Goal: Task Accomplishment & Management: Use online tool/utility

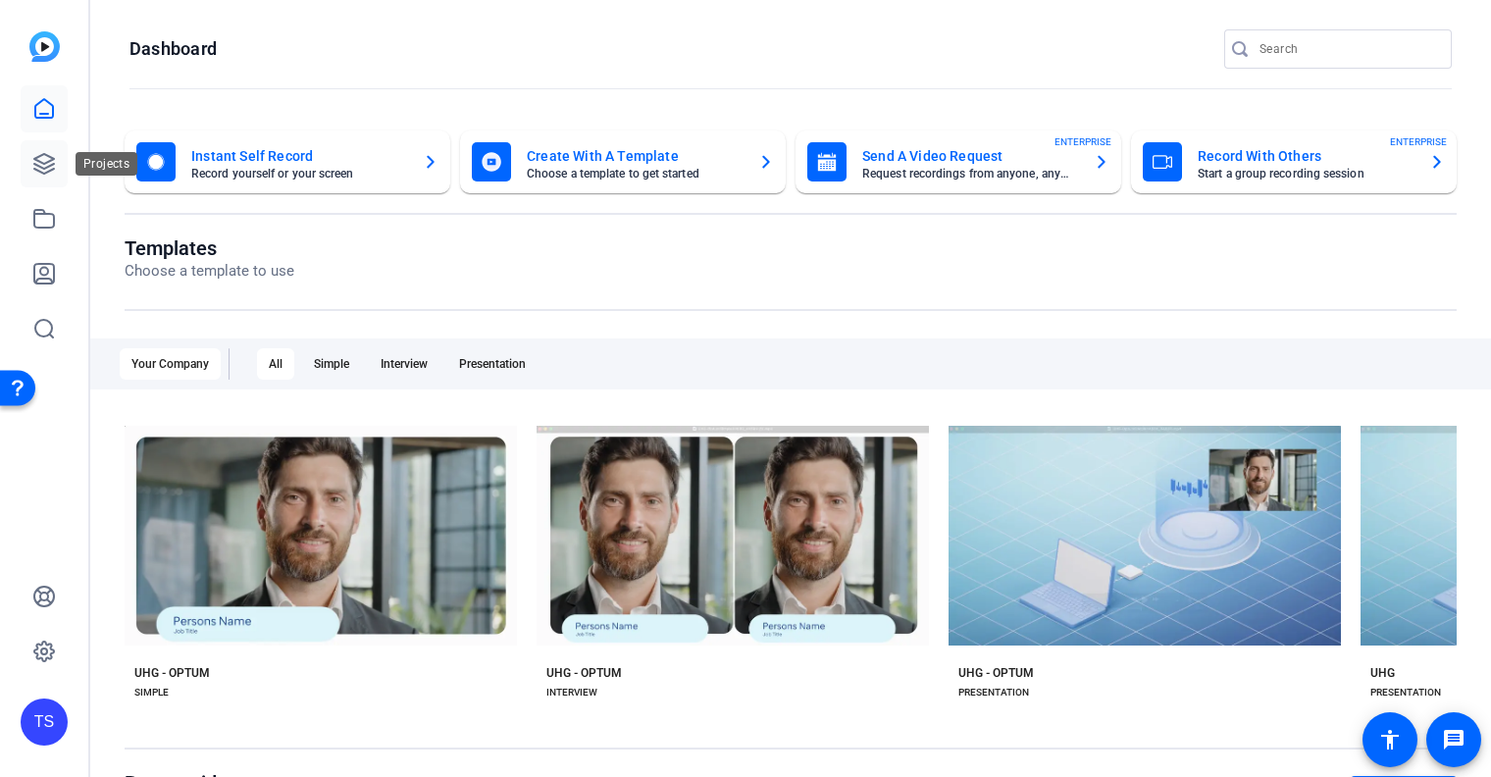
click at [41, 173] on icon at bounding box center [44, 164] width 20 height 20
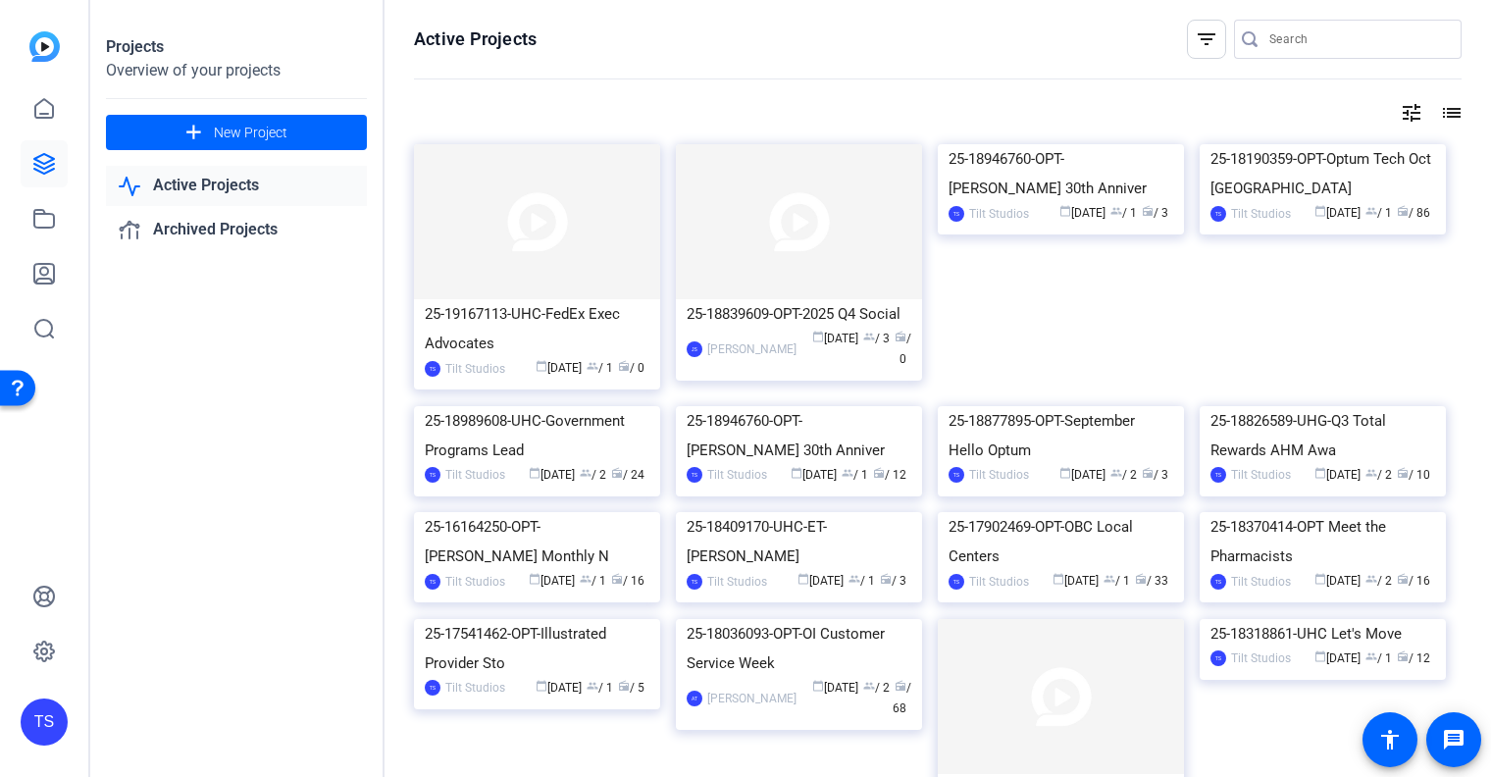
click at [1310, 37] on input "Search" at bounding box center [1357, 39] width 177 height 24
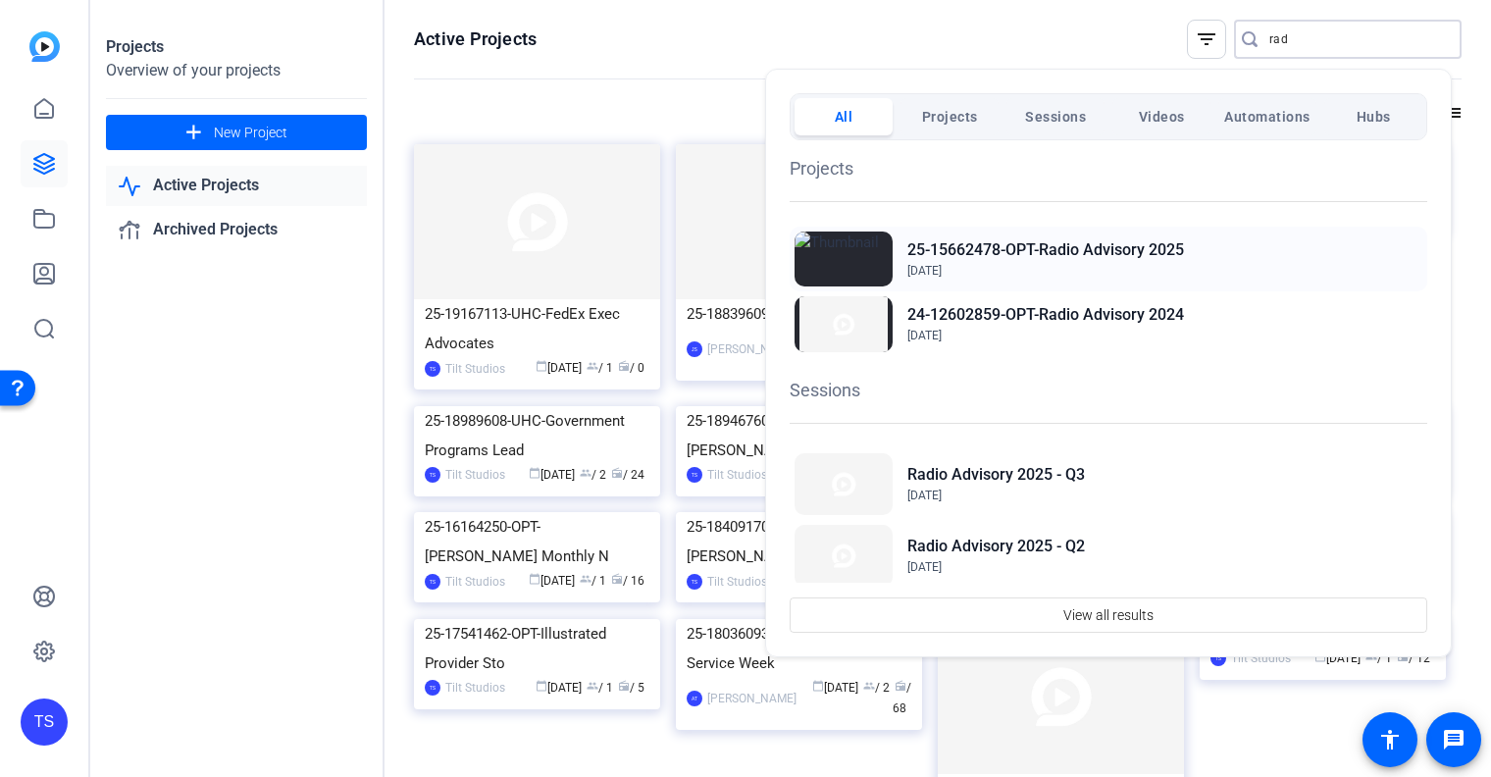
type input "rad"
click at [1195, 251] on div "25-15662478-OPT-Radio Advisory 2025 Jan 2, 2025" at bounding box center [1109, 259] width 638 height 65
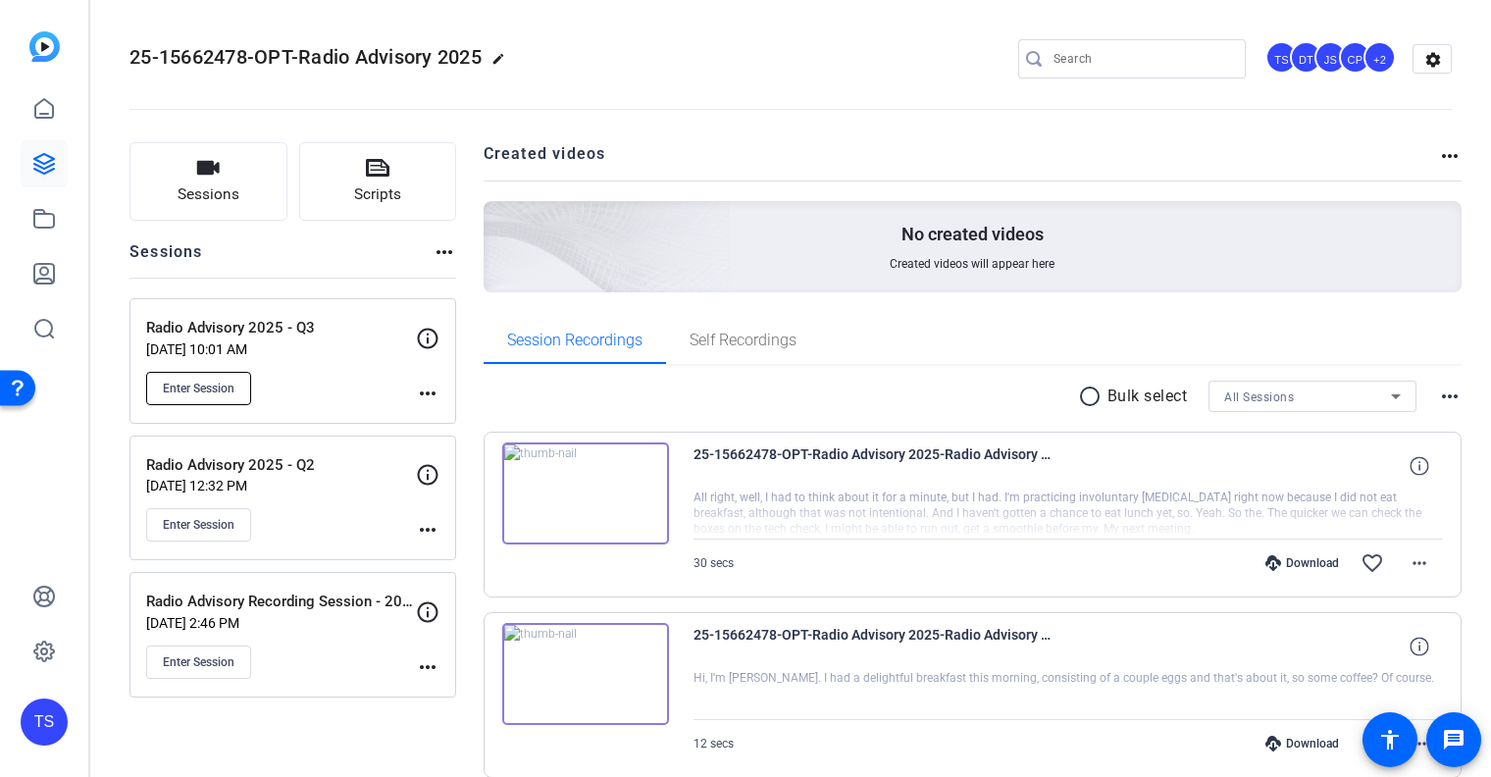
click at [214, 392] on span "Enter Session" at bounding box center [199, 389] width 72 height 16
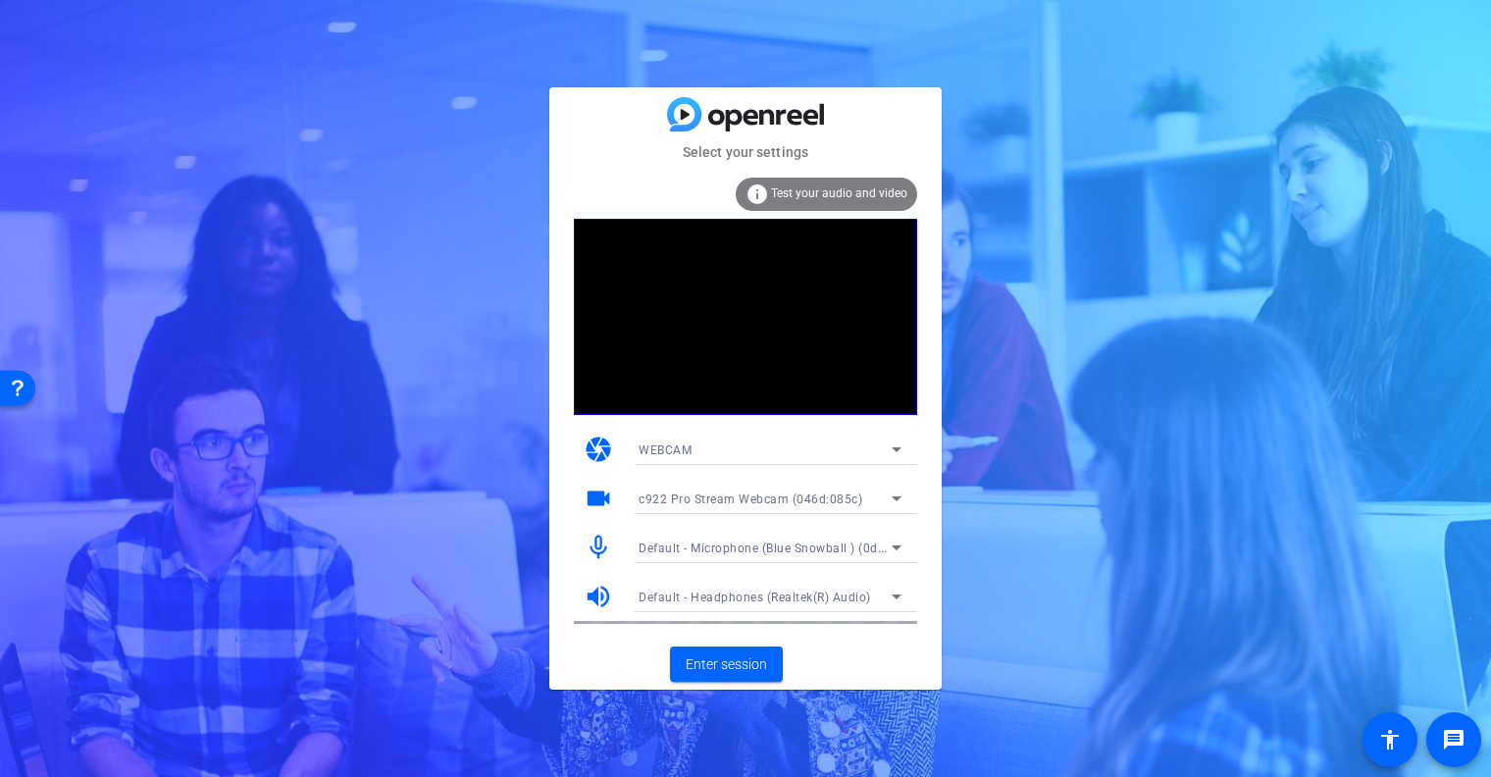
click at [849, 188] on span "Test your audio and video" at bounding box center [839, 193] width 136 height 14
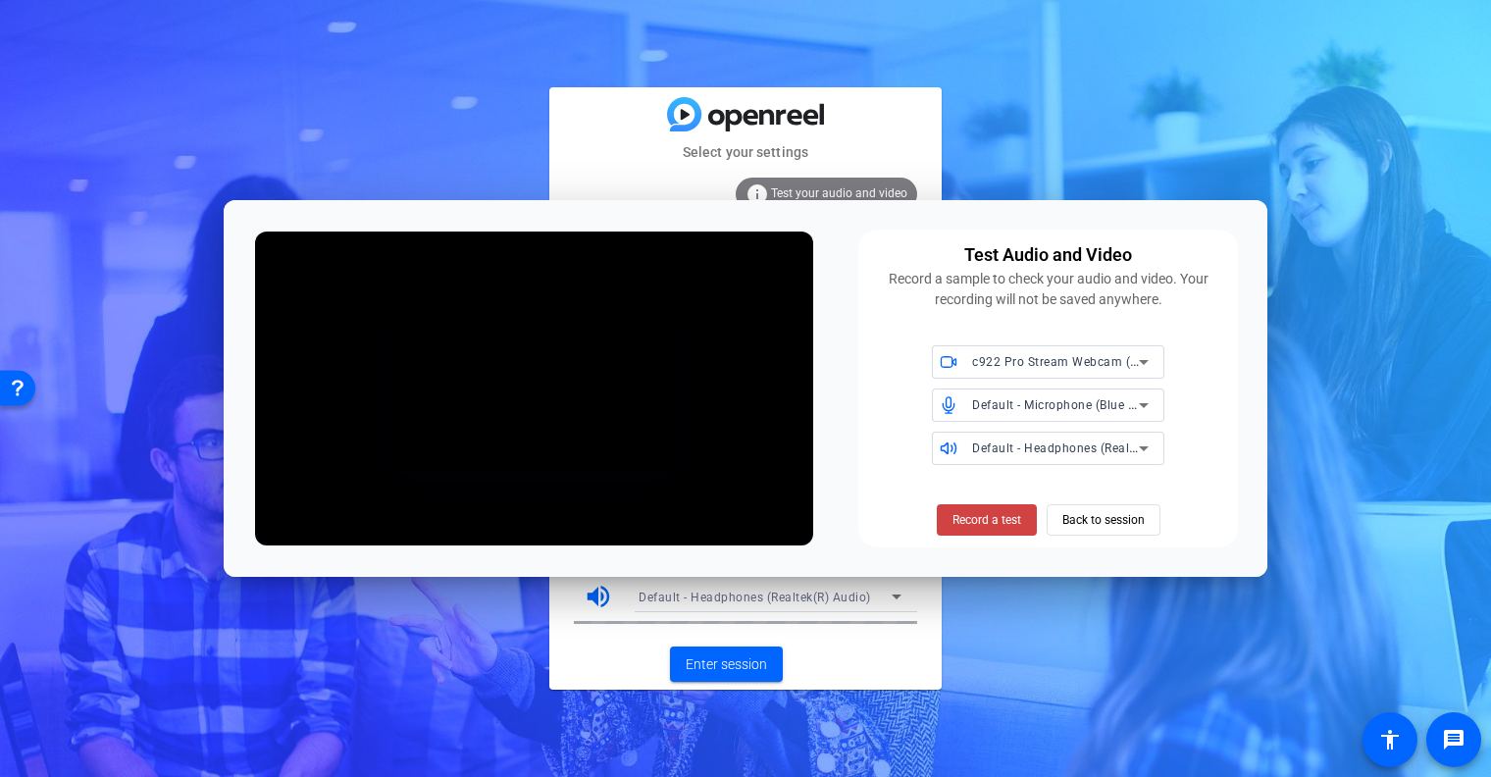
click at [935, 536] on div "Record a test Back to session" at bounding box center [1048, 508] width 356 height 55
click at [994, 520] on span "Record a test" at bounding box center [987, 520] width 69 height 18
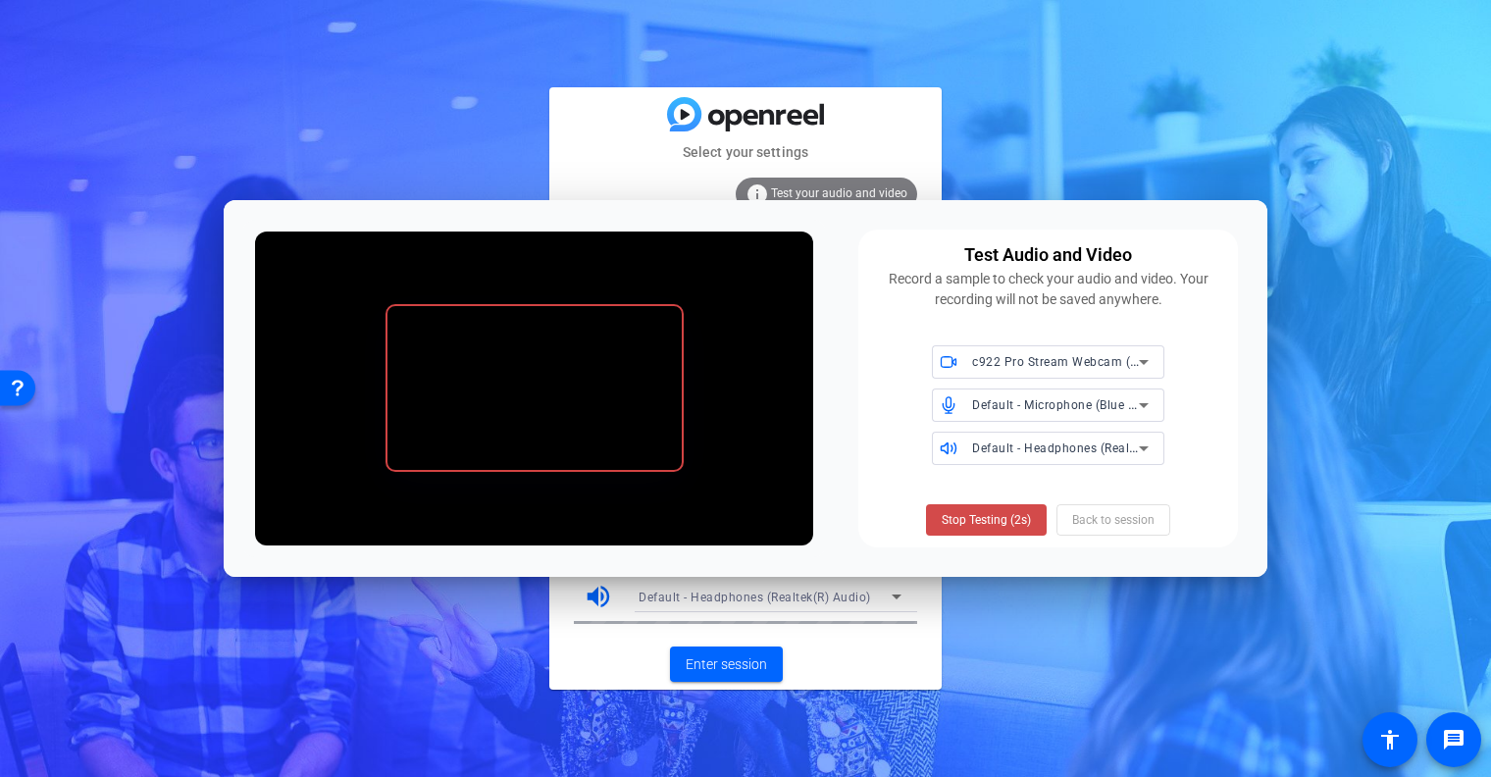
click at [1013, 523] on span "Stop Testing (2s)" at bounding box center [986, 520] width 89 height 18
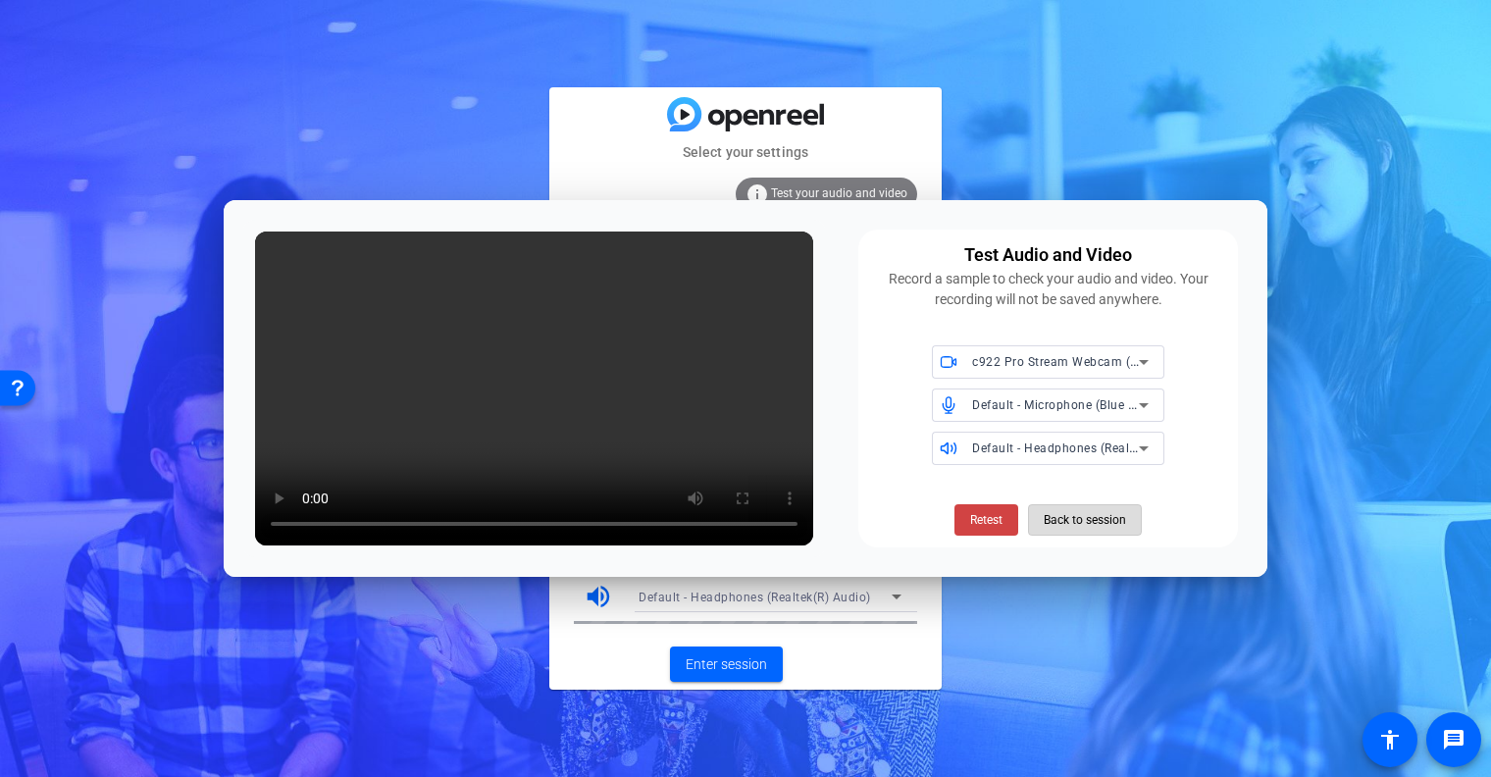
click at [1074, 521] on span "Back to session" at bounding box center [1085, 519] width 82 height 37
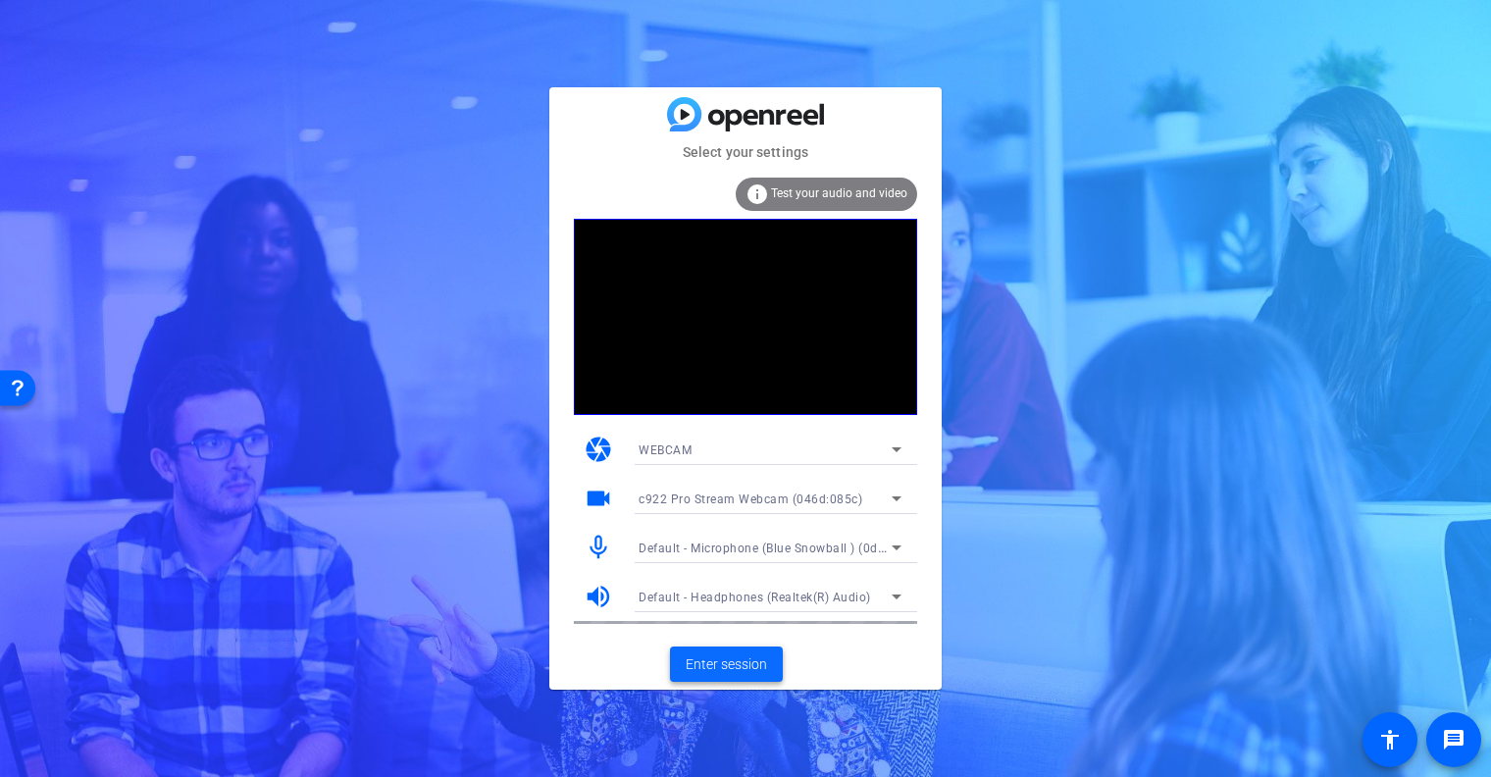
click at [726, 663] on span "Enter session" at bounding box center [726, 664] width 81 height 21
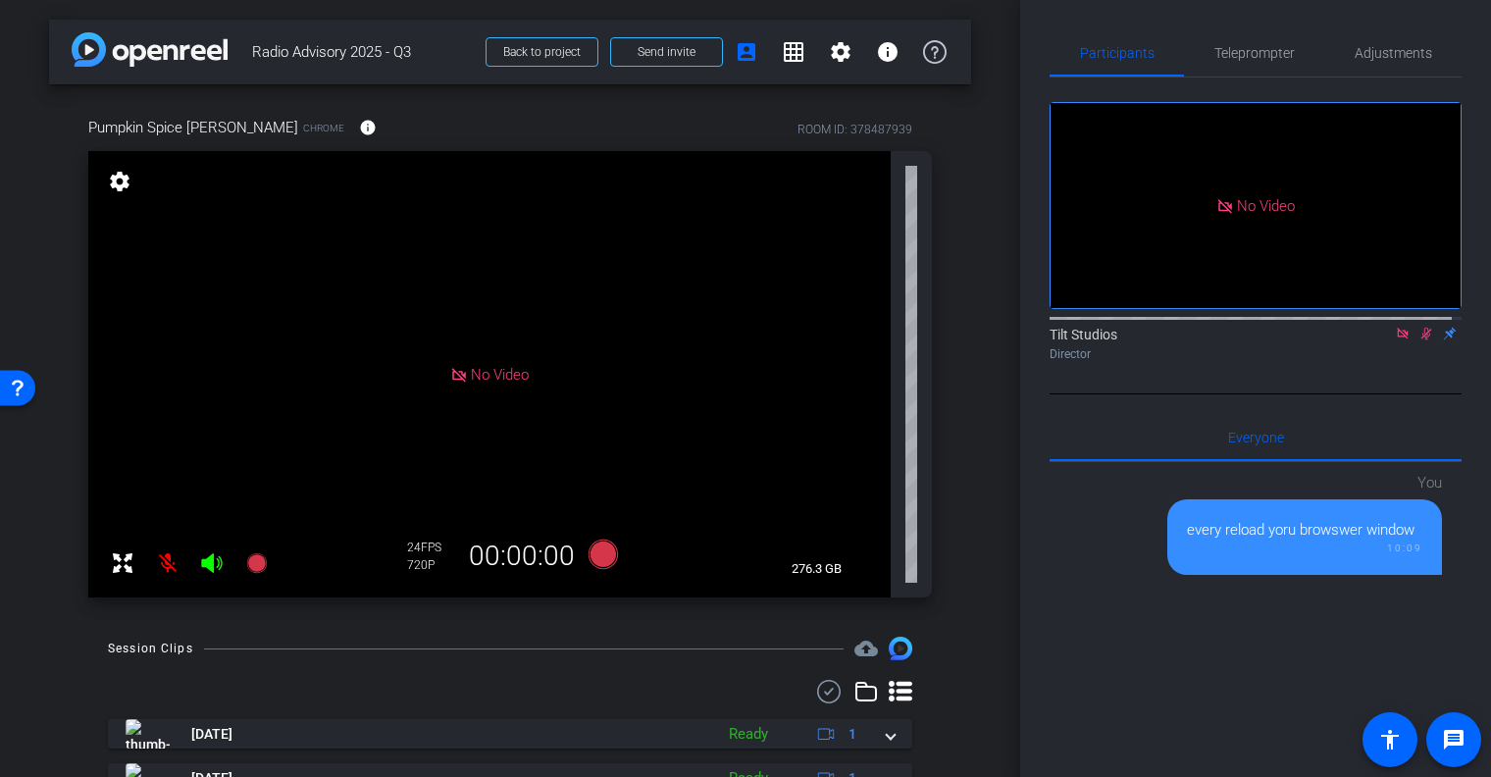
click at [1418, 340] on icon at bounding box center [1426, 334] width 16 height 14
click at [1397, 342] on mat-icon at bounding box center [1403, 334] width 24 height 18
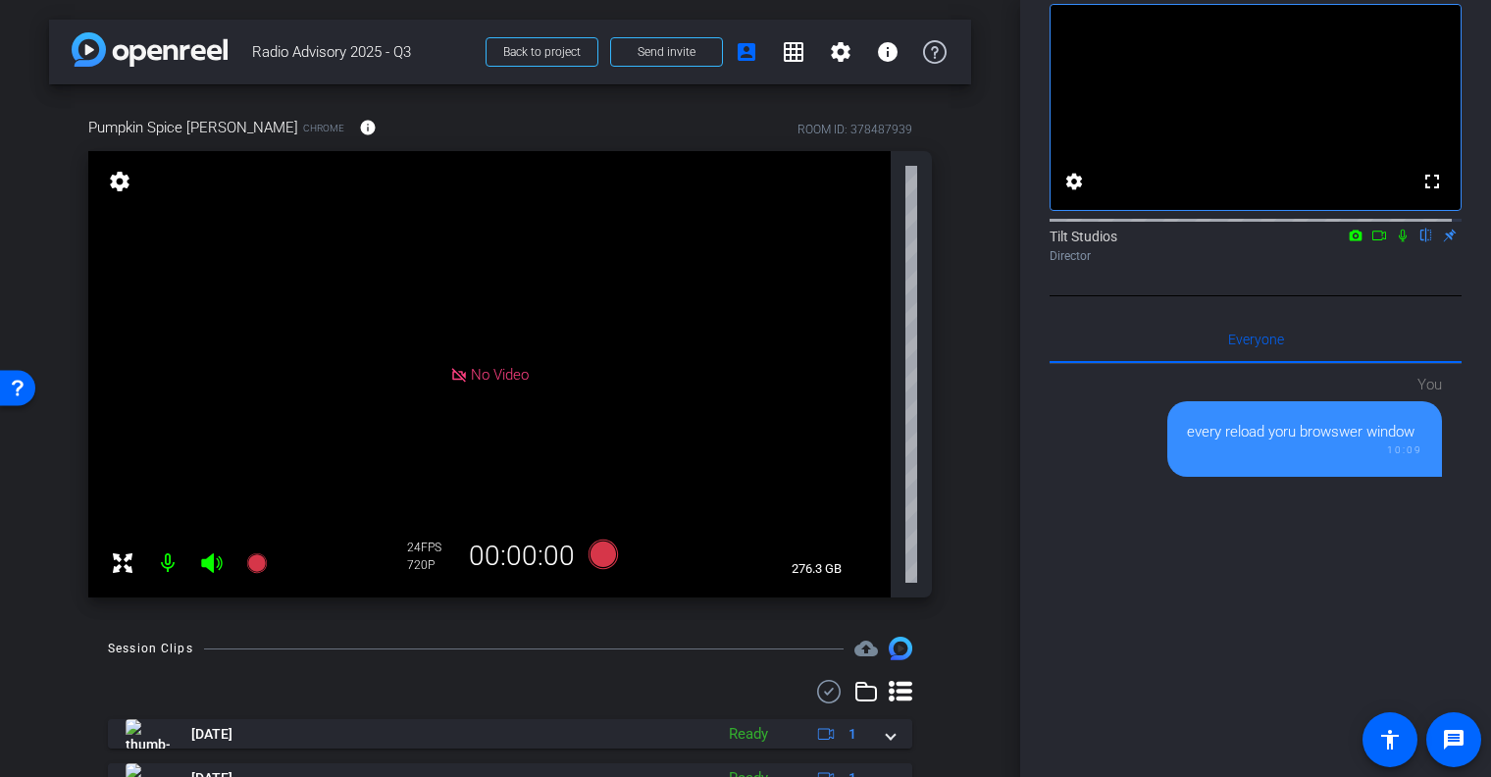
click at [1271, 265] on div "Director" at bounding box center [1256, 256] width 412 height 18
click at [1399, 242] on icon at bounding box center [1403, 236] width 8 height 13
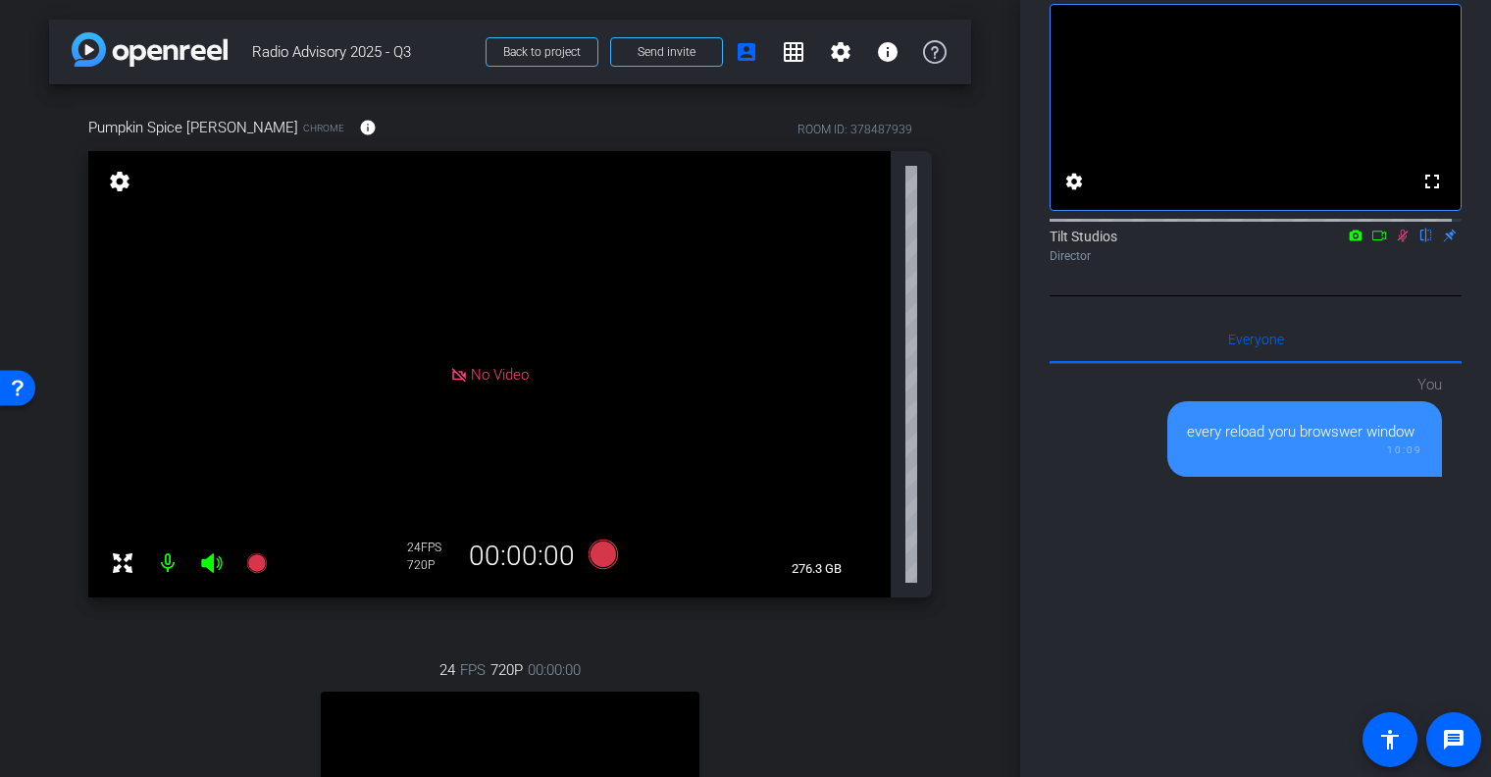
click at [1399, 242] on icon at bounding box center [1403, 236] width 16 height 14
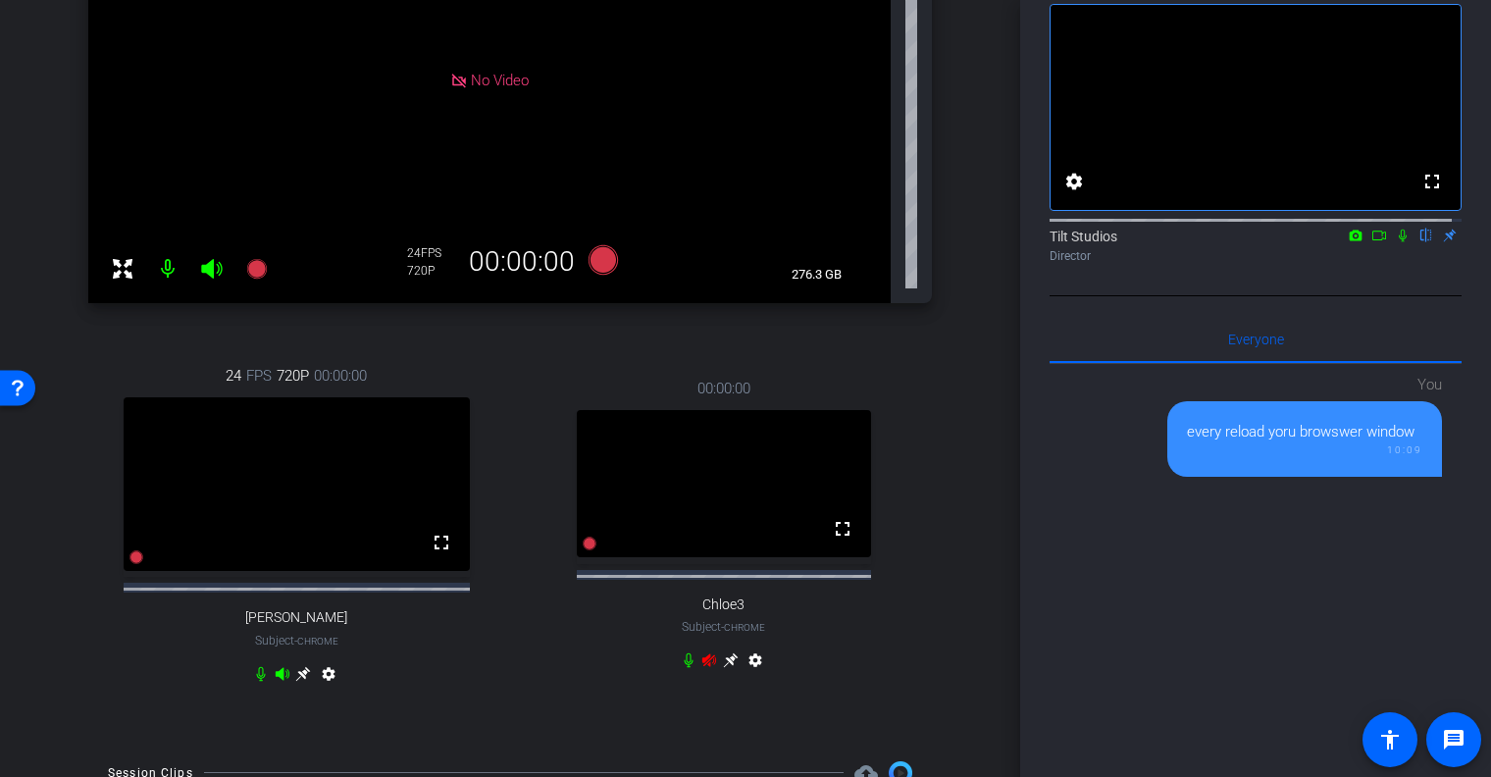
scroll to position [490, 0]
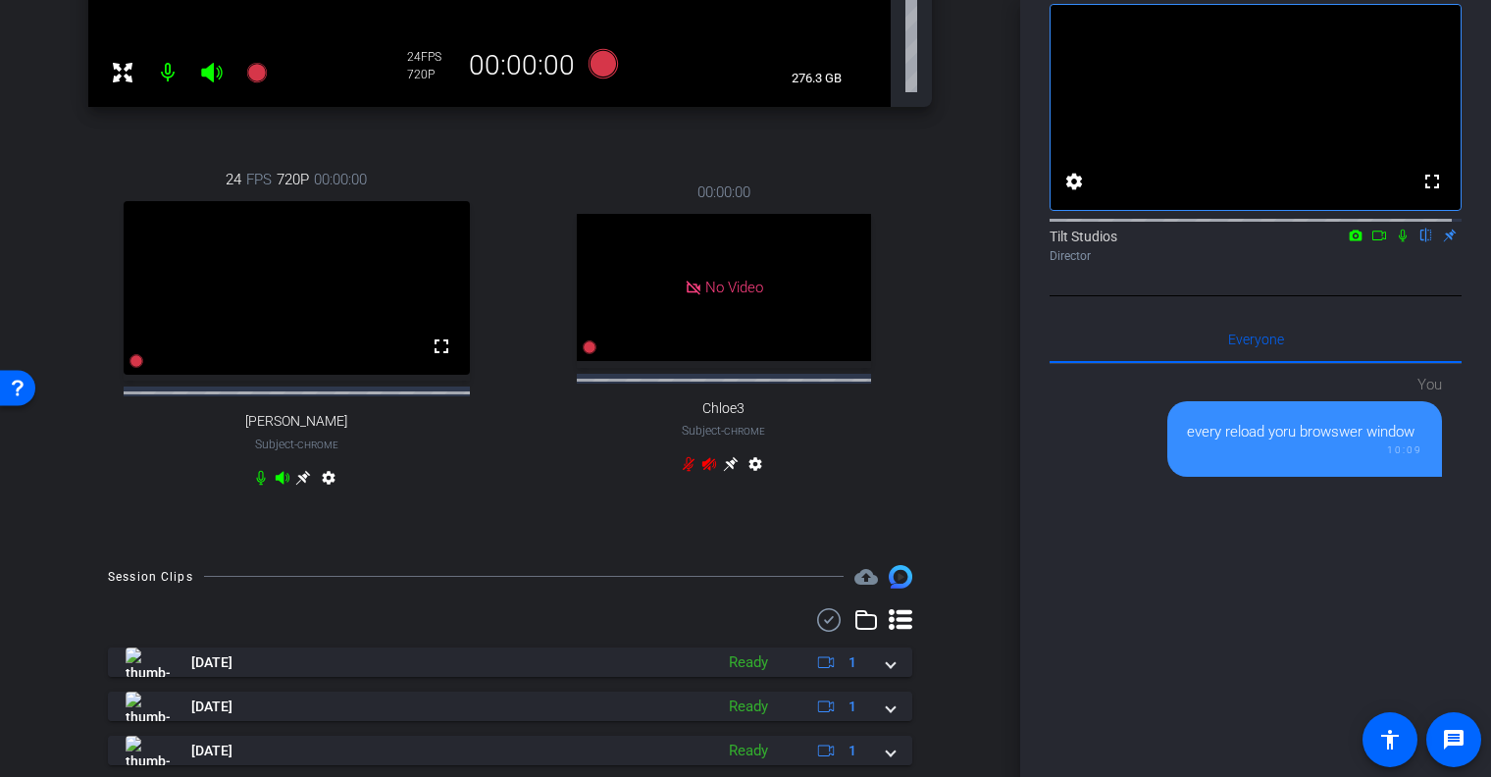
click at [302, 485] on icon at bounding box center [303, 477] width 15 height 15
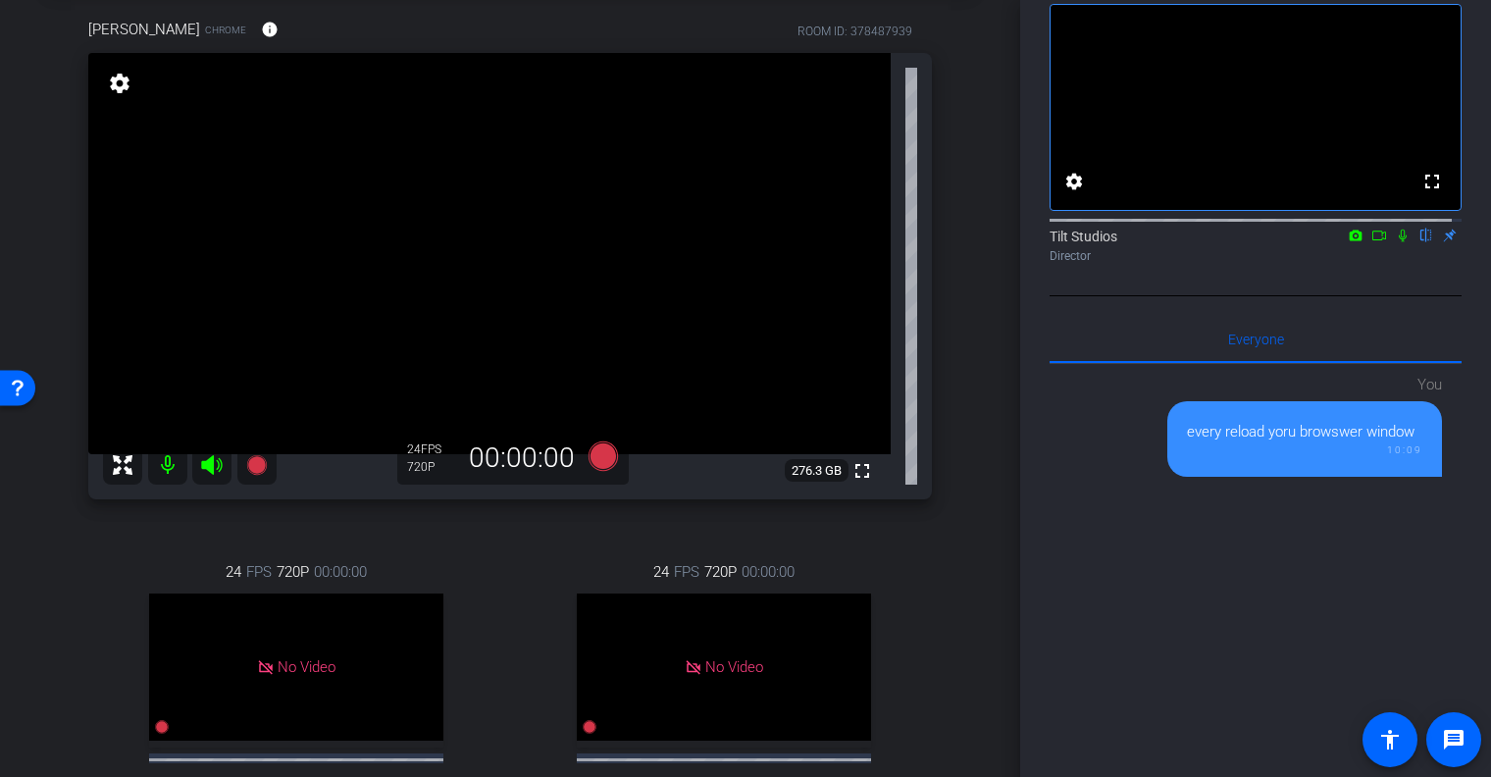
scroll to position [294, 0]
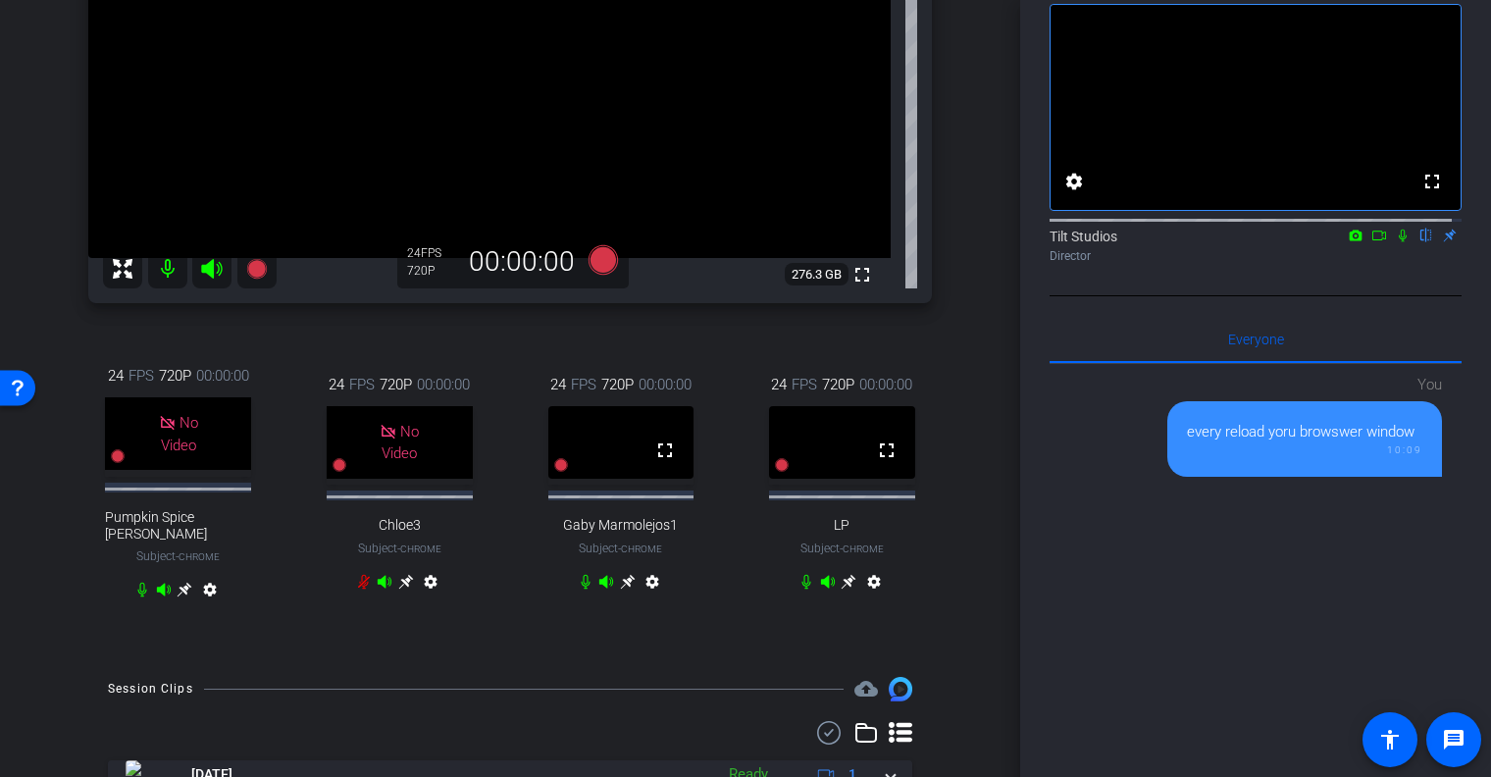
click at [625, 589] on icon at bounding box center [627, 581] width 15 height 15
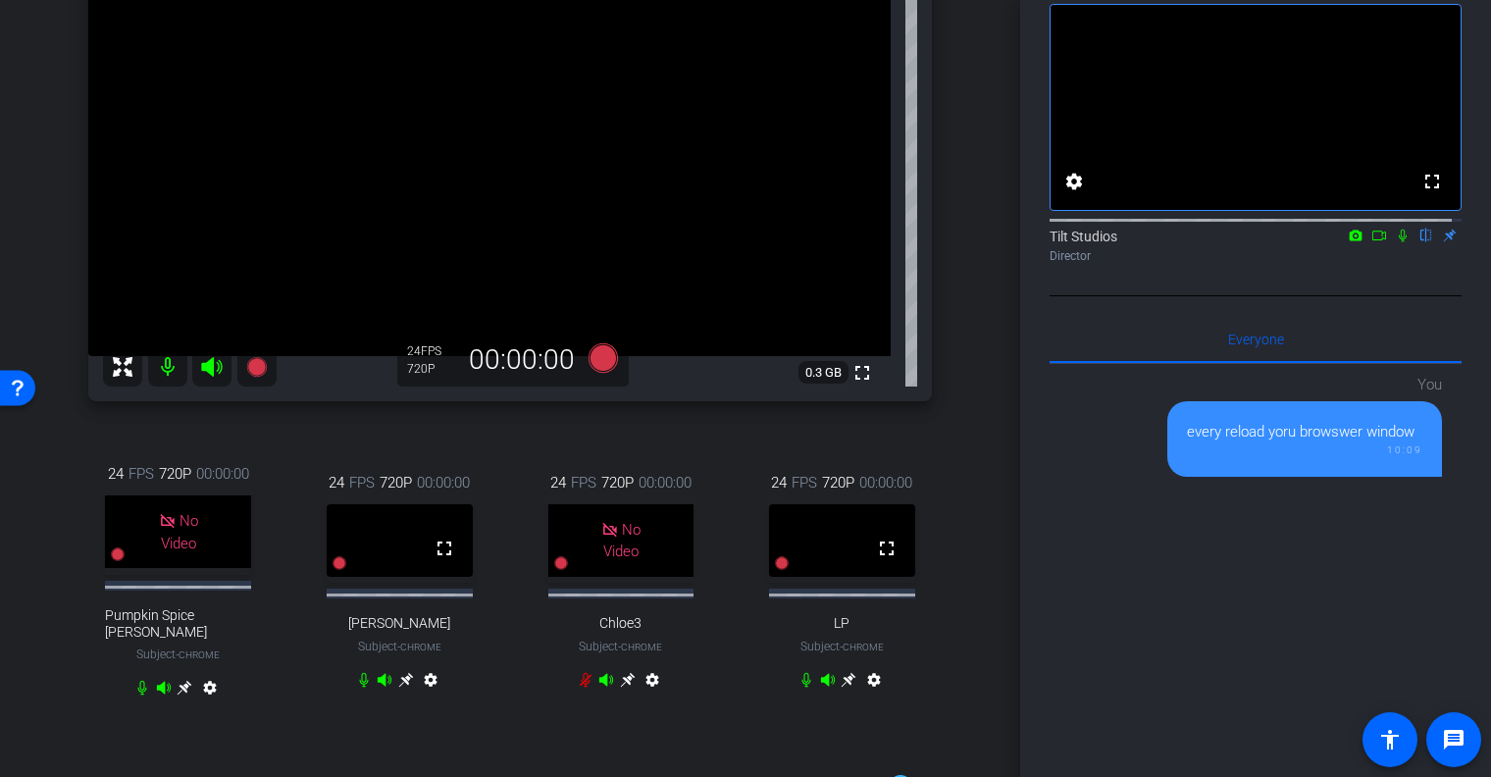
click at [846, 687] on icon at bounding box center [849, 679] width 15 height 15
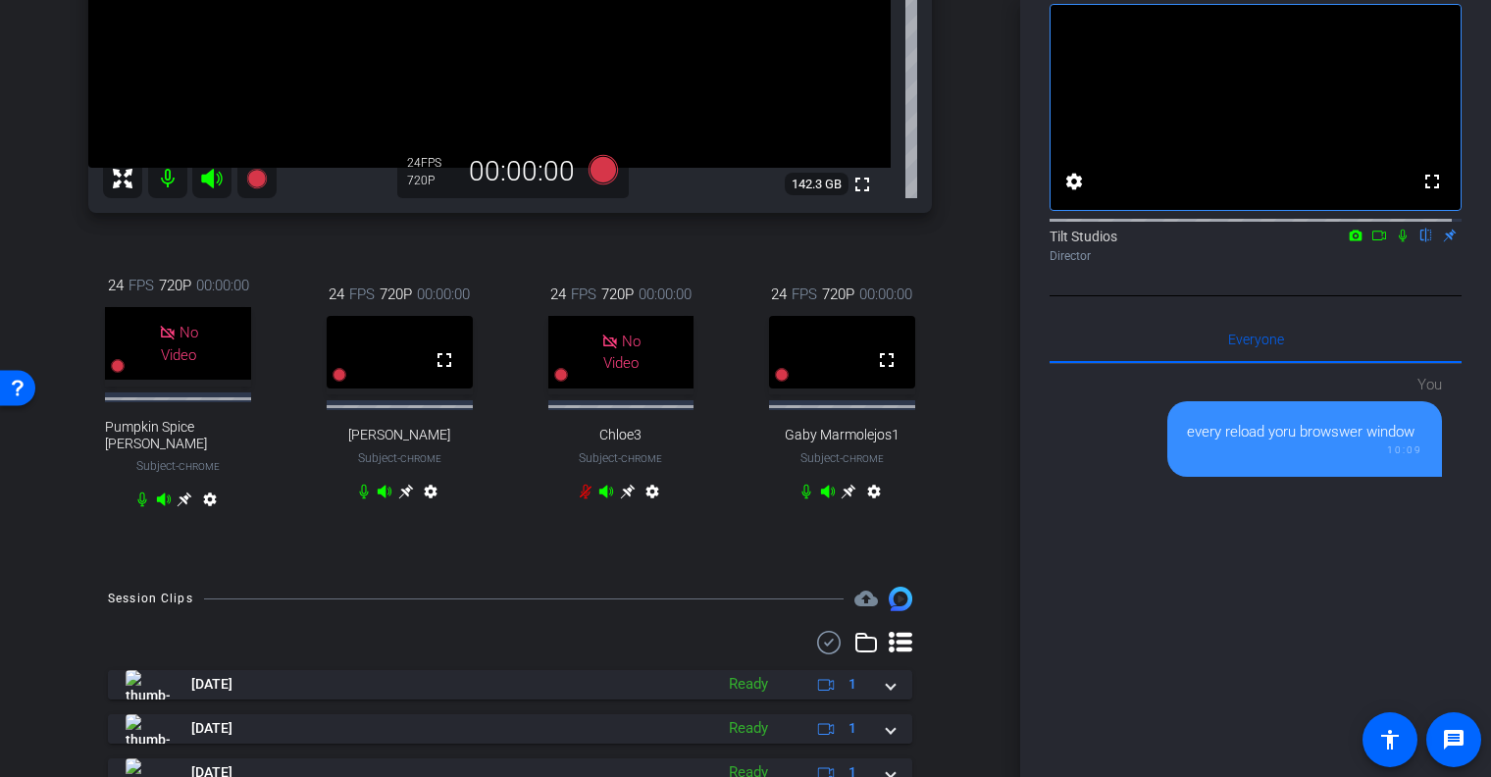
scroll to position [392, 0]
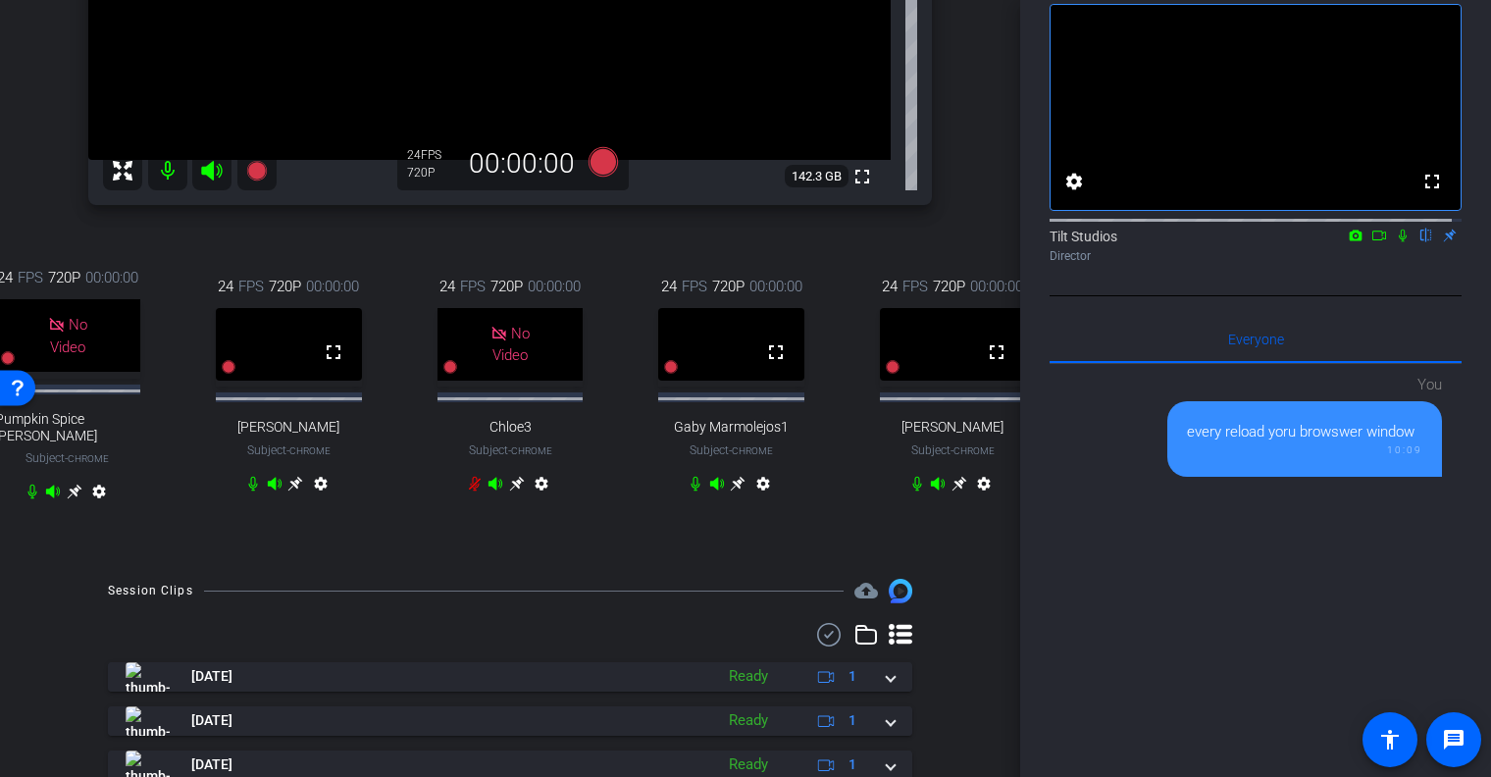
click at [762, 499] on mat-icon "settings" at bounding box center [763, 488] width 24 height 24
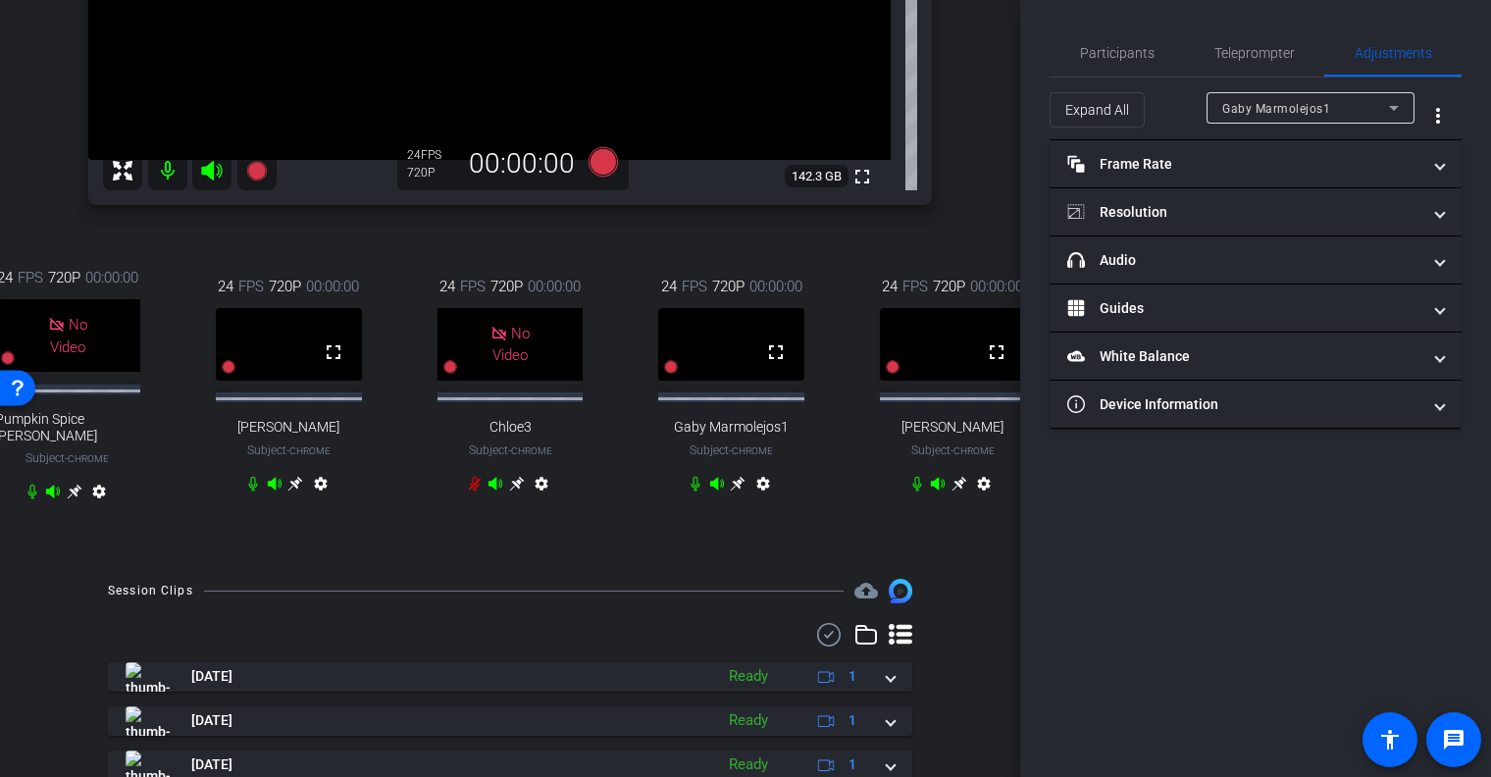
click at [731, 499] on div "settings" at bounding box center [731, 488] width 87 height 24
click at [952, 491] on icon at bounding box center [960, 484] width 16 height 16
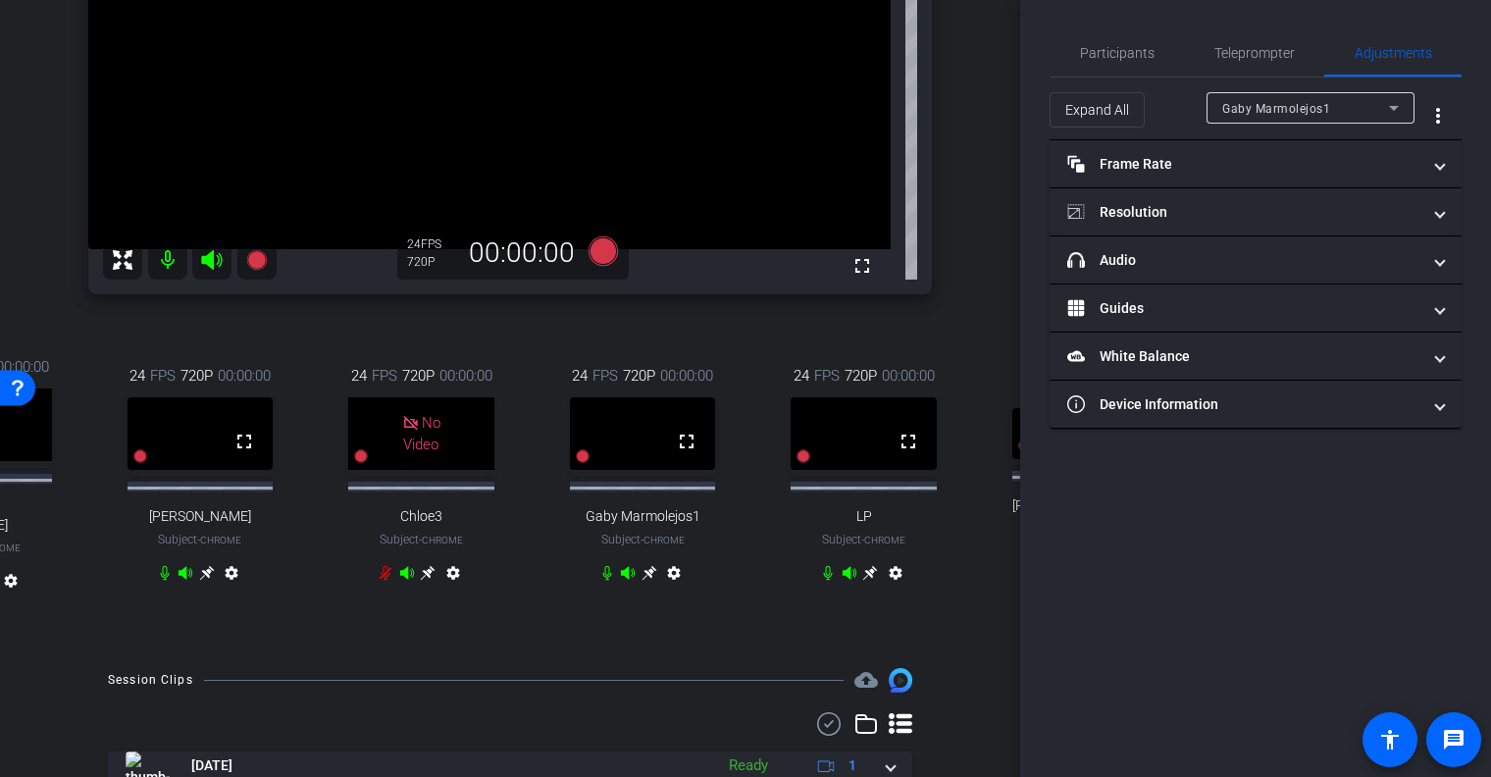
scroll to position [392, 0]
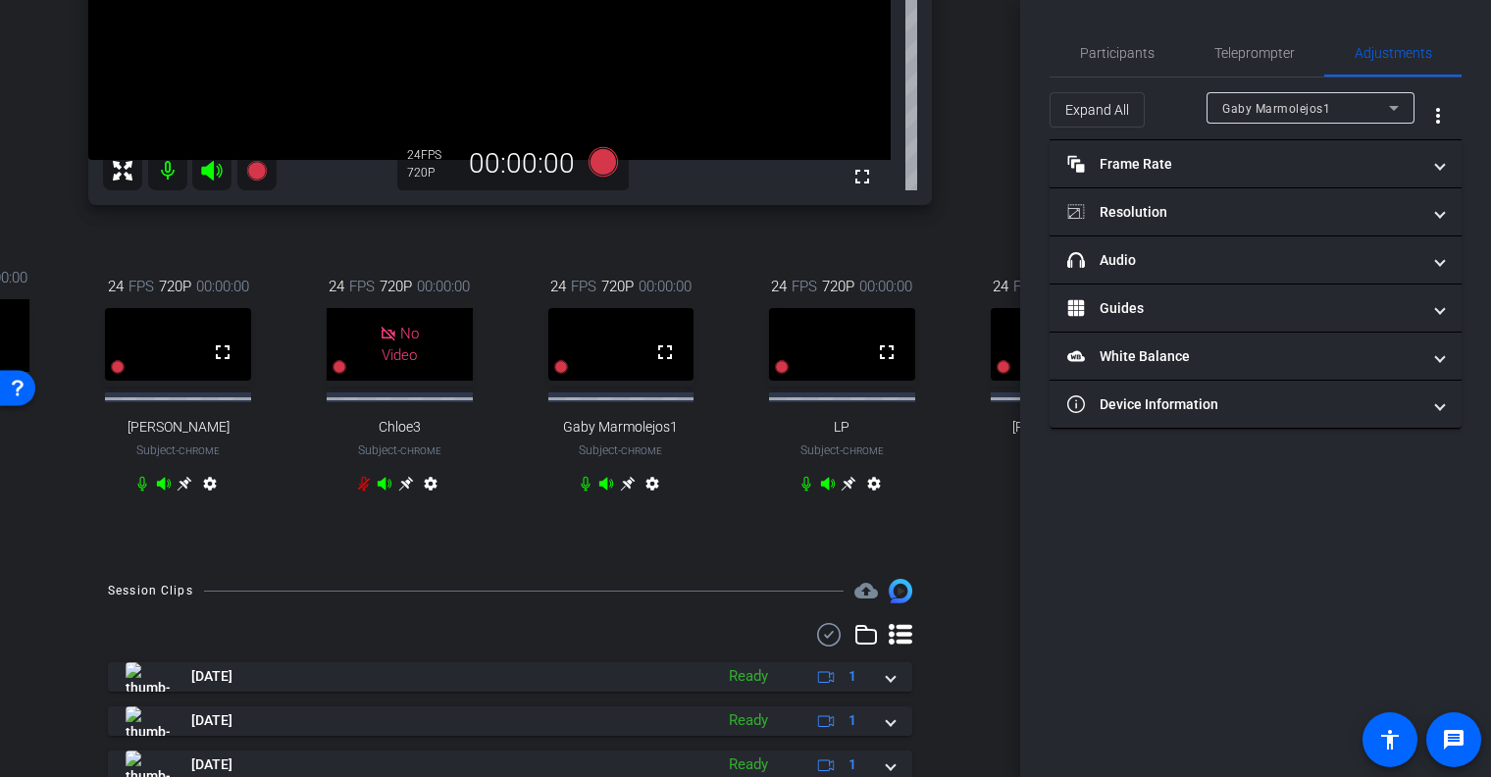
click at [653, 499] on mat-icon "settings" at bounding box center [653, 488] width 24 height 24
click at [621, 490] on icon at bounding box center [627, 483] width 15 height 15
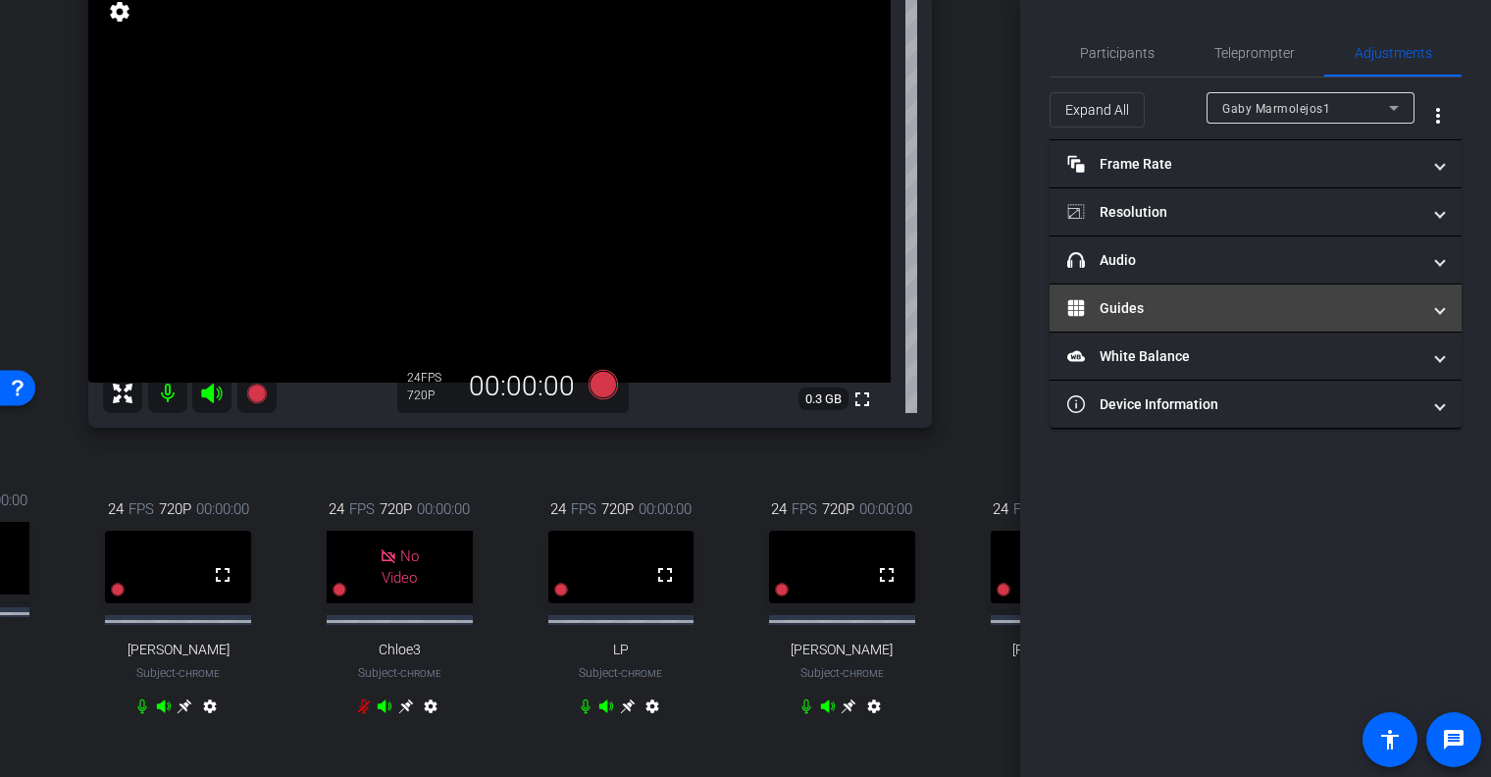
scroll to position [196, 0]
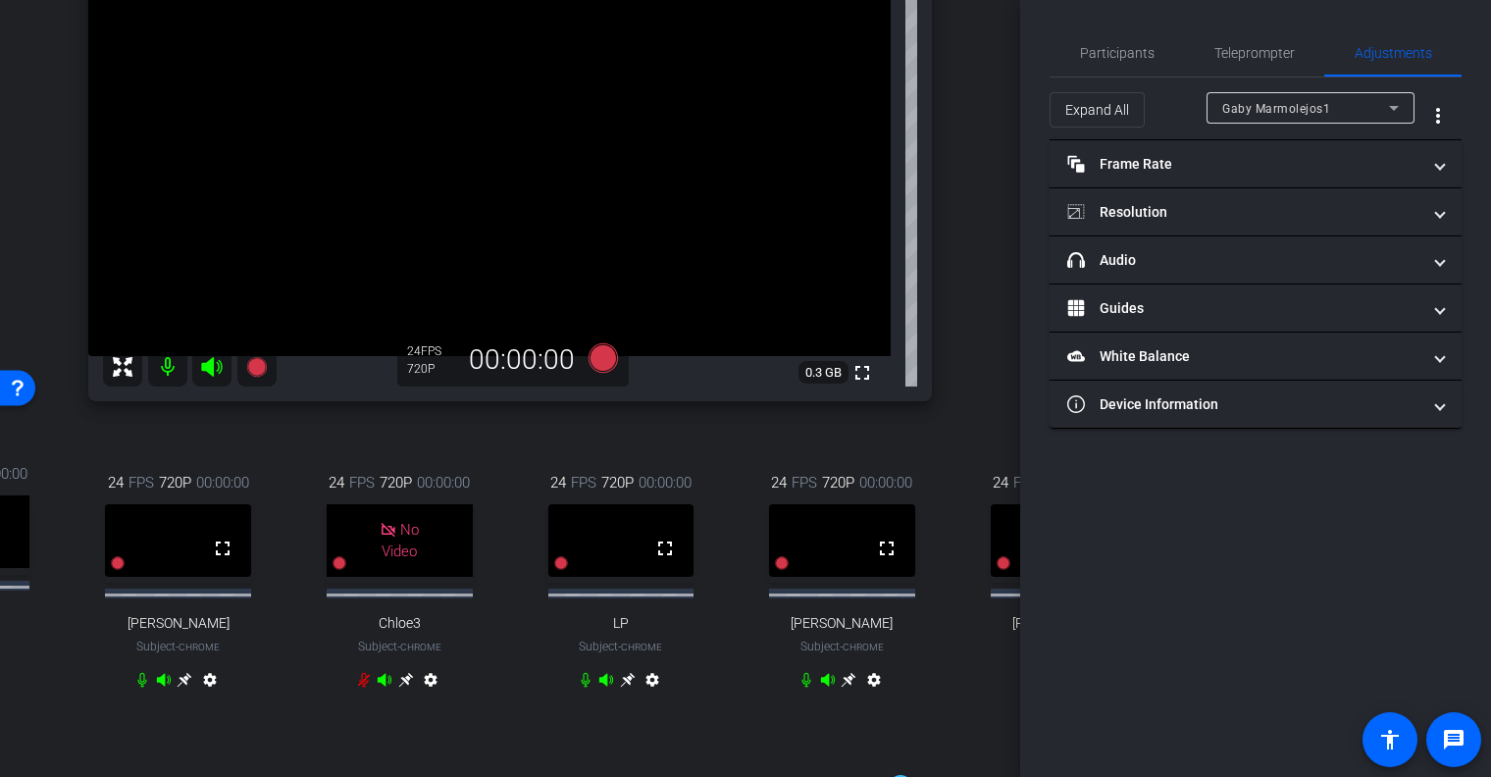
click at [944, 252] on div "Gaby Marmolejos1 Chrome info ROOM ID: 378487939 fullscreen settings 0.3 GB 24 F…" at bounding box center [510, 321] width 922 height 867
click at [225, 667] on div "24 FPS 720P 00:00:00 fullscreen Rae Subject - Chrome settings" at bounding box center [178, 583] width 211 height 288
click at [182, 688] on icon at bounding box center [185, 680] width 16 height 16
click at [481, 676] on div "24 FPS 720P 00:00:00 fullscreen Gaby Marmolejos1 Subject - Chrome settings" at bounding box center [399, 583] width 211 height 288
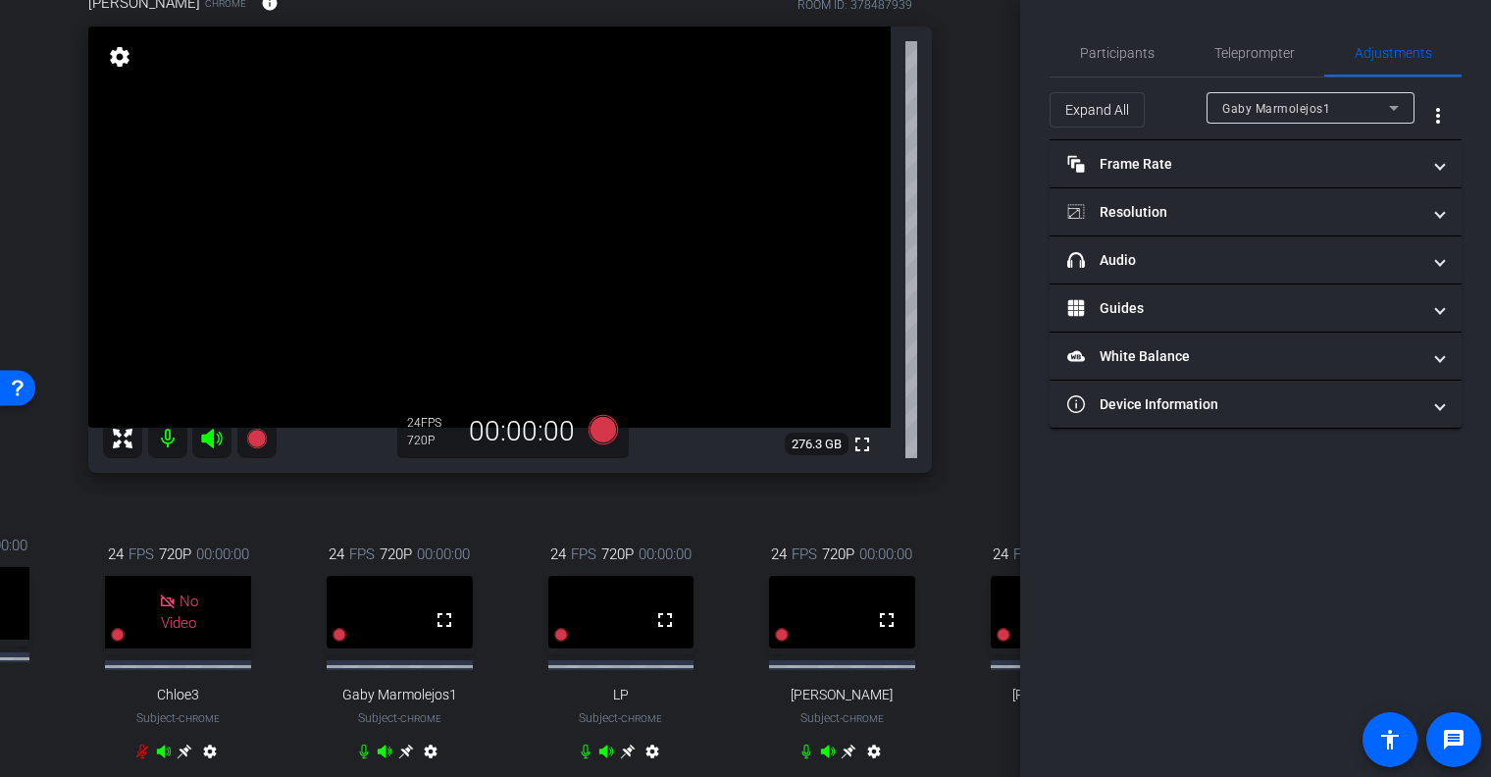
scroll to position [0, 0]
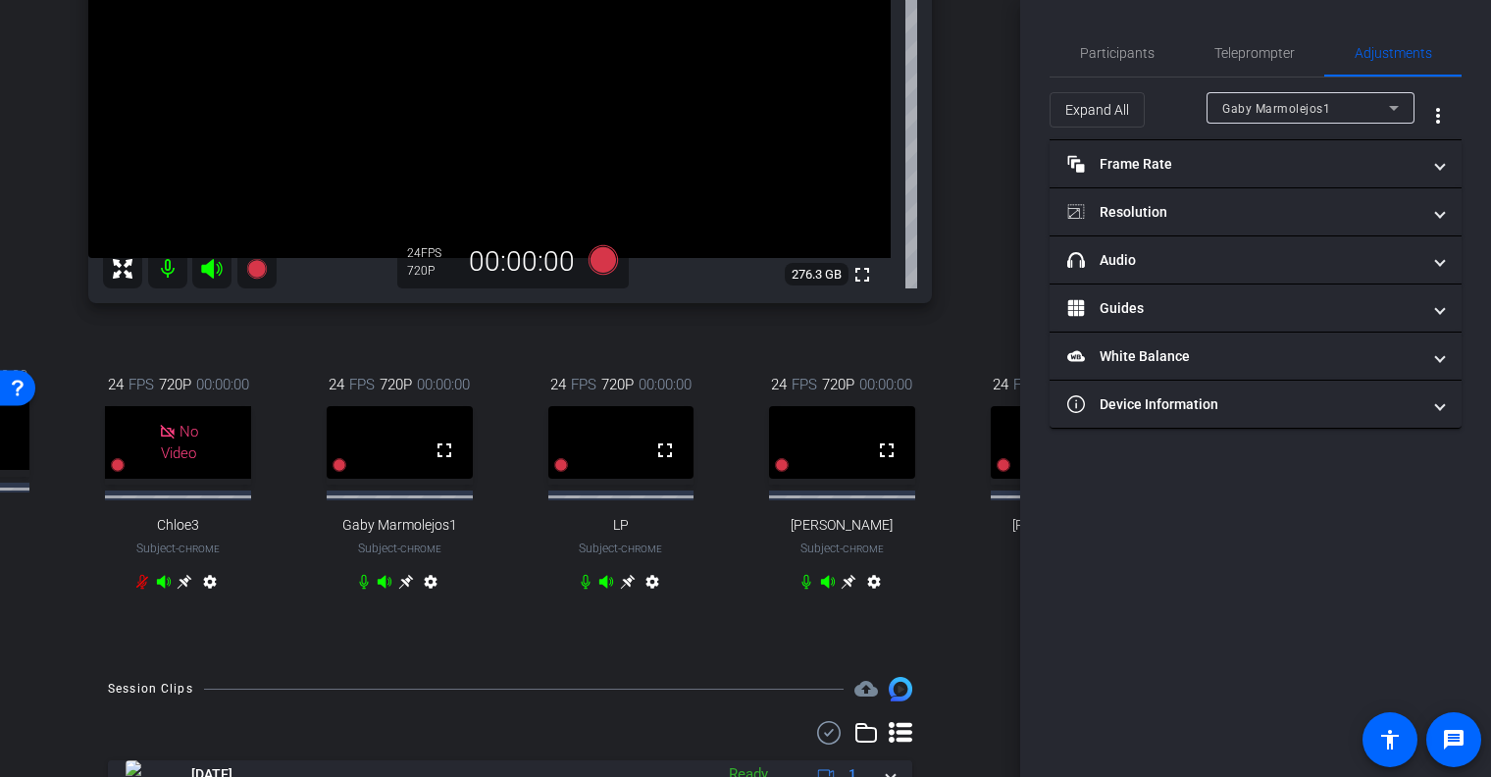
click at [403, 589] on icon at bounding box center [406, 581] width 15 height 15
click at [620, 590] on icon at bounding box center [628, 582] width 16 height 16
click at [847, 590] on icon at bounding box center [849, 582] width 16 height 16
click at [177, 590] on icon at bounding box center [185, 582] width 16 height 16
click at [593, 267] on icon at bounding box center [603, 259] width 29 height 29
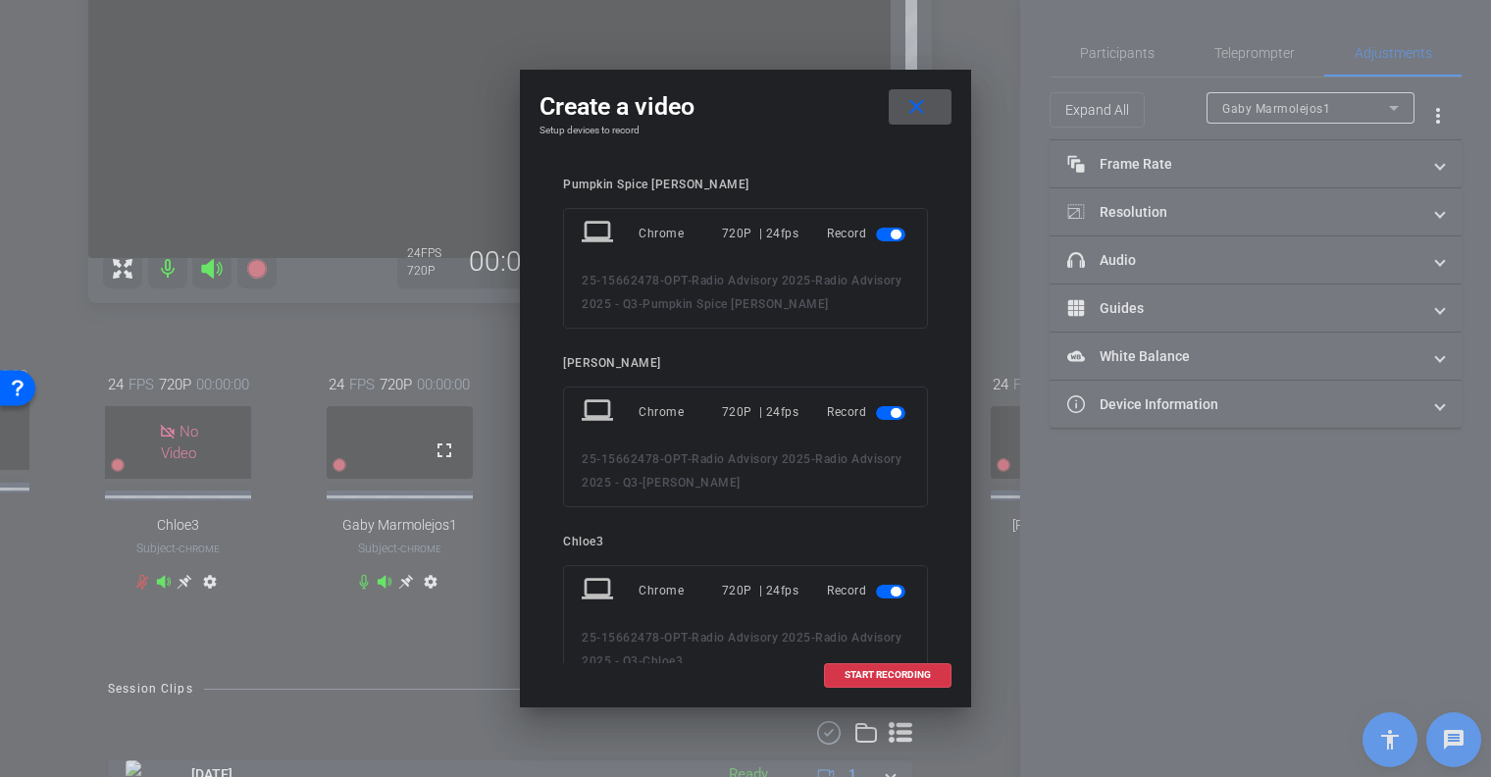
click at [876, 232] on span "button" at bounding box center [890, 235] width 29 height 14
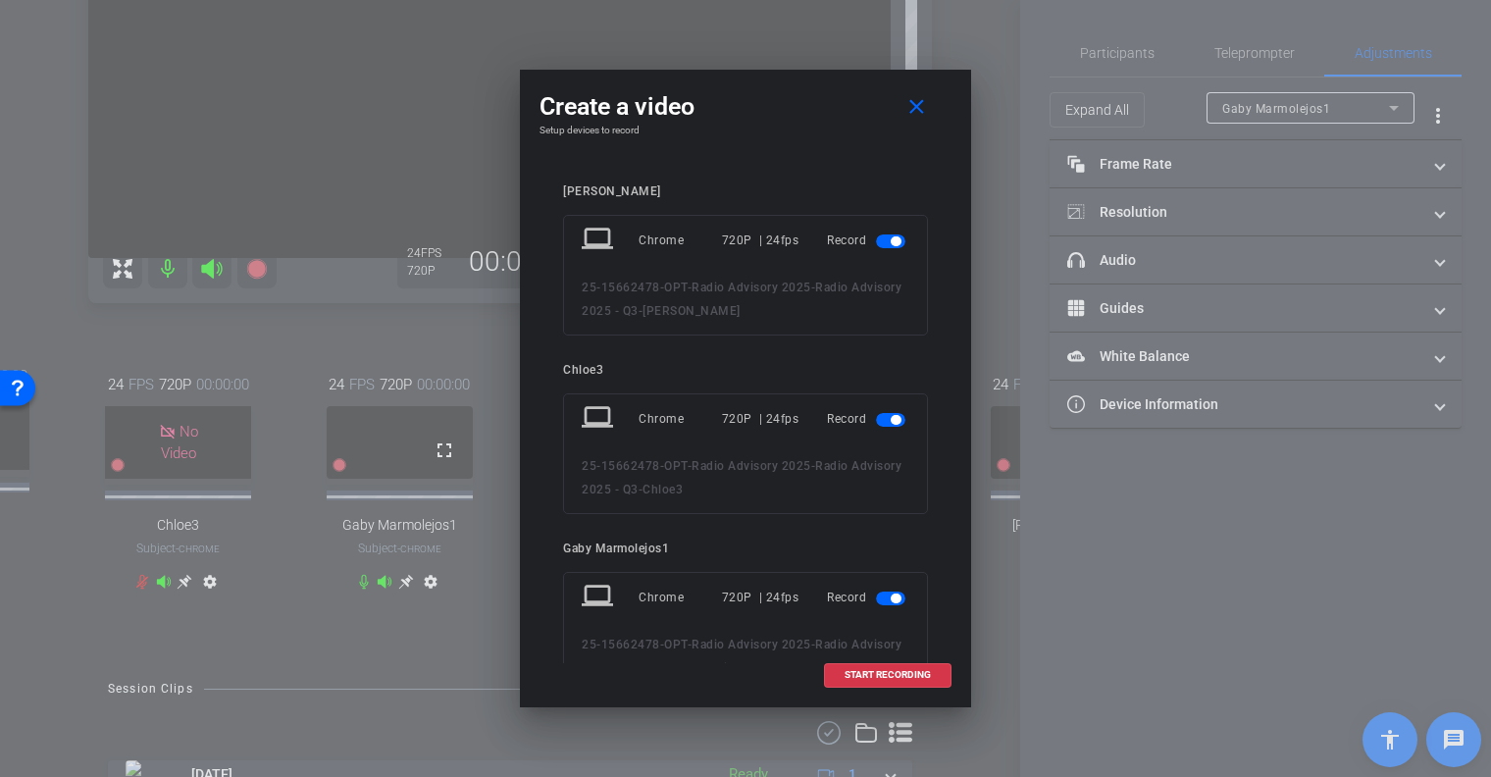
scroll to position [294, 0]
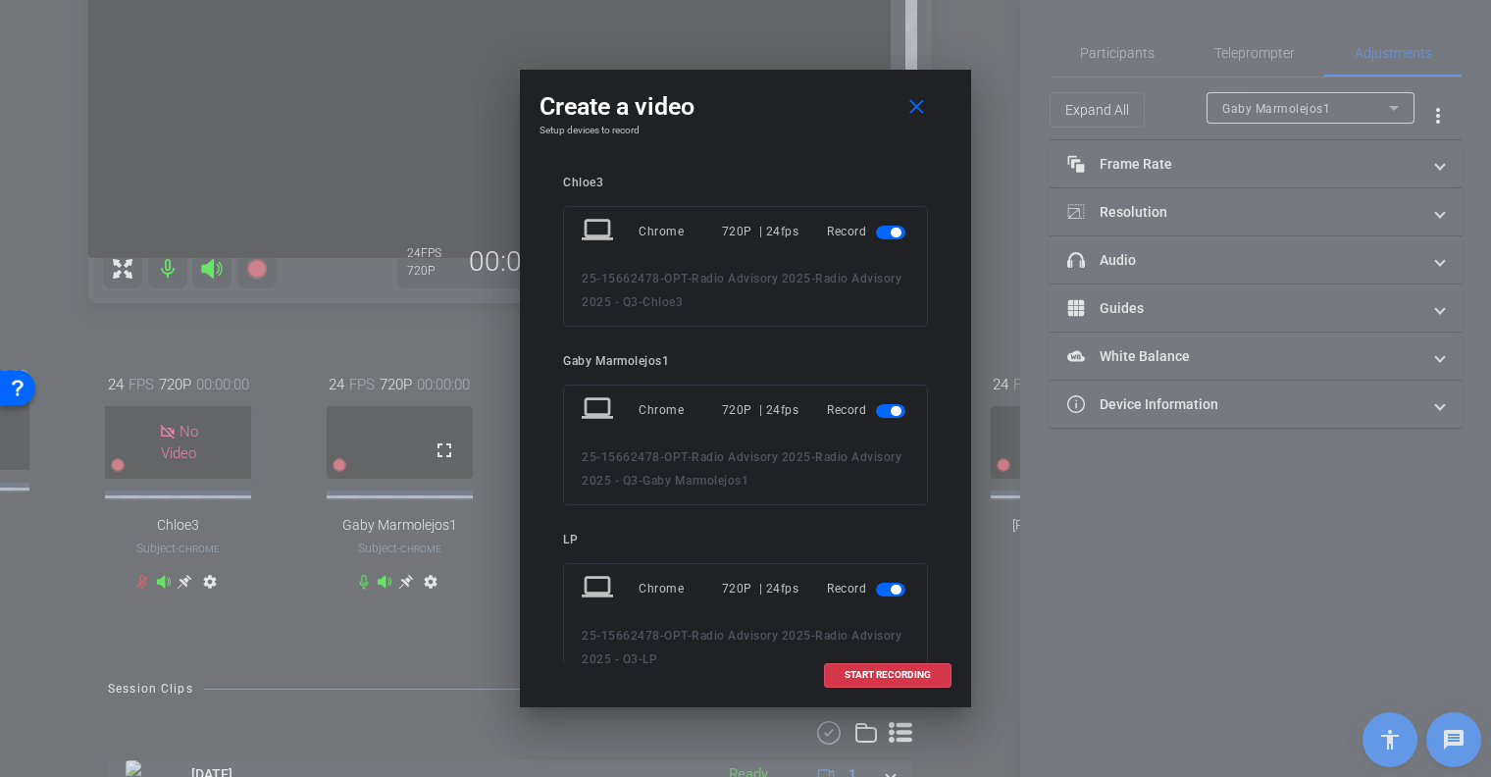
click at [876, 234] on span "button" at bounding box center [890, 233] width 29 height 14
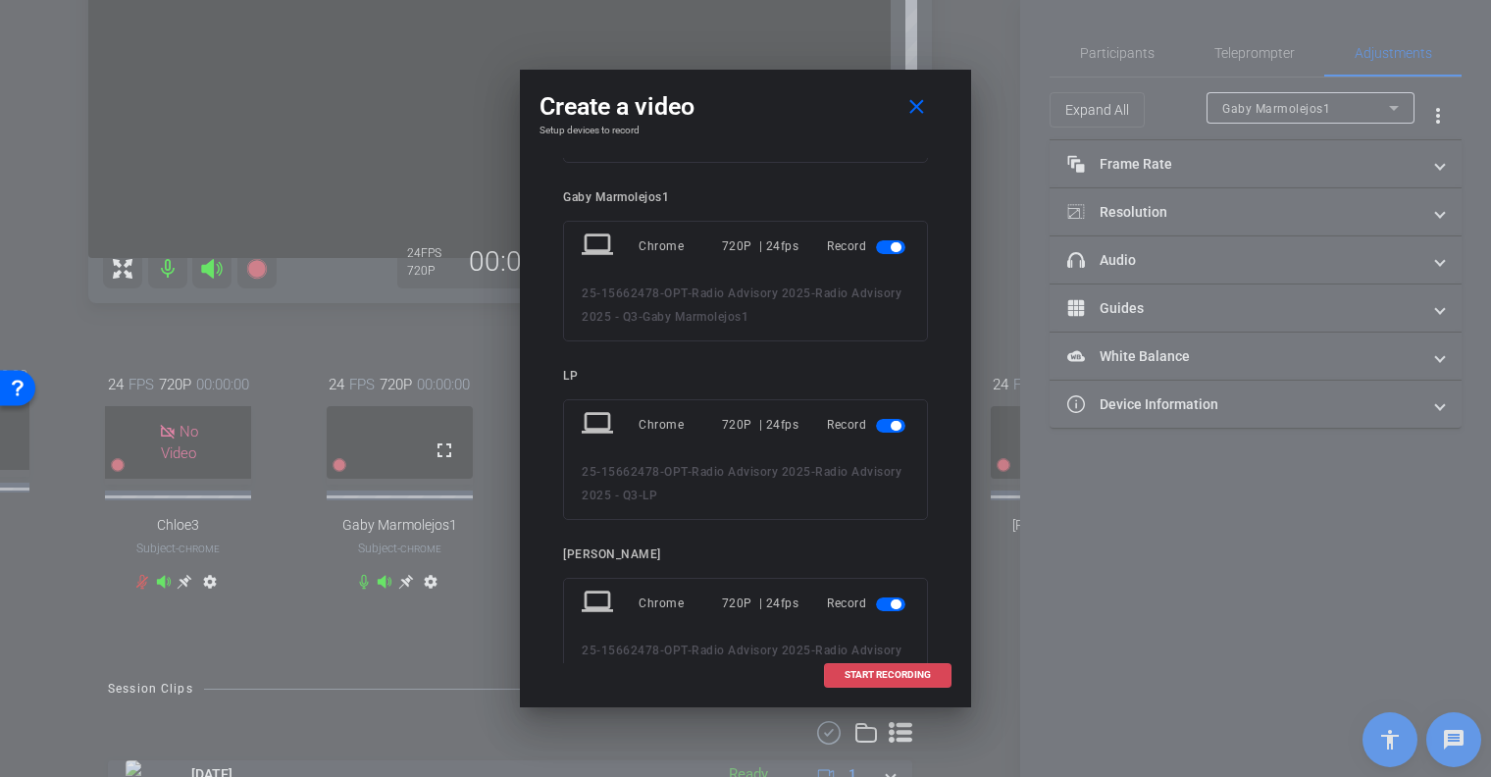
scroll to position [376, 0]
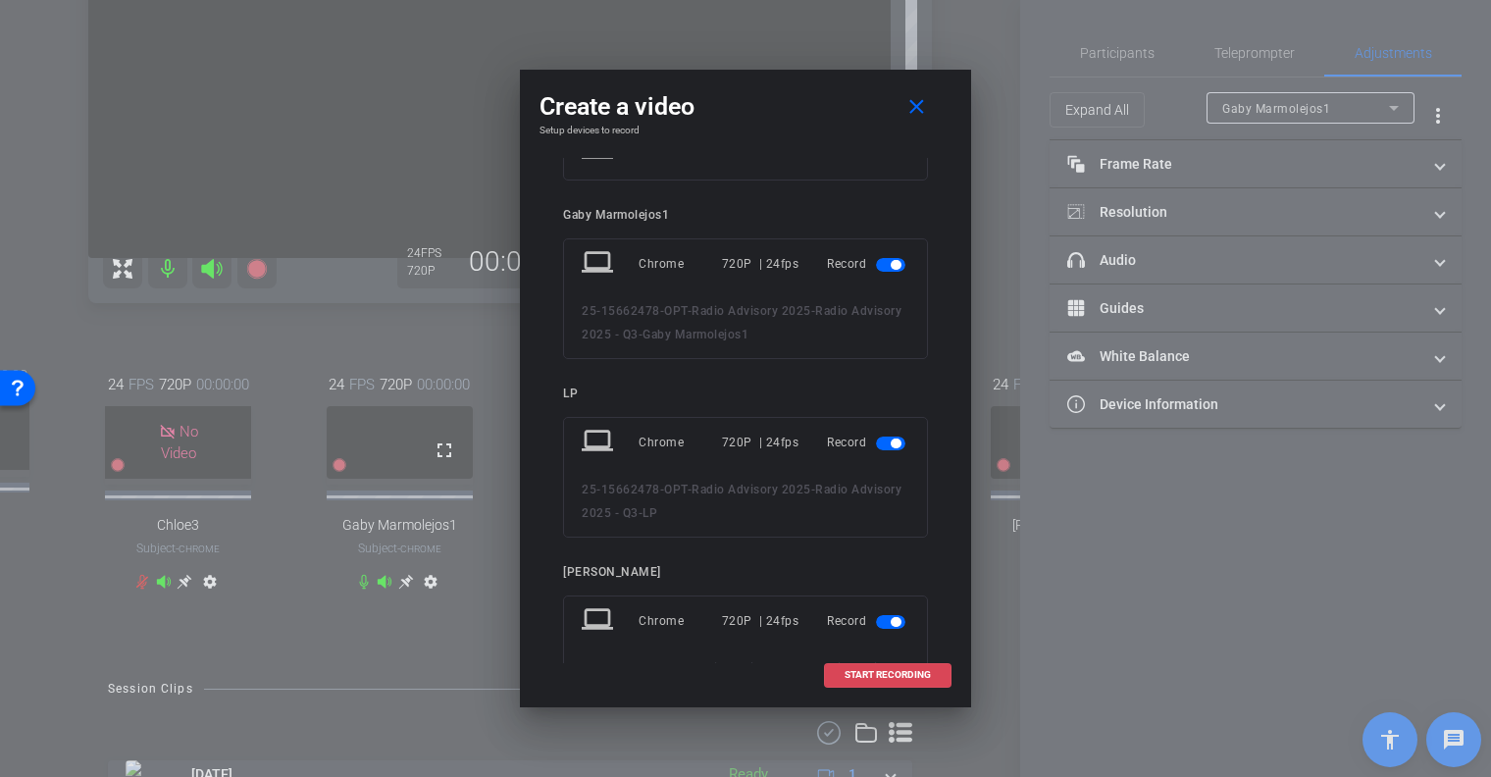
click at [883, 670] on span "START RECORDING" at bounding box center [888, 675] width 86 height 10
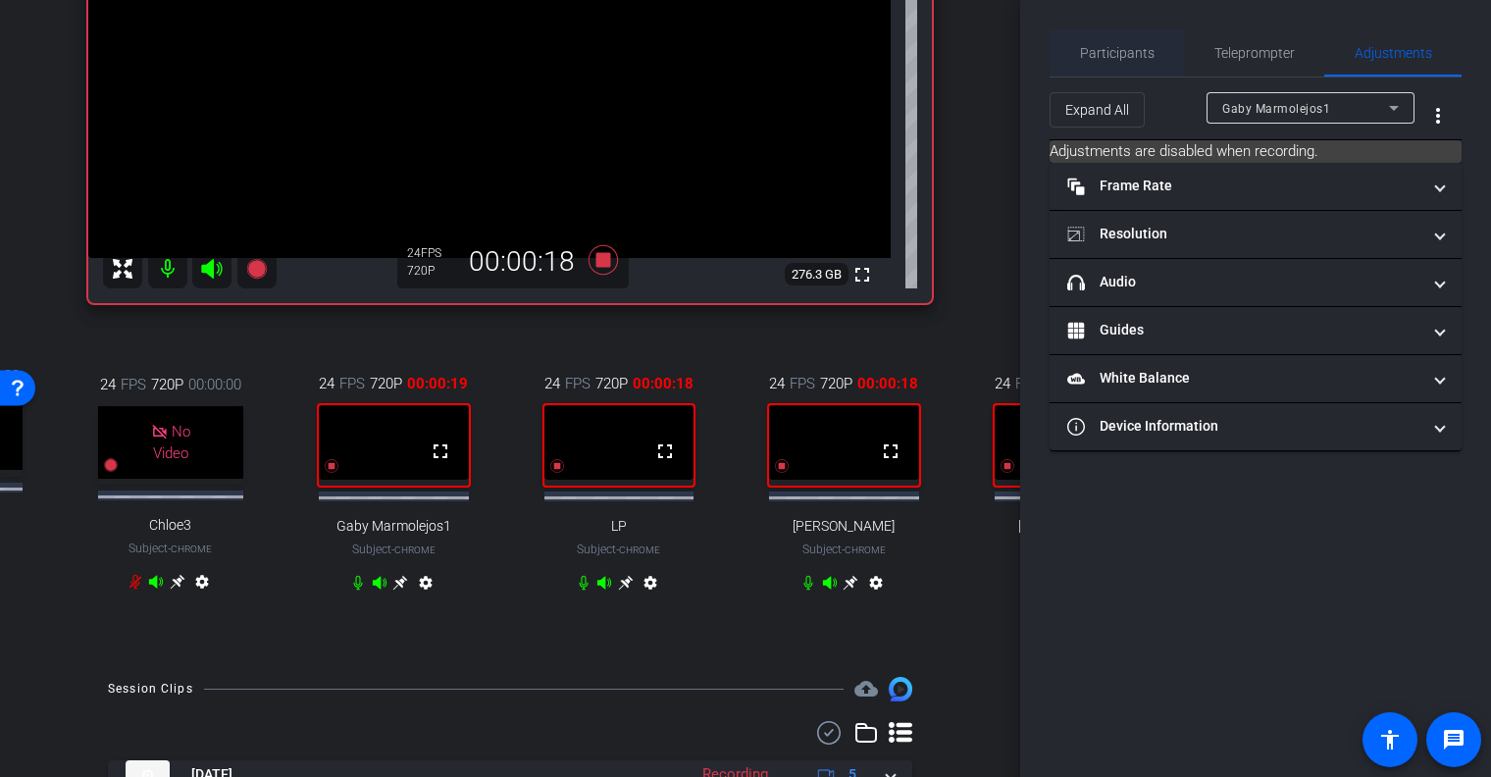
click at [1090, 38] on span "Participants" at bounding box center [1117, 52] width 75 height 47
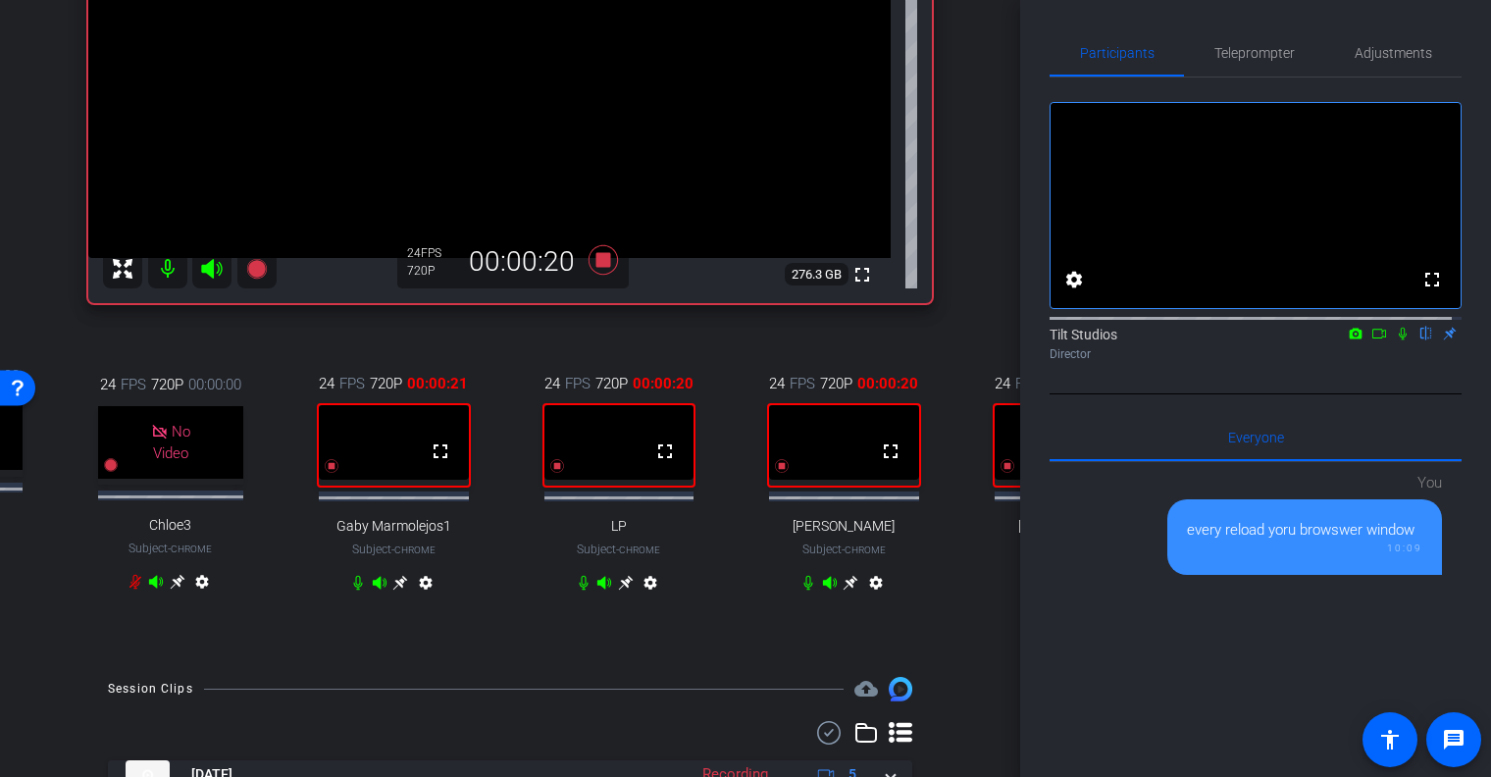
click at [1396, 340] on icon at bounding box center [1403, 334] width 16 height 14
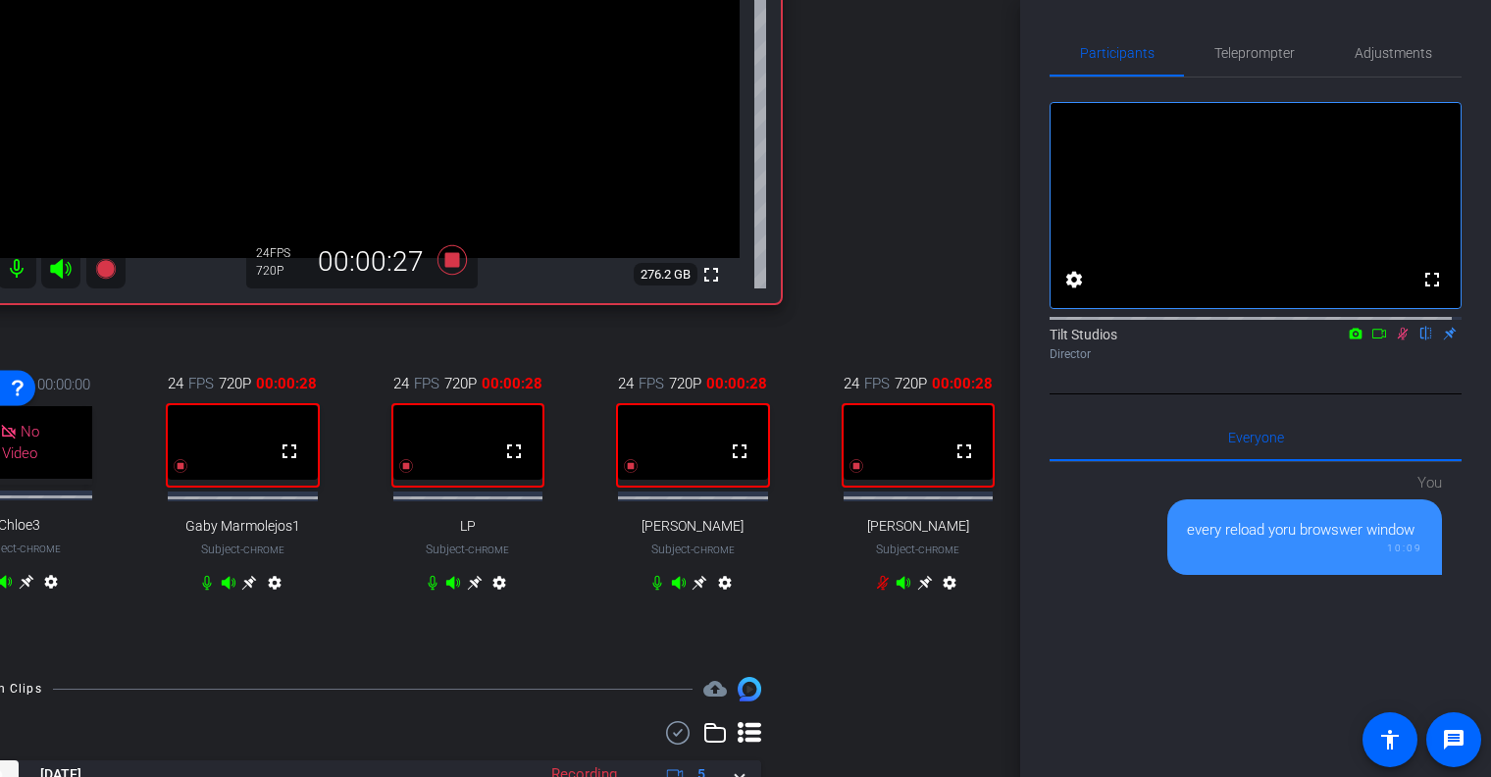
scroll to position [294, 161]
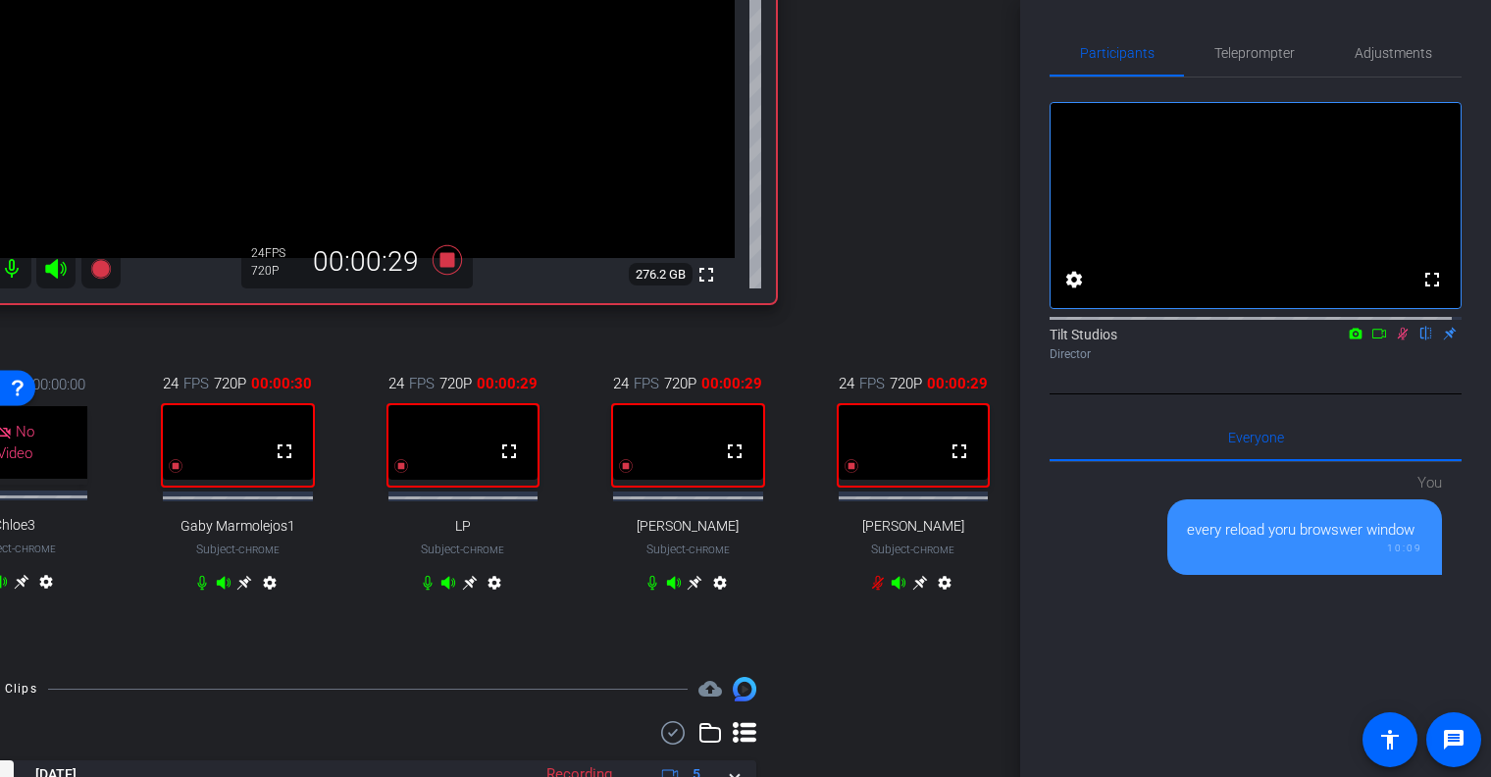
click at [870, 591] on icon at bounding box center [878, 583] width 16 height 16
click at [237, 591] on icon at bounding box center [244, 583] width 16 height 16
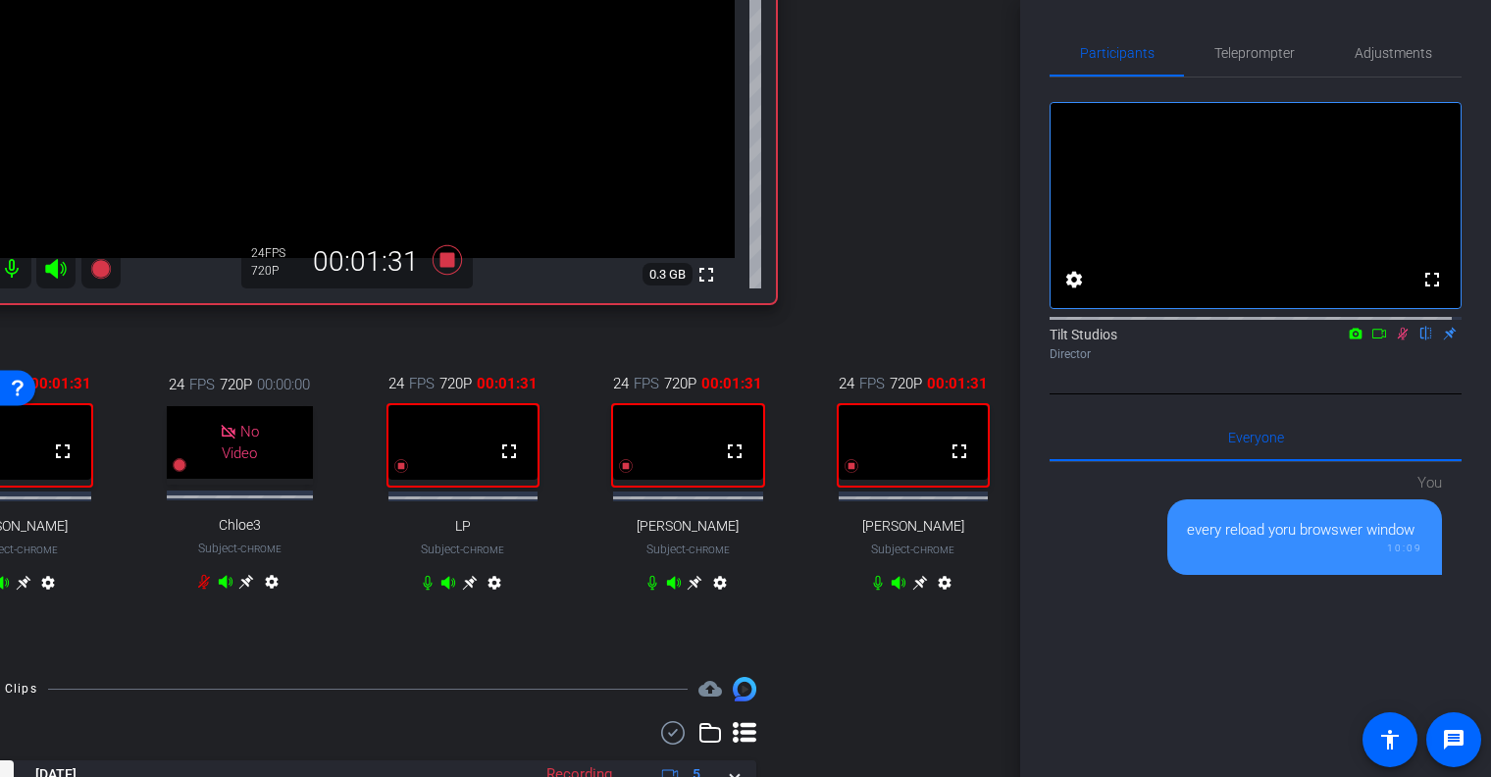
click at [462, 590] on icon at bounding box center [469, 582] width 15 height 15
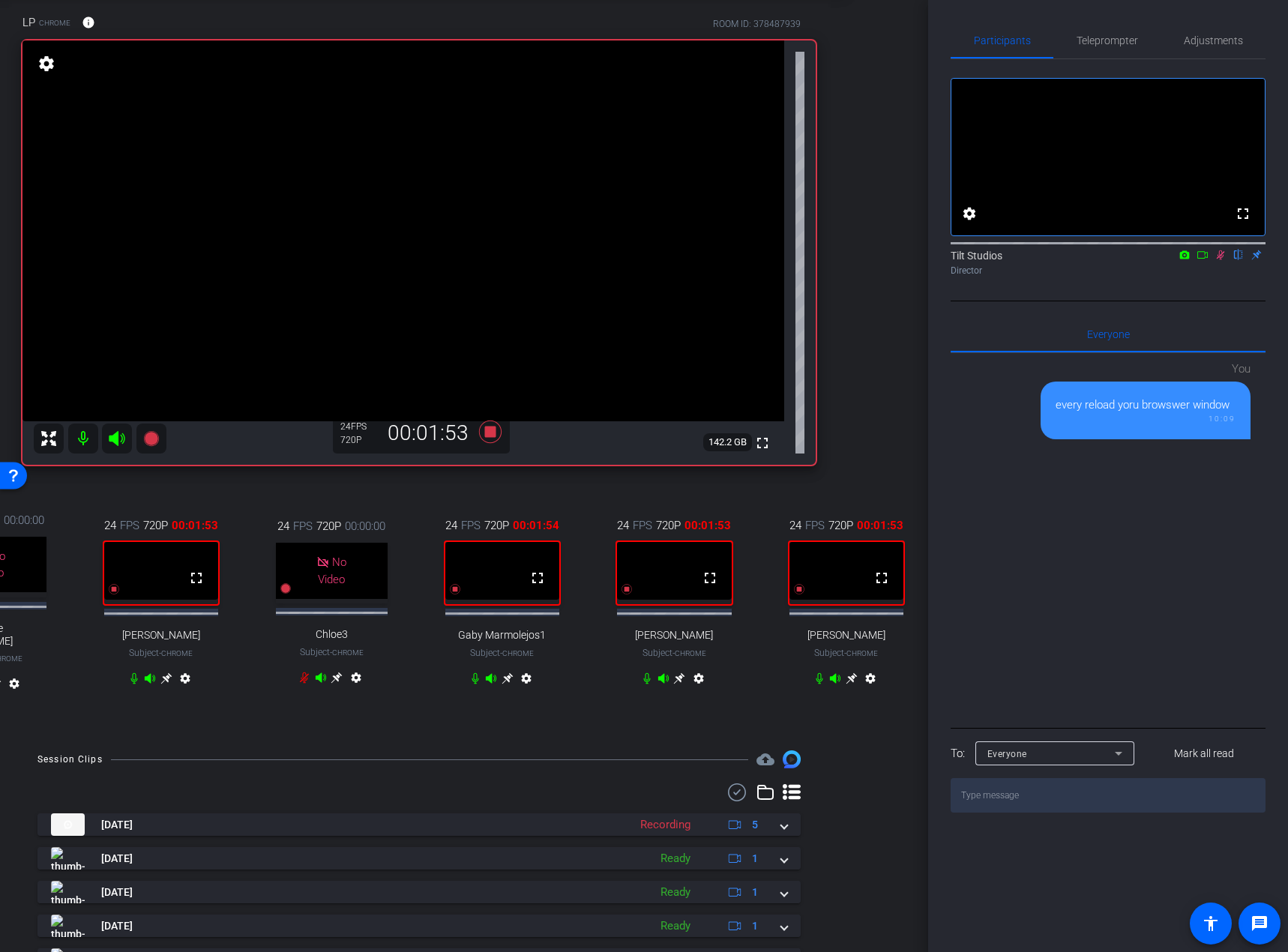
scroll to position [75, 0]
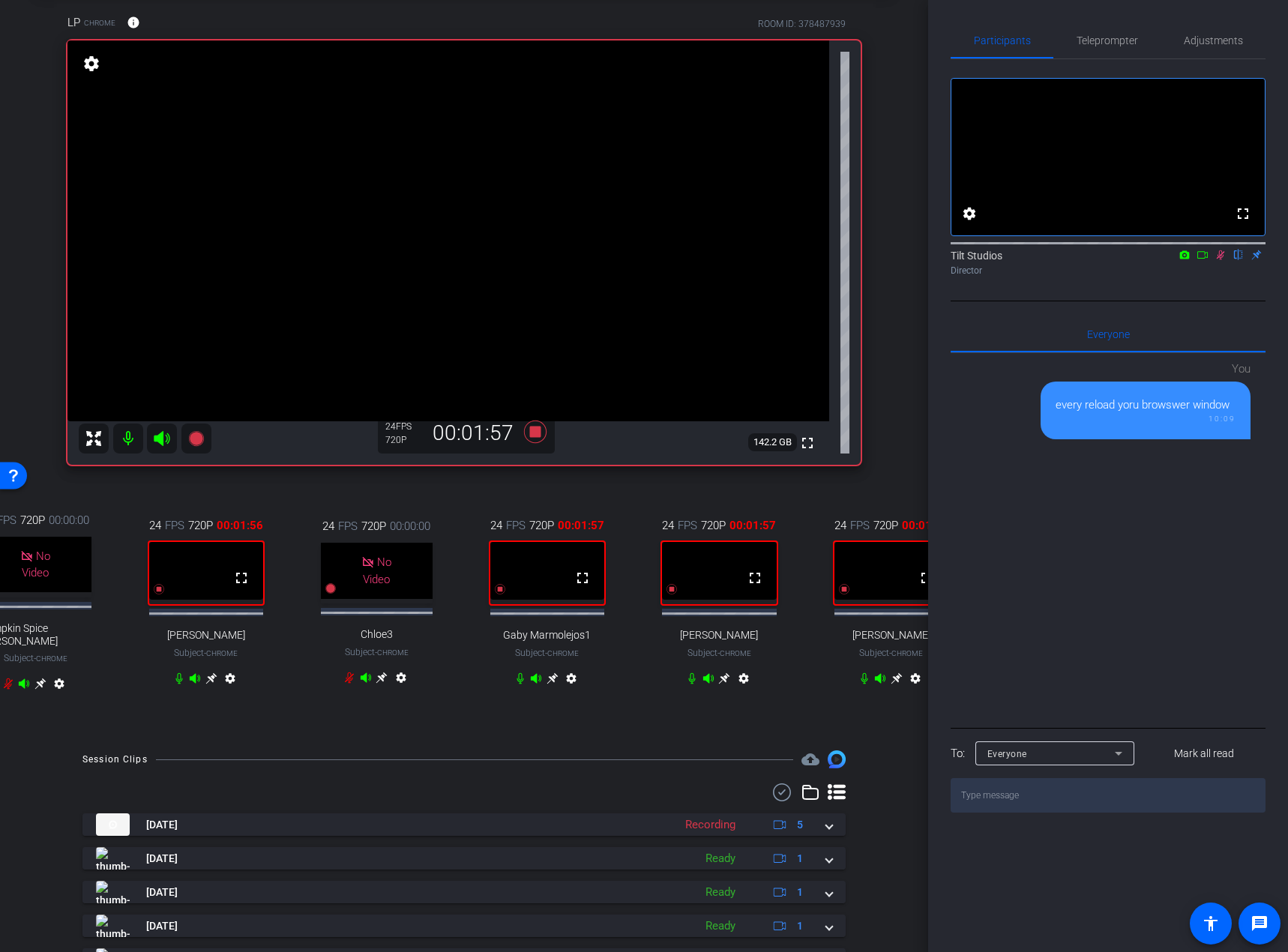
click at [209, 593] on icon at bounding box center [212, 678] width 12 height 12
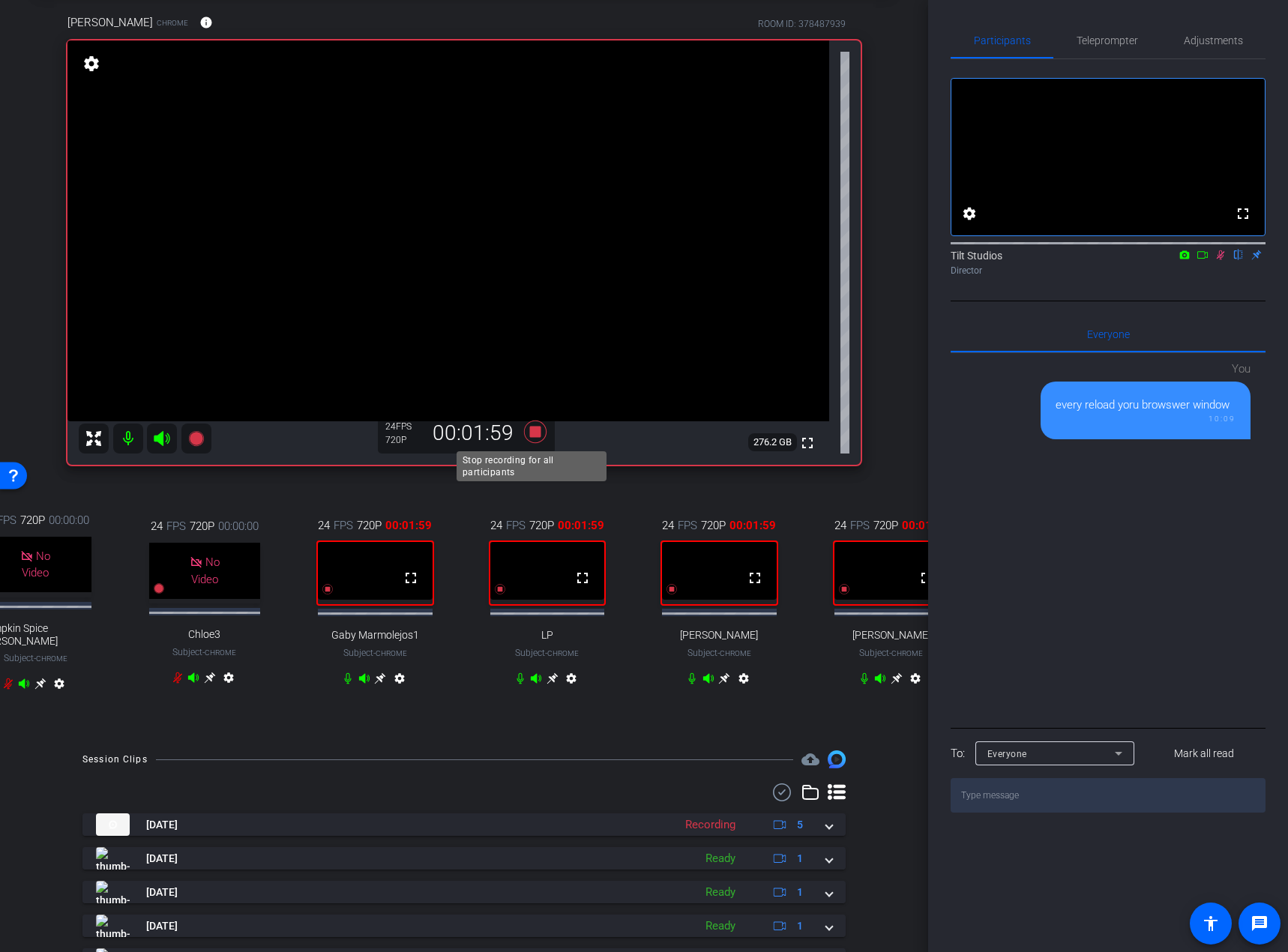
click at [530, 426] on icon at bounding box center [535, 431] width 22 height 22
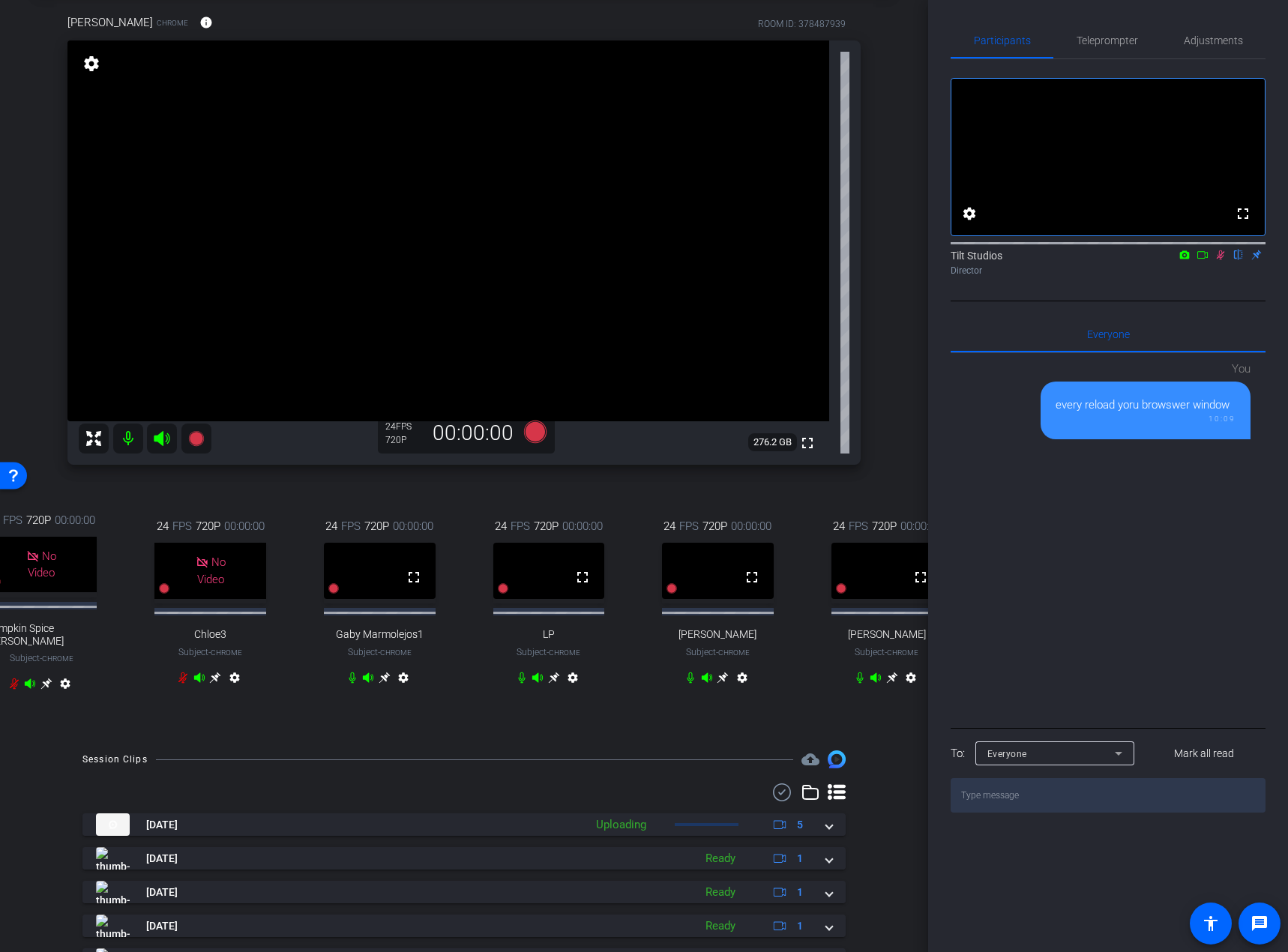
scroll to position [225, 0]
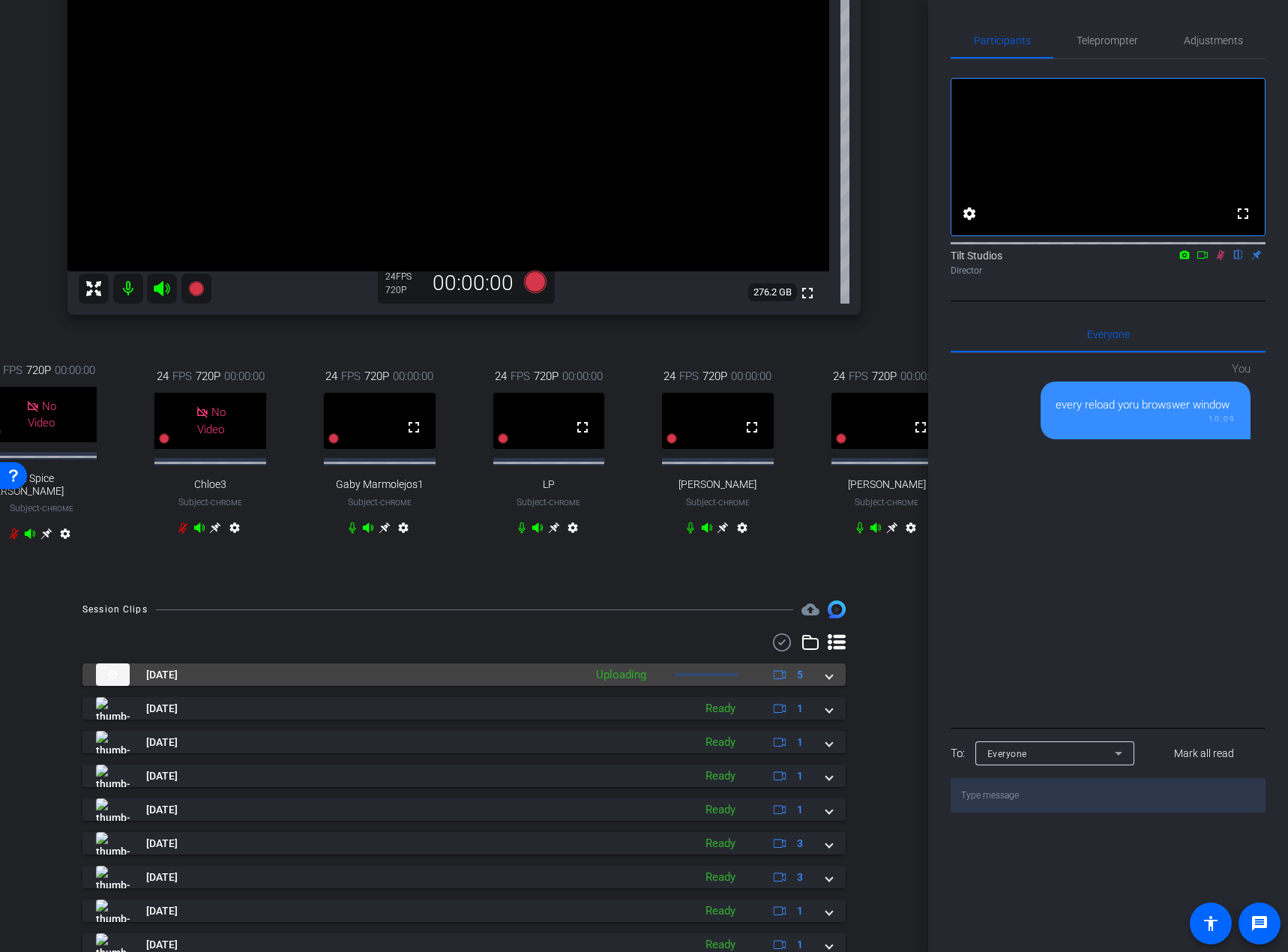
click at [829, 593] on mat-expansion-panel-header "Sep 25, 2025 Uploading 5" at bounding box center [464, 674] width 764 height 22
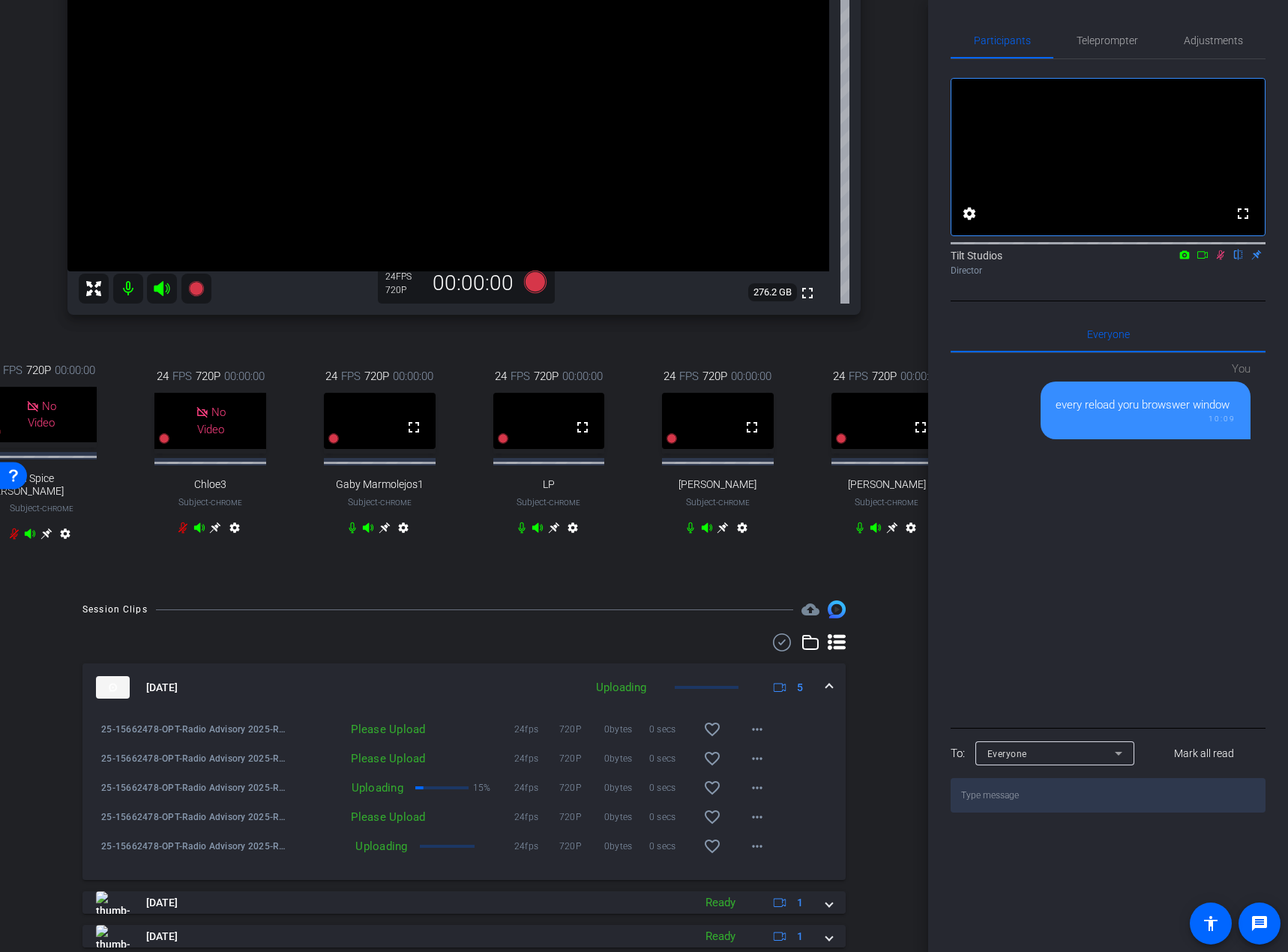
click at [382, 533] on icon at bounding box center [384, 527] width 11 height 11
click at [212, 533] on icon at bounding box center [216, 528] width 12 height 12
click at [372, 585] on div "Rae Chrome info ROOM ID: 378487939 fullscreen settings 276.2 GB 24 FPS 720P 00:…" at bounding box center [464, 212] width 853 height 746
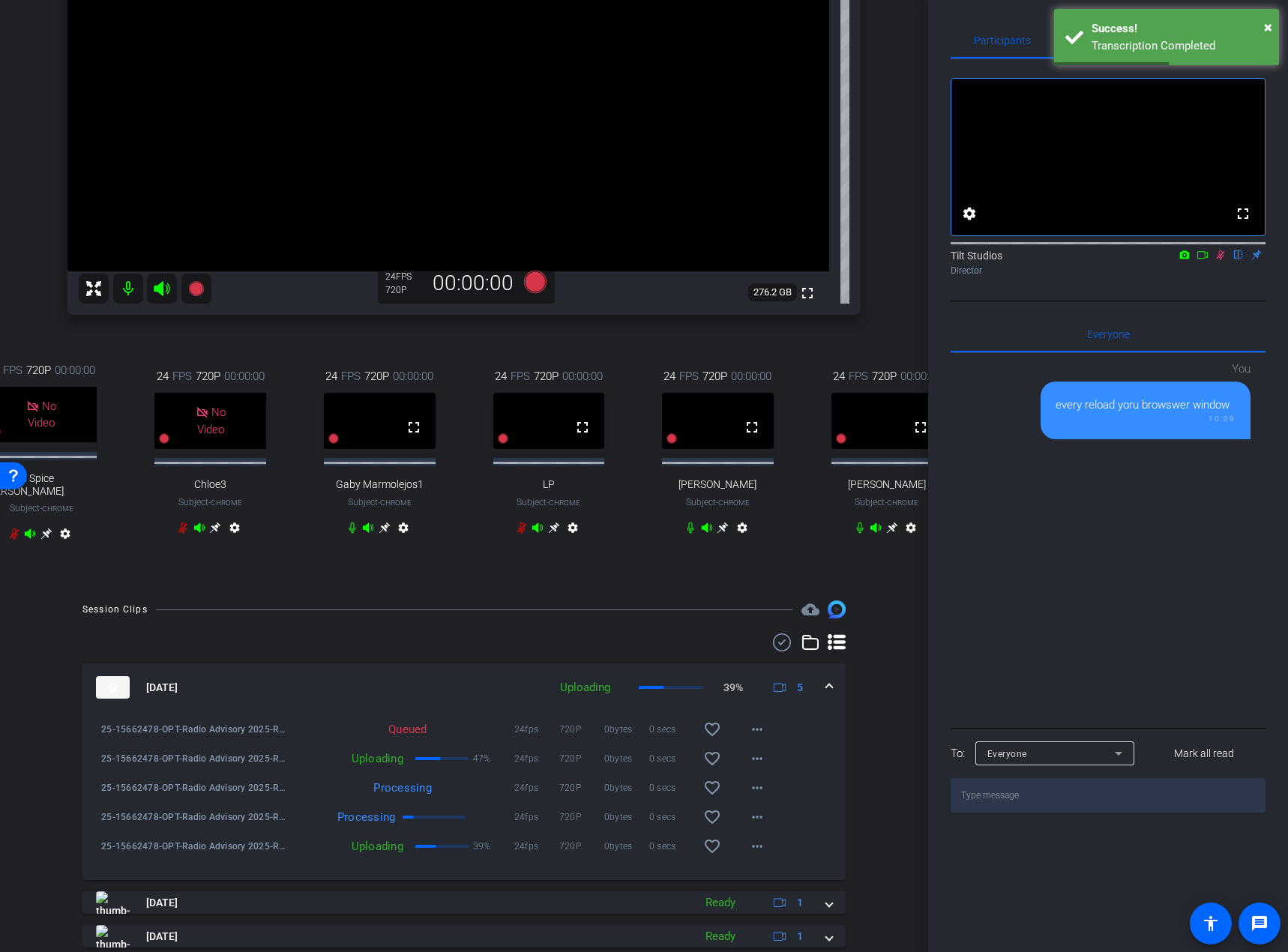
click at [808, 564] on div "24 FPS 720P 00:00:00 fullscreen Ellie Wiles Subject - Chrome settings" at bounding box center [887, 453] width 161 height 220
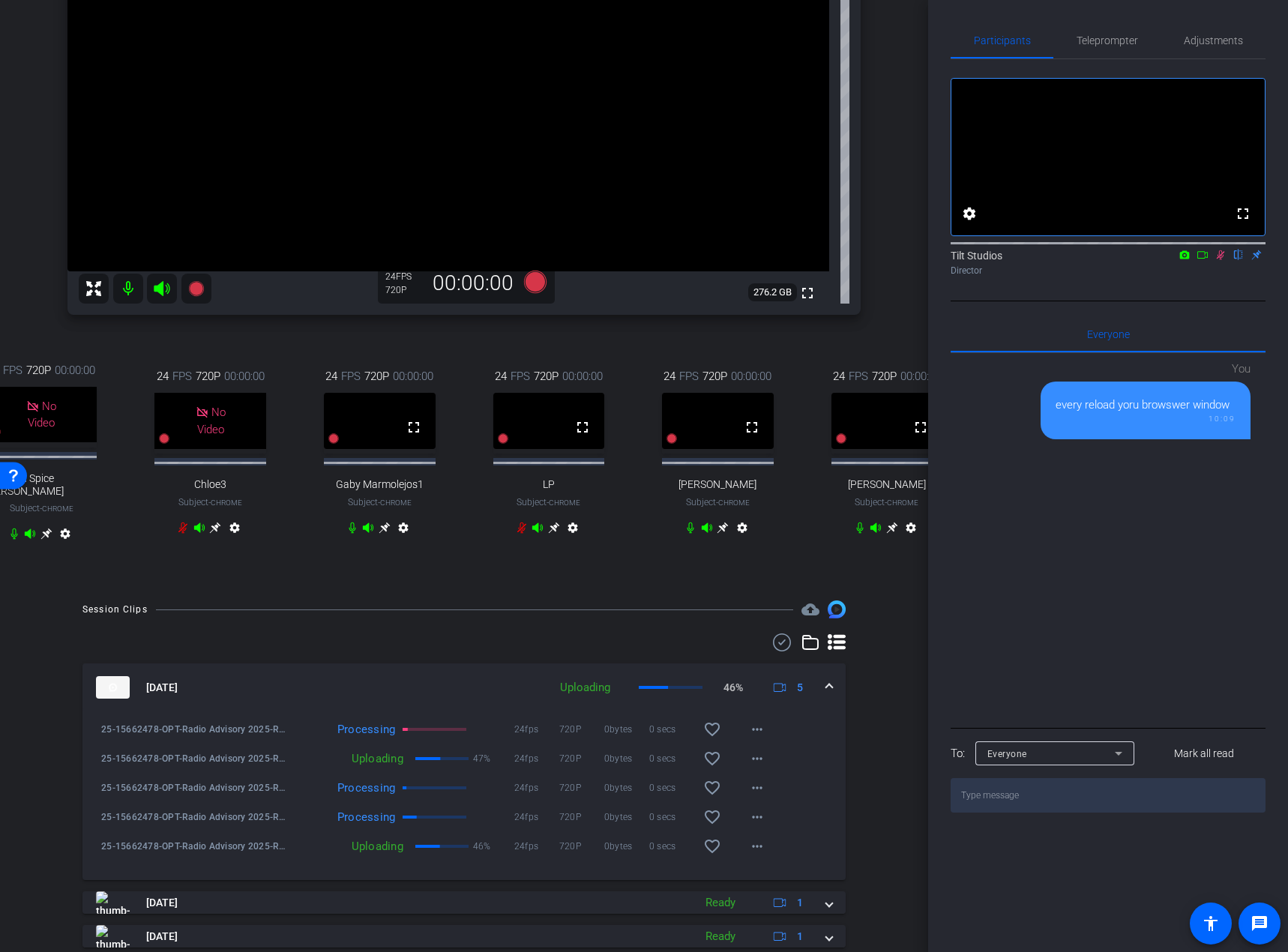
click at [787, 571] on div "24 FPS 720P 00:00:00 No Video Pumpkin Spice Chris Subject - Chrome settings 24 …" at bounding box center [464, 453] width 793 height 233
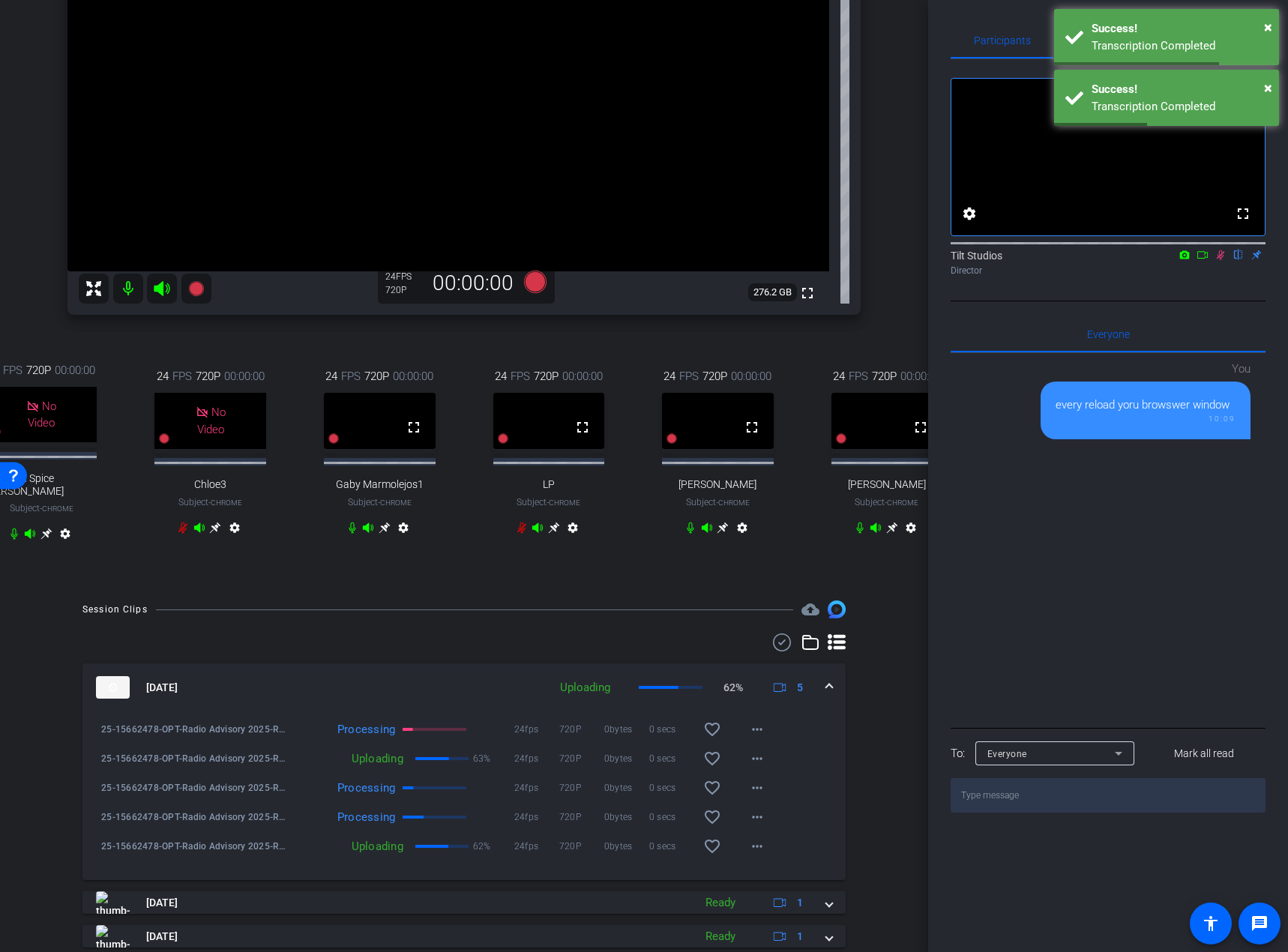
click at [808, 564] on div "24 FPS 720P 00:00:00 fullscreen Ellie Wiles Subject - Chrome settings" at bounding box center [887, 453] width 161 height 220
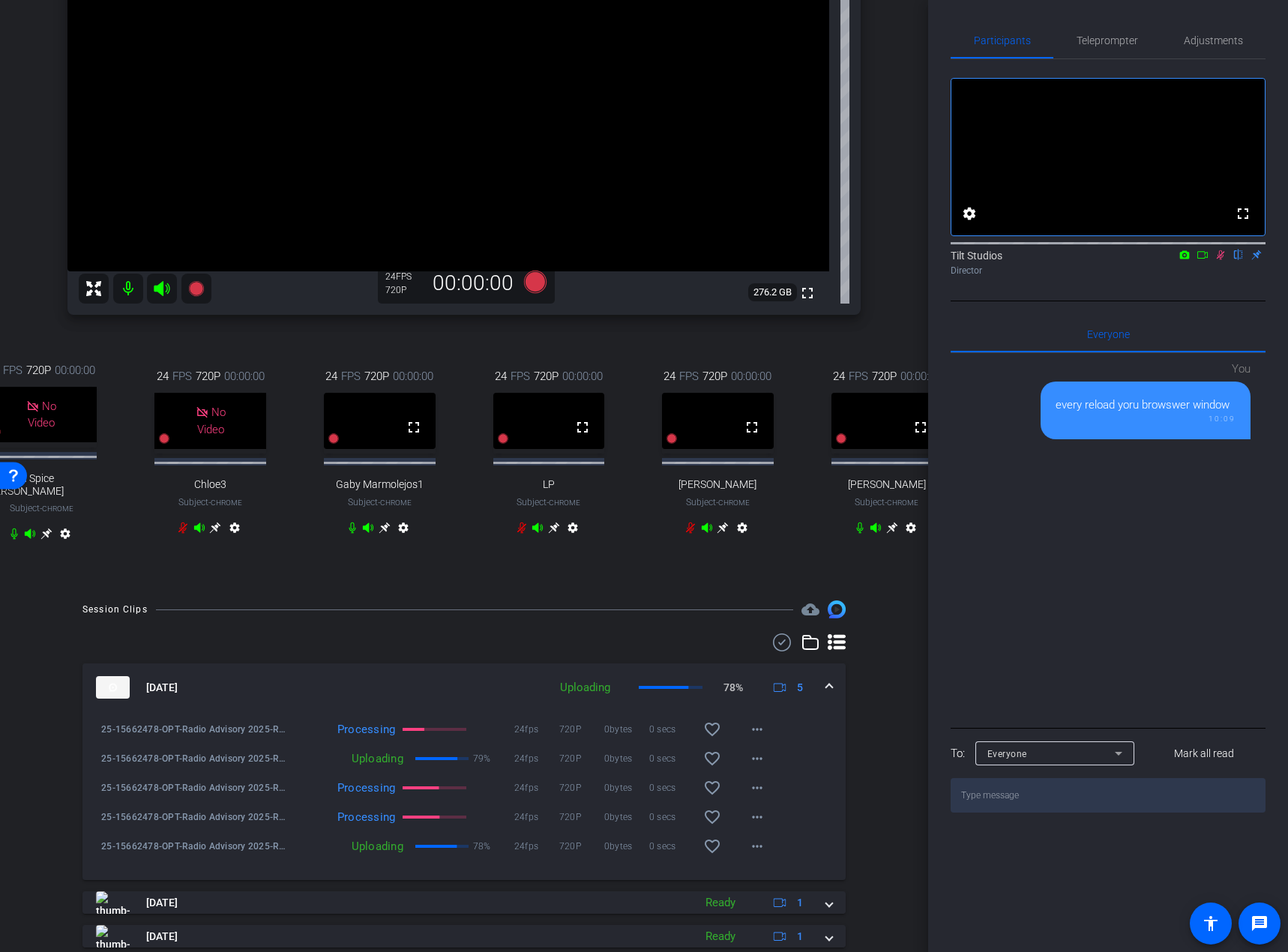
click at [1139, 260] on icon at bounding box center [1221, 255] width 8 height 10
click at [709, 571] on div "24 FPS 720P 00:00:00 No Video Pumpkin Spice Chris Subject - Chrome settings 24 …" at bounding box center [464, 453] width 793 height 233
click at [1139, 260] on icon at bounding box center [1221, 255] width 12 height 11
click at [605, 593] on div "arrow_back Radio Advisory 2025 - Q3 Back to project Send invite account_box gri…" at bounding box center [464, 251] width 928 height 952
click at [1139, 258] on icon at bounding box center [1203, 255] width 11 height 8
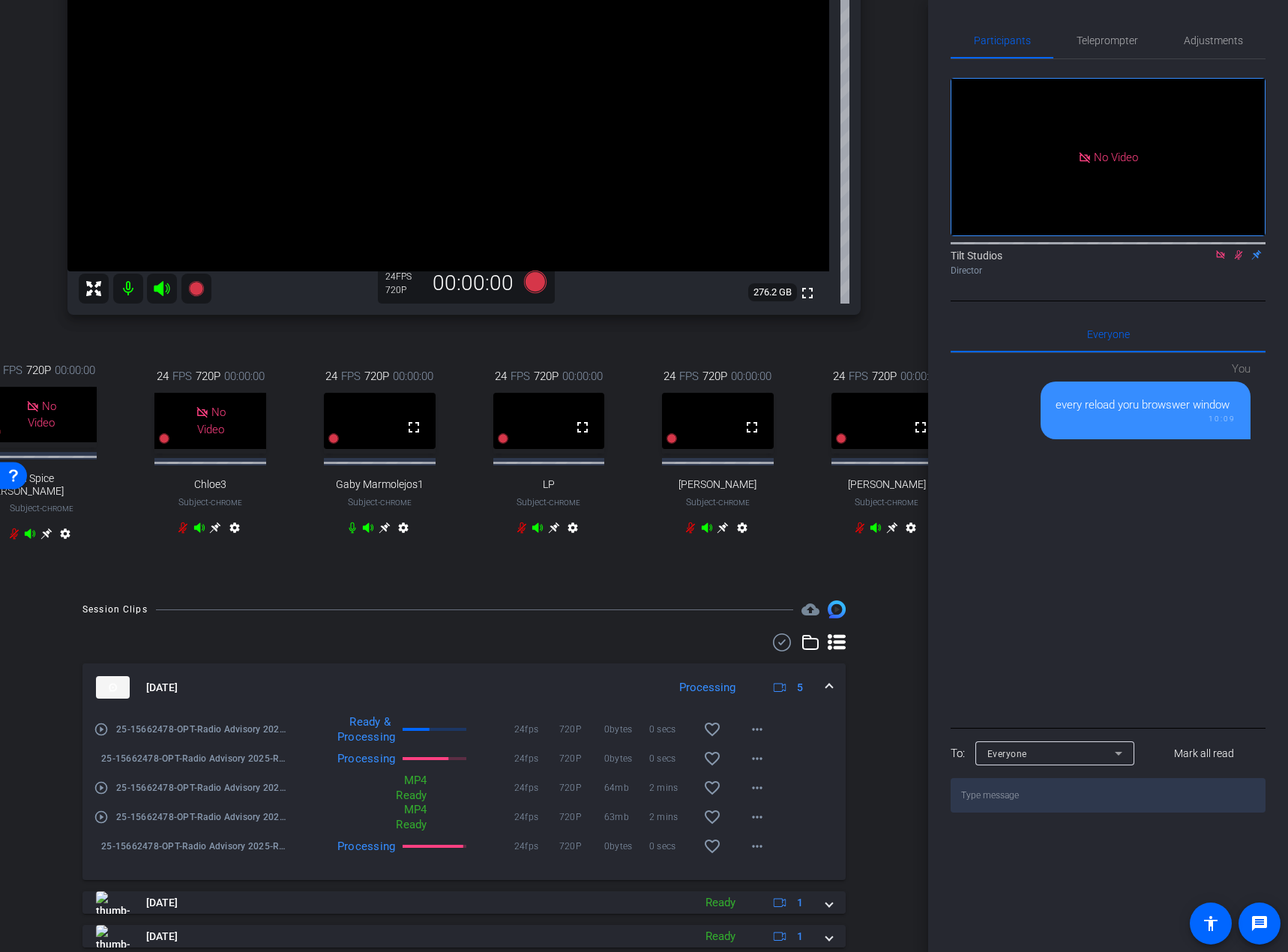
click at [98, 593] on mat-icon "play_circle_outline" at bounding box center [102, 817] width 15 height 15
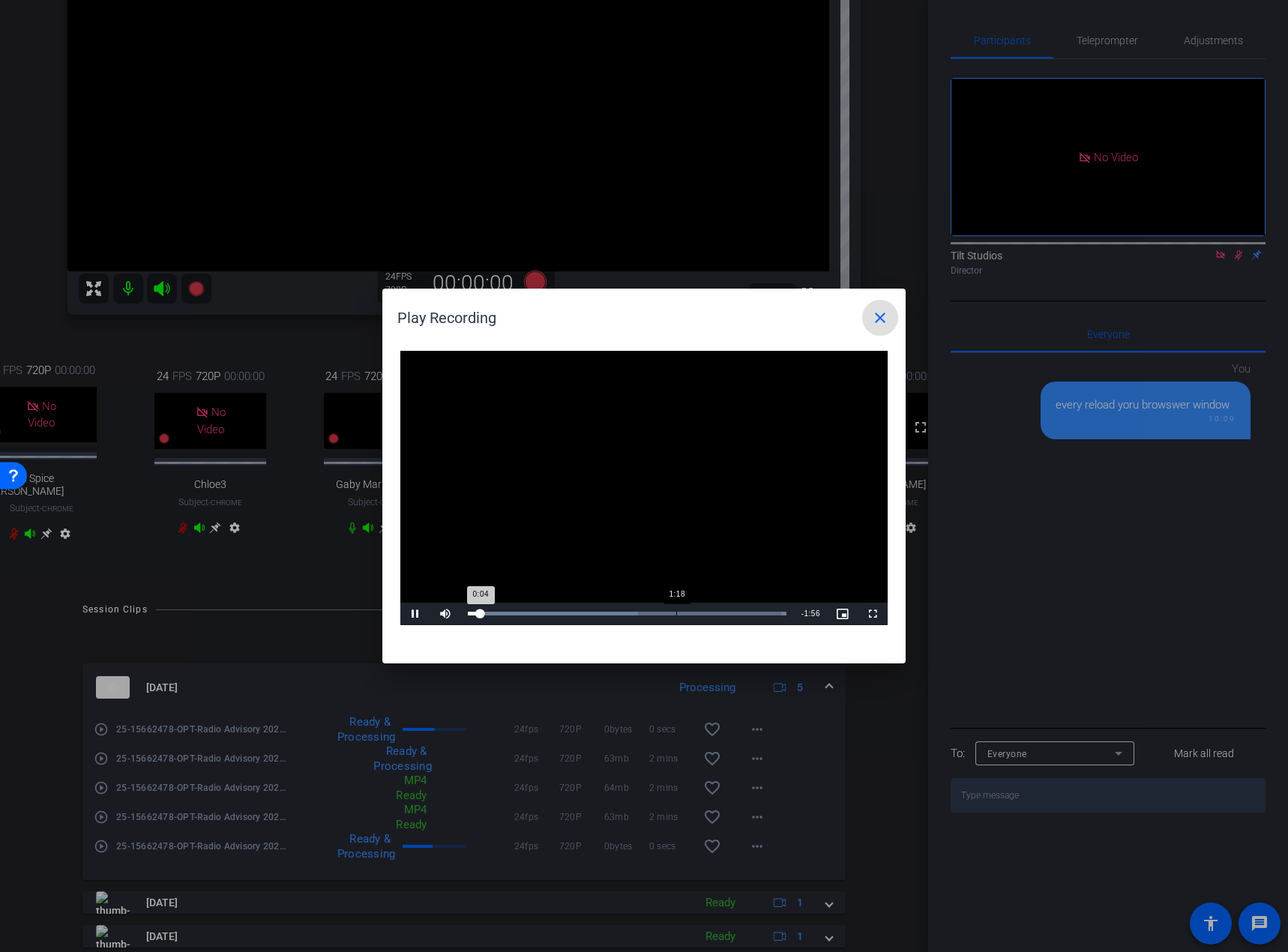
click at [676, 593] on div "Loaded : 100.00% 1:18 0:04" at bounding box center [627, 614] width 334 height 22
click at [881, 321] on mat-icon "close" at bounding box center [881, 318] width 18 height 18
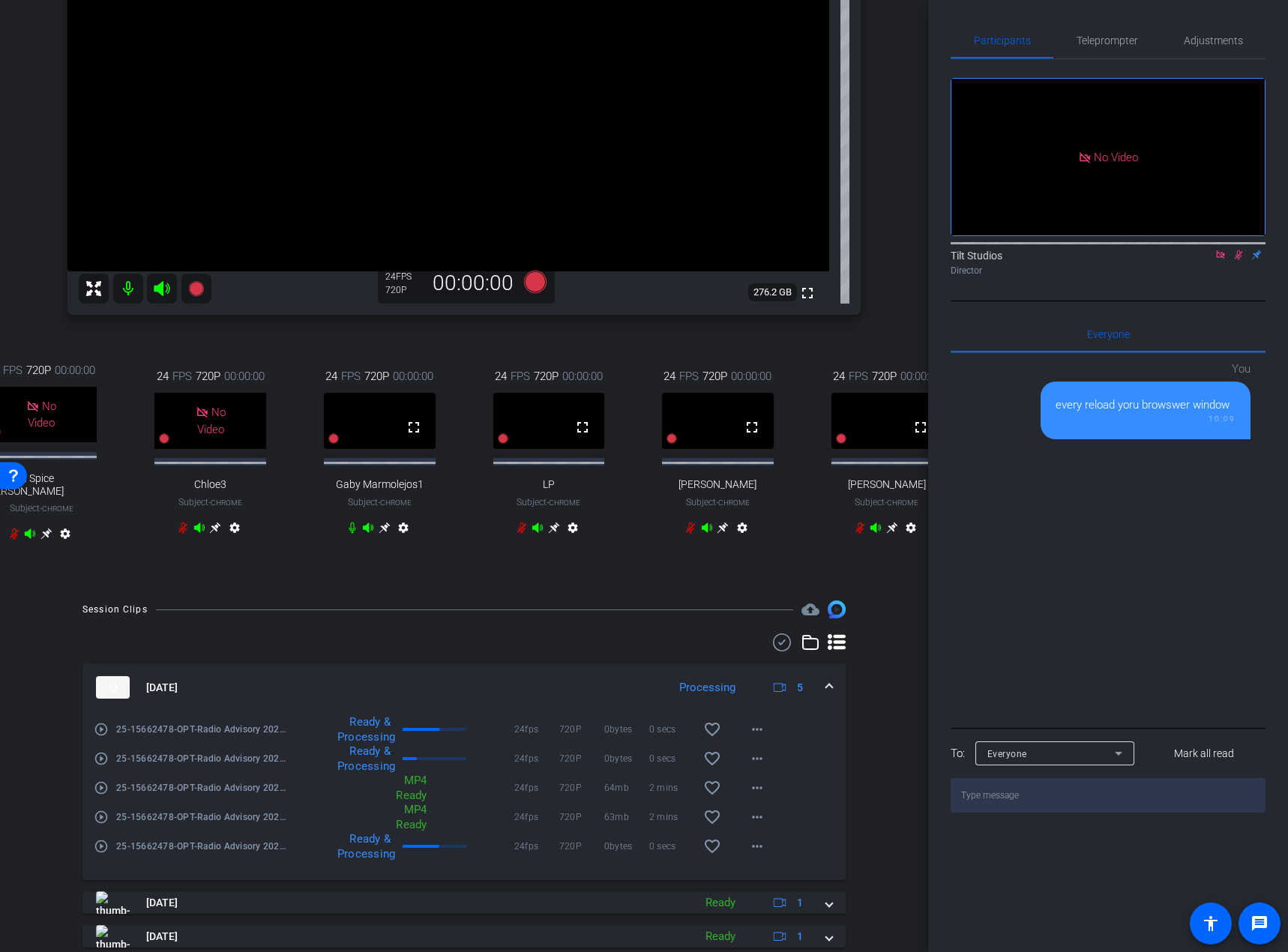
click at [99, 593] on mat-icon "play_circle_outline" at bounding box center [102, 730] width 15 height 15
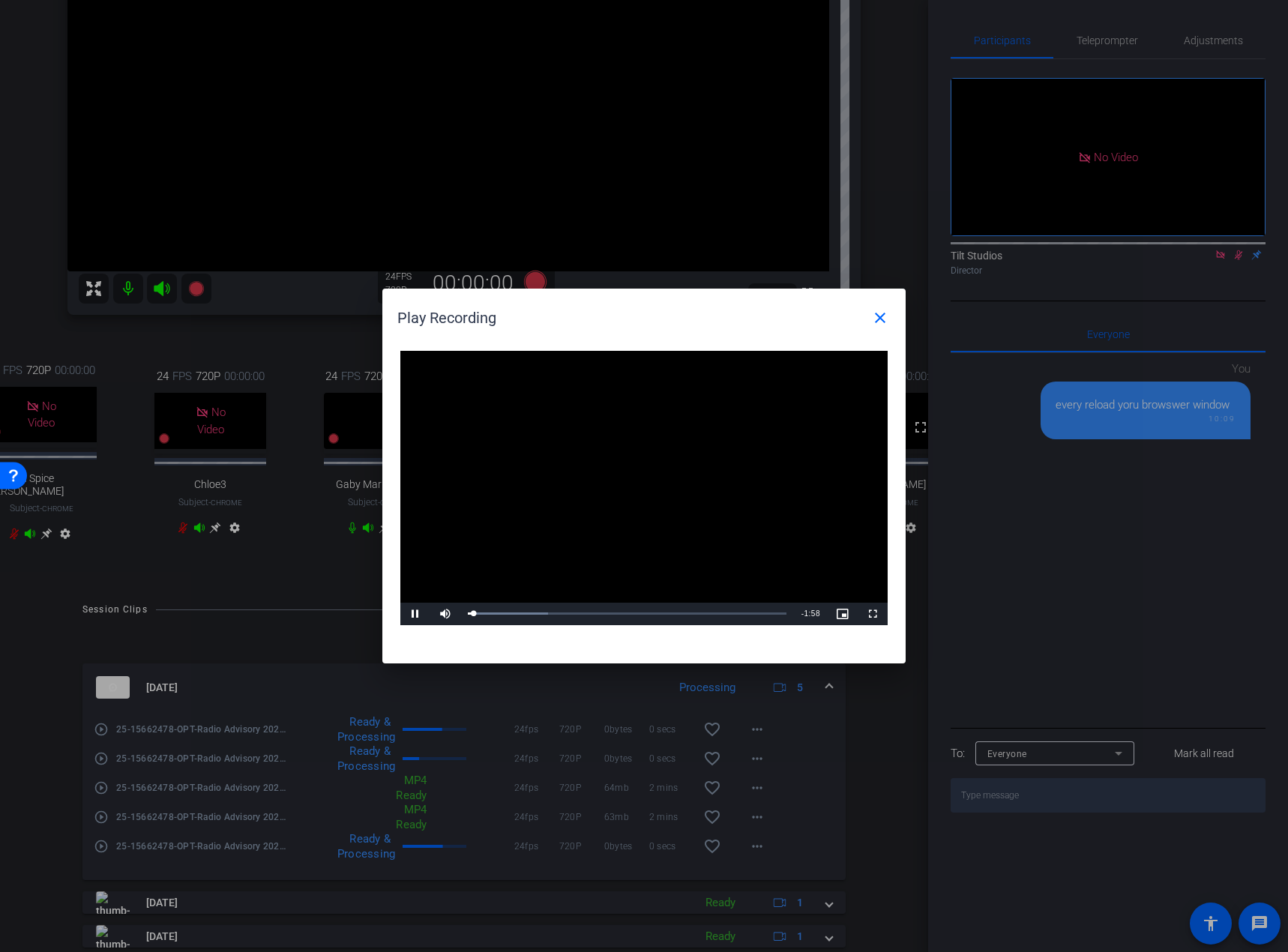
drag, startPoint x: 738, startPoint y: 300, endPoint x: 835, endPoint y: 325, distance: 100.2
click at [0, 0] on openreel-play-recording-popup "Play Recording close Video Player is loading. Play Video Pause Mute Current Tim…" at bounding box center [0, 0] width 0 height 0
click at [883, 317] on mat-icon "close" at bounding box center [881, 318] width 18 height 18
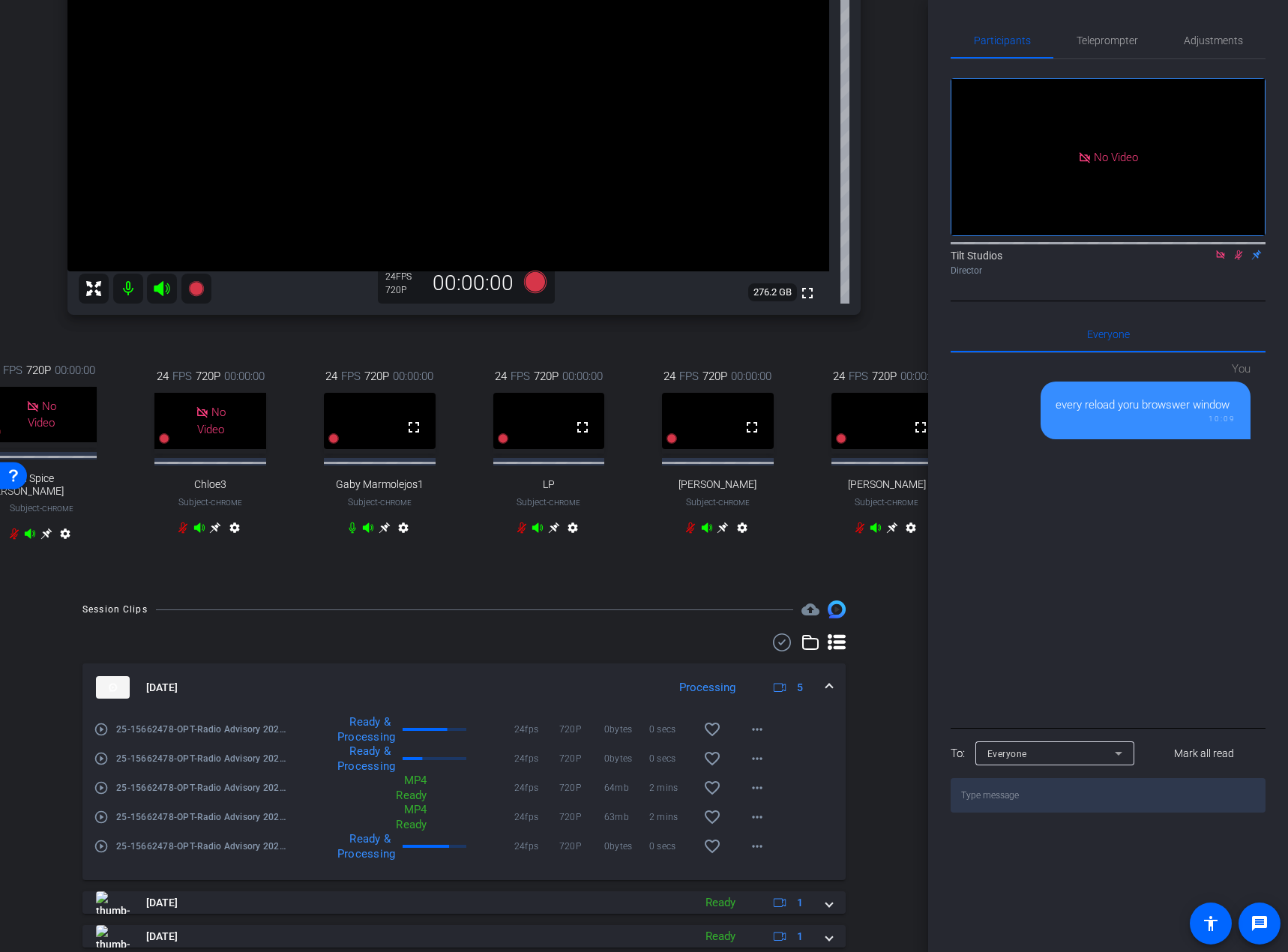
click at [102, 593] on mat-icon "play_circle_outline" at bounding box center [102, 730] width 15 height 15
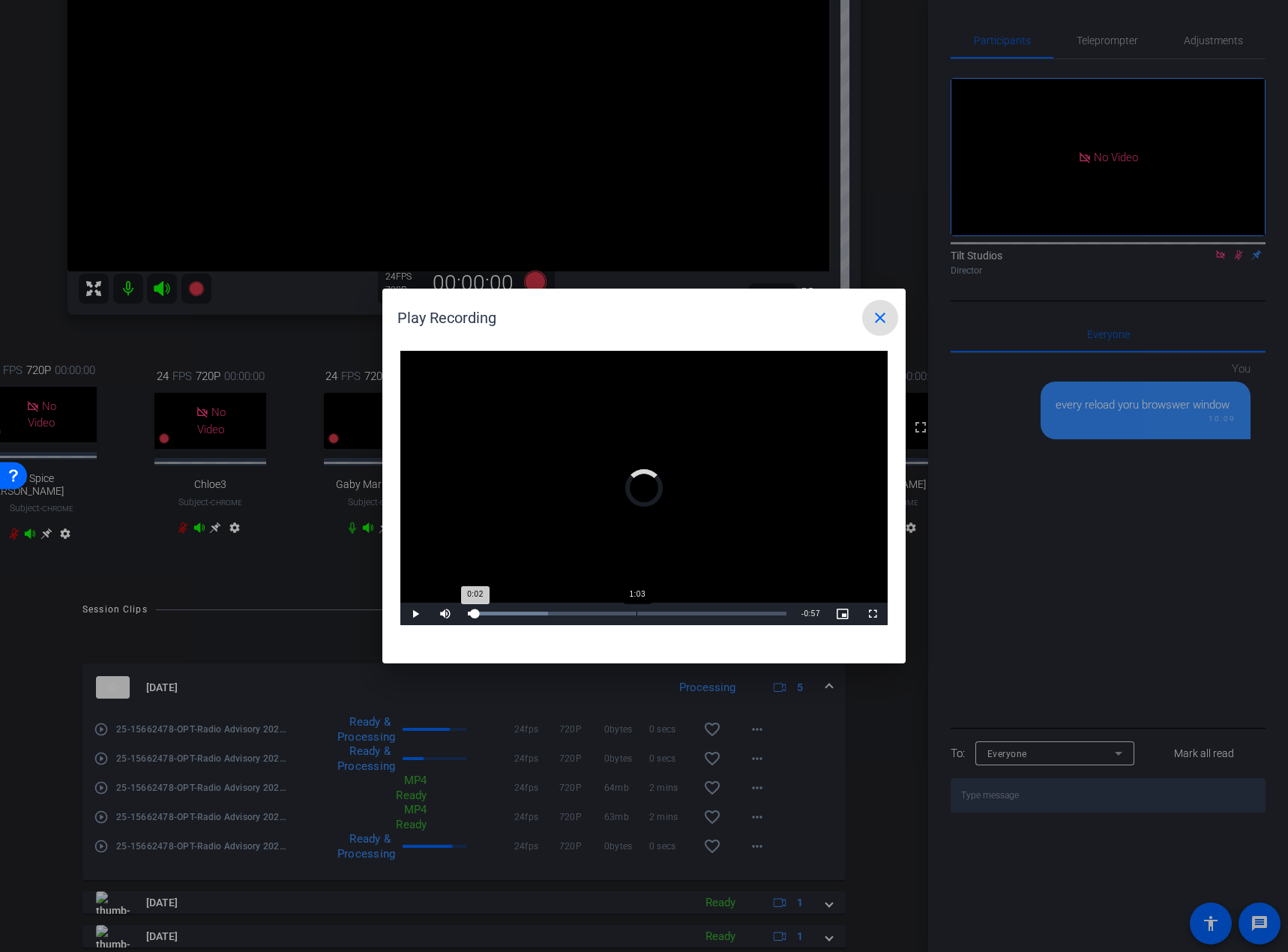
click at [637, 593] on div "Loaded : 25.16% 1:03 0:02" at bounding box center [627, 614] width 334 height 22
click at [881, 319] on mat-icon "close" at bounding box center [881, 318] width 18 height 18
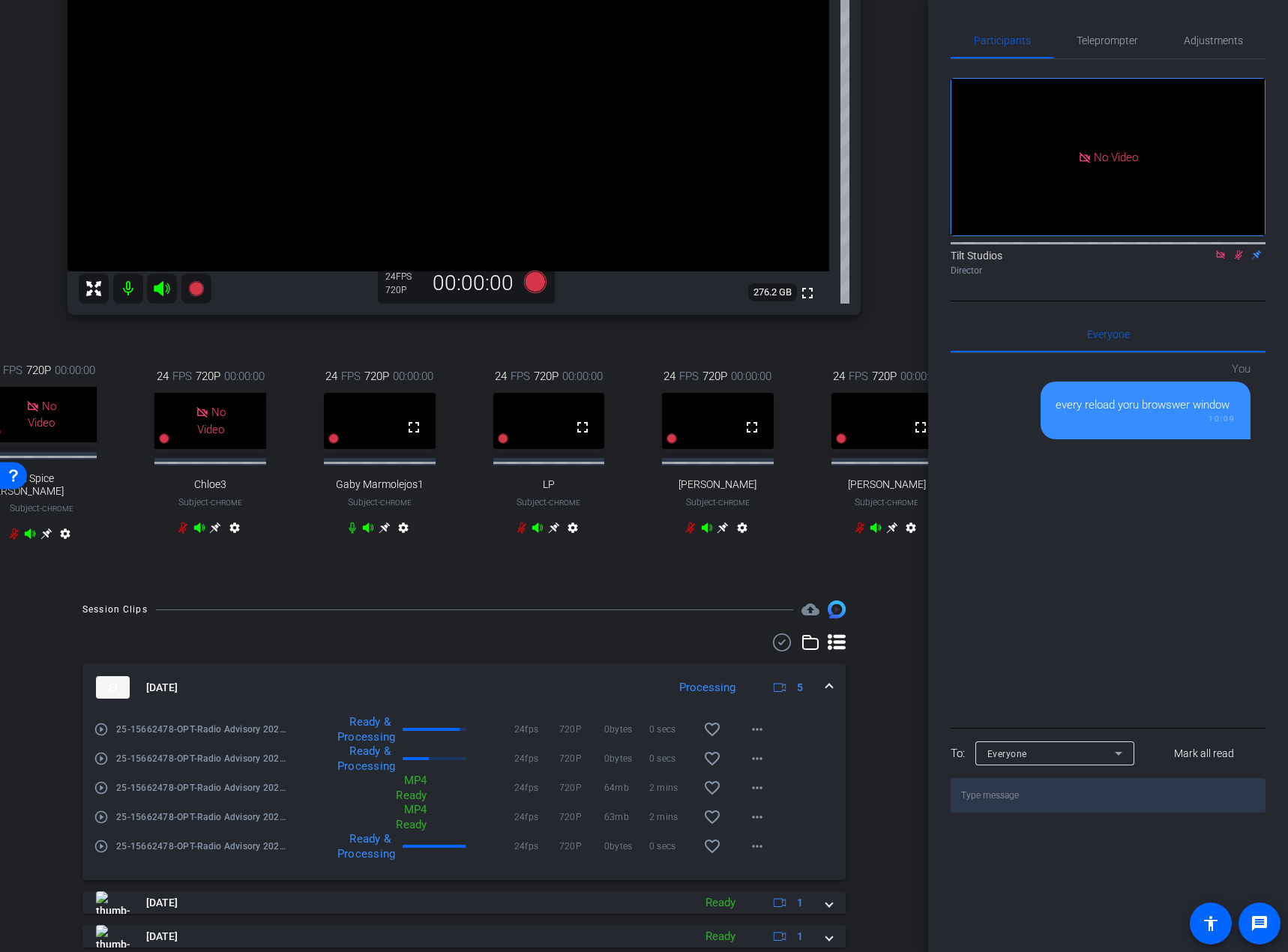
click at [102, 593] on mat-icon "play_circle_outline" at bounding box center [102, 759] width 15 height 15
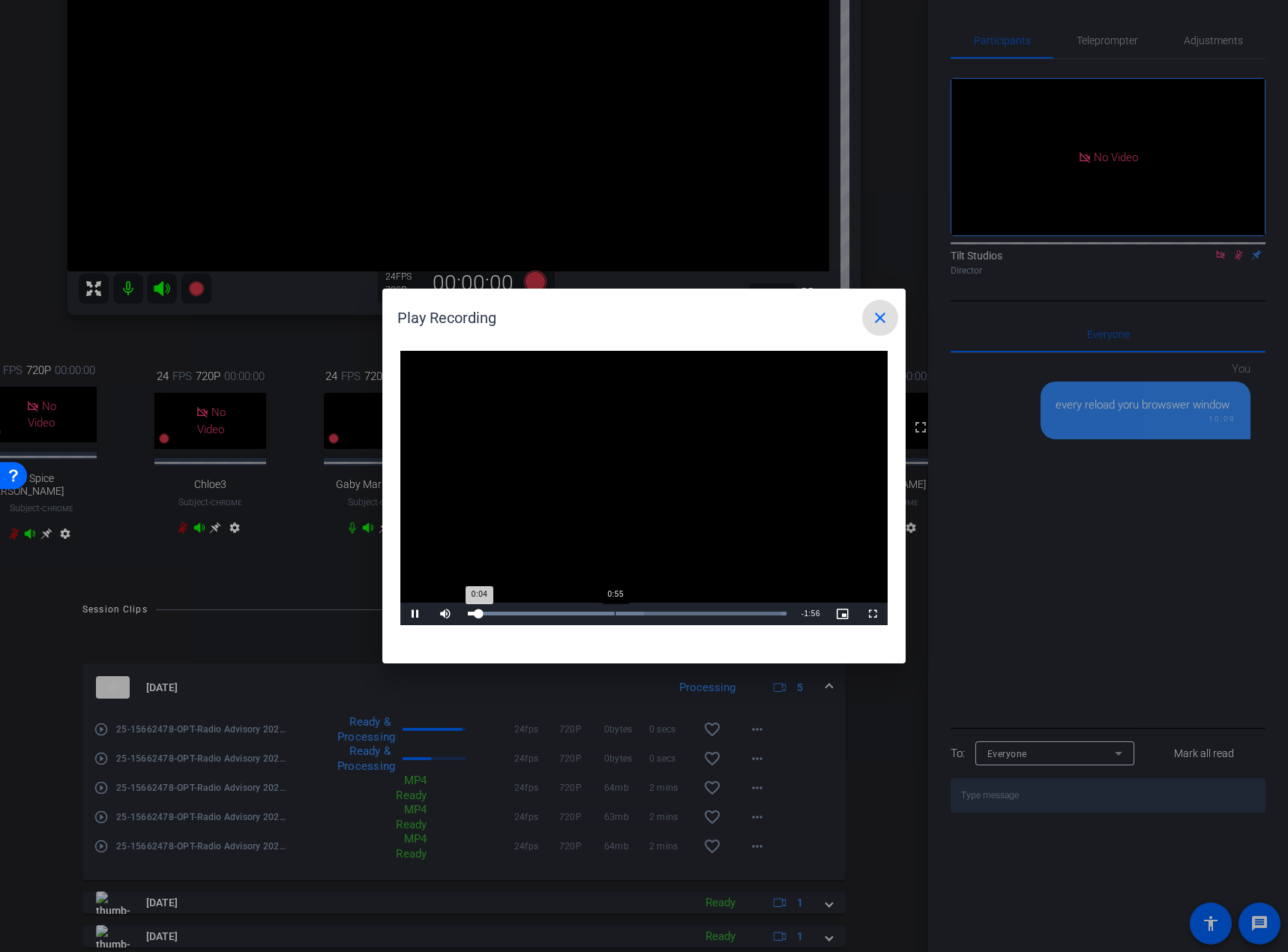
click at [615, 593] on div "Loaded : 100.00% 0:55 0:04" at bounding box center [627, 613] width 319 height 4
click at [617, 593] on div "0:56" at bounding box center [542, 613] width 149 height 4
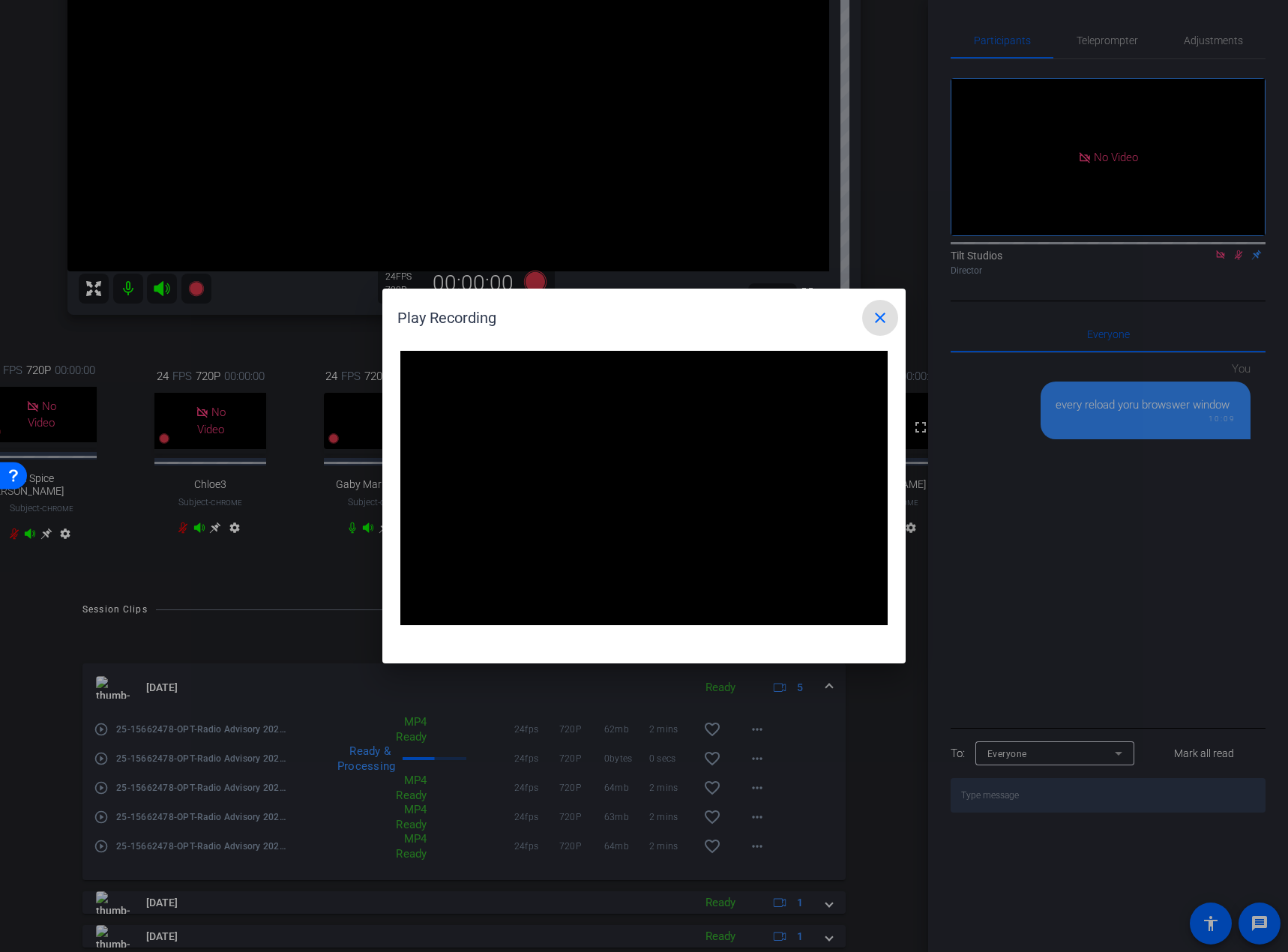
click at [879, 319] on mat-icon "close" at bounding box center [881, 318] width 18 height 18
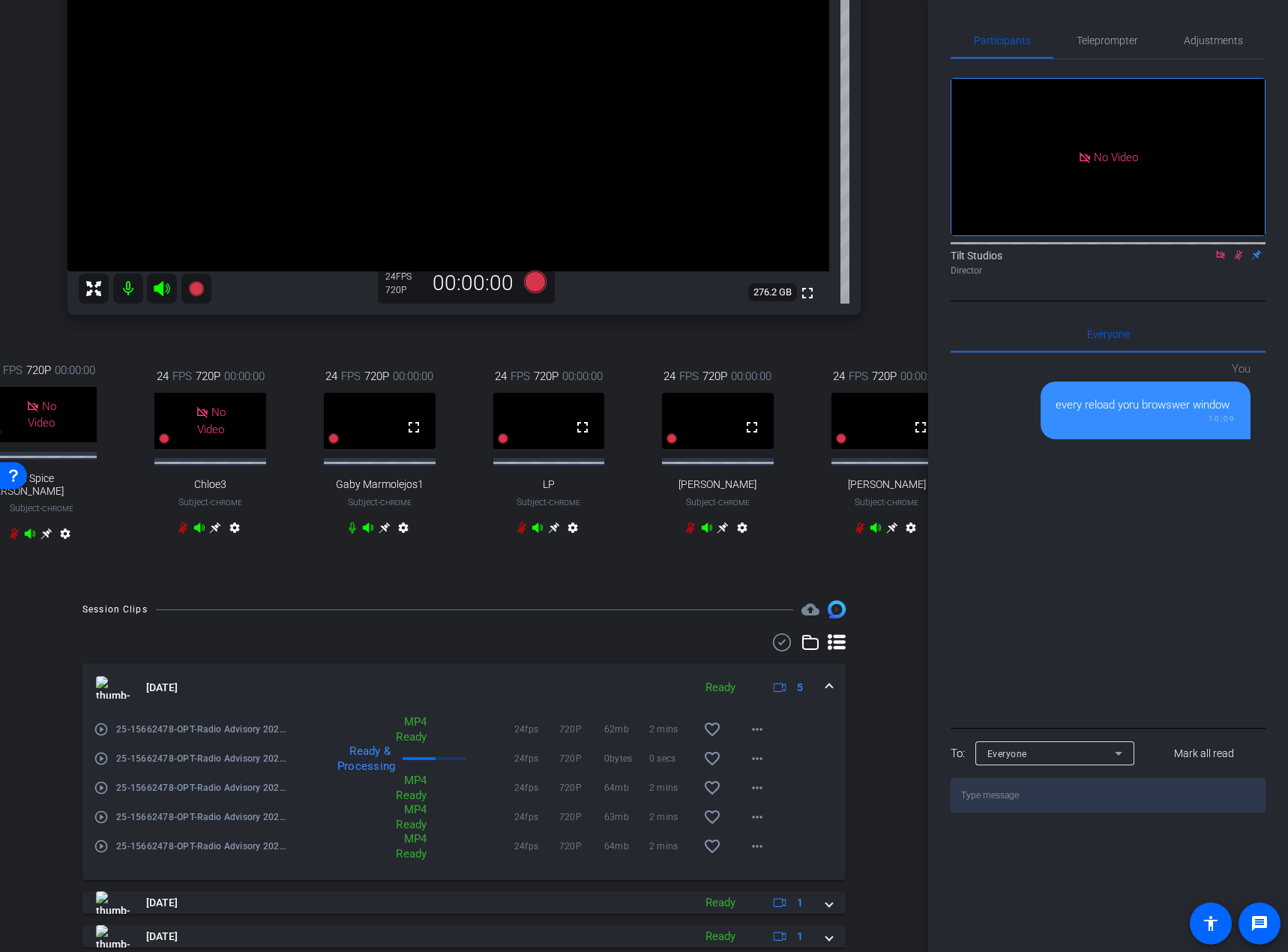
click at [96, 593] on mat-icon "play_circle_outline" at bounding box center [102, 788] width 15 height 15
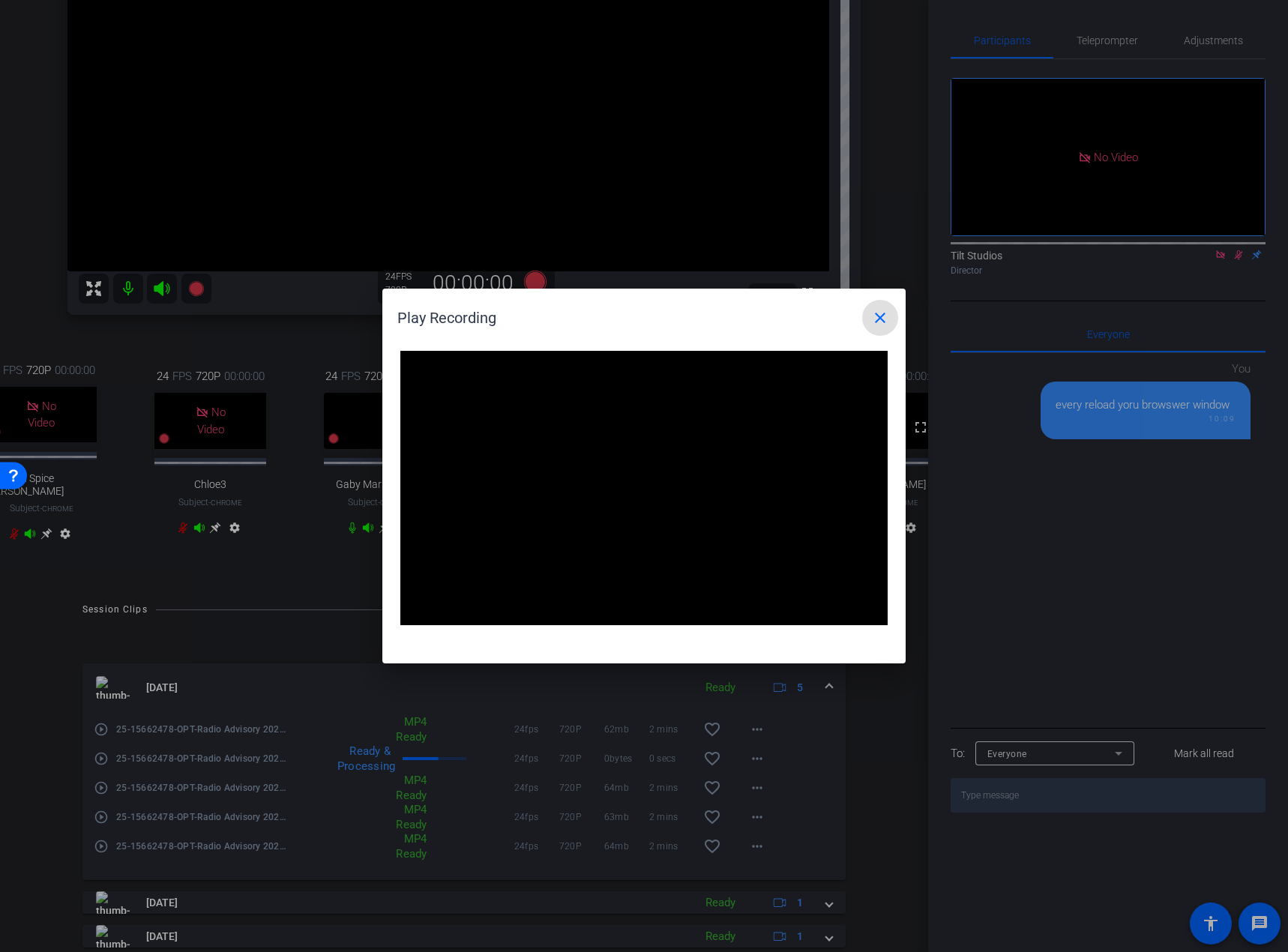
click at [884, 321] on mat-icon "close" at bounding box center [881, 318] width 18 height 18
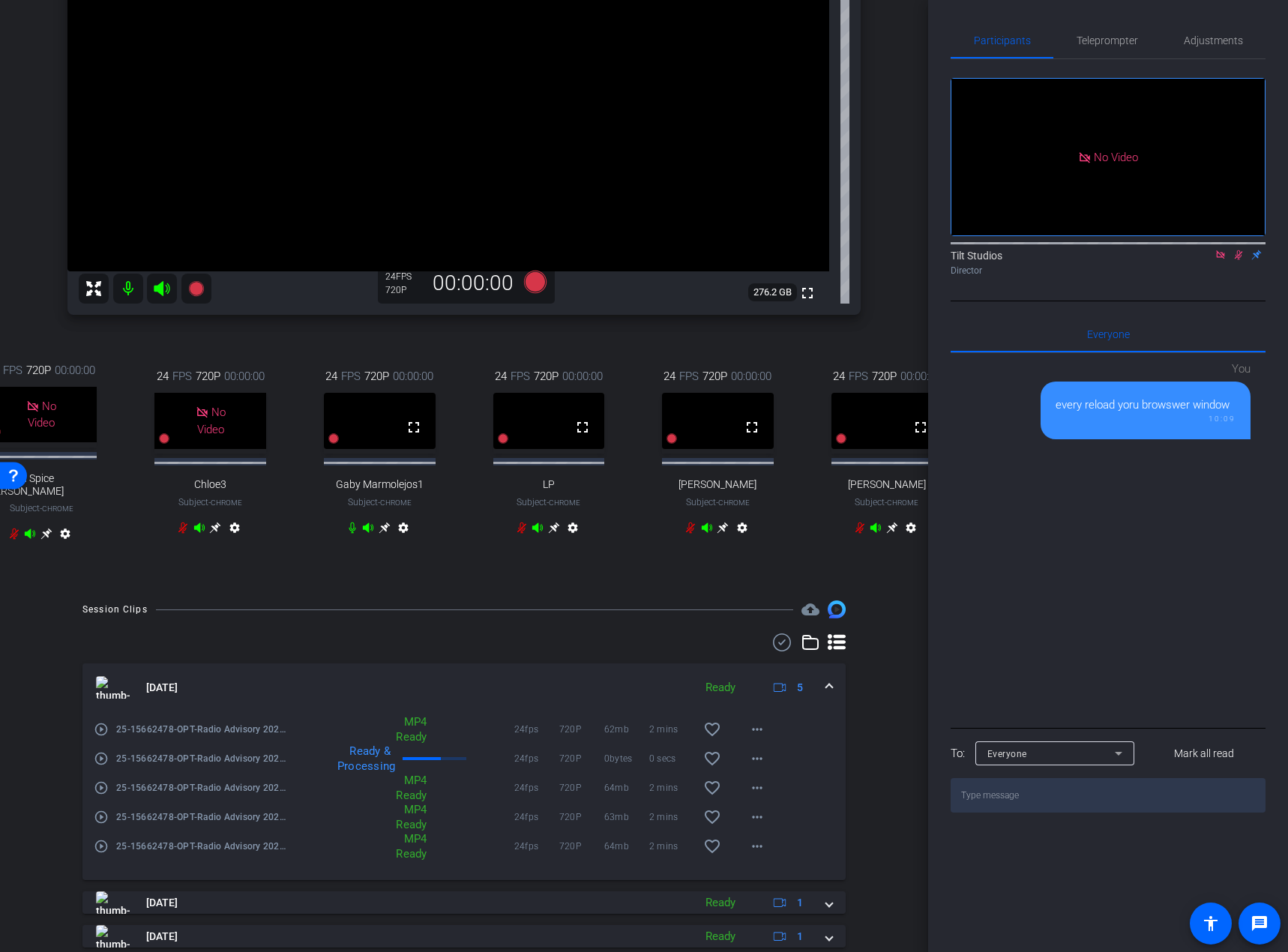
click at [100, 593] on mat-icon "play_circle_outline" at bounding box center [102, 817] width 15 height 15
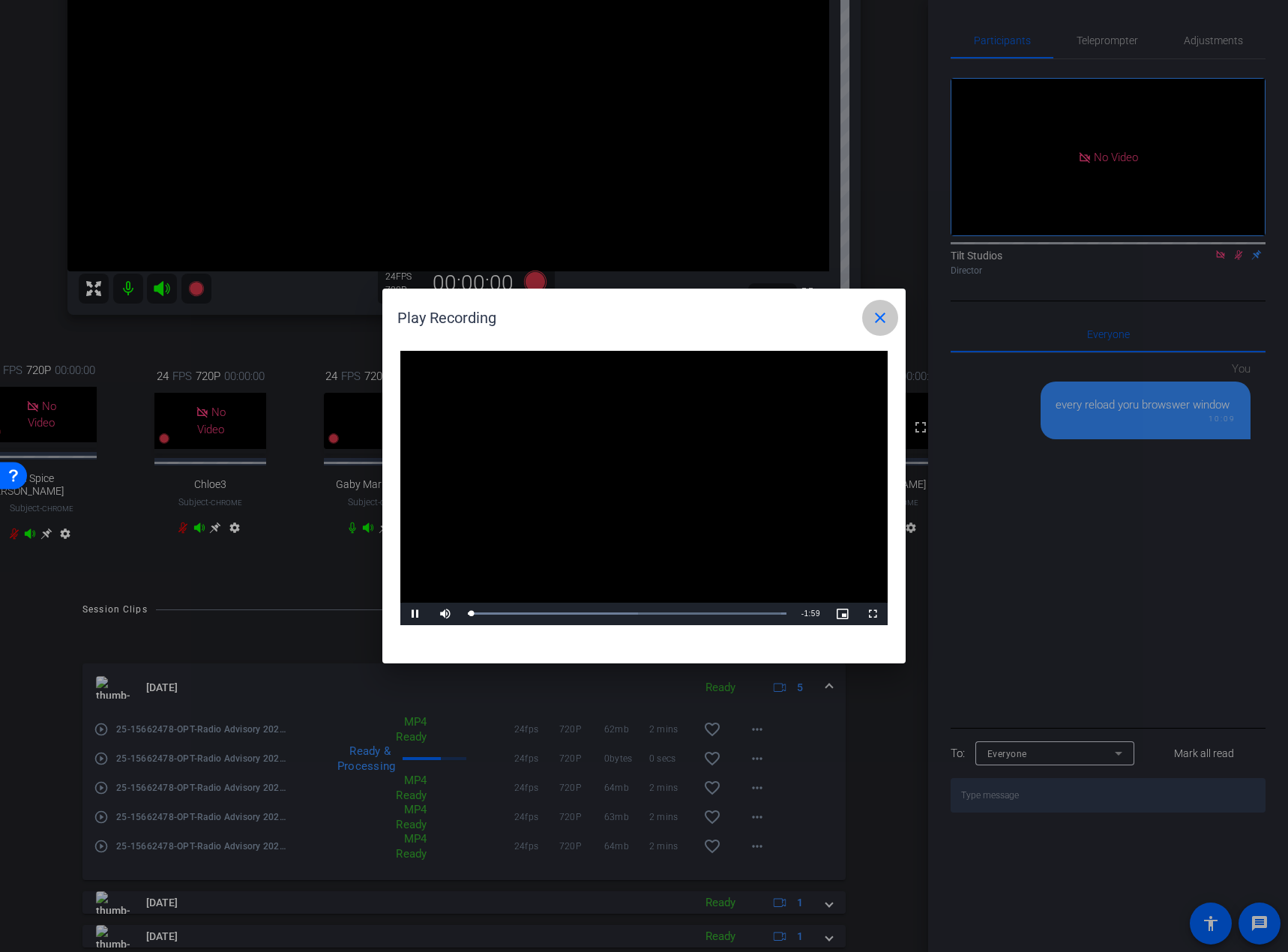
click at [885, 310] on mat-icon "close" at bounding box center [881, 318] width 18 height 18
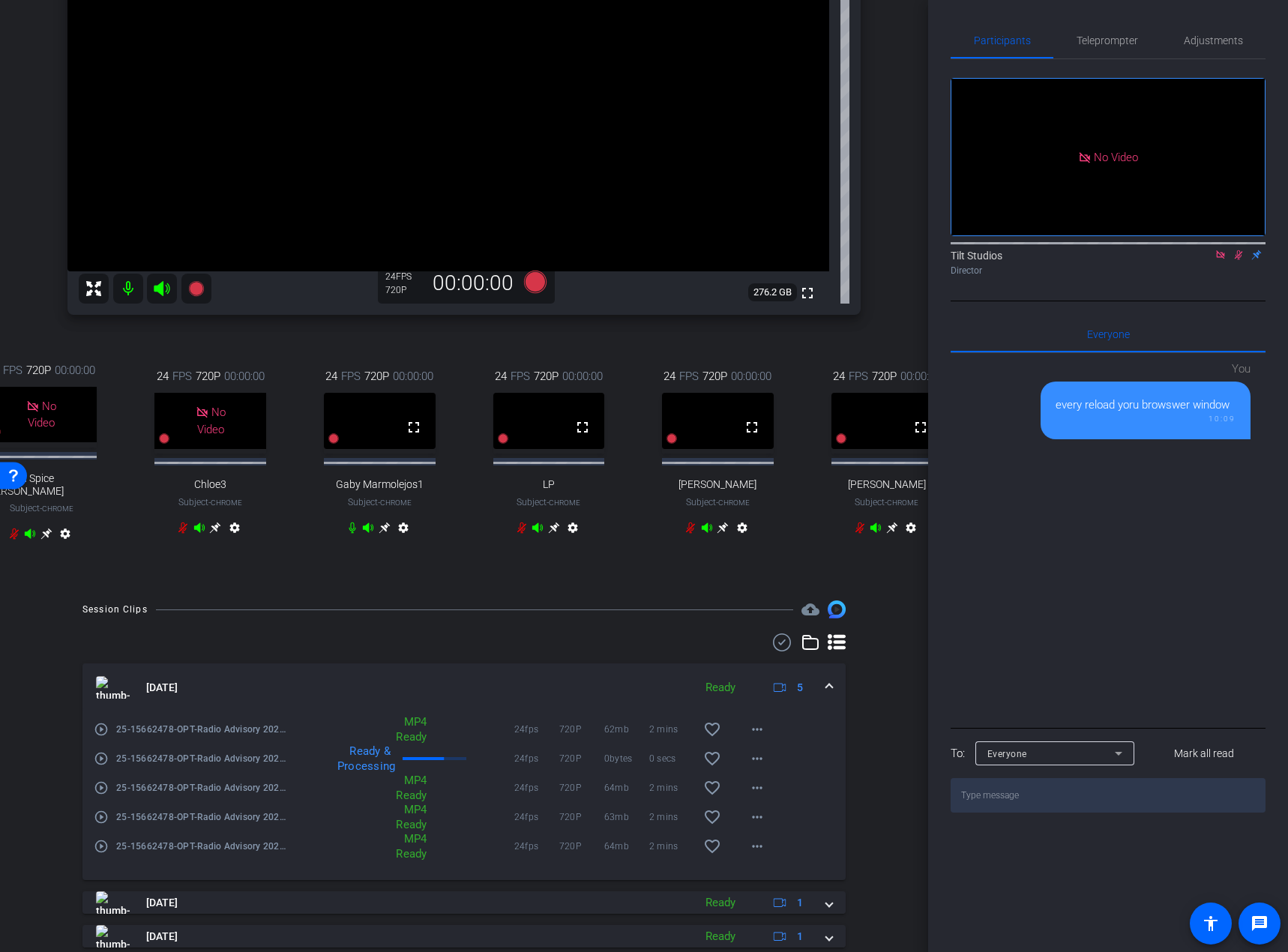
click at [97, 593] on mat-icon "play_circle_outline" at bounding box center [102, 847] width 15 height 15
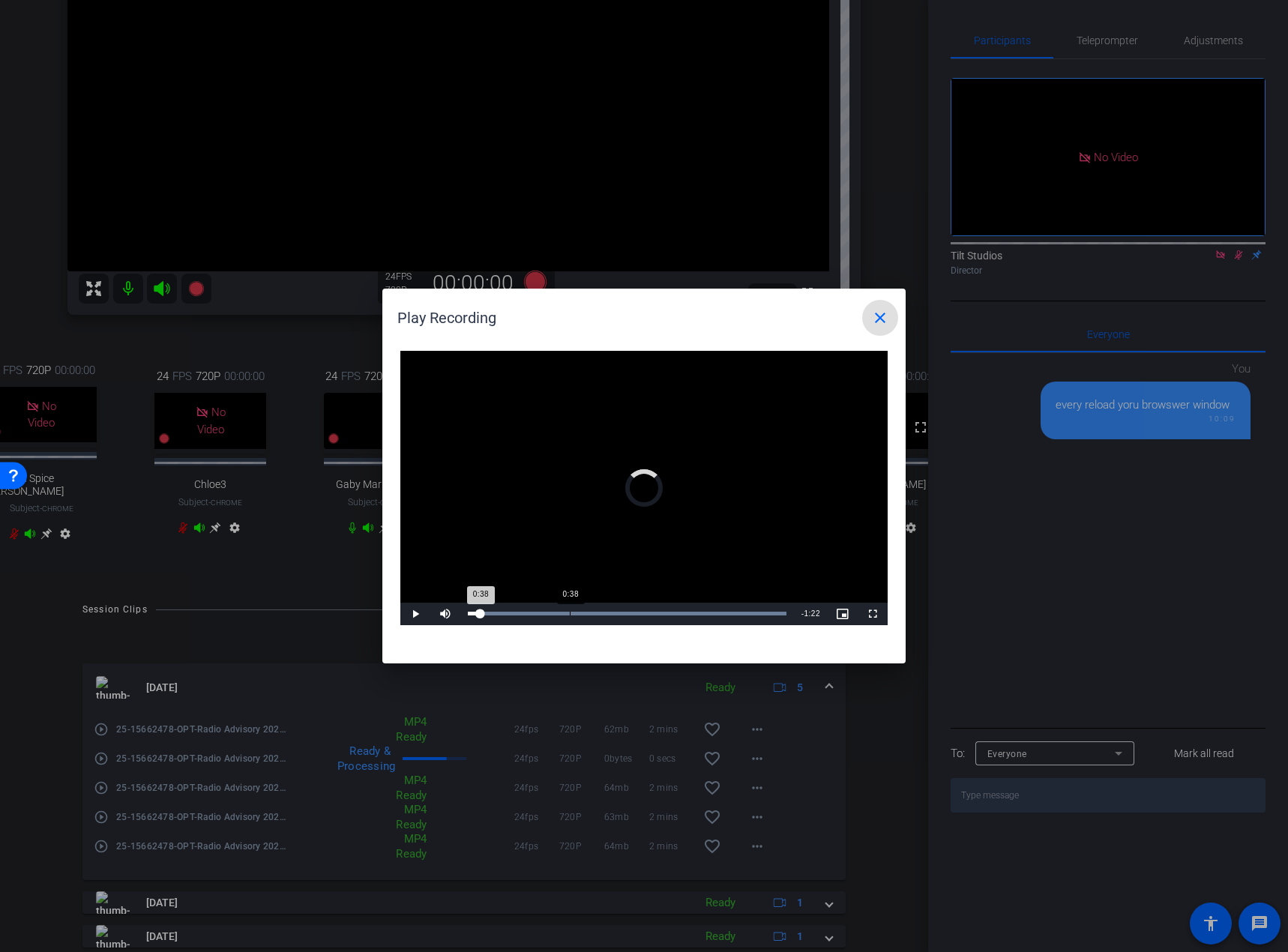
click at [570, 593] on div "Loaded : 100.00% 0:38 0:38" at bounding box center [627, 614] width 334 height 22
click at [883, 316] on mat-icon "close" at bounding box center [881, 318] width 18 height 18
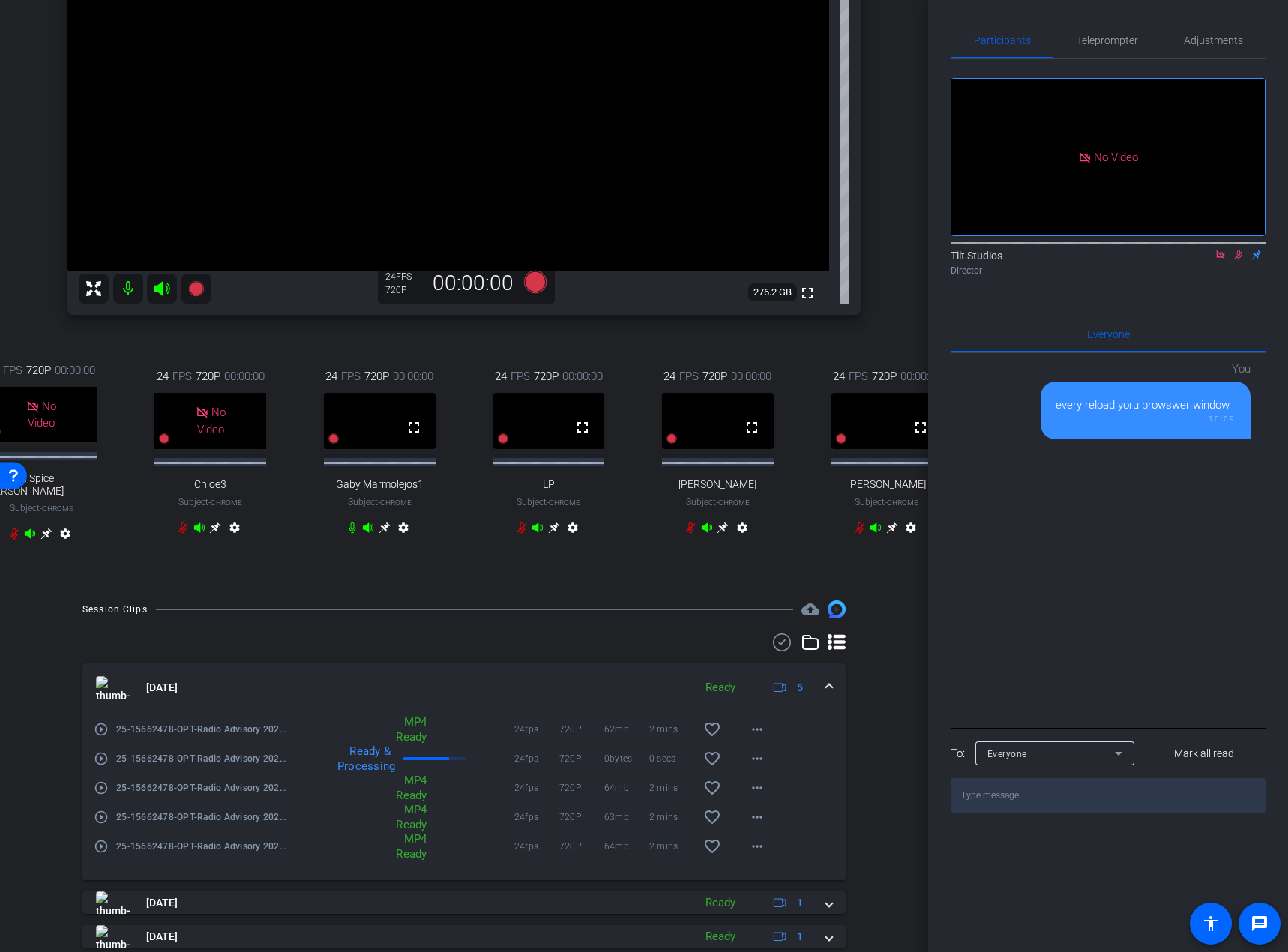
click at [1139, 260] on icon at bounding box center [1221, 255] width 12 height 11
click at [1095, 301] on div "fullscreen settings Tilt Studios flip Director" at bounding box center [1108, 180] width 315 height 242
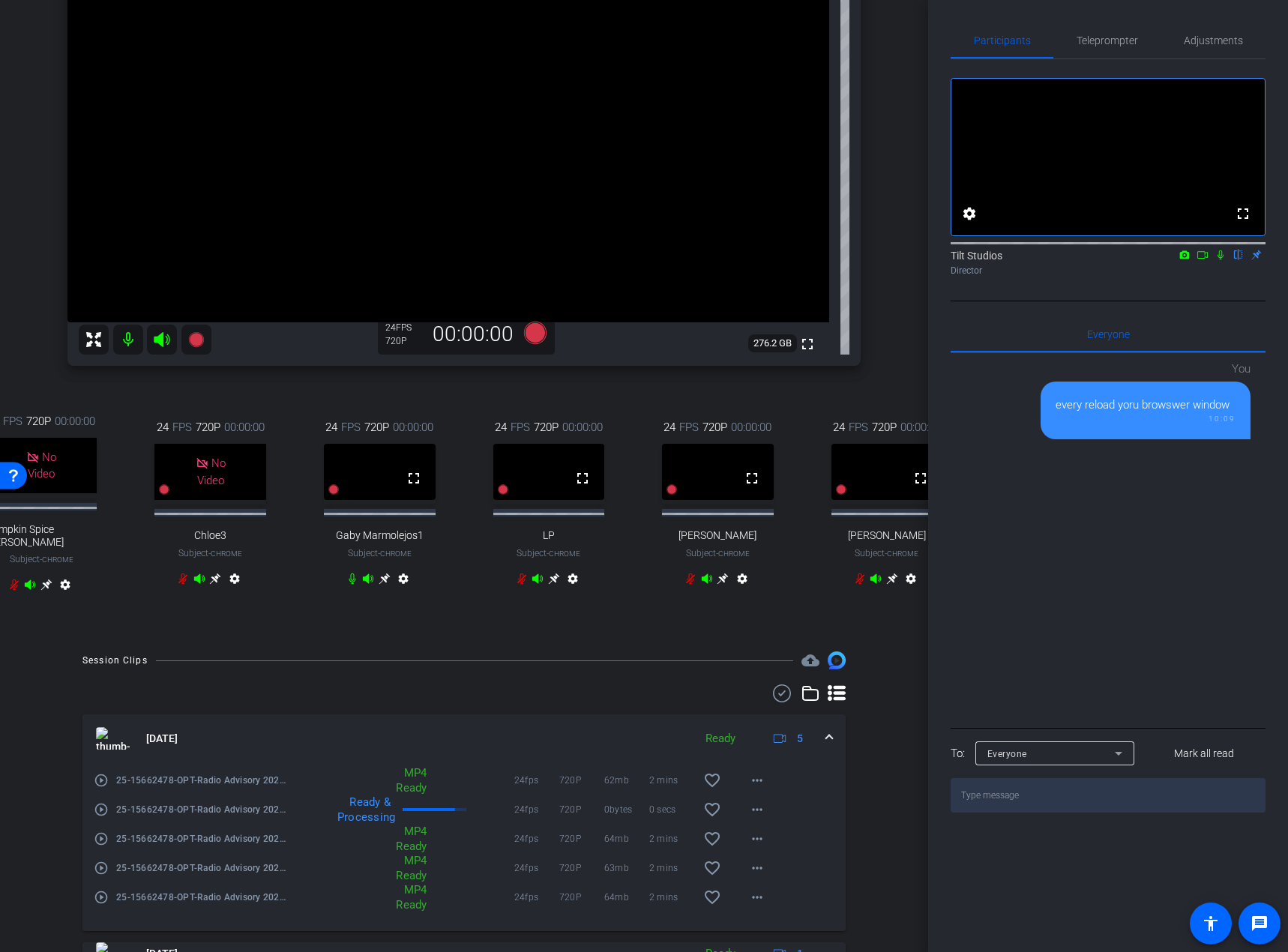
scroll to position [150, 0]
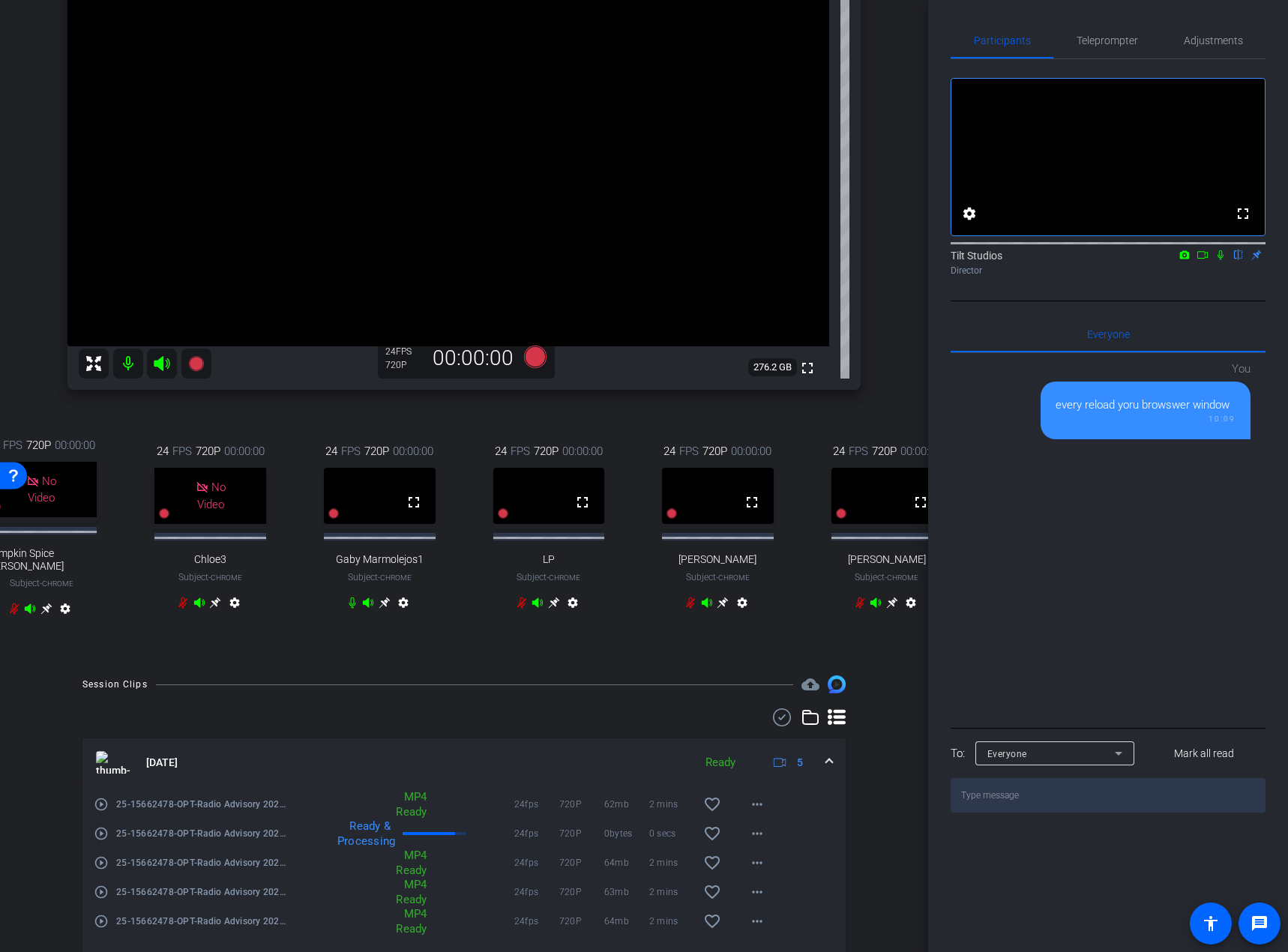
click at [640, 593] on div "Rae Chrome info ROOM ID: 378487939 fullscreen settings 276.2 GB 24 FPS 720P 00:…" at bounding box center [464, 287] width 853 height 746
click at [380, 593] on icon at bounding box center [384, 602] width 11 height 11
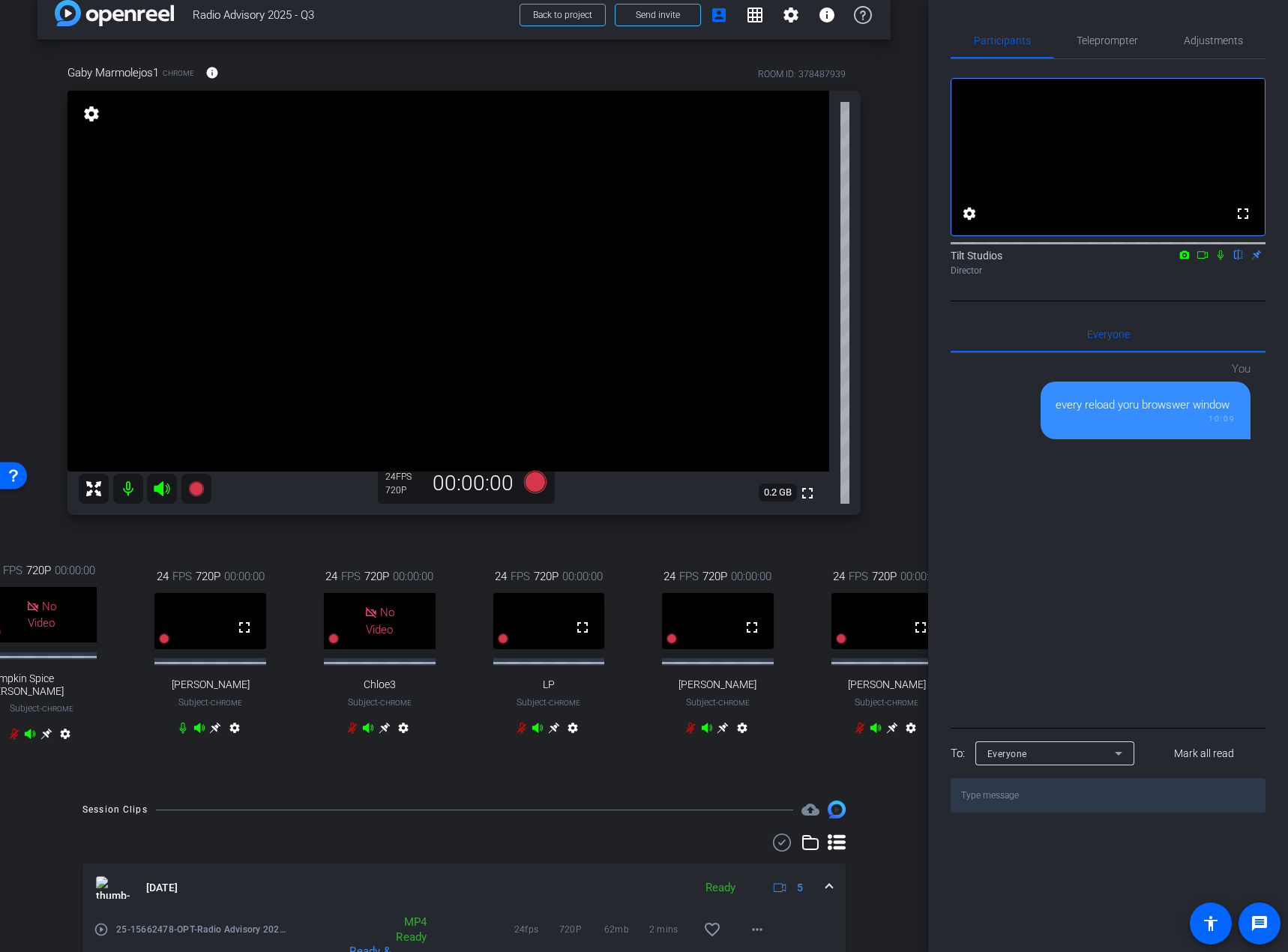
scroll to position [0, 0]
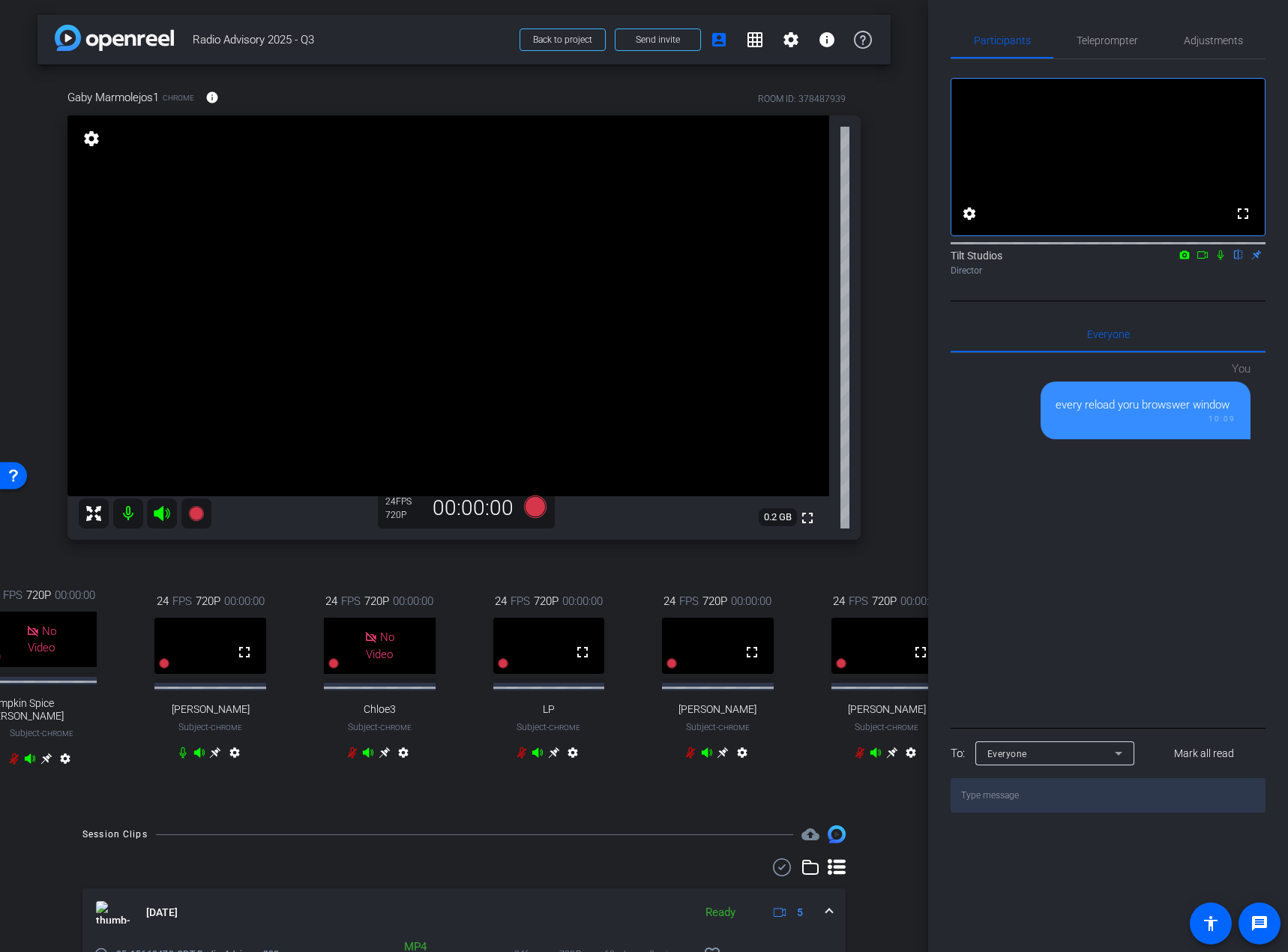
click at [856, 572] on div "Gaby Marmolejos1 Chrome info ROOM ID: 378487939 fullscreen settings 0.2 GB 24 F…" at bounding box center [464, 437] width 853 height 746
click at [552, 593] on div "24 FPS 720P 00:00:00 fullscreen LP Subject - Chrome settings" at bounding box center [549, 678] width 161 height 220
click at [549, 593] on icon at bounding box center [553, 752] width 11 height 11
click at [722, 593] on icon at bounding box center [723, 753] width 12 height 12
click at [887, 593] on icon at bounding box center [892, 752] width 11 height 11
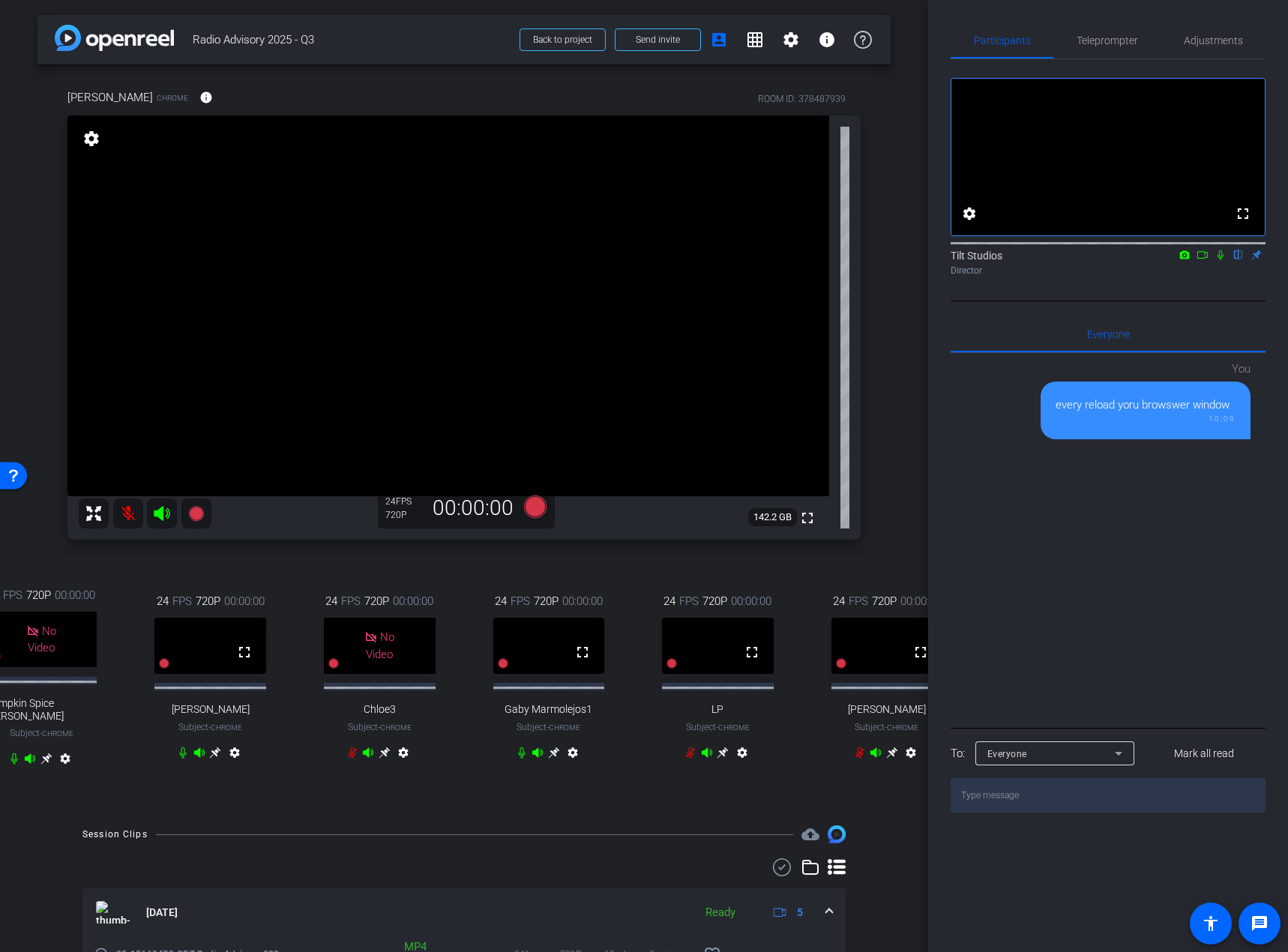
click at [550, 577] on div "24 FPS 720P 00:00:00 No Video Pumpkin Spice Chris Subject - Chrome settings 24 …" at bounding box center [464, 678] width 793 height 233
click at [209, 593] on div "24 FPS 720P 00:00:00 fullscreen Rae Subject - Chrome settings" at bounding box center [210, 678] width 161 height 220
click at [209, 593] on icon at bounding box center [216, 753] width 12 height 12
click at [1139, 277] on div "Director" at bounding box center [1108, 270] width 315 height 14
click at [420, 593] on div "24 FPS 720P 00:00:00 fullscreen Gaby Marmolejos1 Subject - Chrome settings" at bounding box center [379, 678] width 161 height 220
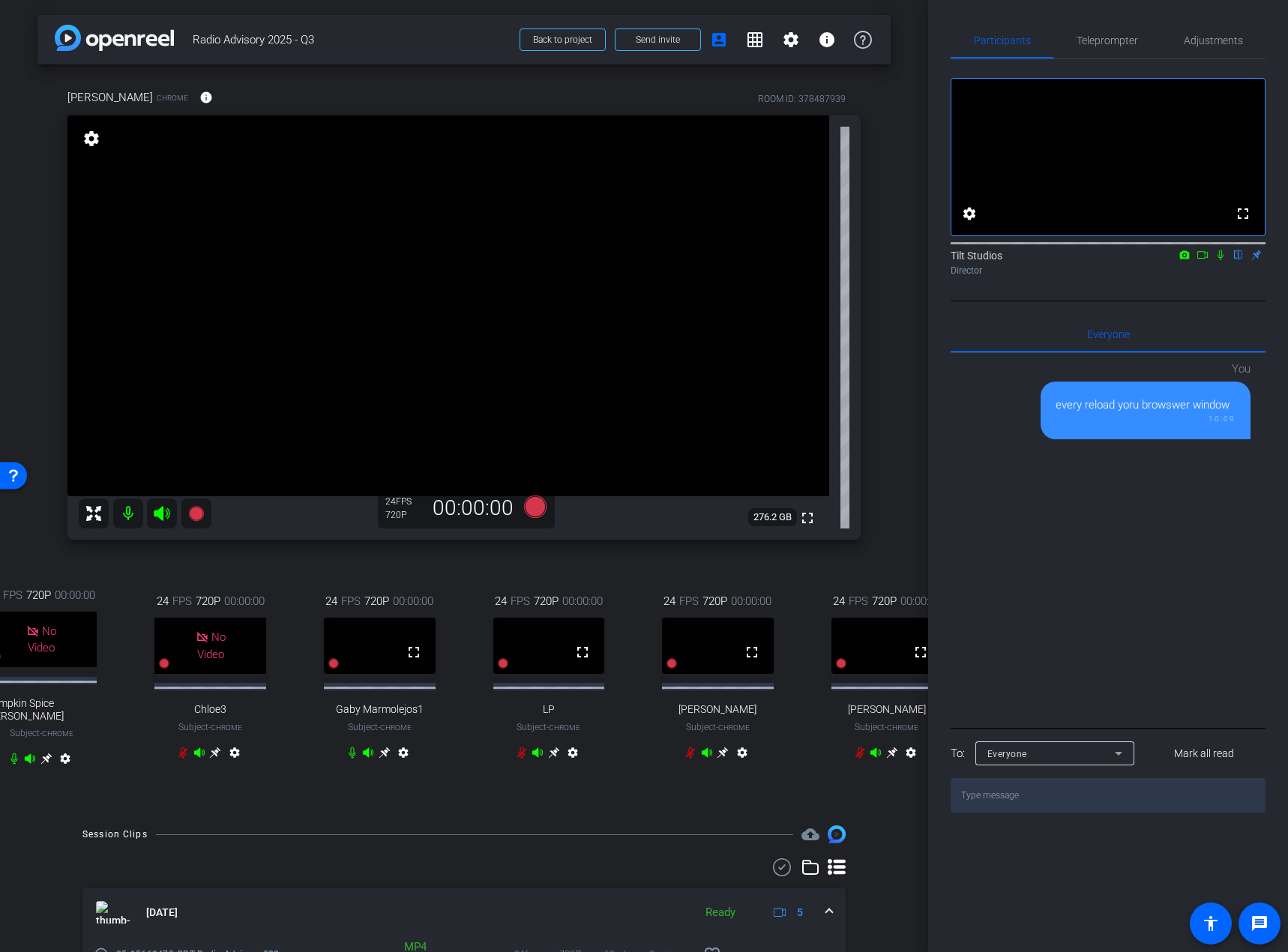
click at [405, 593] on div "24 FPS 720P 00:00:00 fullscreen Gaby Marmolejos1 Subject - Chrome settings" at bounding box center [379, 678] width 161 height 220
click at [381, 593] on icon at bounding box center [384, 752] width 11 height 11
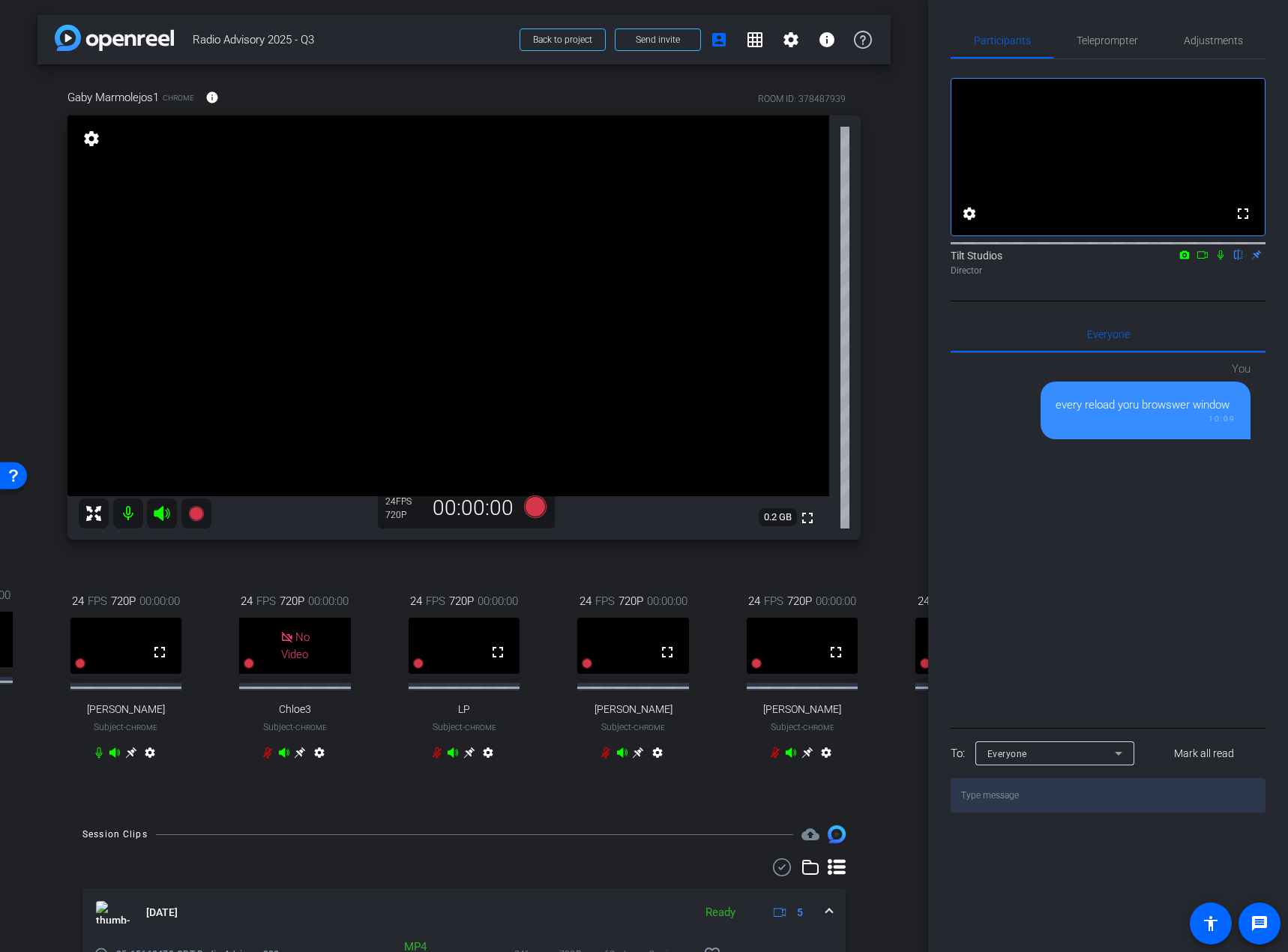
click at [287, 593] on div "24 FPS 720P 00:00:00 No Video Chloe3 Subject - Chrome settings" at bounding box center [295, 678] width 161 height 220
click at [576, 593] on div "24 FPS 720P 00:00:00 No Video Pumpkin Spice Chris Subject - Chrome settings 24 …" at bounding box center [464, 678] width 793 height 233
click at [860, 552] on div "Gaby Marmolejos1 Chrome info ROOM ID: 378487939 fullscreen settings 0.2 GB 24 F…" at bounding box center [464, 437] width 853 height 746
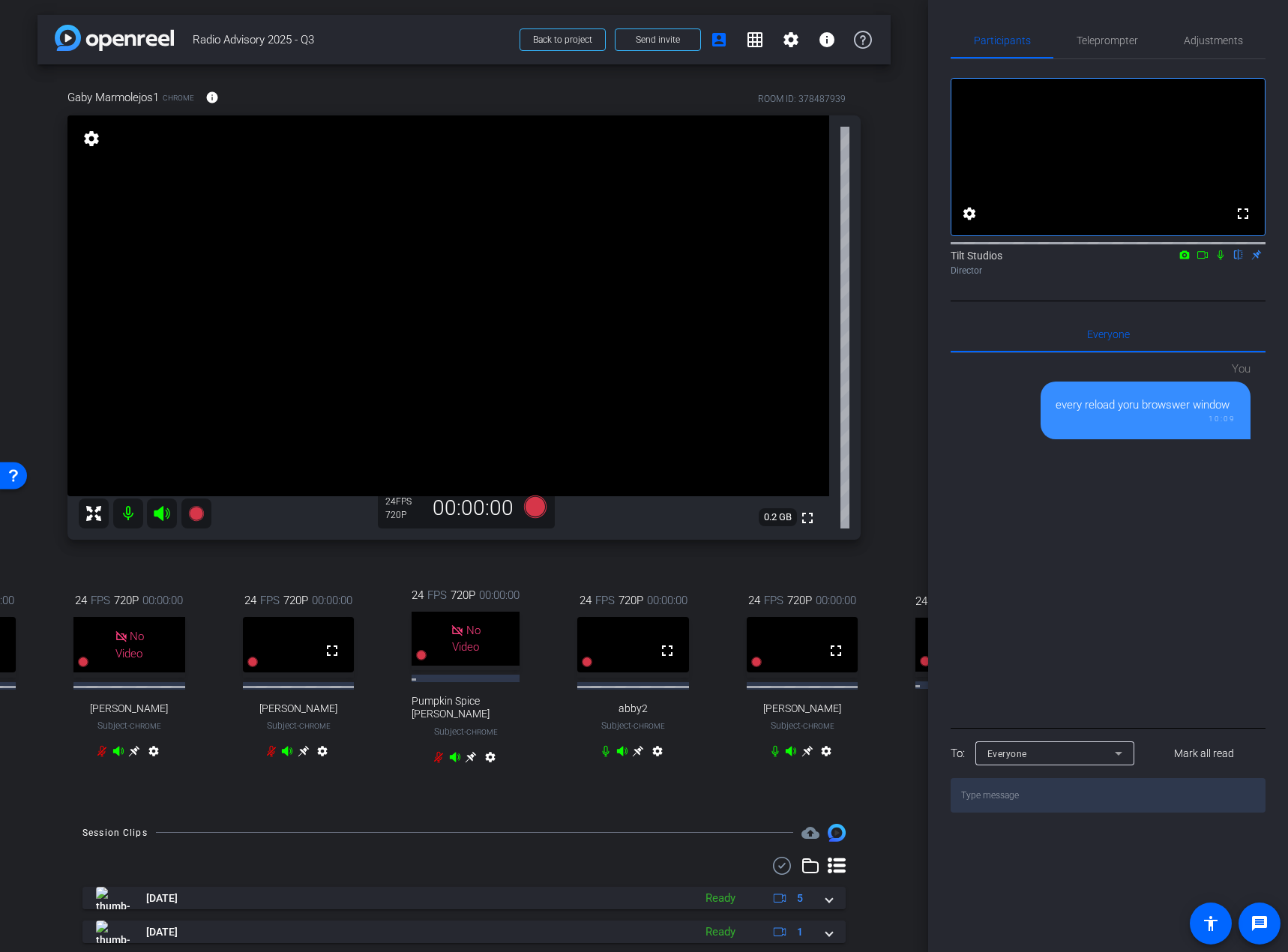
click at [802, 757] on icon at bounding box center [808, 751] width 12 height 12
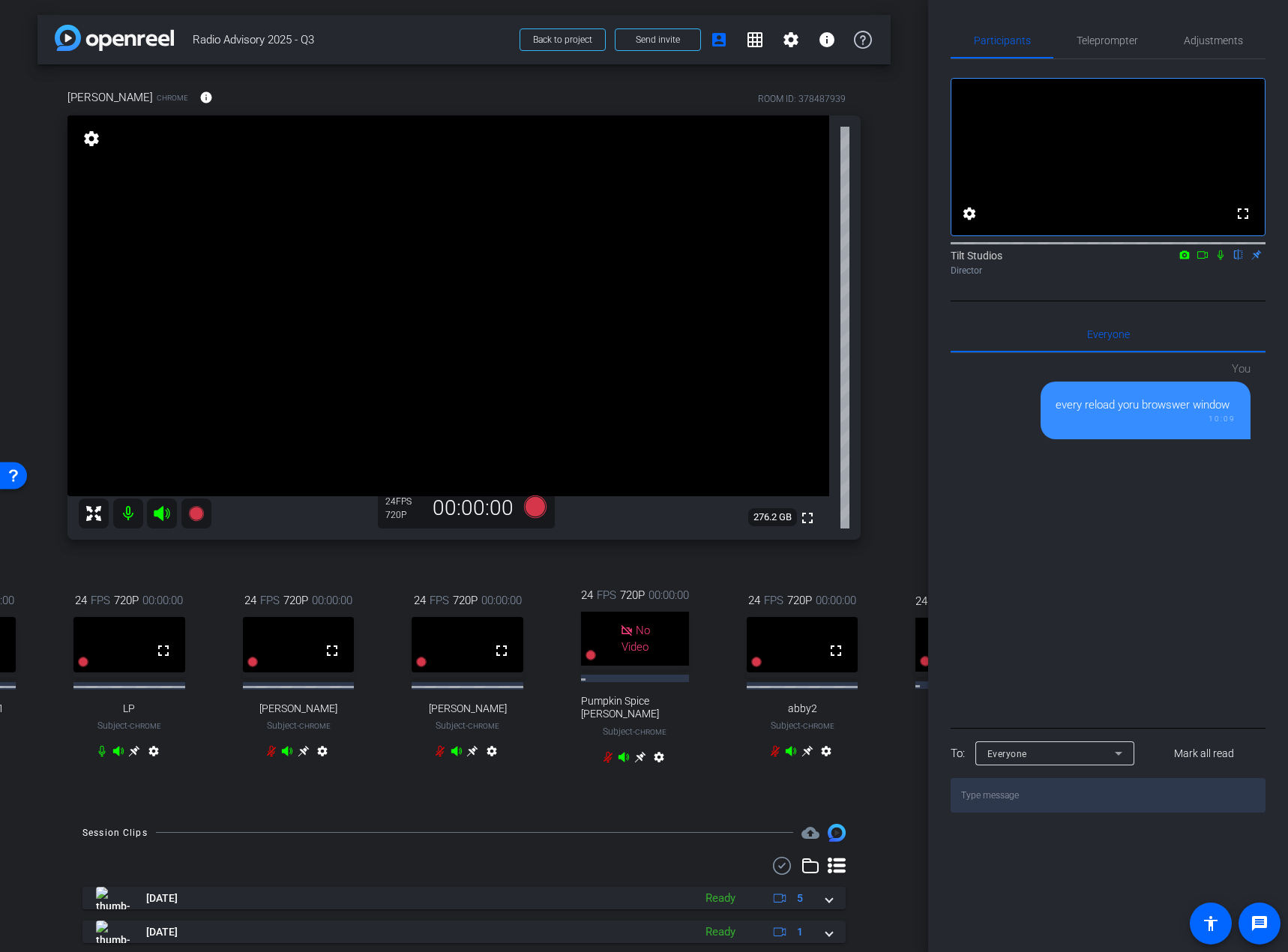
click at [516, 561] on div "Rae Chrome info ROOM ID: 378487939 fullscreen settings 276.2 GB 24 FPS 720P 00:…" at bounding box center [464, 436] width 853 height 744
click at [533, 510] on icon at bounding box center [535, 506] width 22 height 22
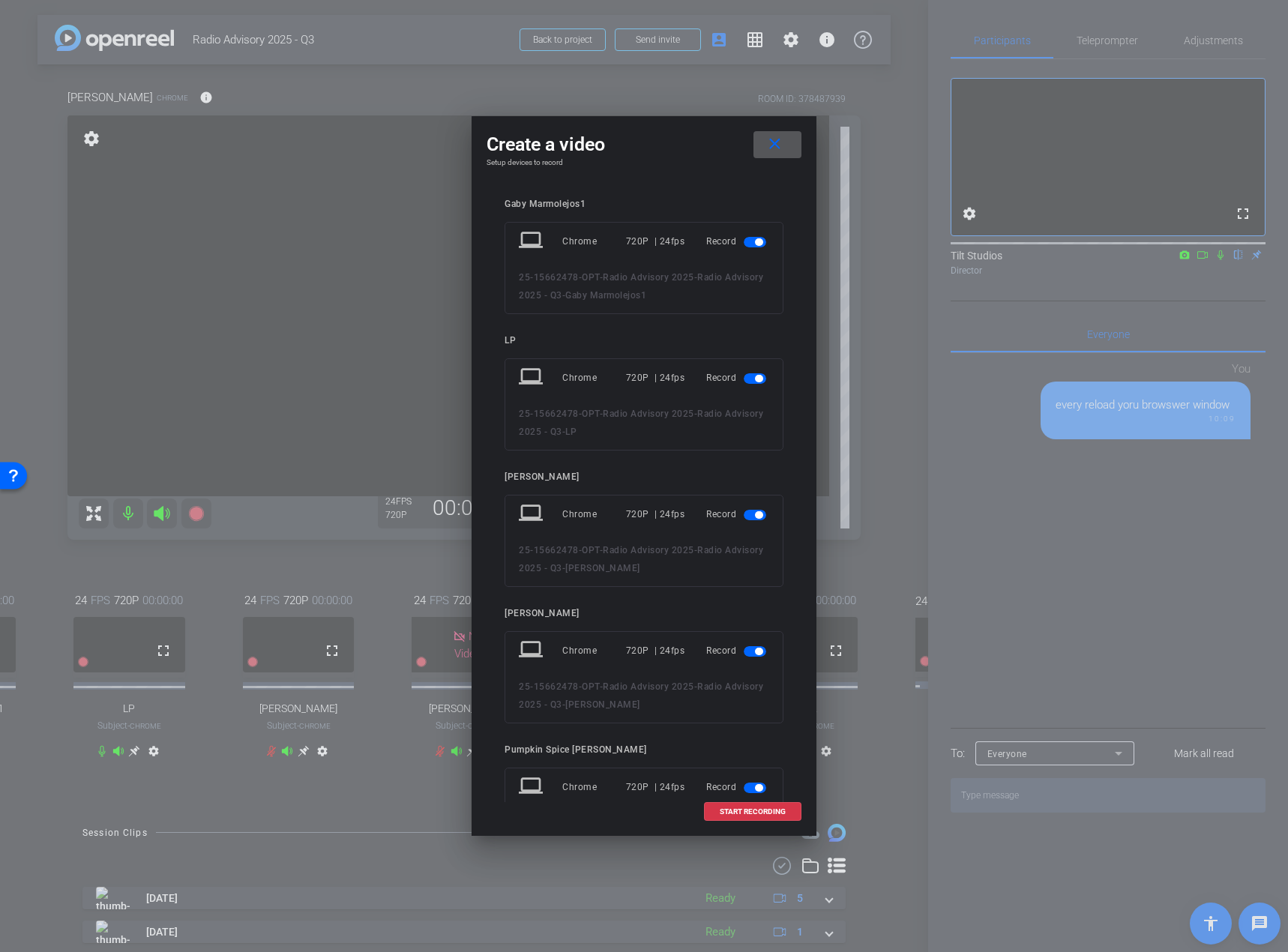
click at [755, 241] on span "button" at bounding box center [759, 242] width 8 height 8
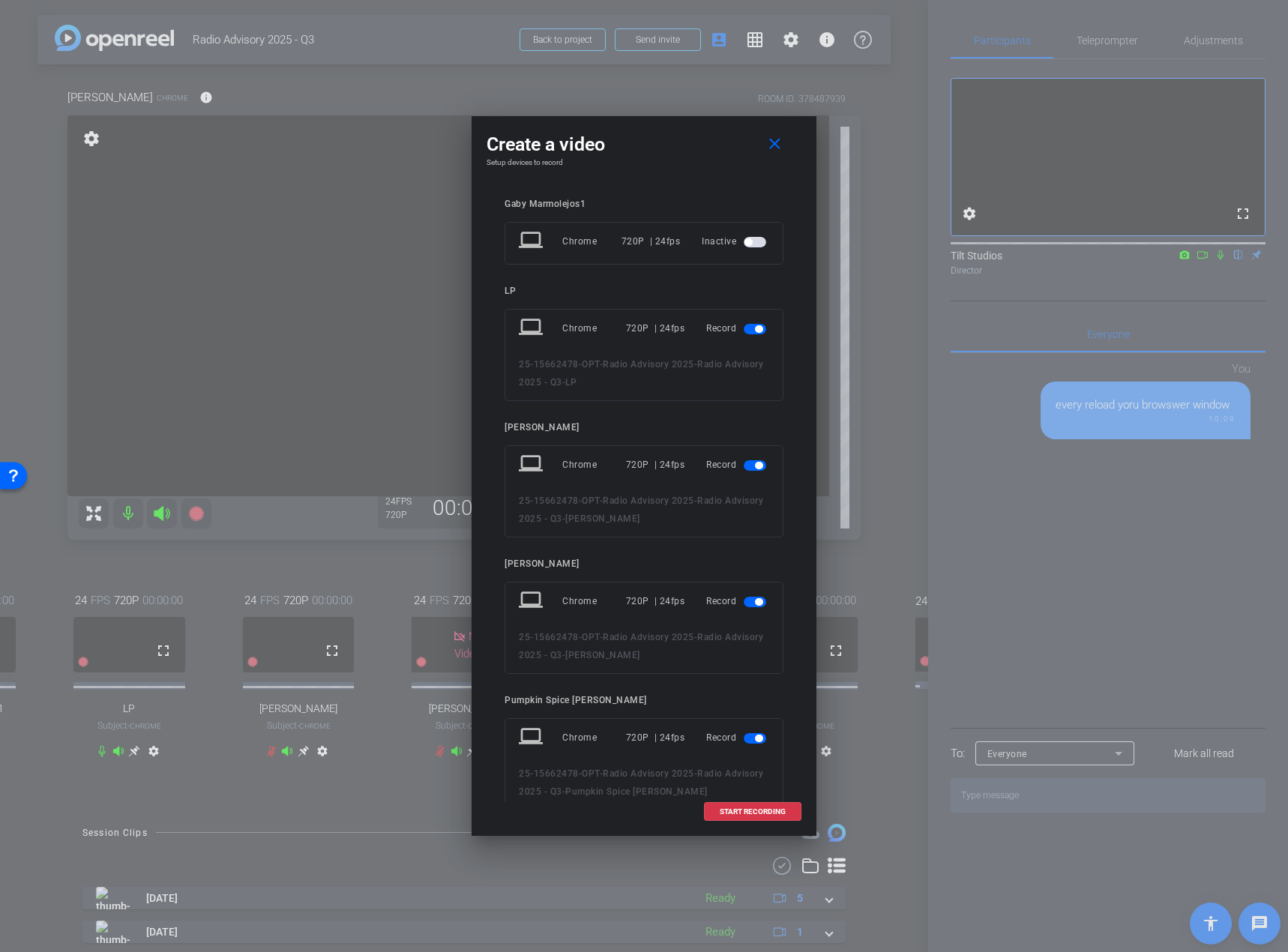
click at [755, 465] on span "button" at bounding box center [759, 465] width 8 height 8
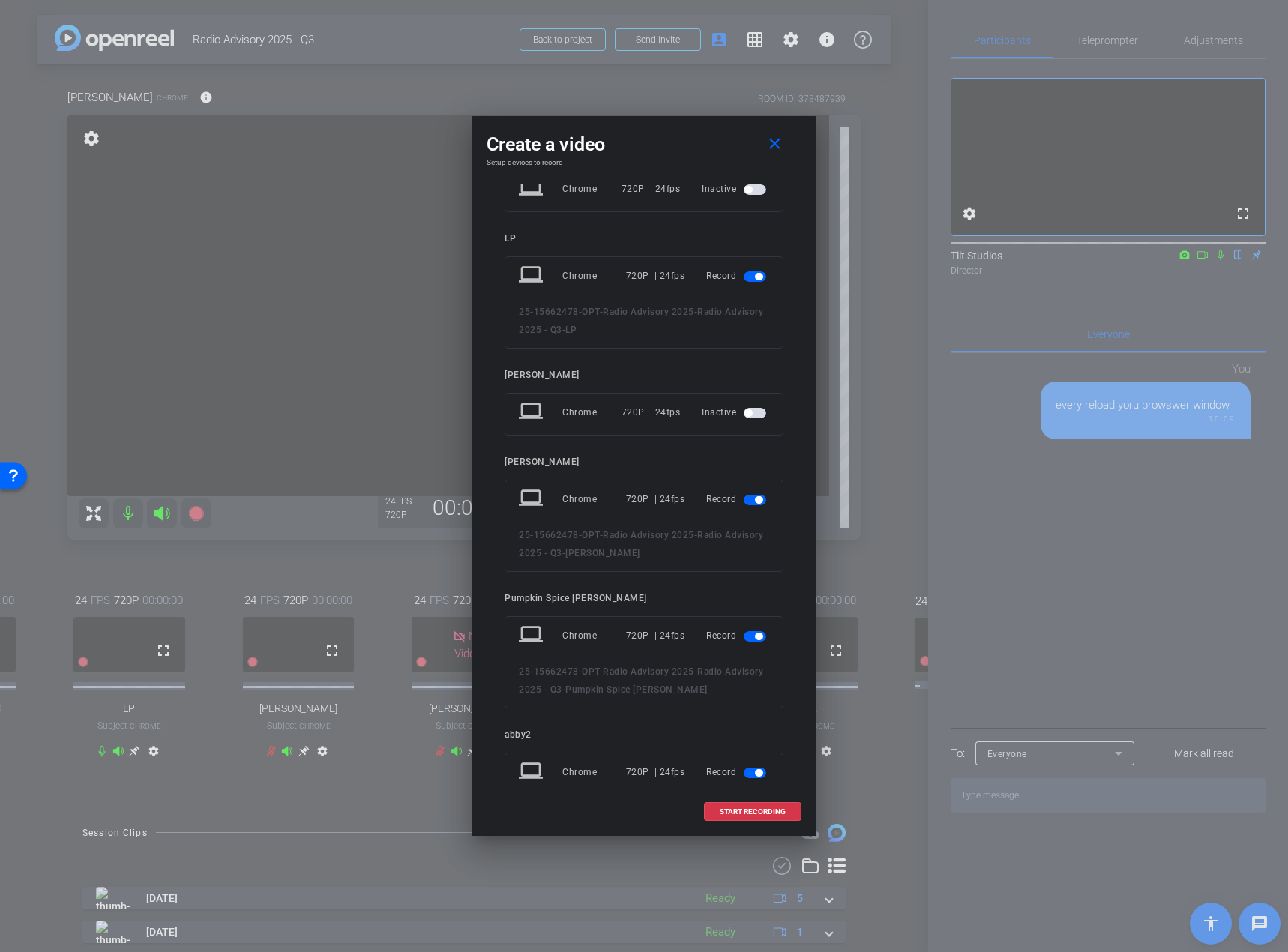
scroll to position [75, 0]
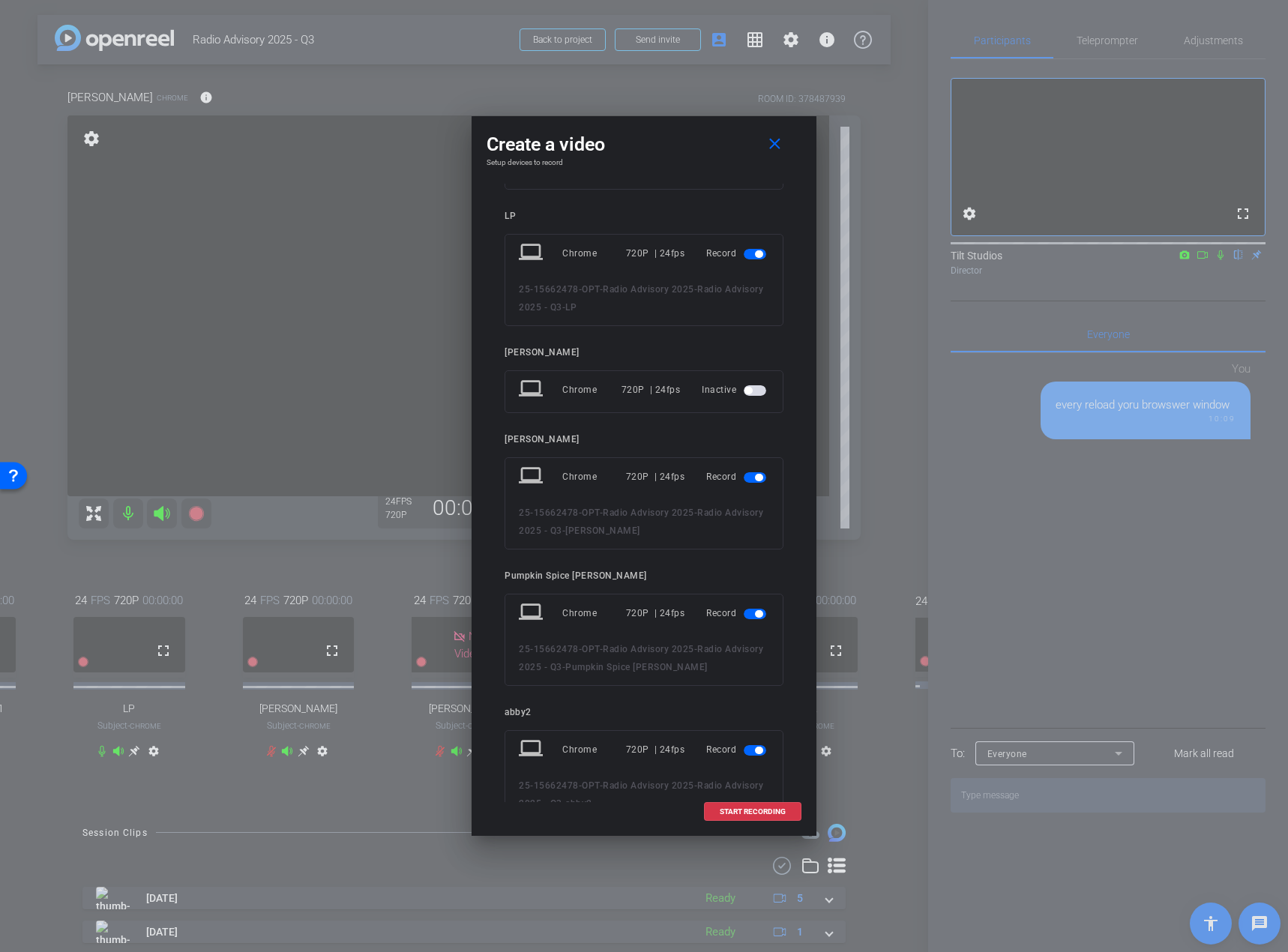
click at [755, 475] on span "button" at bounding box center [759, 478] width 8 height 8
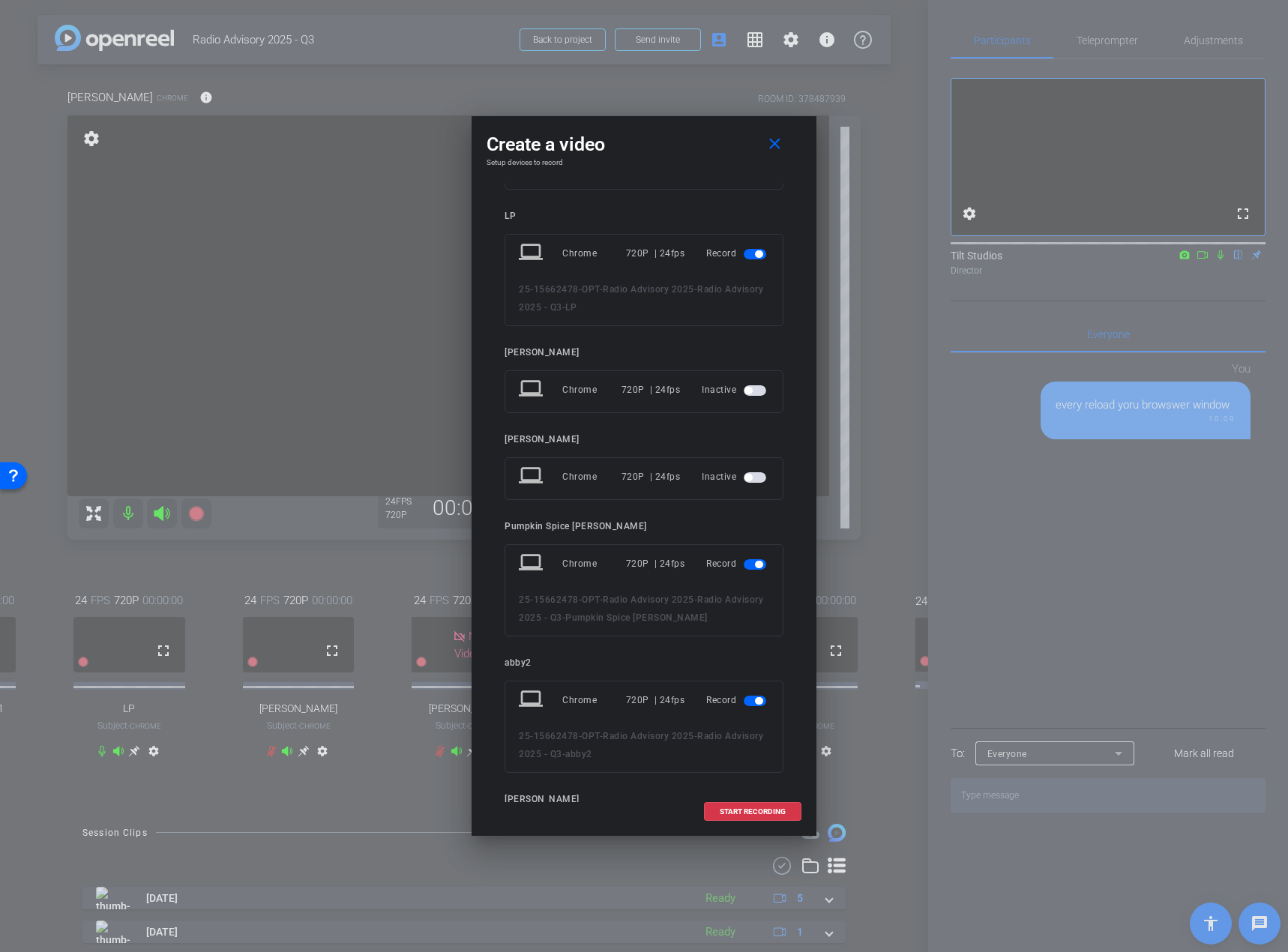
scroll to position [150, 0]
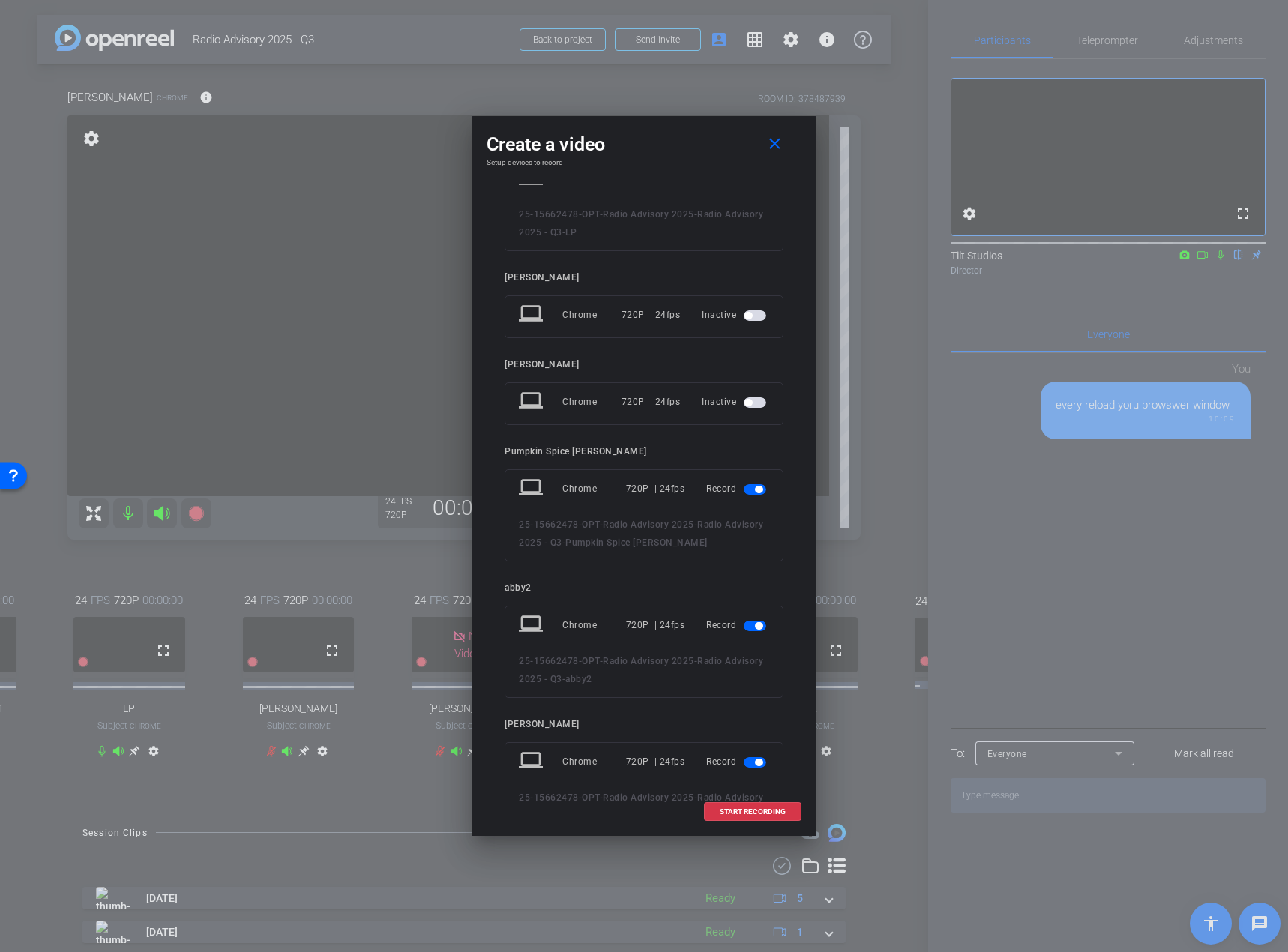
click at [755, 487] on span "button" at bounding box center [759, 490] width 8 height 8
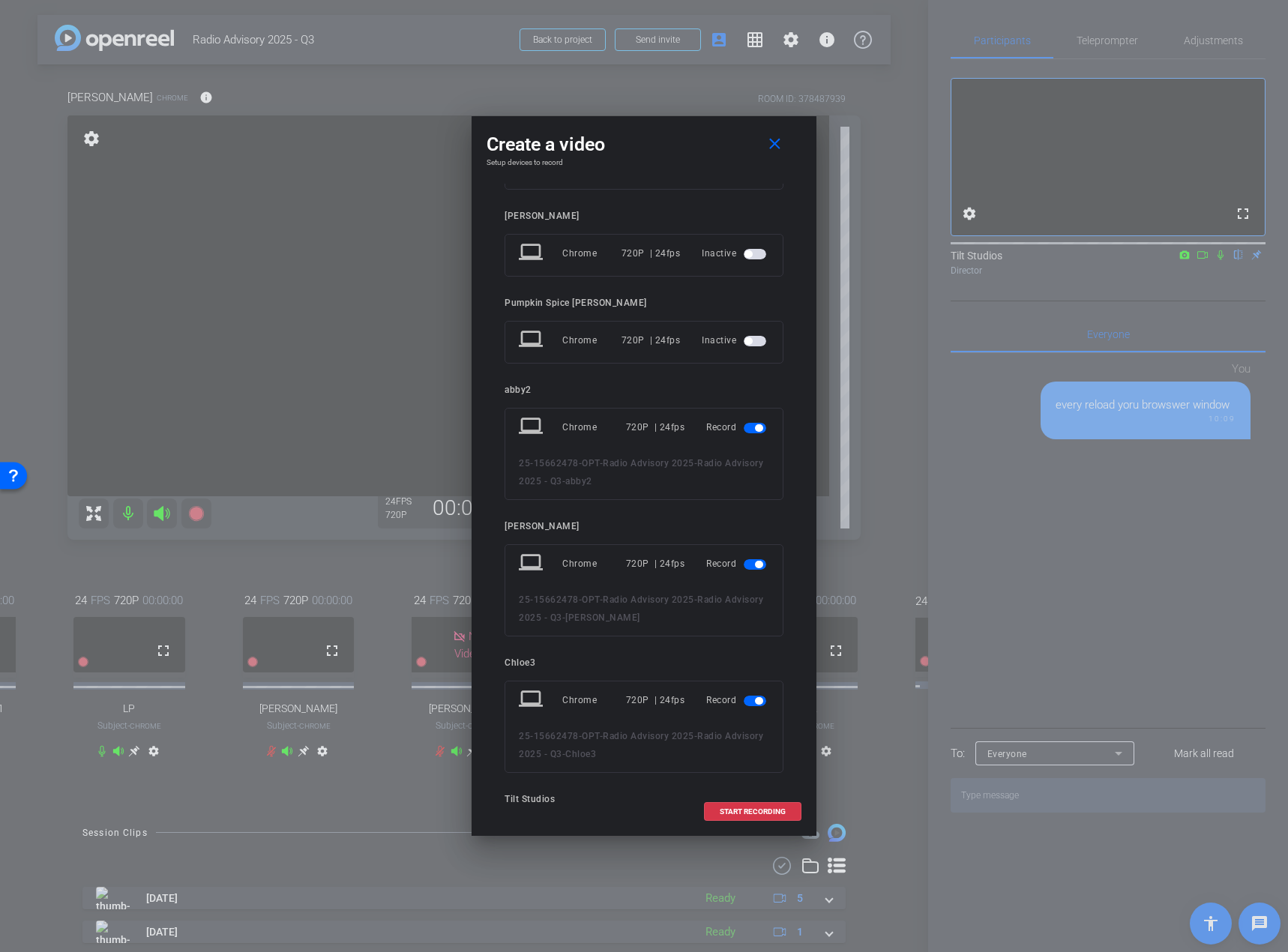
scroll to position [300, 0]
click at [744, 426] on span "button" at bounding box center [754, 426] width 22 height 11
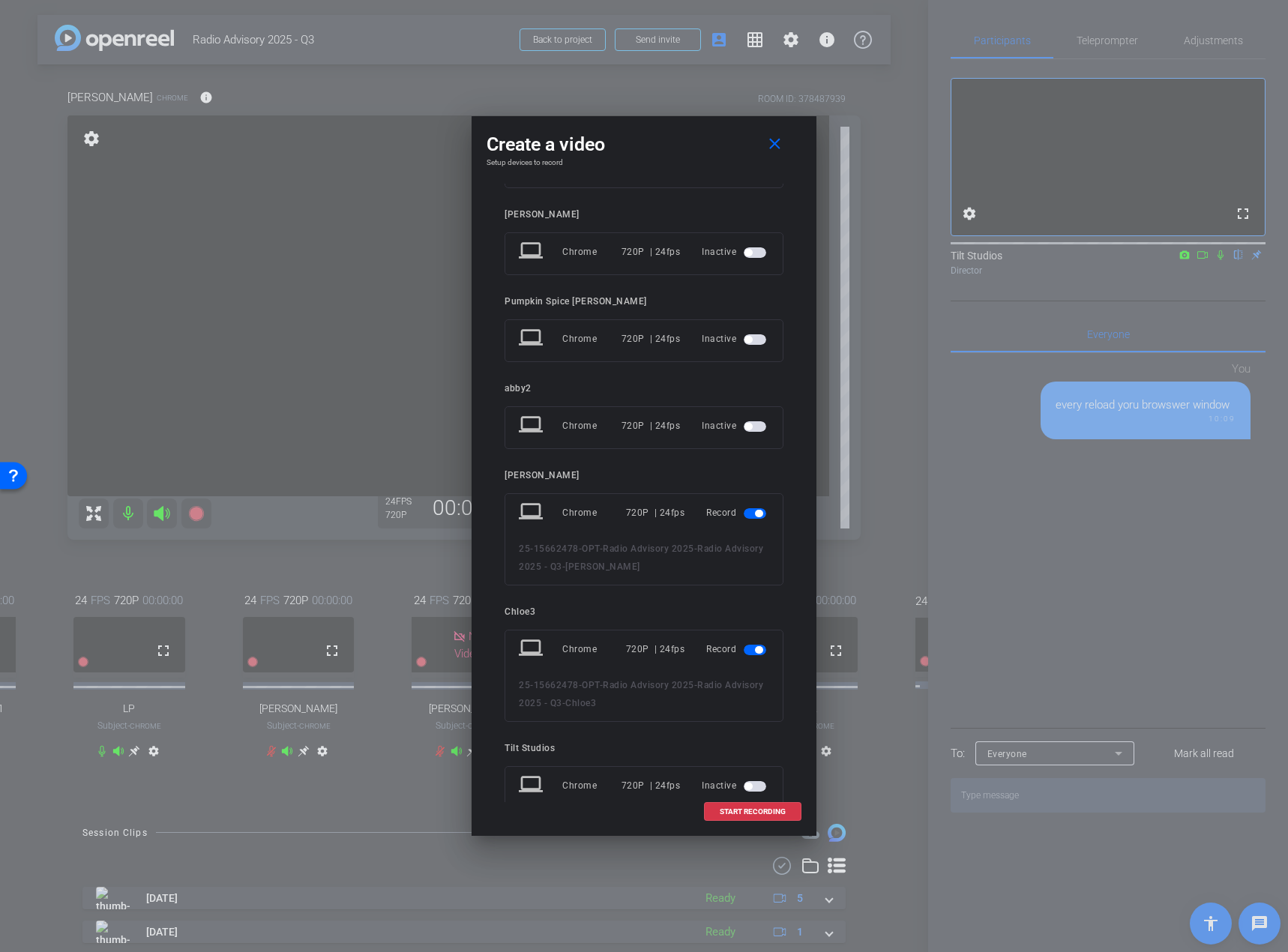
click at [755, 651] on span "button" at bounding box center [759, 650] width 8 height 8
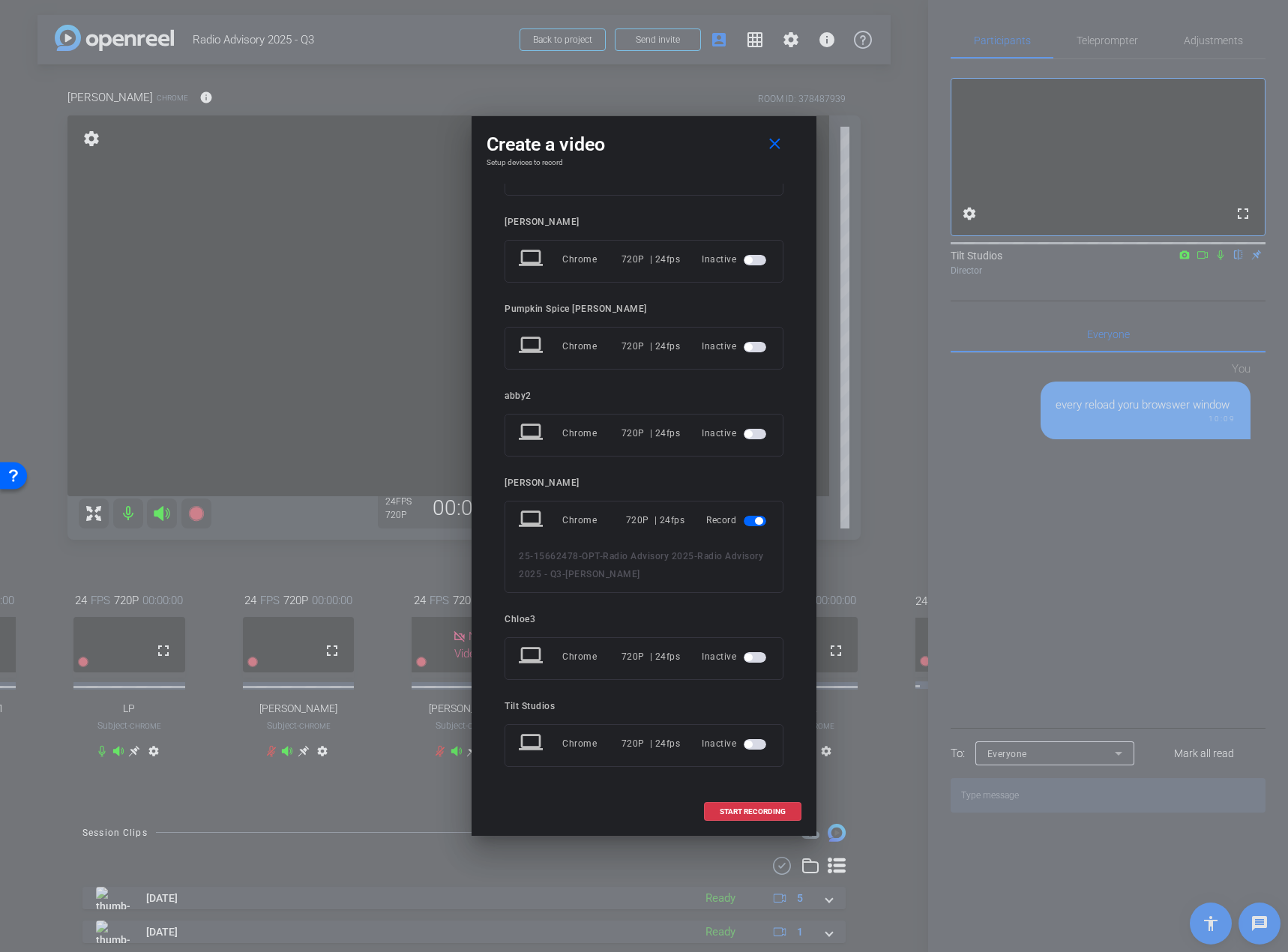
scroll to position [293, 0]
click at [748, 808] on span "START RECORDING" at bounding box center [753, 811] width 66 height 8
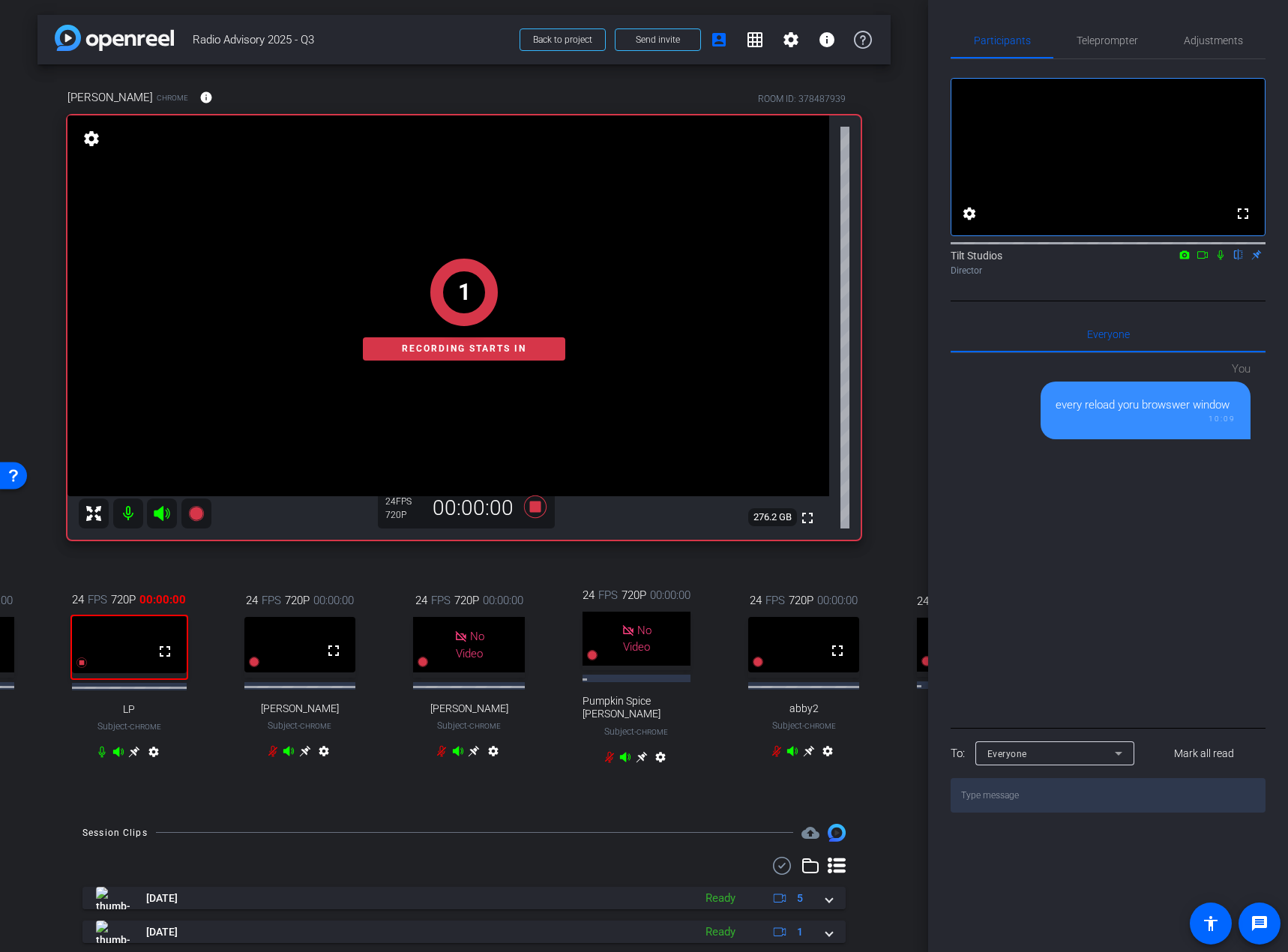
click at [1173, 301] on div "fullscreen settings Tilt Studios flip Director" at bounding box center [1108, 180] width 315 height 242
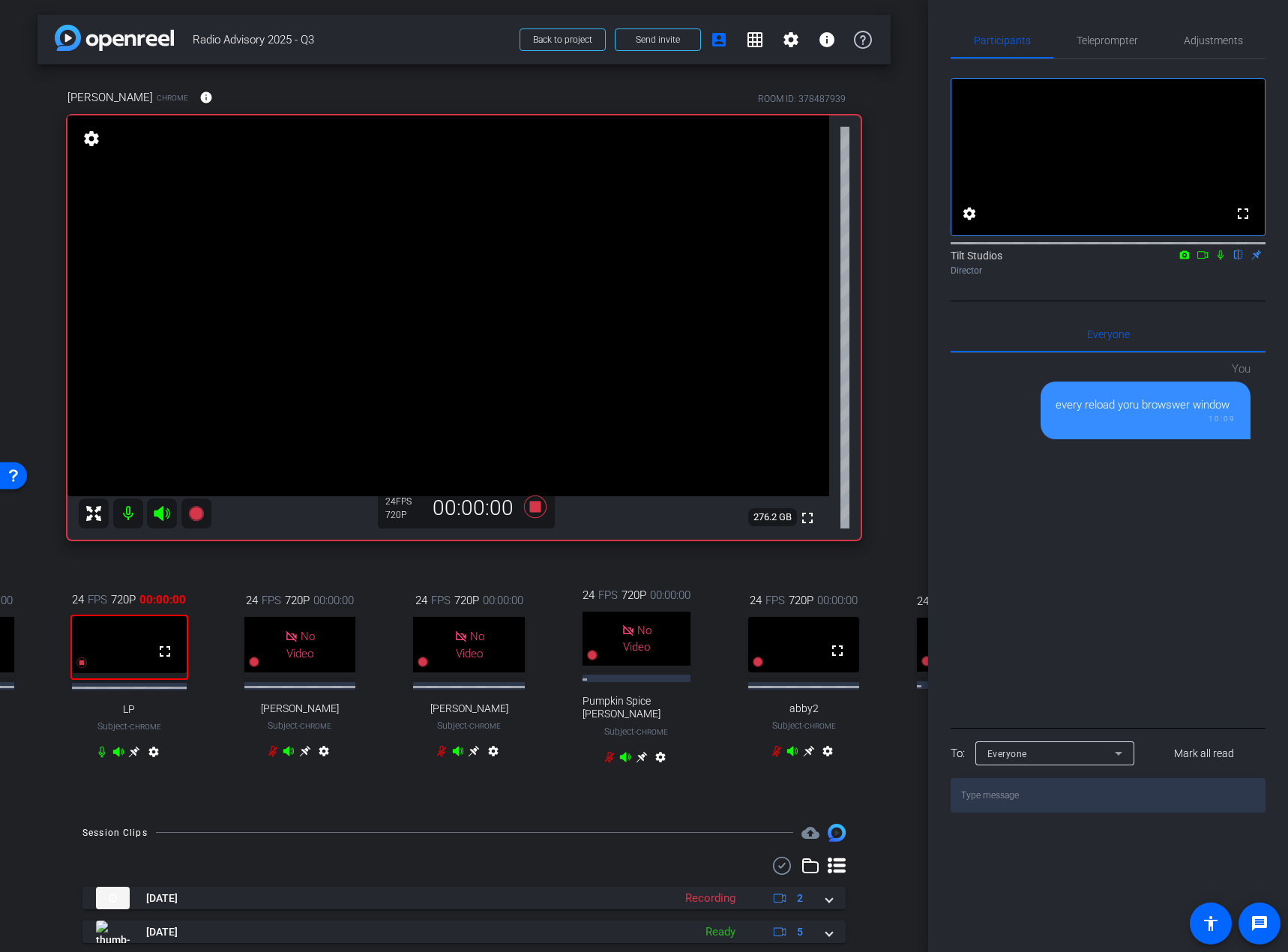
click at [1220, 260] on icon at bounding box center [1221, 255] width 6 height 10
click at [1202, 260] on icon at bounding box center [1203, 255] width 12 height 11
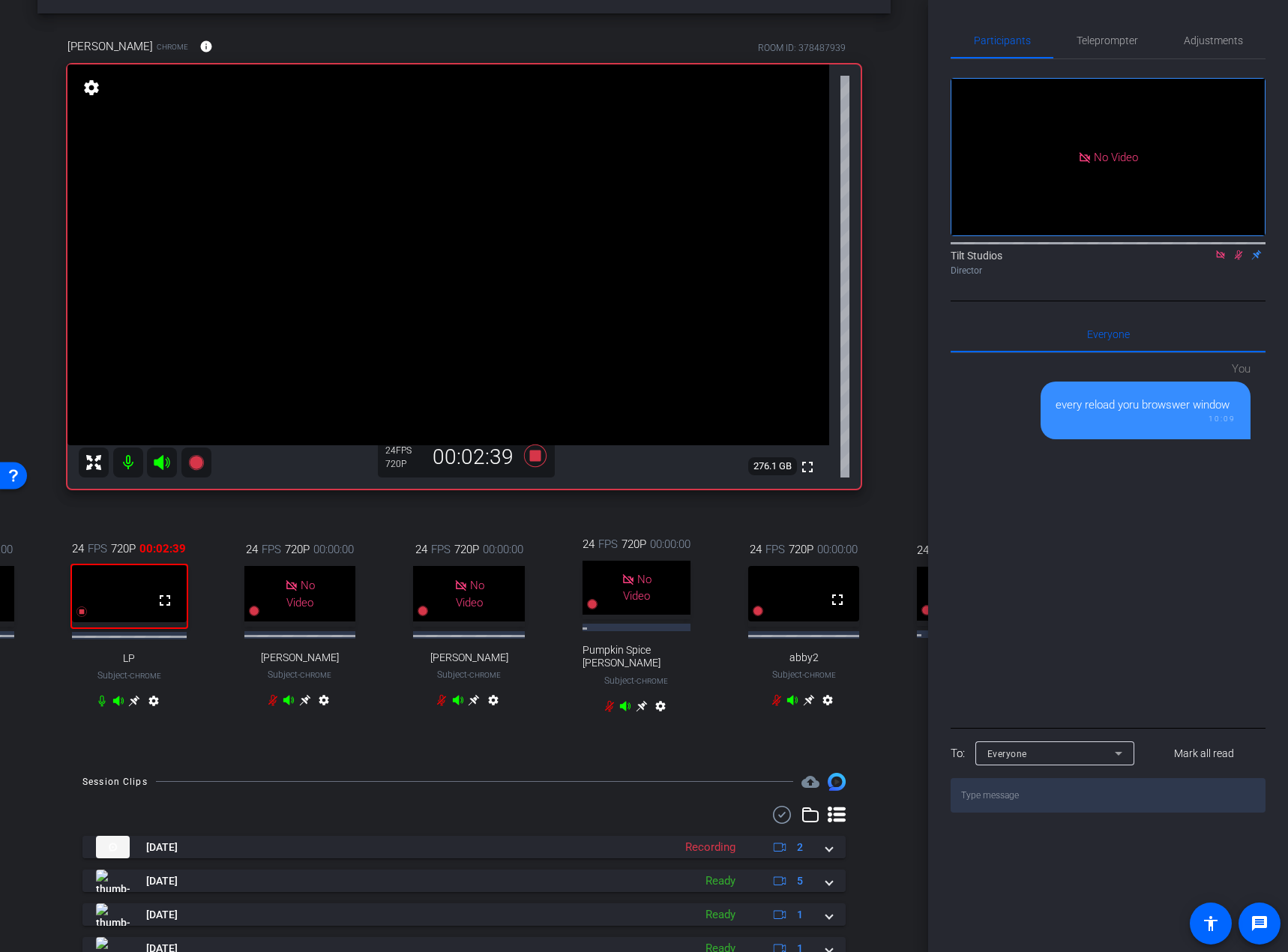
scroll to position [75, 0]
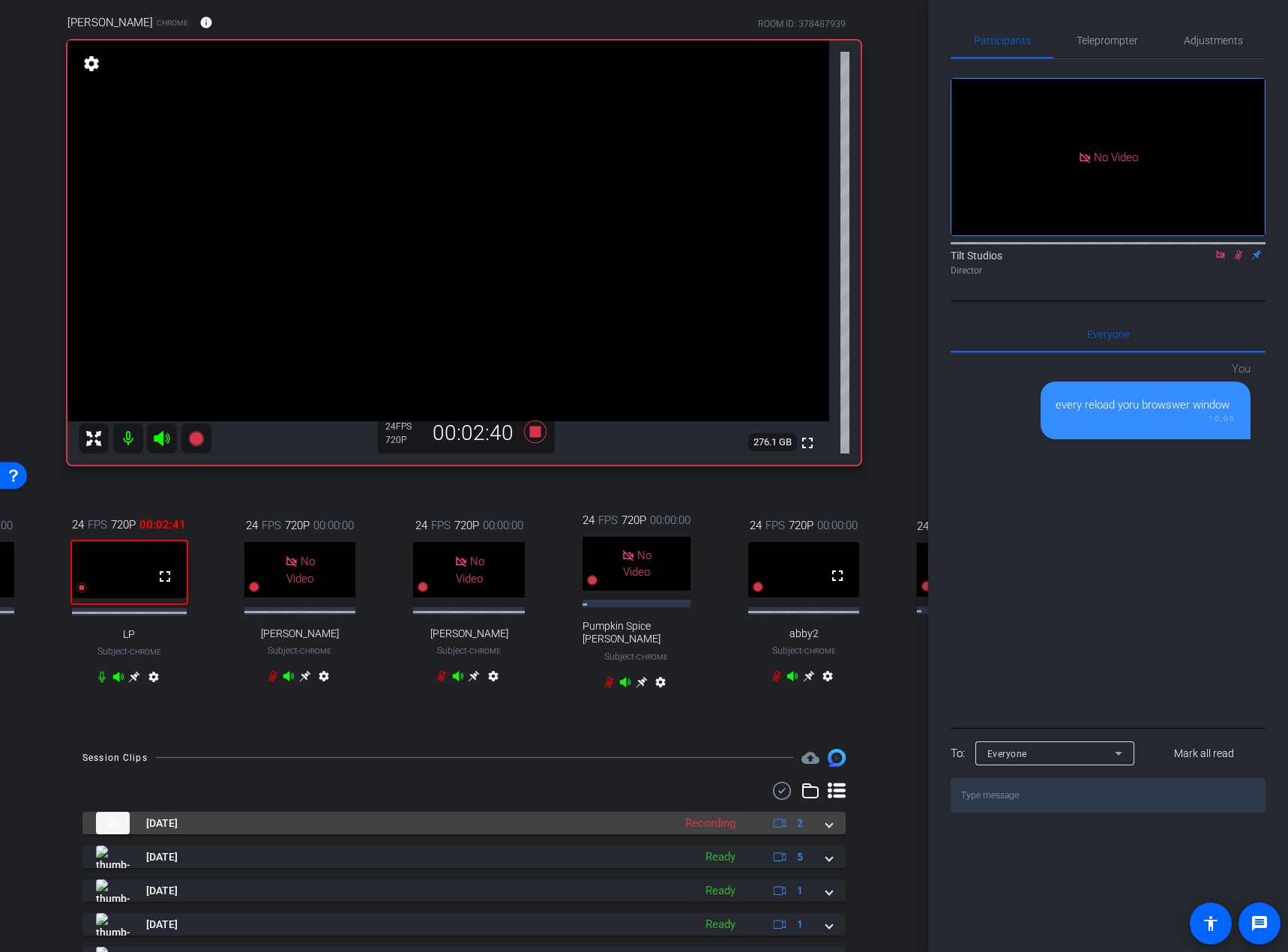
click at [826, 820] on span at bounding box center [829, 823] width 6 height 16
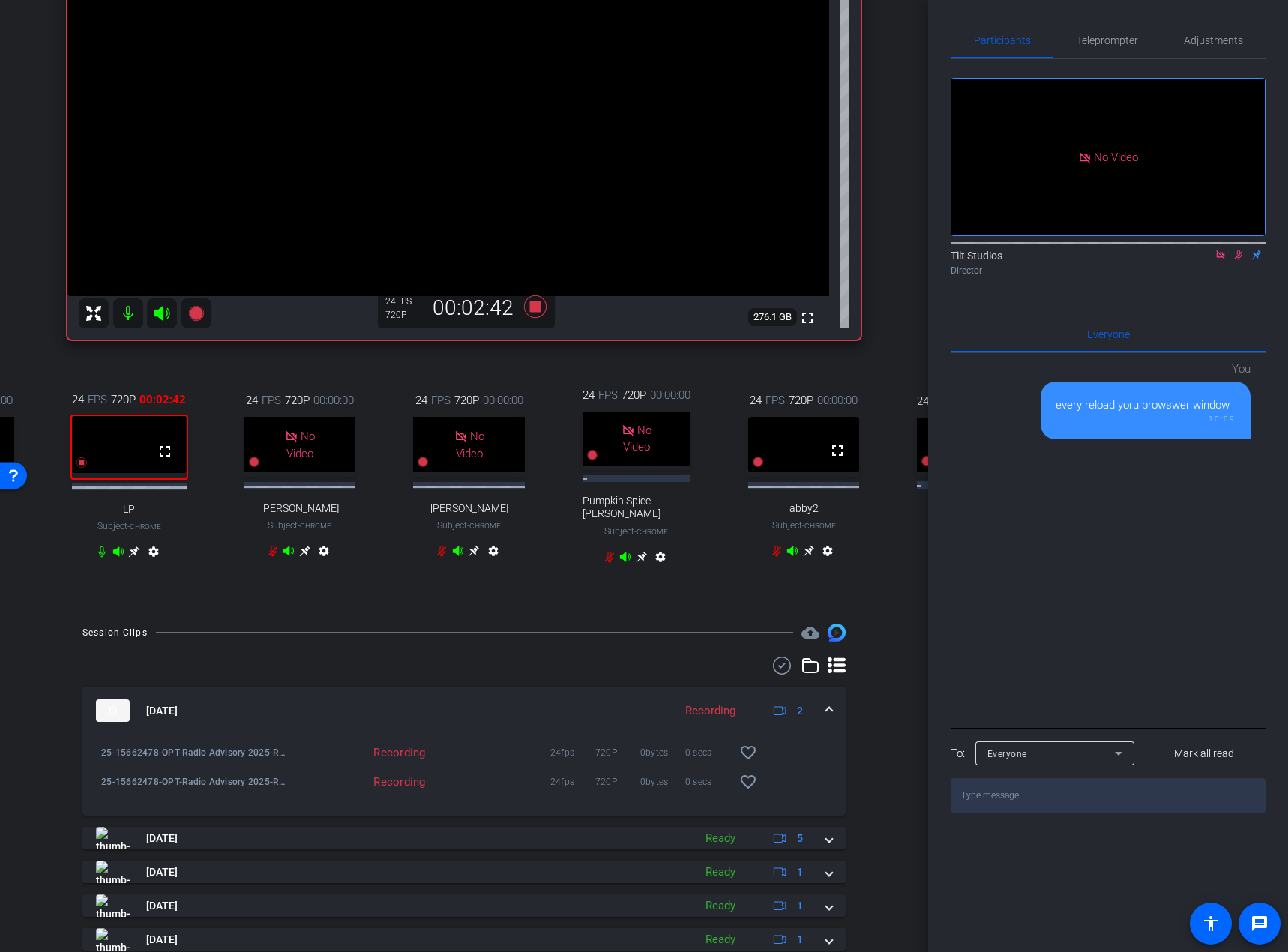
scroll to position [225, 0]
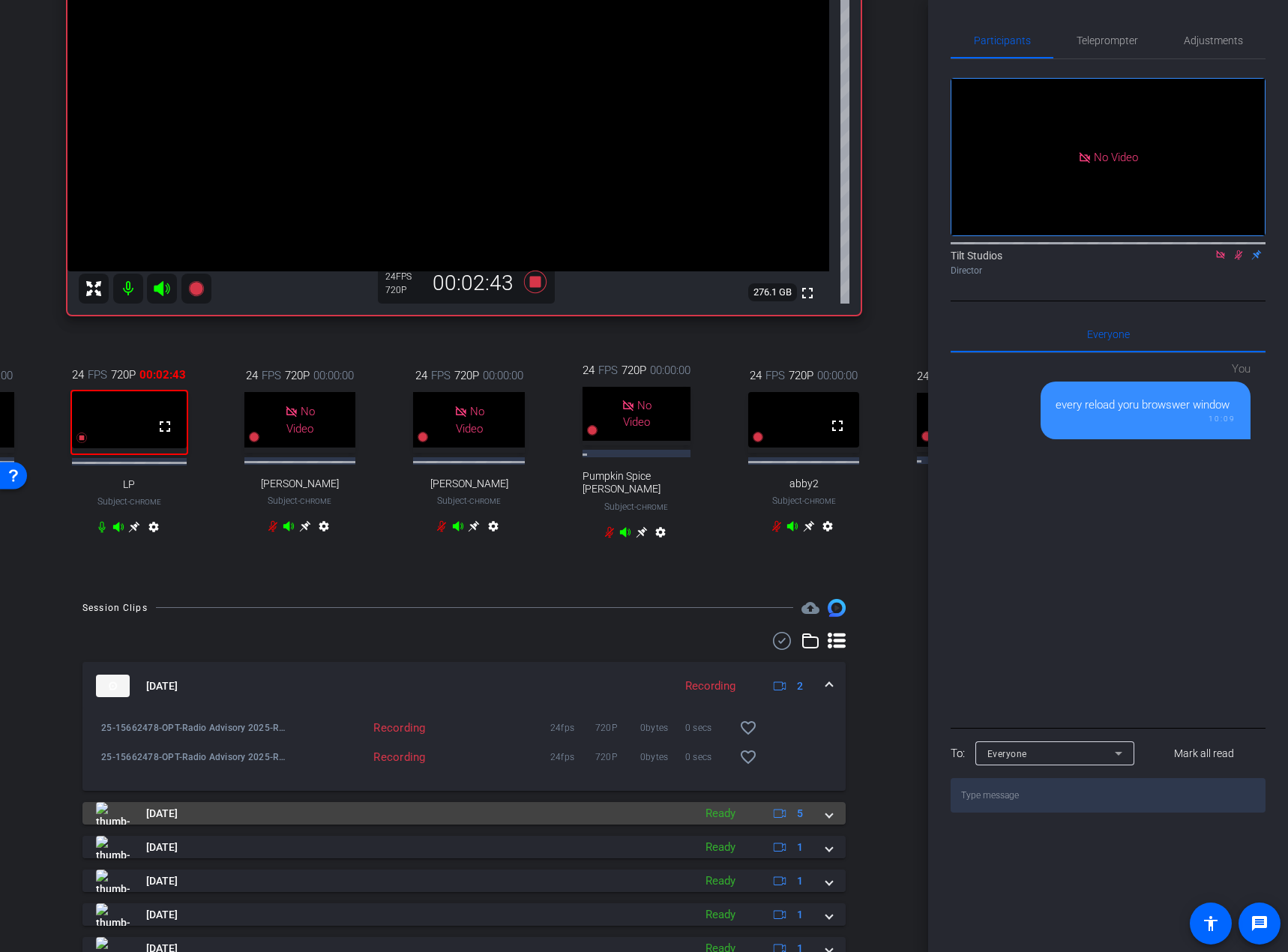
click at [826, 817] on span at bounding box center [829, 814] width 6 height 16
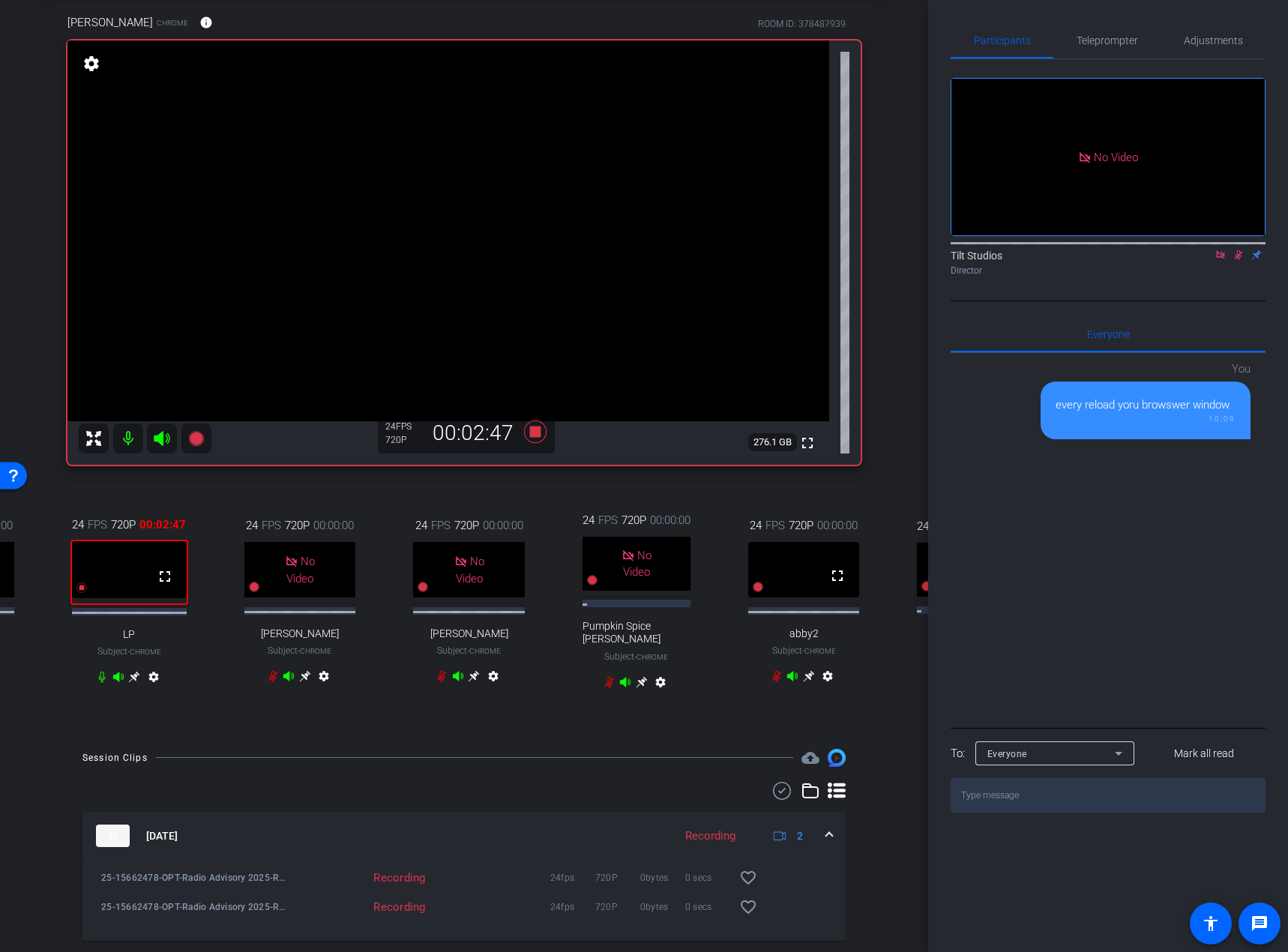
scroll to position [0, 0]
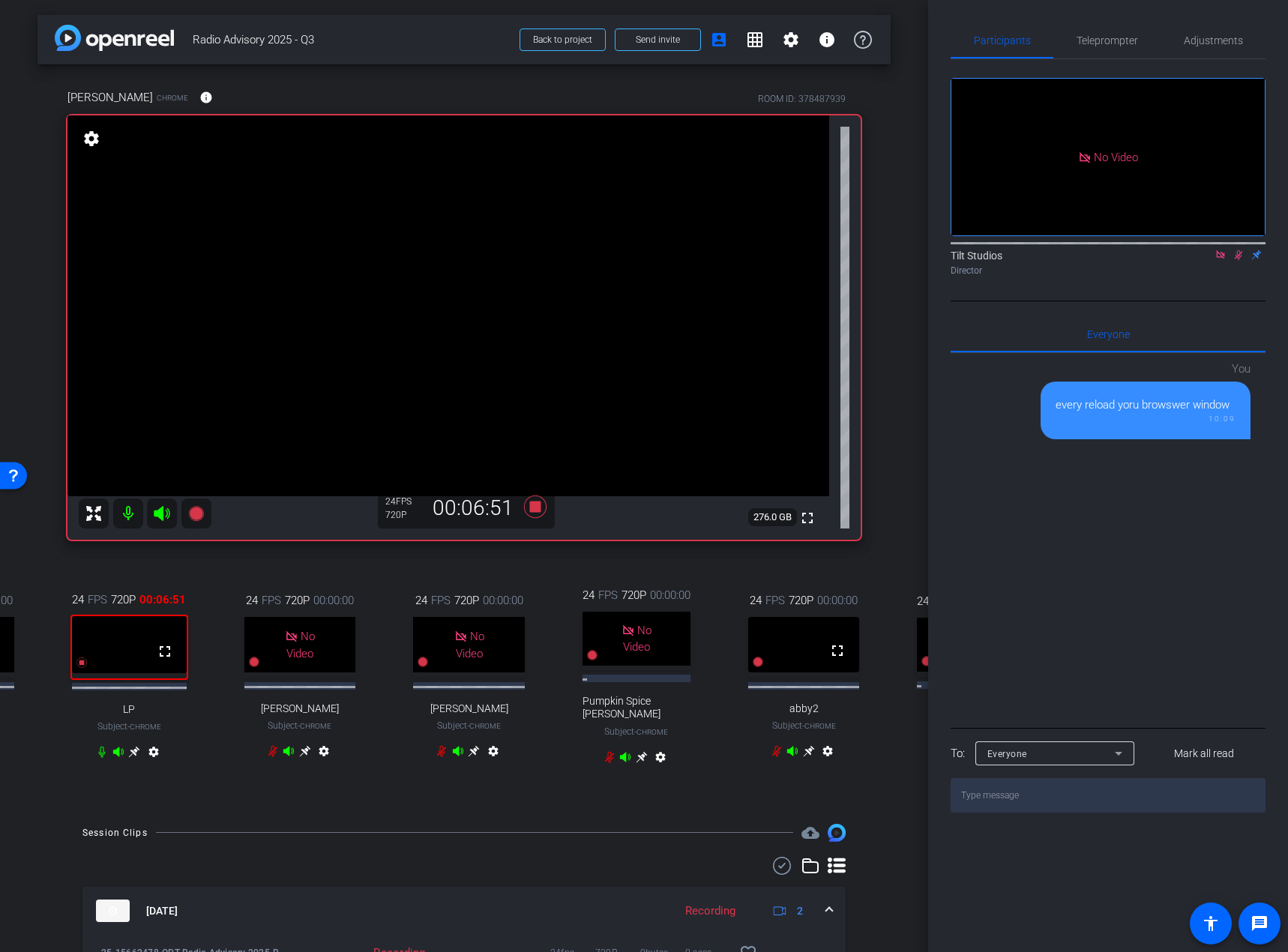
click at [888, 548] on div "arrow_back Radio Advisory 2025 - Q3 Back to project Send invite account_box gri…" at bounding box center [464, 476] width 928 height 952
click at [525, 568] on div "24 FPS 720P 00:00:00 No Video Ellie Wiles Subject - Chrome settings" at bounding box center [469, 678] width 161 height 220
click at [1221, 258] on icon at bounding box center [1220, 254] width 8 height 8
click at [536, 501] on icon at bounding box center [535, 506] width 22 height 22
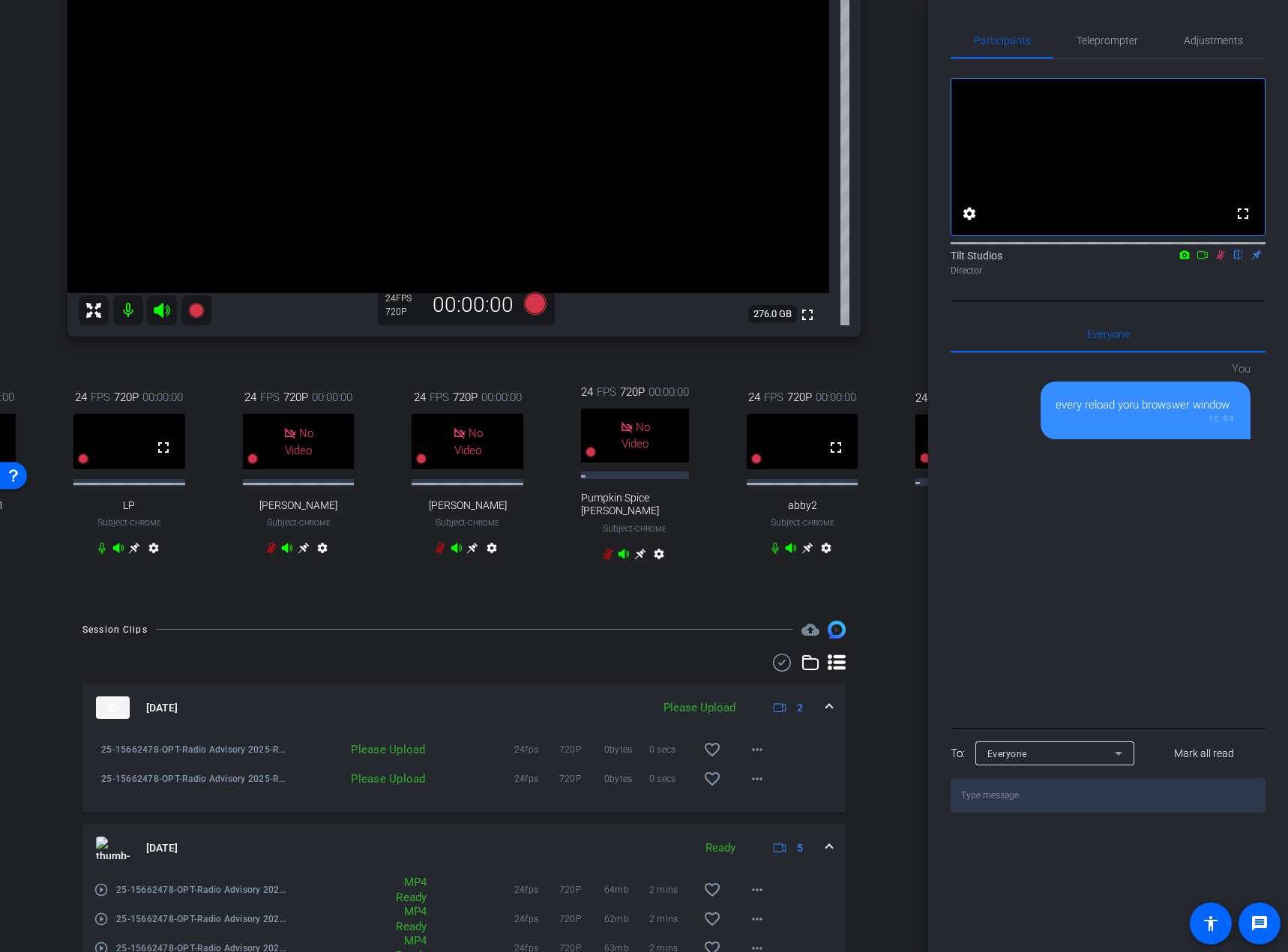
scroll to position [225, 0]
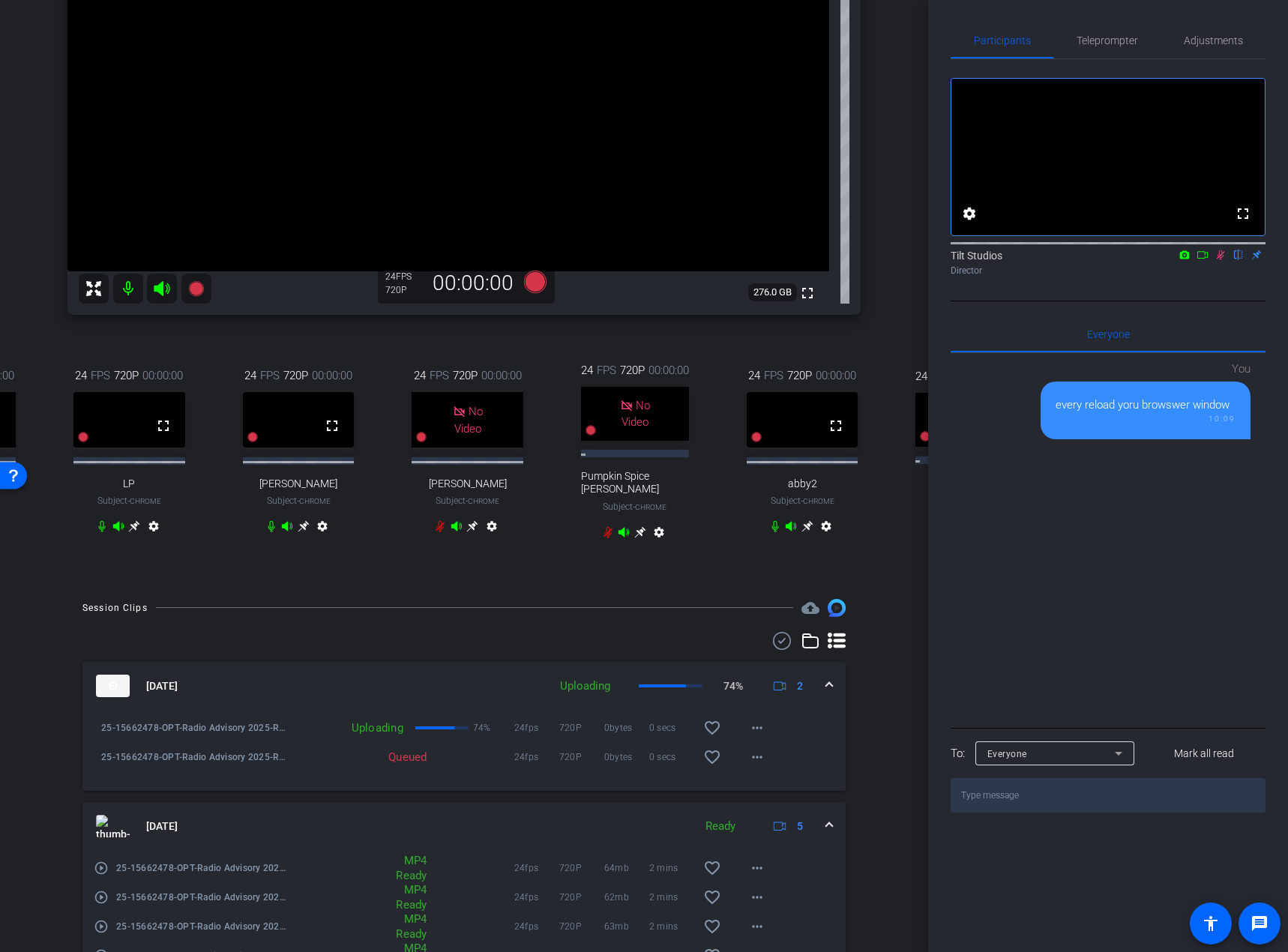
click at [1219, 260] on icon at bounding box center [1221, 255] width 8 height 10
click at [294, 578] on div "Rae Chrome info ROOM ID: 378487939 fullscreen settings 276.0 GB 24 FPS 720P 00:…" at bounding box center [464, 212] width 853 height 744
click at [387, 562] on div "24 FPS 720P 00:00:00 No Video Ellie Wiles Subject - Chrome settings" at bounding box center [467, 452] width 161 height 220
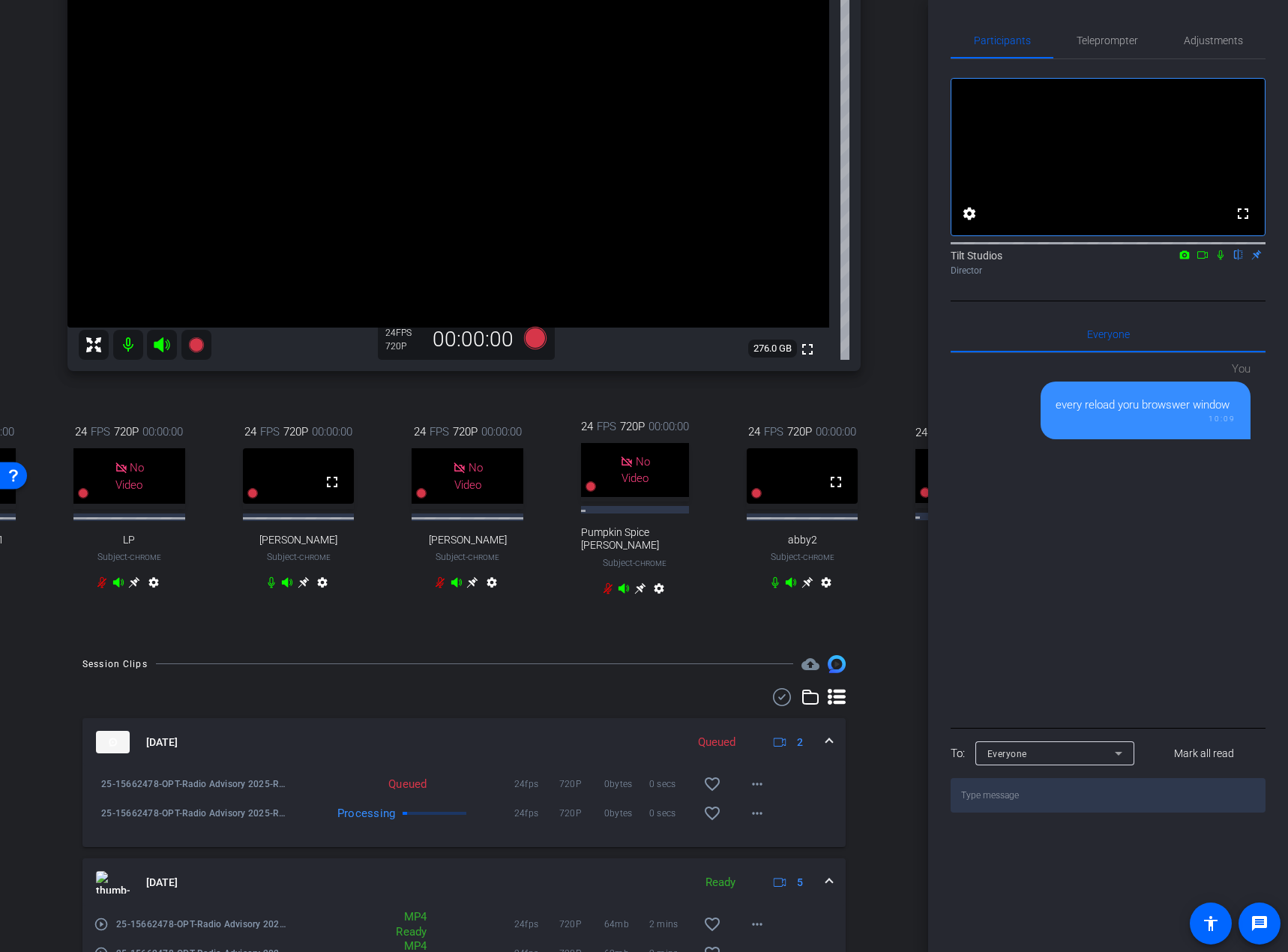
scroll to position [150, 0]
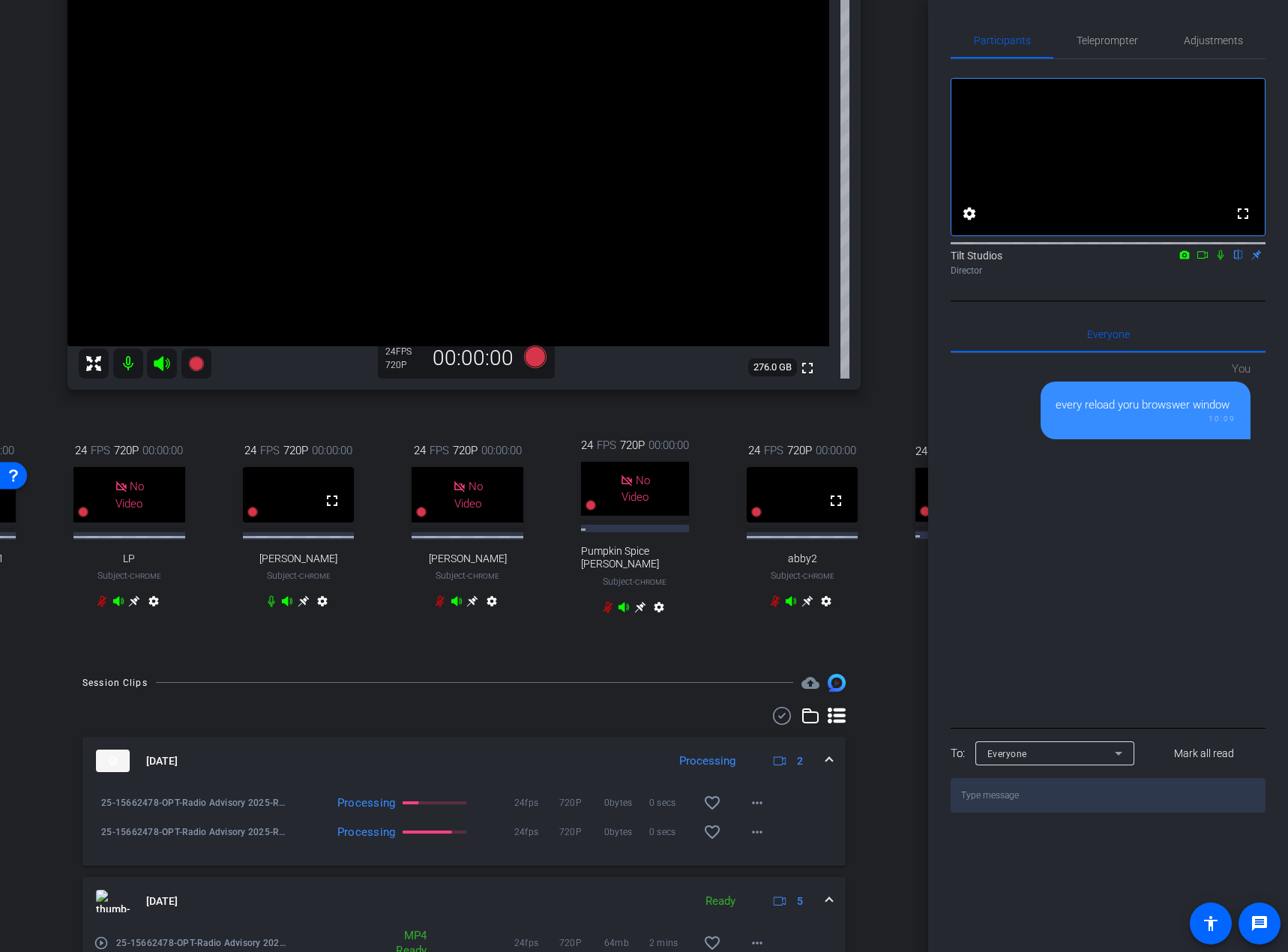
click at [486, 420] on div "24 FPS 720P 00:00:00 No Video Ellie Wiles Subject - Chrome settings" at bounding box center [467, 527] width 161 height 220
click at [525, 355] on icon at bounding box center [535, 356] width 22 height 22
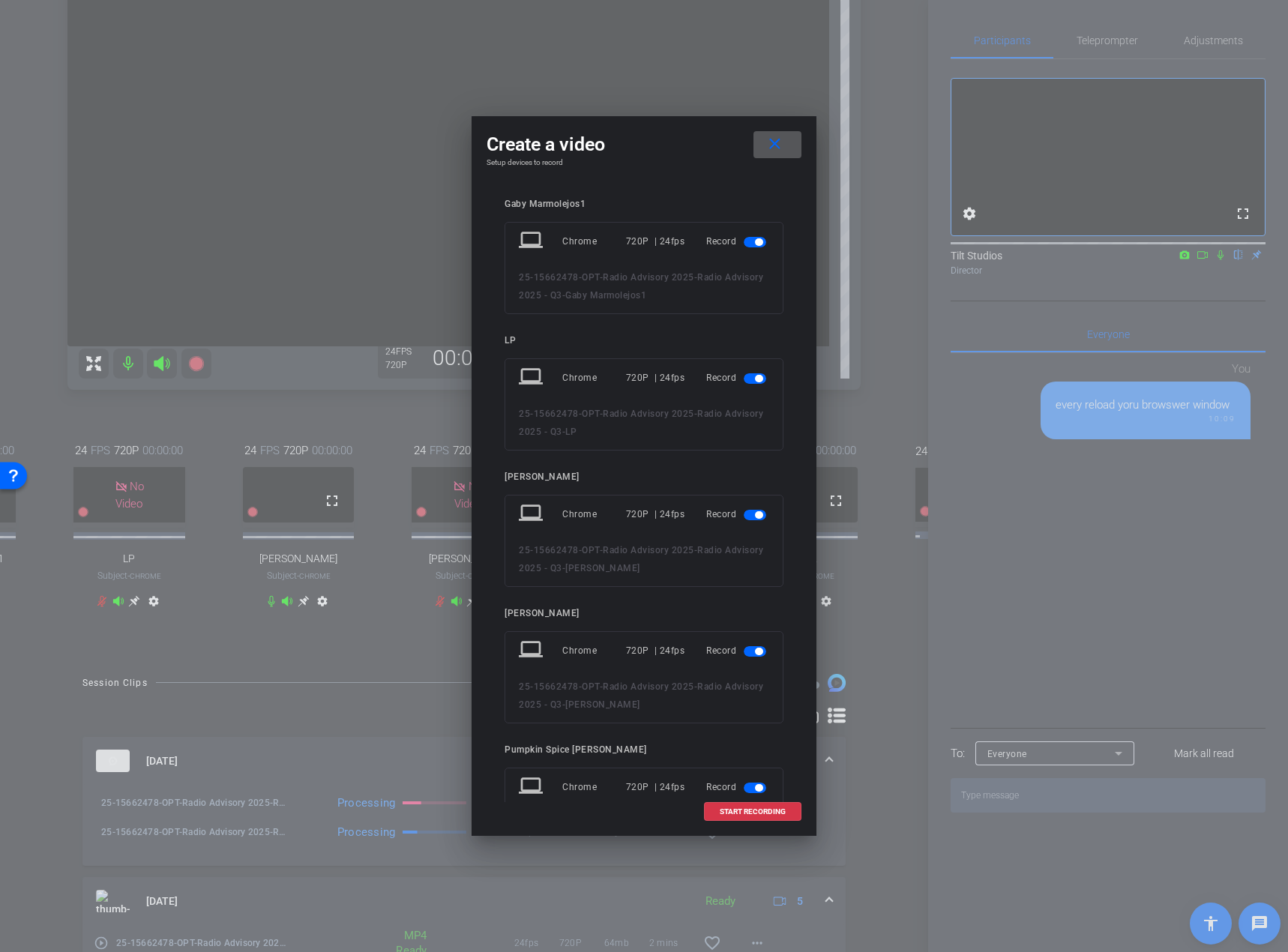
click at [755, 241] on span "button" at bounding box center [759, 242] width 8 height 8
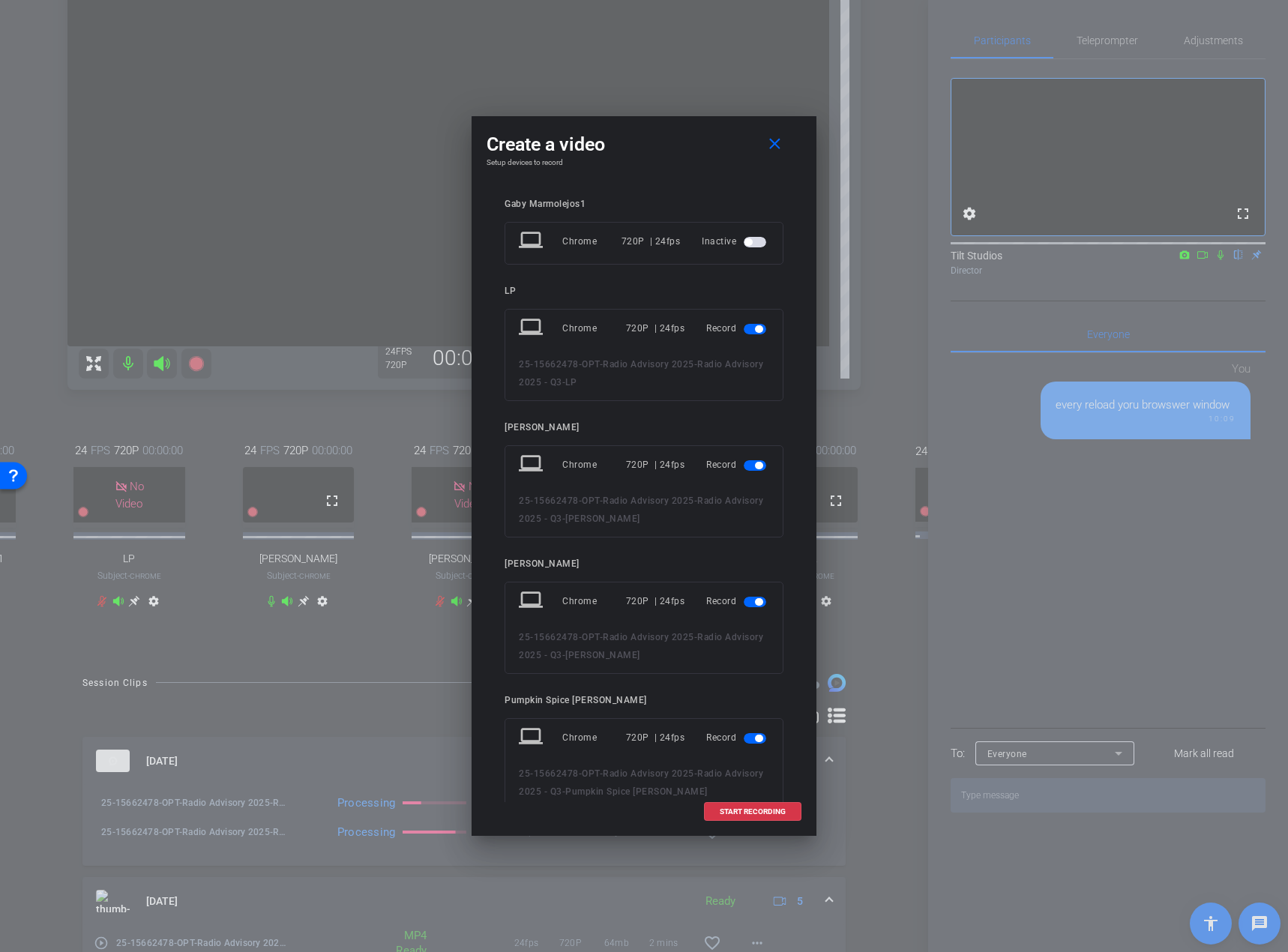
click at [751, 322] on mat-slide-toggle at bounding box center [756, 329] width 25 height 18
click at [755, 330] on span "button" at bounding box center [759, 329] width 8 height 8
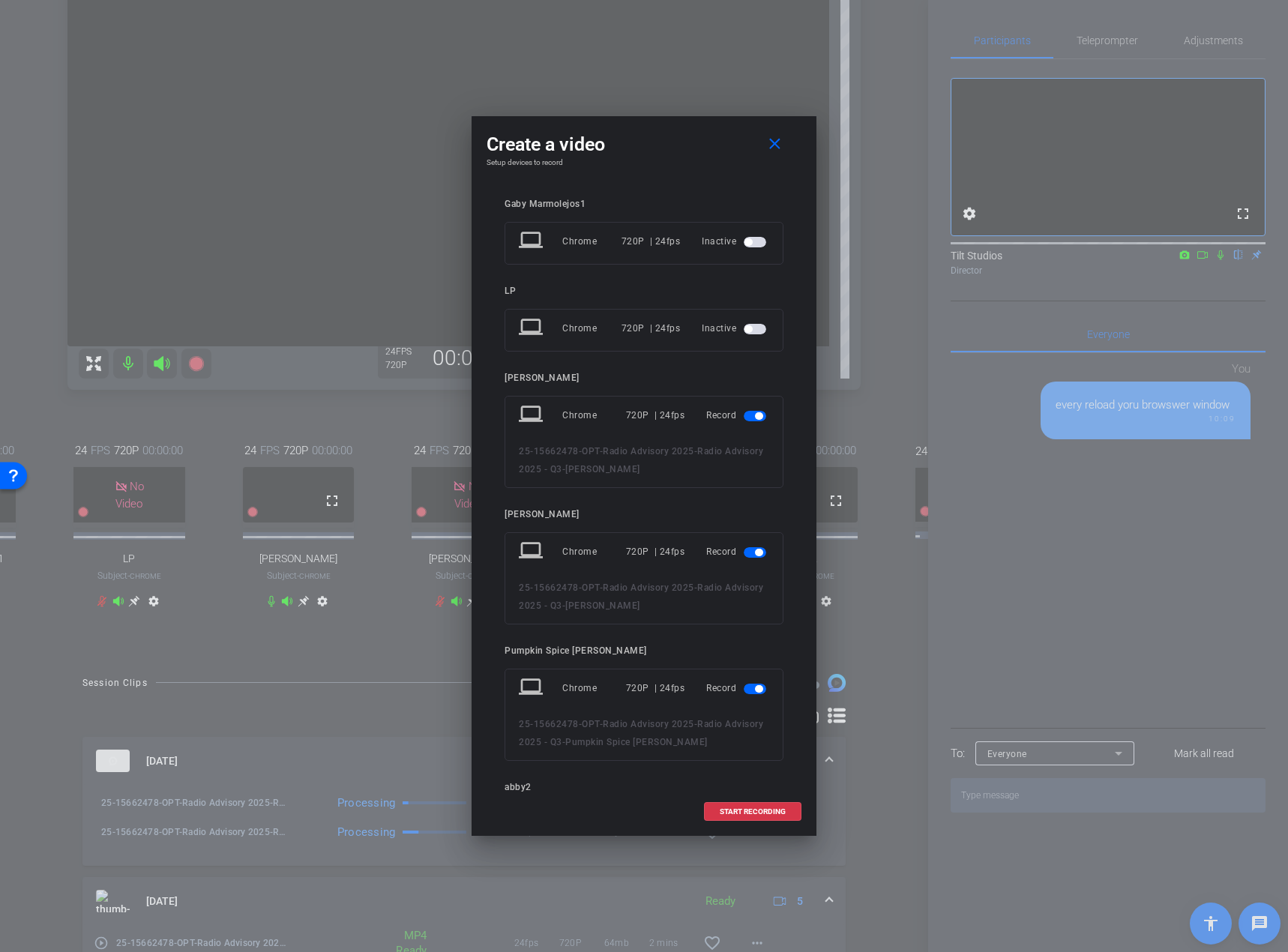
scroll to position [75, 0]
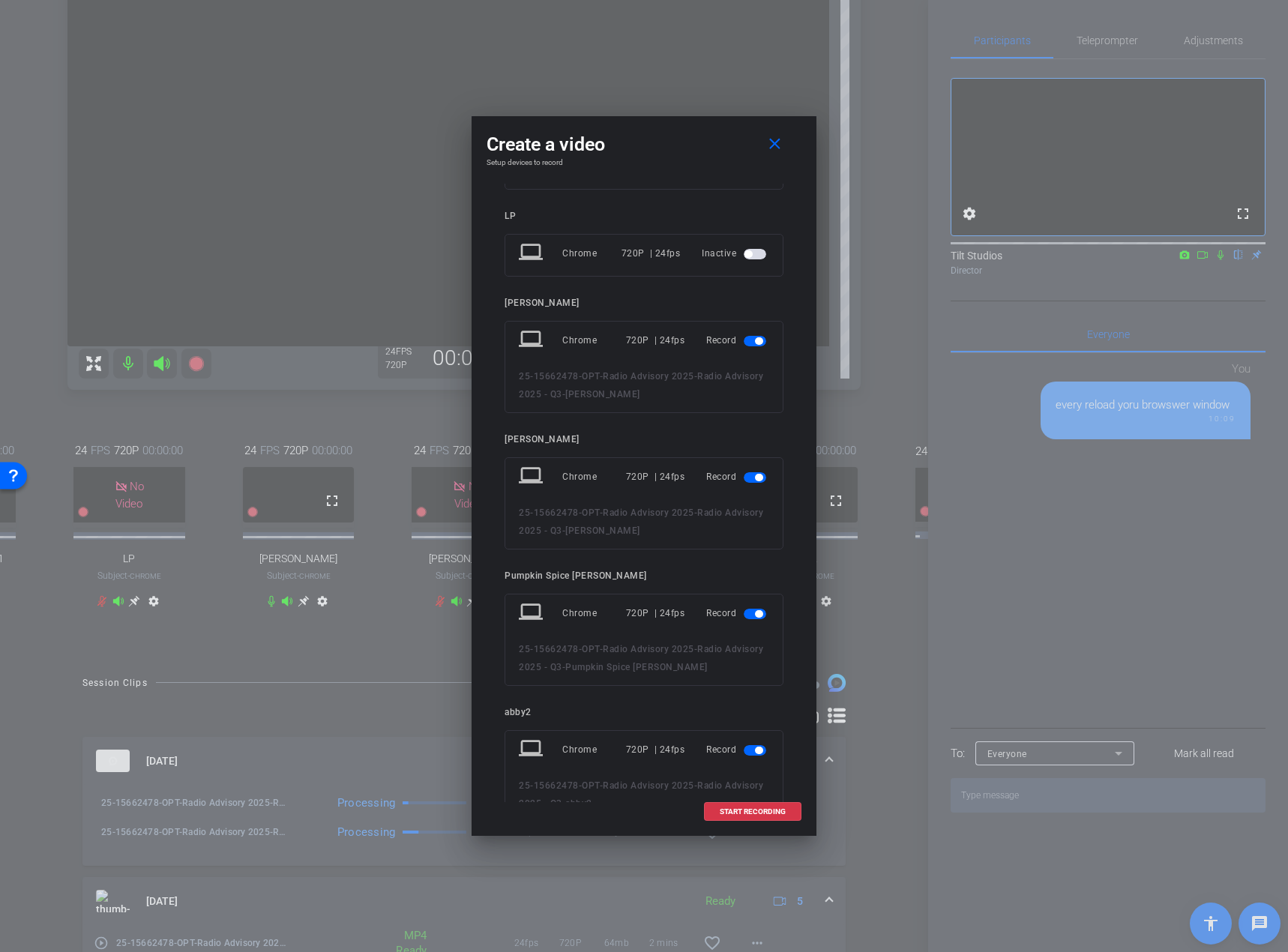
click at [744, 474] on span "button" at bounding box center [754, 478] width 22 height 11
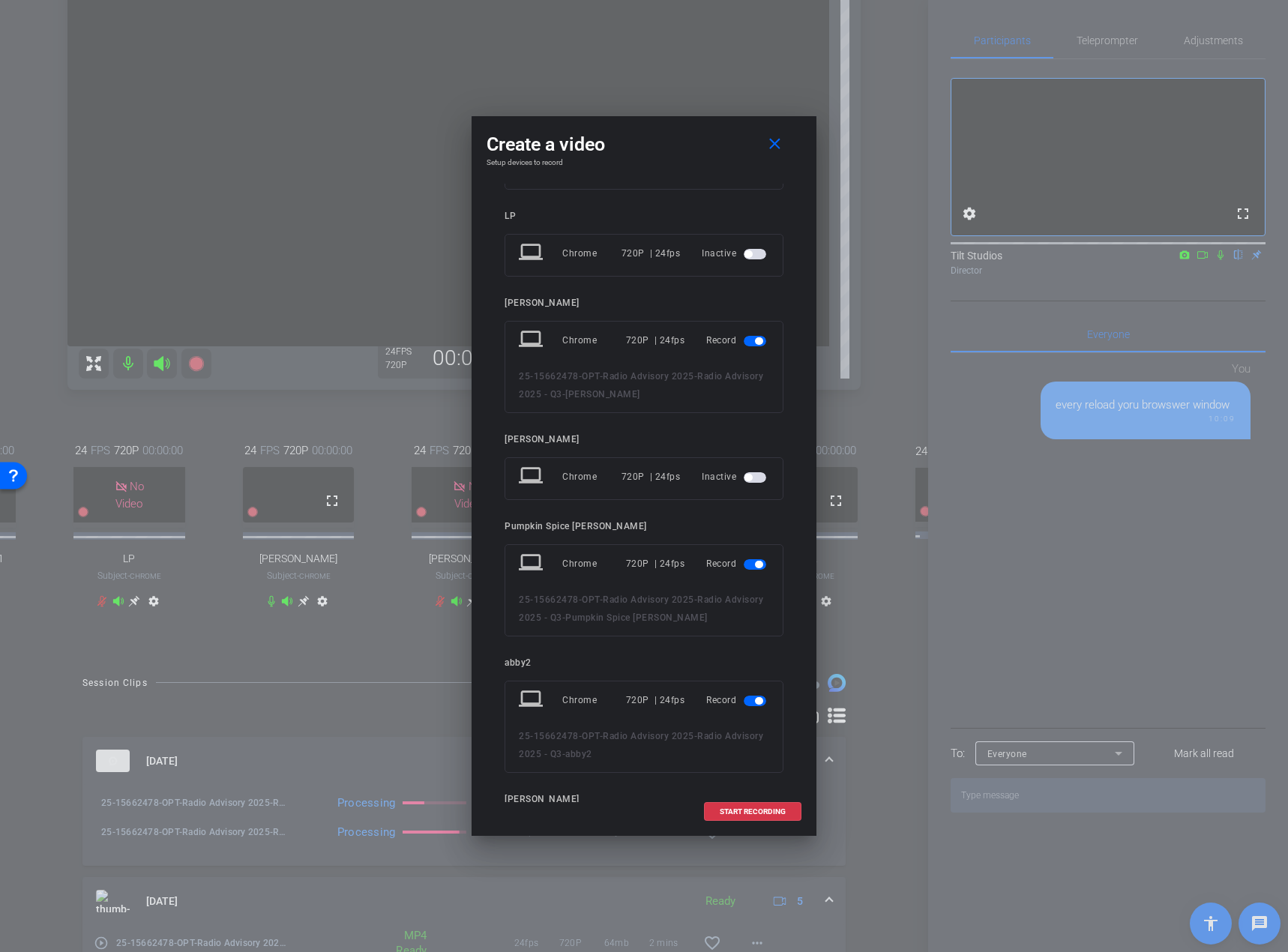
scroll to position [150, 0]
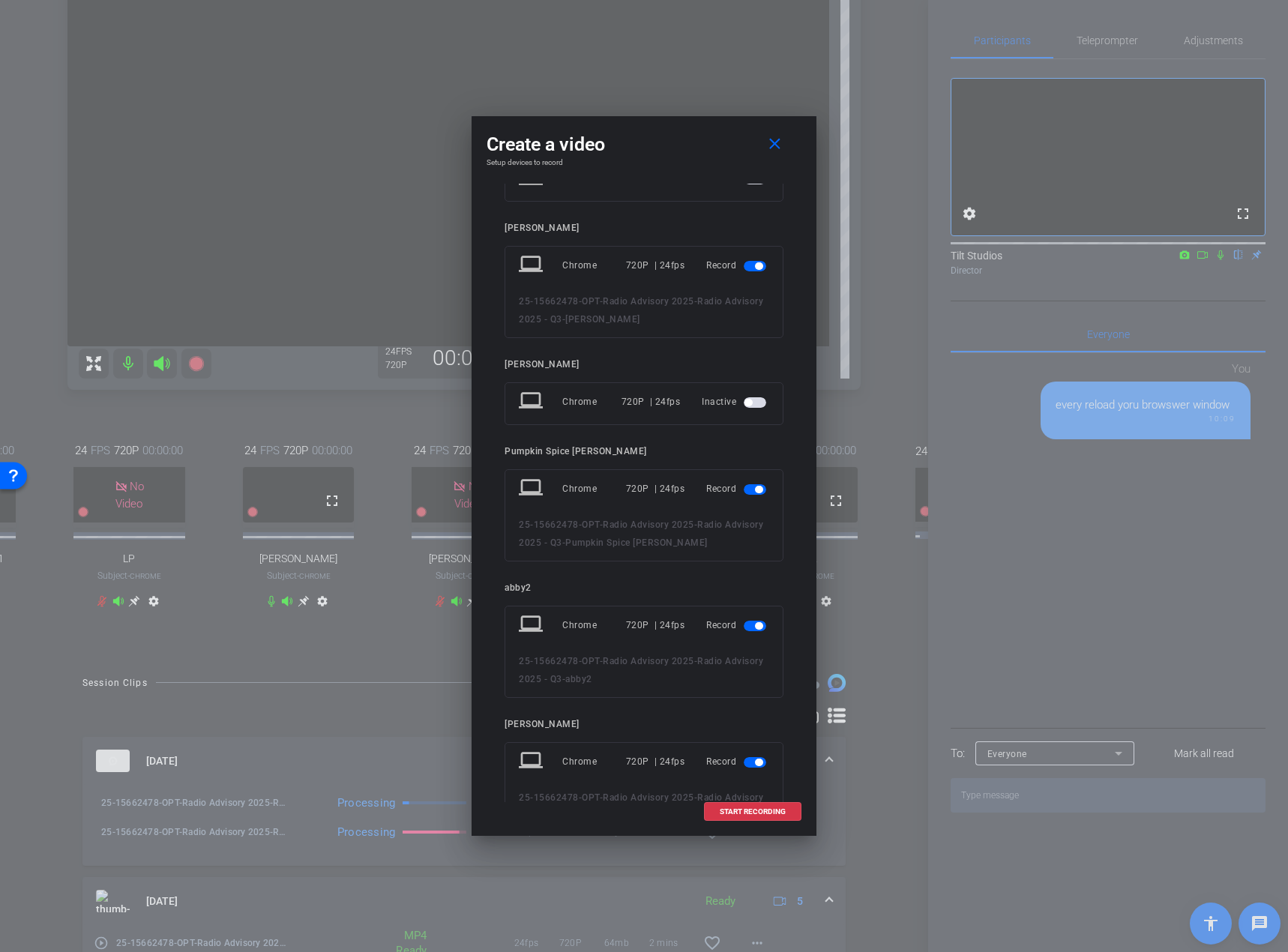
click at [747, 491] on span "button" at bounding box center [754, 490] width 22 height 11
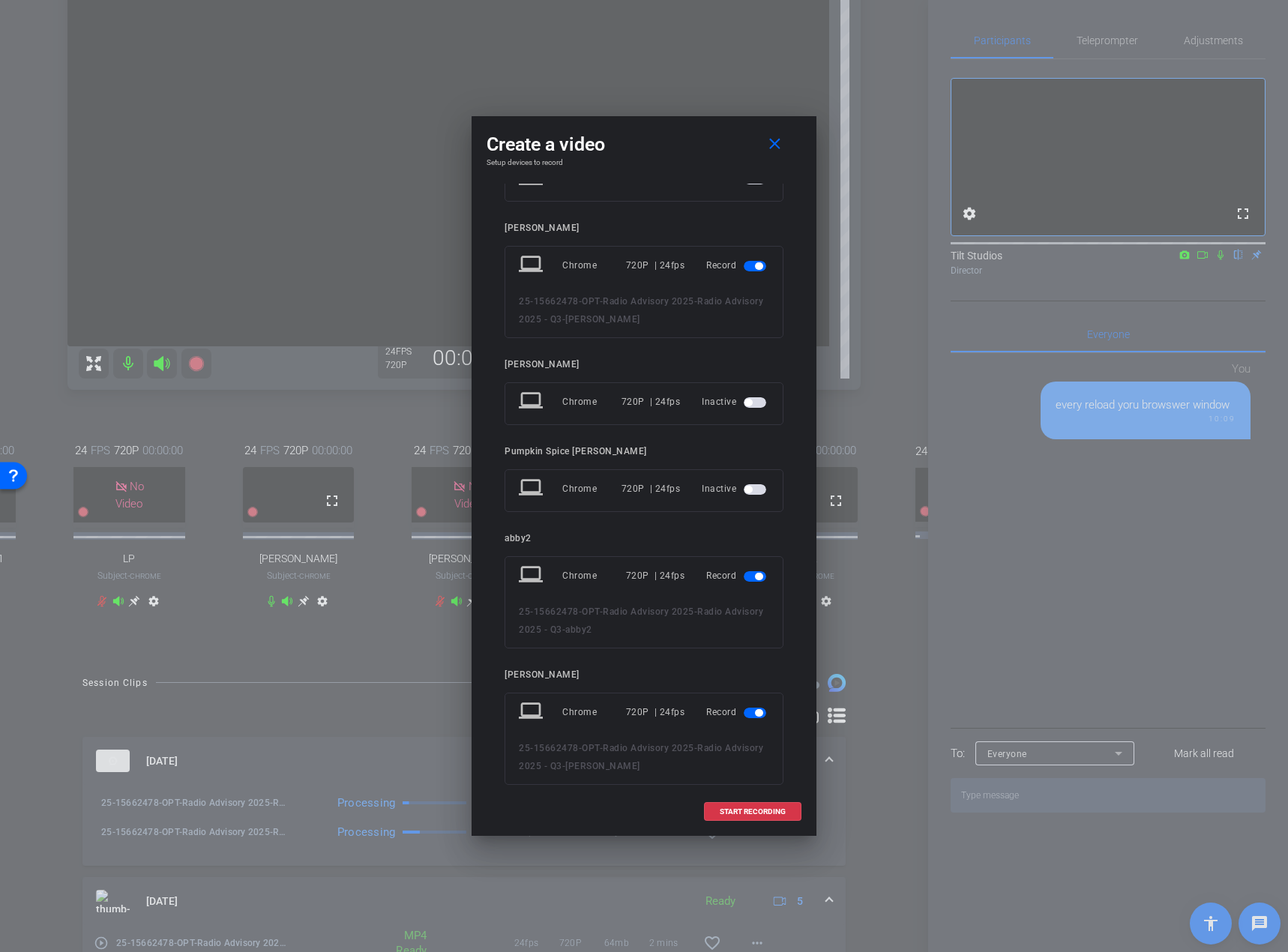
click at [745, 574] on span "button" at bounding box center [754, 577] width 22 height 11
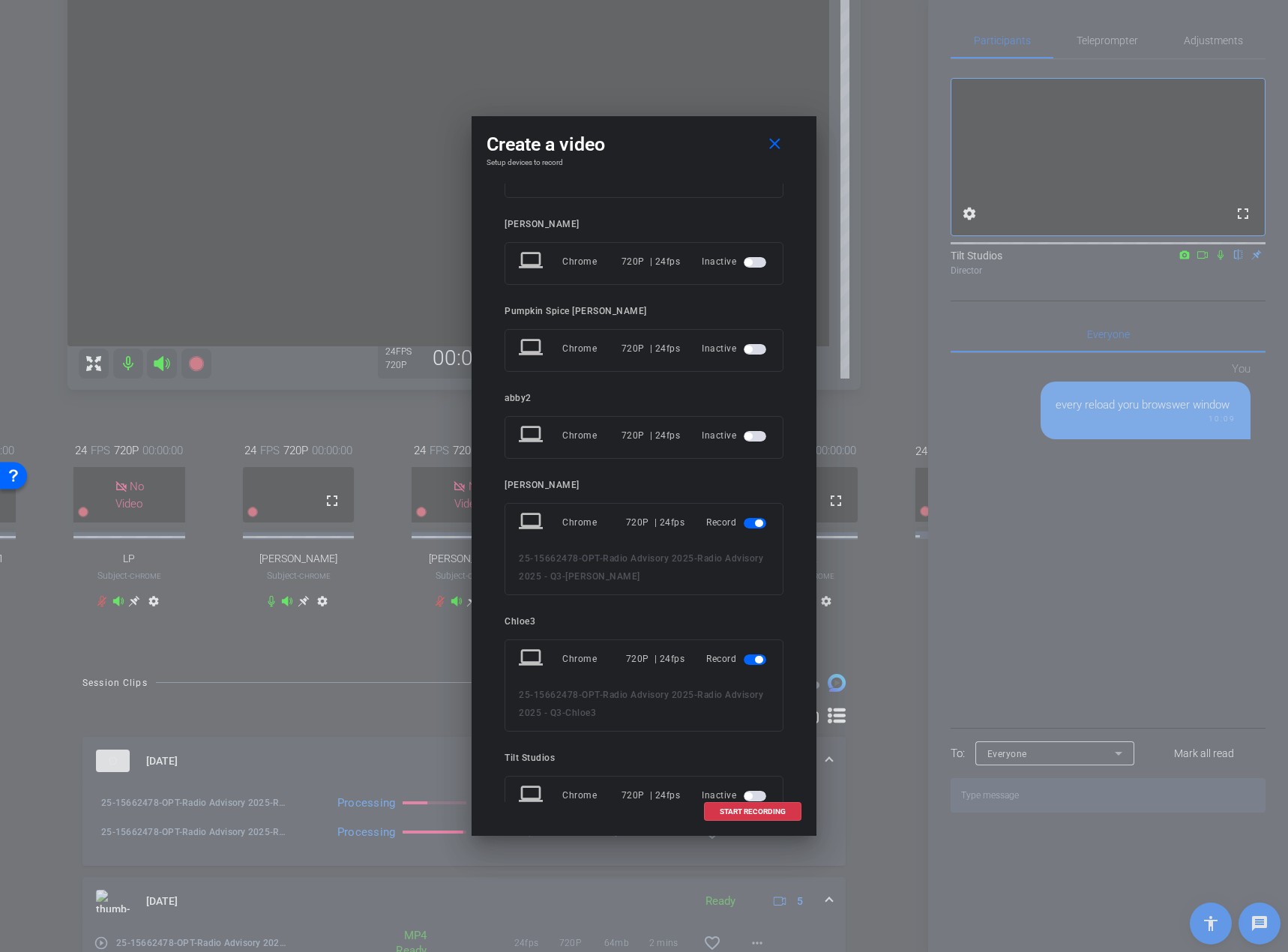
scroll to position [342, 0]
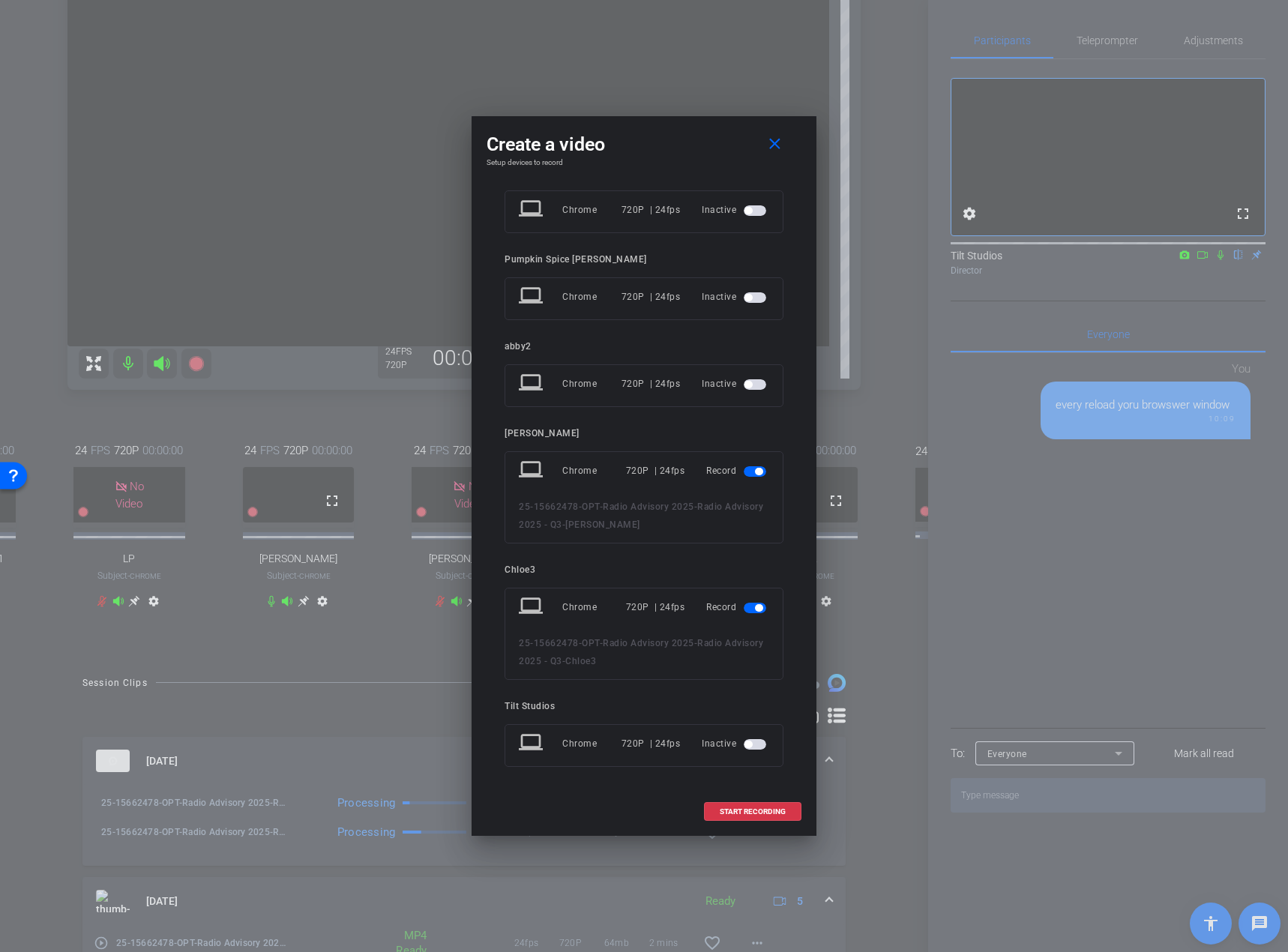
click at [745, 606] on span "button" at bounding box center [754, 608] width 22 height 11
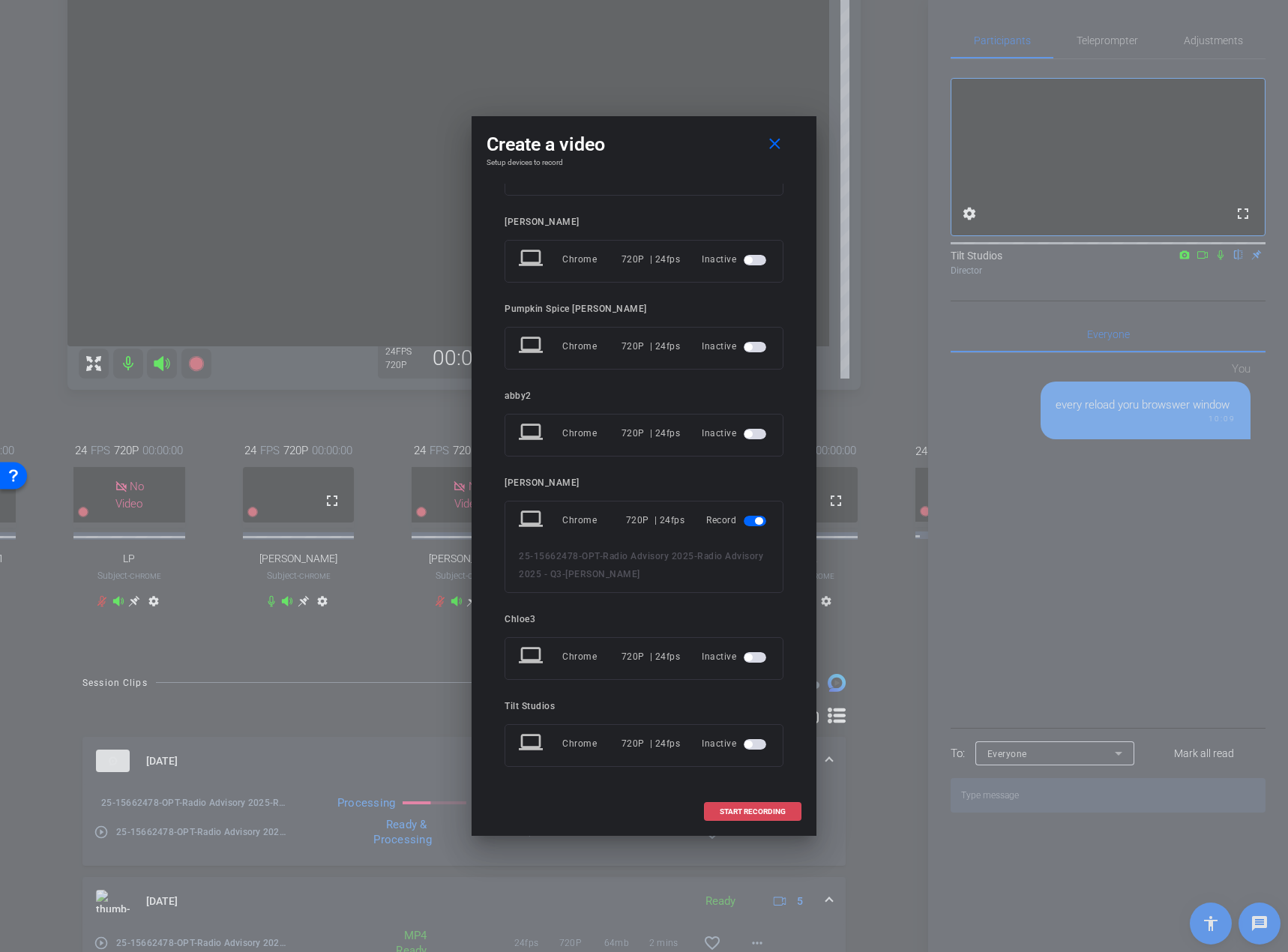
click at [732, 811] on span "START RECORDING" at bounding box center [753, 811] width 66 height 8
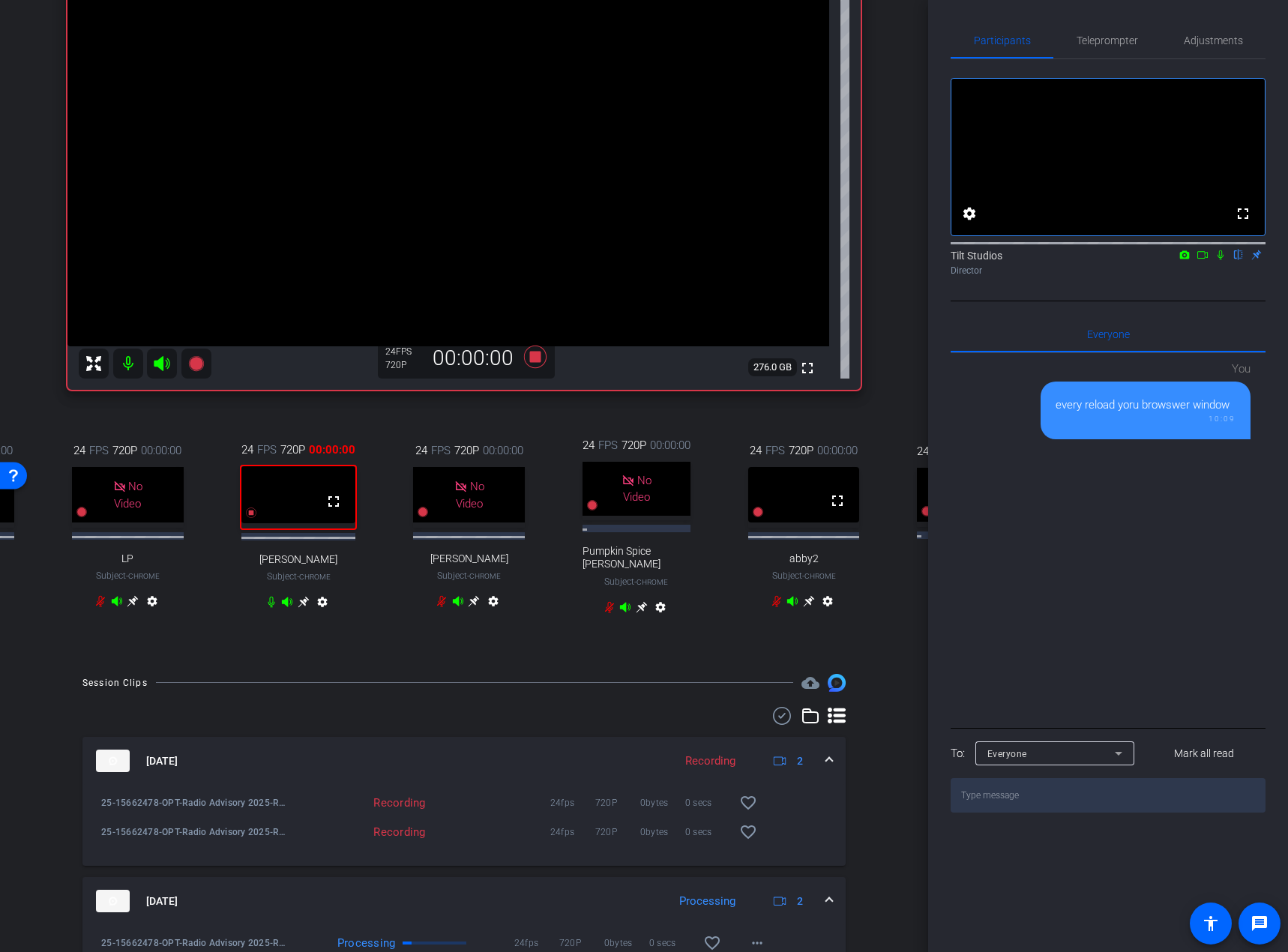
click at [1221, 260] on icon at bounding box center [1221, 255] width 12 height 11
click at [1202, 260] on icon at bounding box center [1203, 255] width 12 height 11
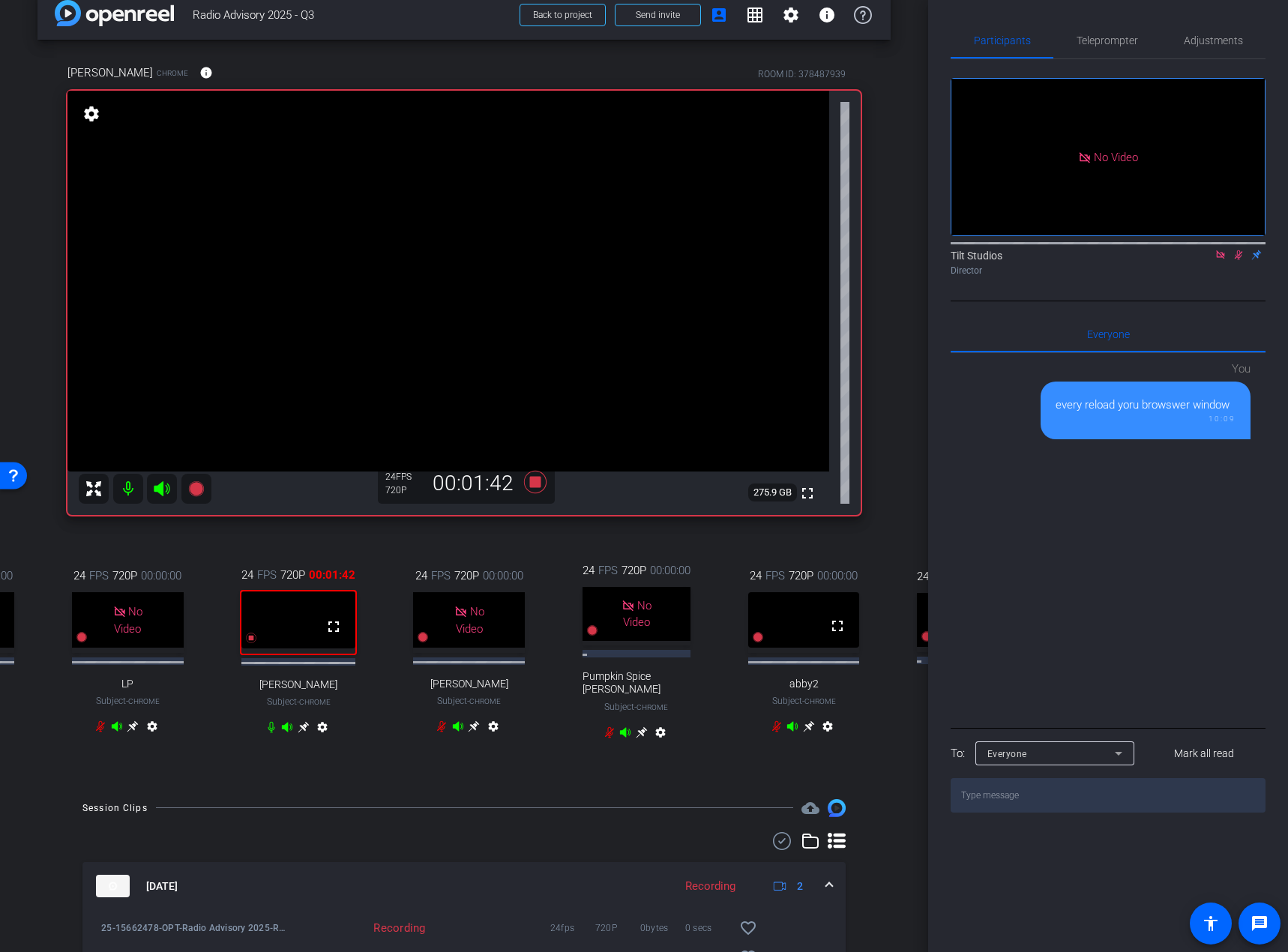
scroll to position [0, 0]
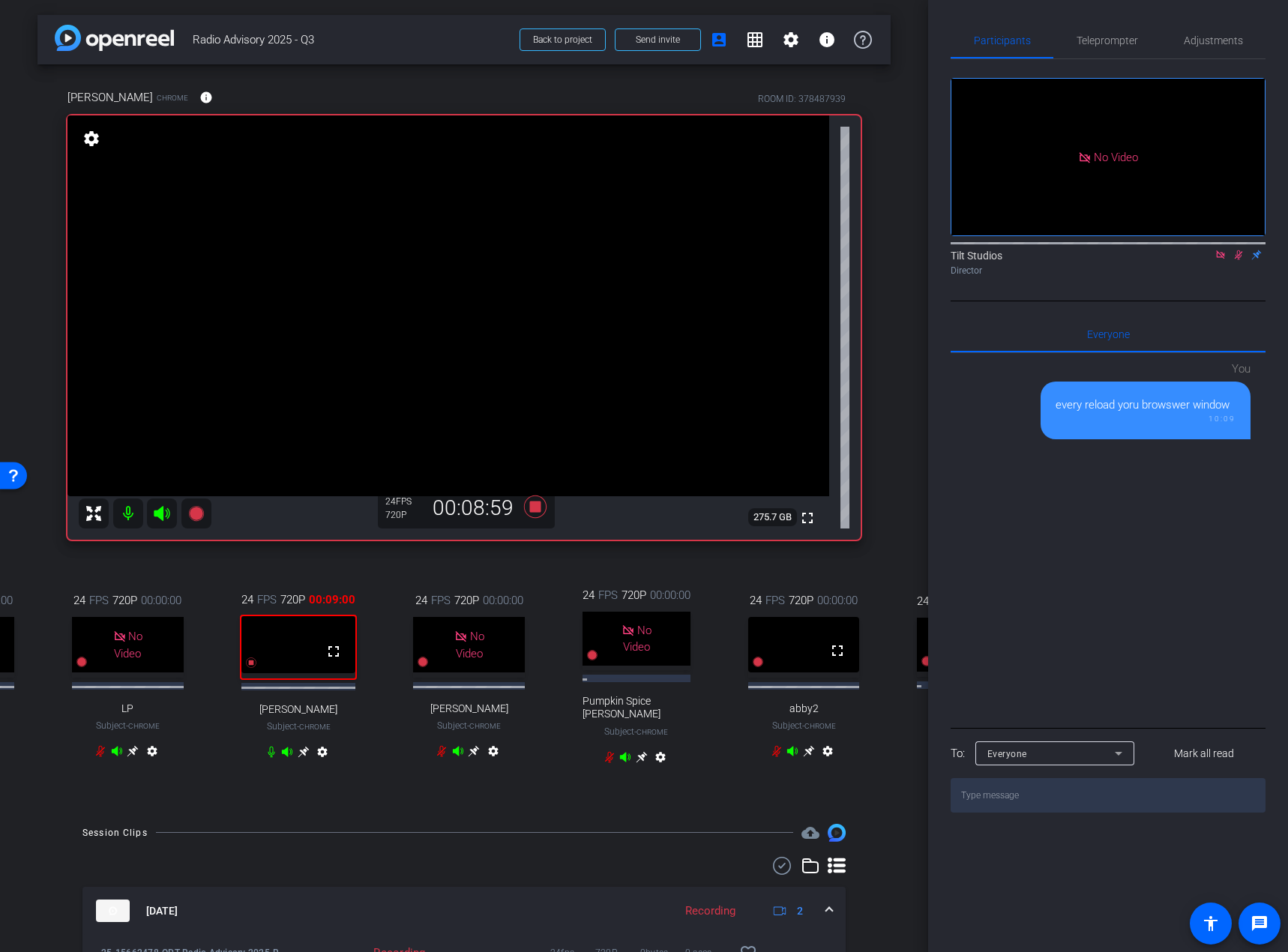
click at [534, 557] on div "Rae Chrome info ROOM ID: 378487939 fullscreen settings 275.7 GB 24 FPS 720P 00:…" at bounding box center [464, 436] width 853 height 744
click at [532, 562] on div "24 FPS 720P 00:00:00 No Video Gaby Marmolejos1 Subject - Chrome settings 24 FPS…" at bounding box center [464, 678] width 793 height 232
click at [530, 509] on icon at bounding box center [535, 506] width 22 height 22
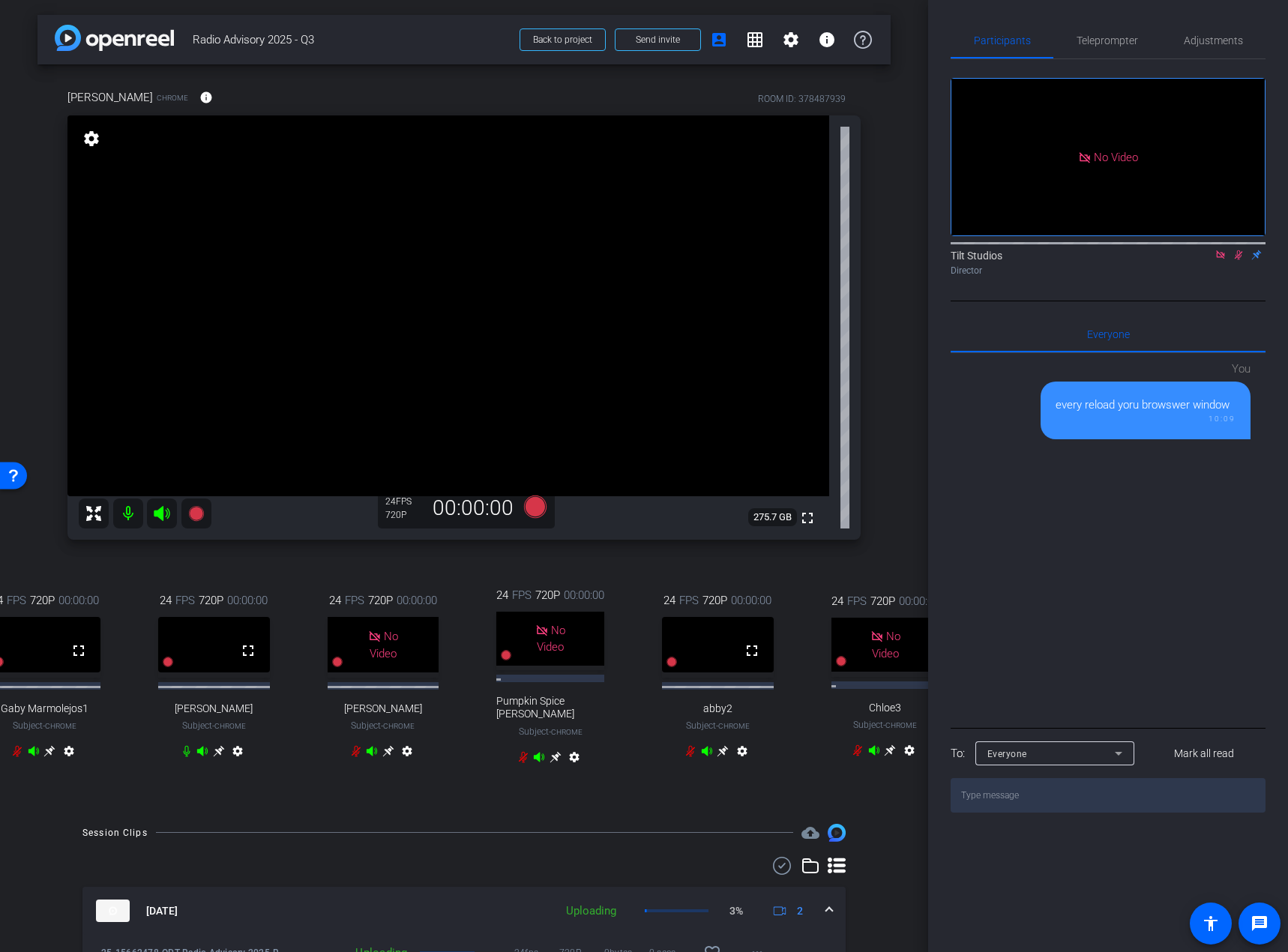
click at [1220, 260] on icon at bounding box center [1221, 255] width 12 height 11
click at [44, 752] on icon at bounding box center [50, 751] width 11 height 11
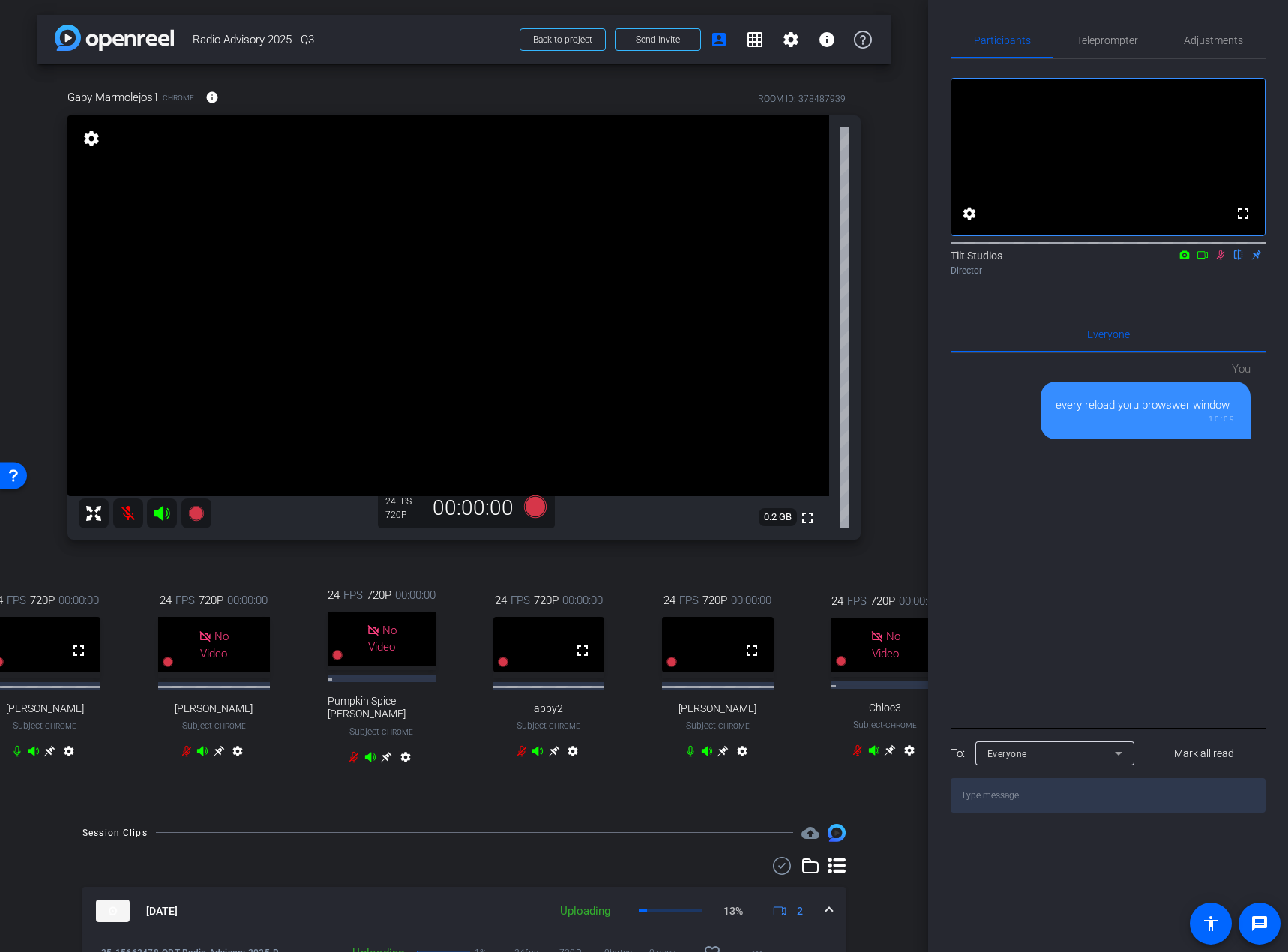
click at [721, 755] on icon at bounding box center [723, 751] width 11 height 11
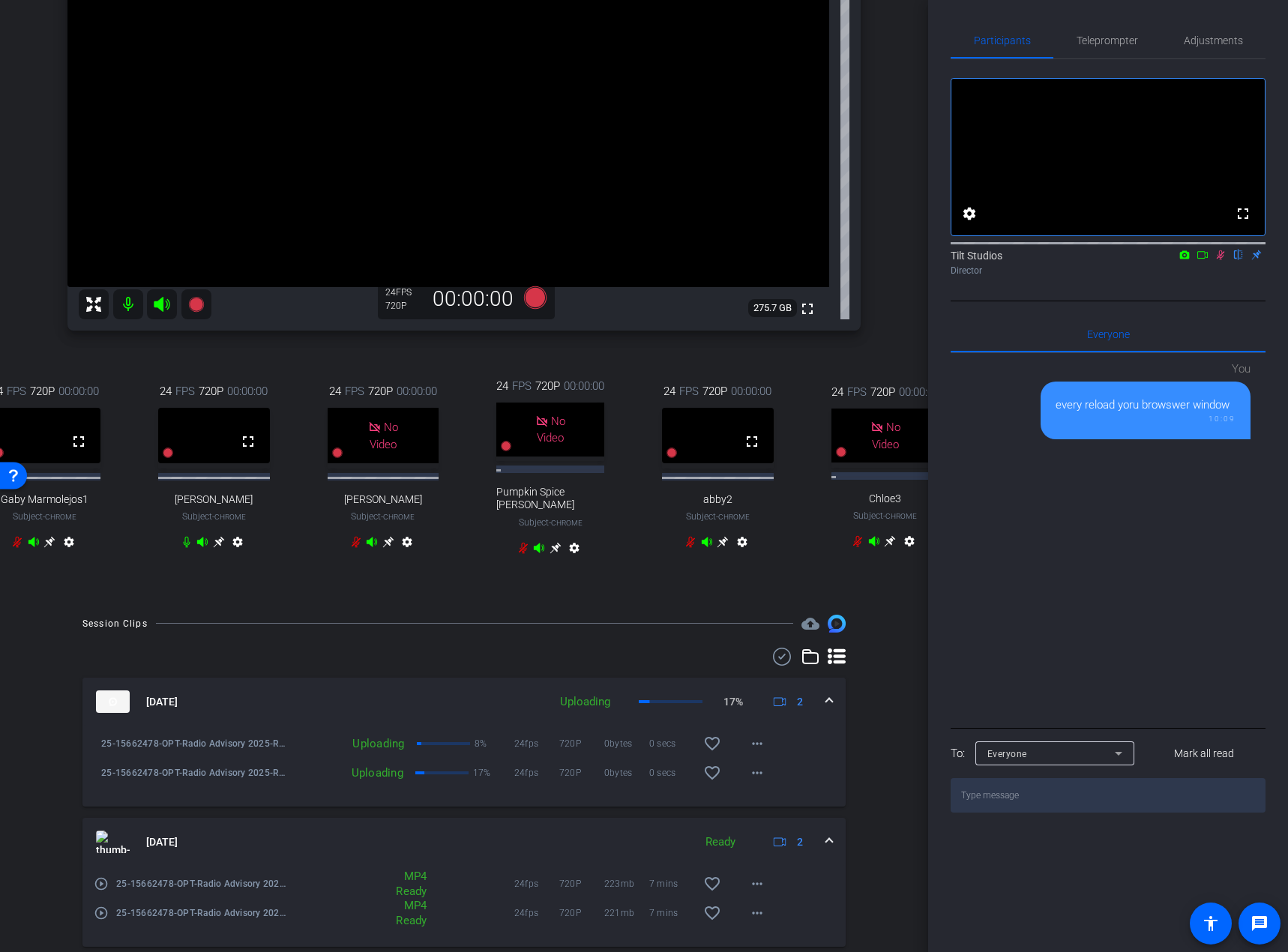
scroll to position [225, 0]
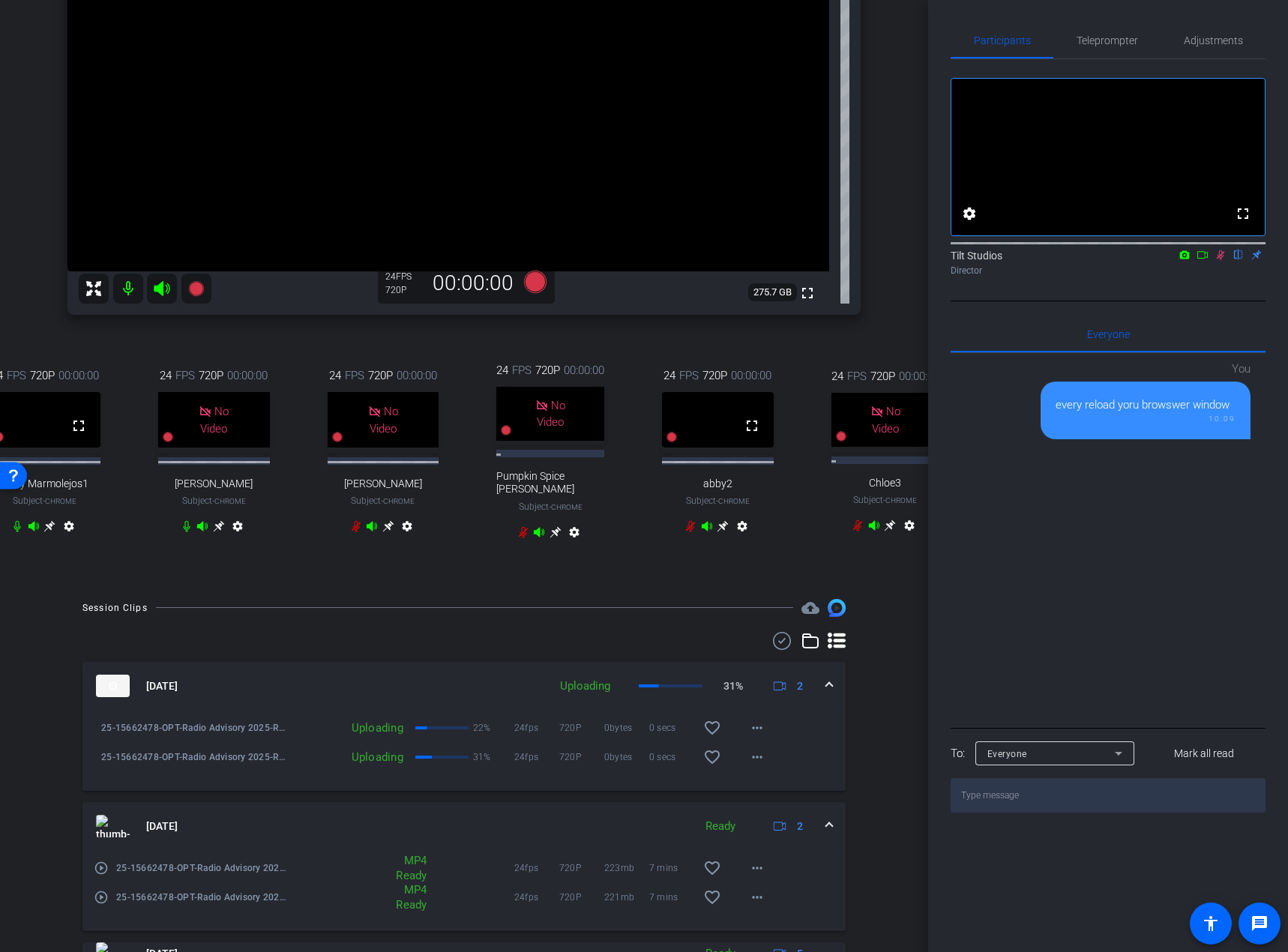
drag, startPoint x: 602, startPoint y: 942, endPoint x: 518, endPoint y: 953, distance: 84.7
click at [518, 951] on html "Accessibility Screen-Reader Guide, Feedback, and Issue Reporting | New window m…" at bounding box center [644, 476] width 1288 height 952
click at [59, 561] on div "24 FPS 720P 00:00:00 fullscreen Gaby Marmolejos1 Subject - Chrome settings" at bounding box center [44, 452] width 161 height 220
click at [44, 532] on icon at bounding box center [50, 526] width 12 height 12
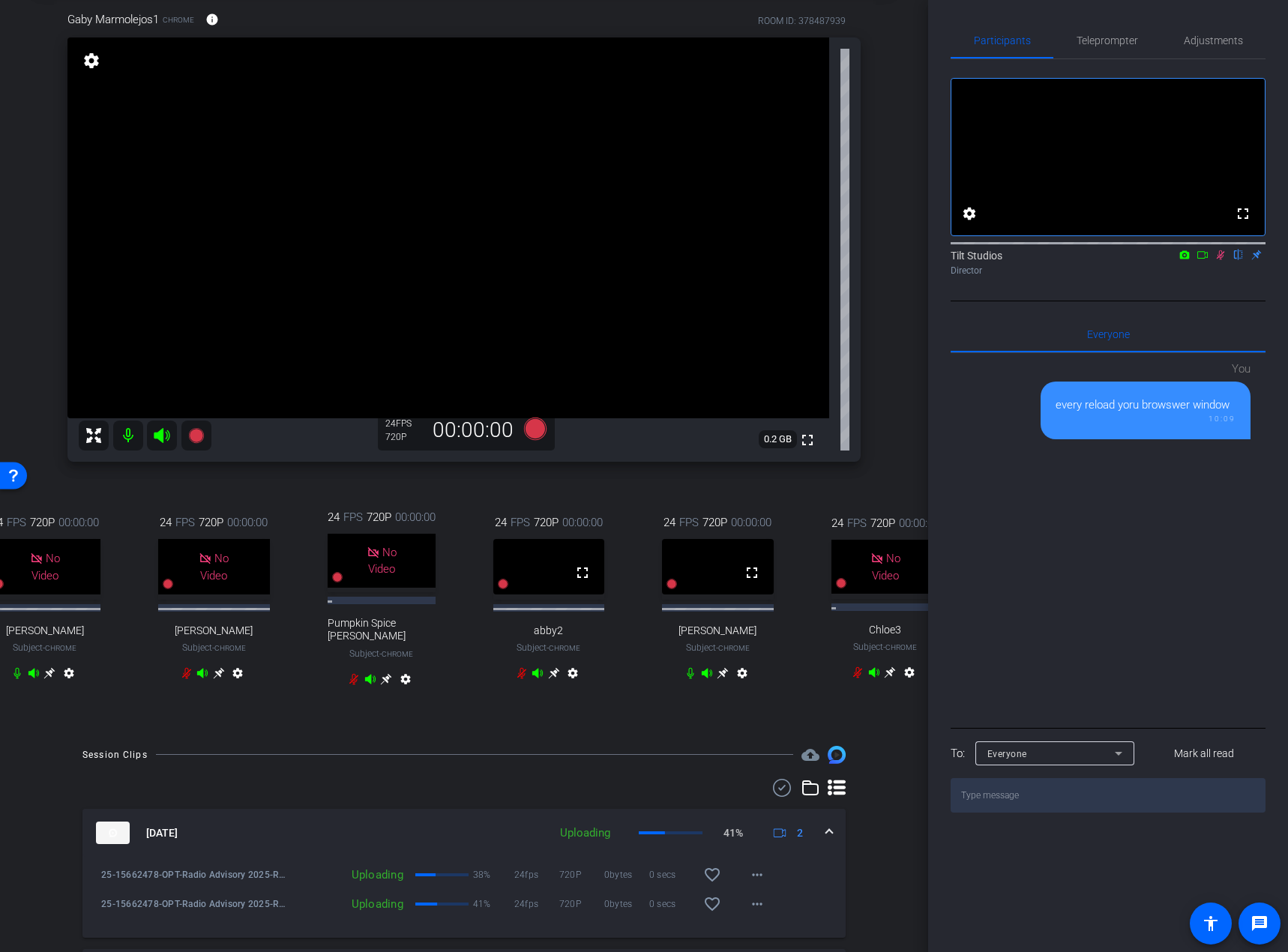
scroll to position [75, 0]
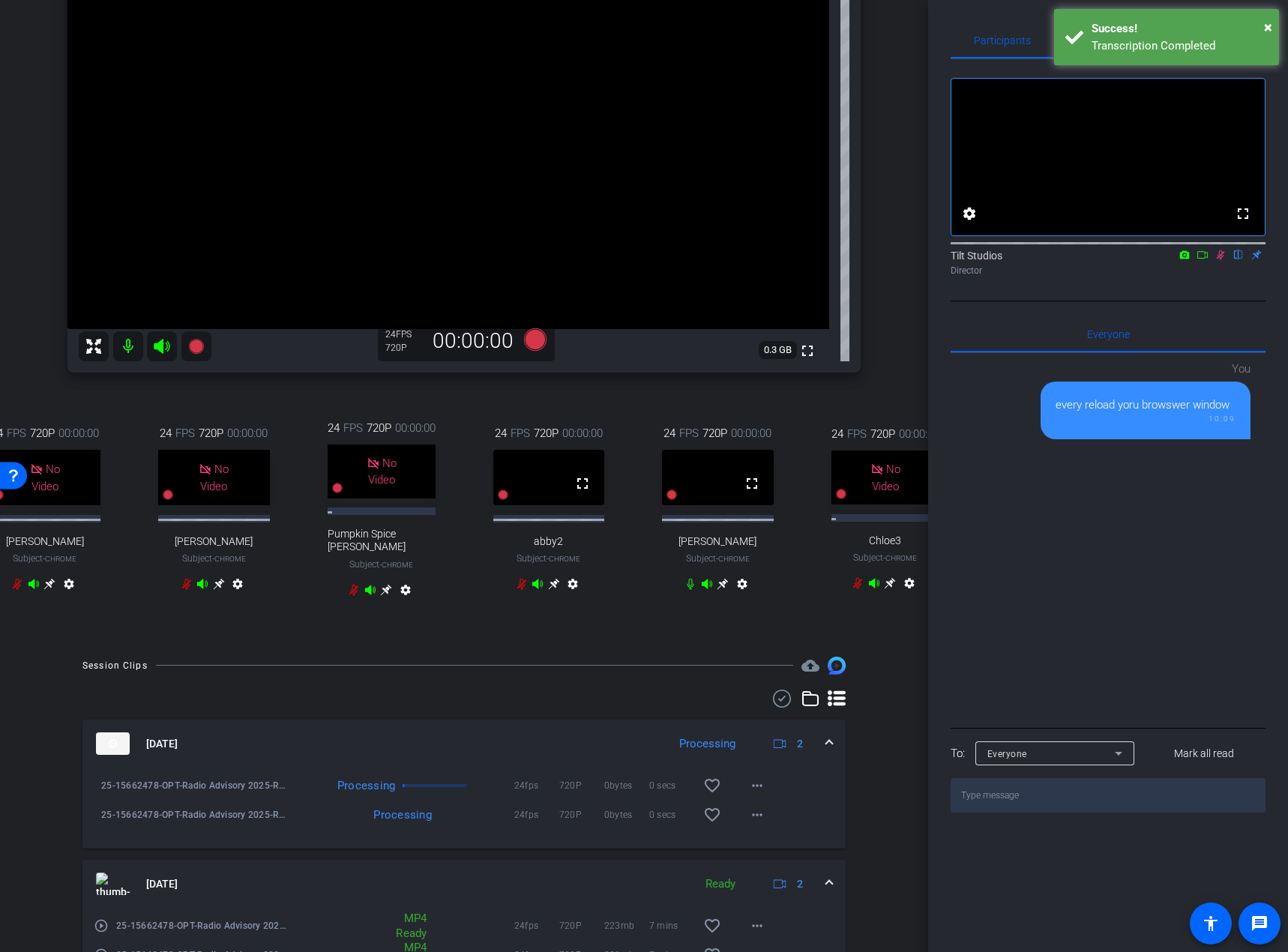
scroll to position [150, 0]
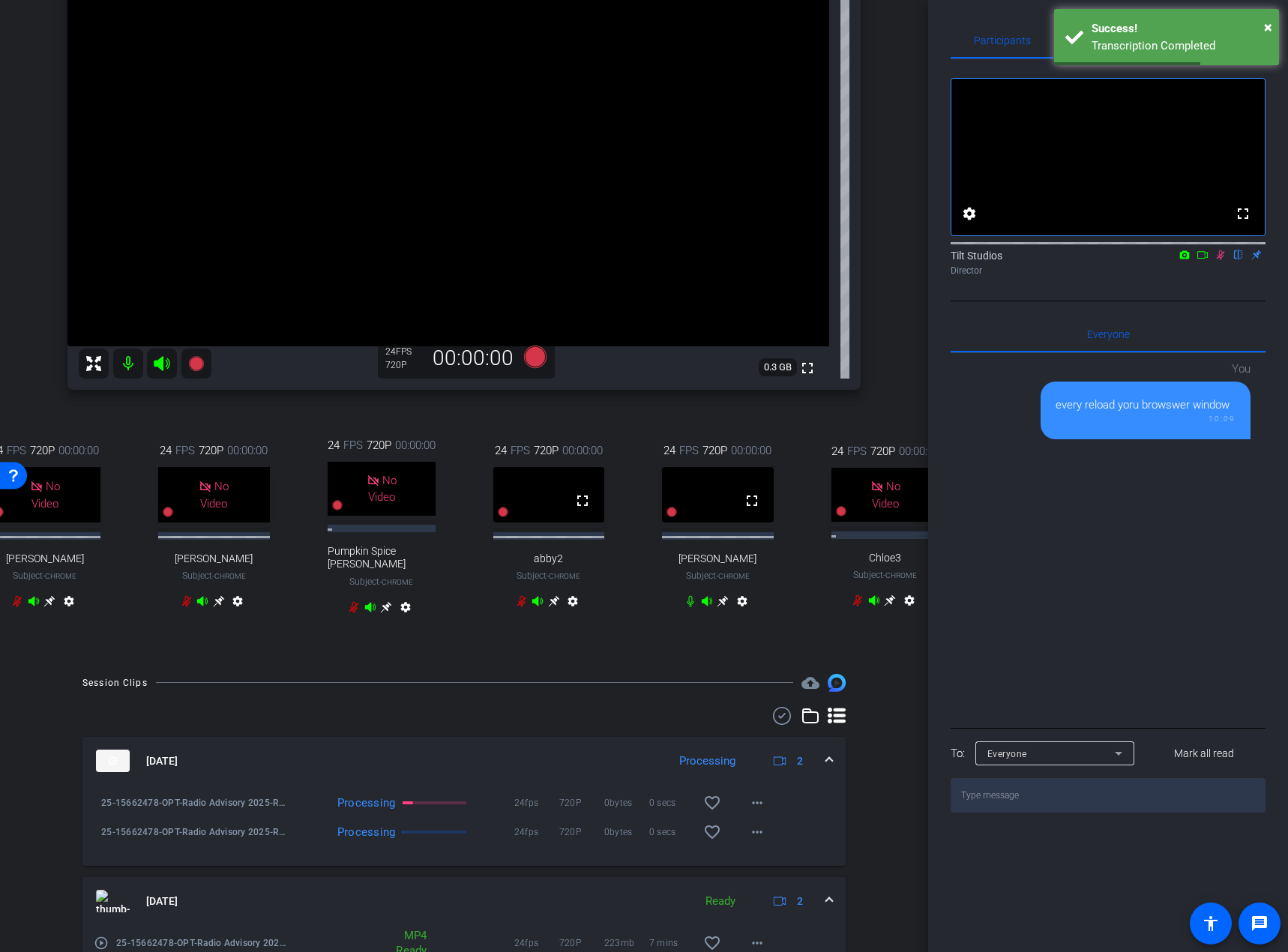
click at [1220, 260] on icon at bounding box center [1221, 255] width 12 height 11
click at [1165, 325] on div "fullscreen settings Tilt Studios flip Director Everyone 0 You every reload yoru…" at bounding box center [1108, 436] width 315 height 753
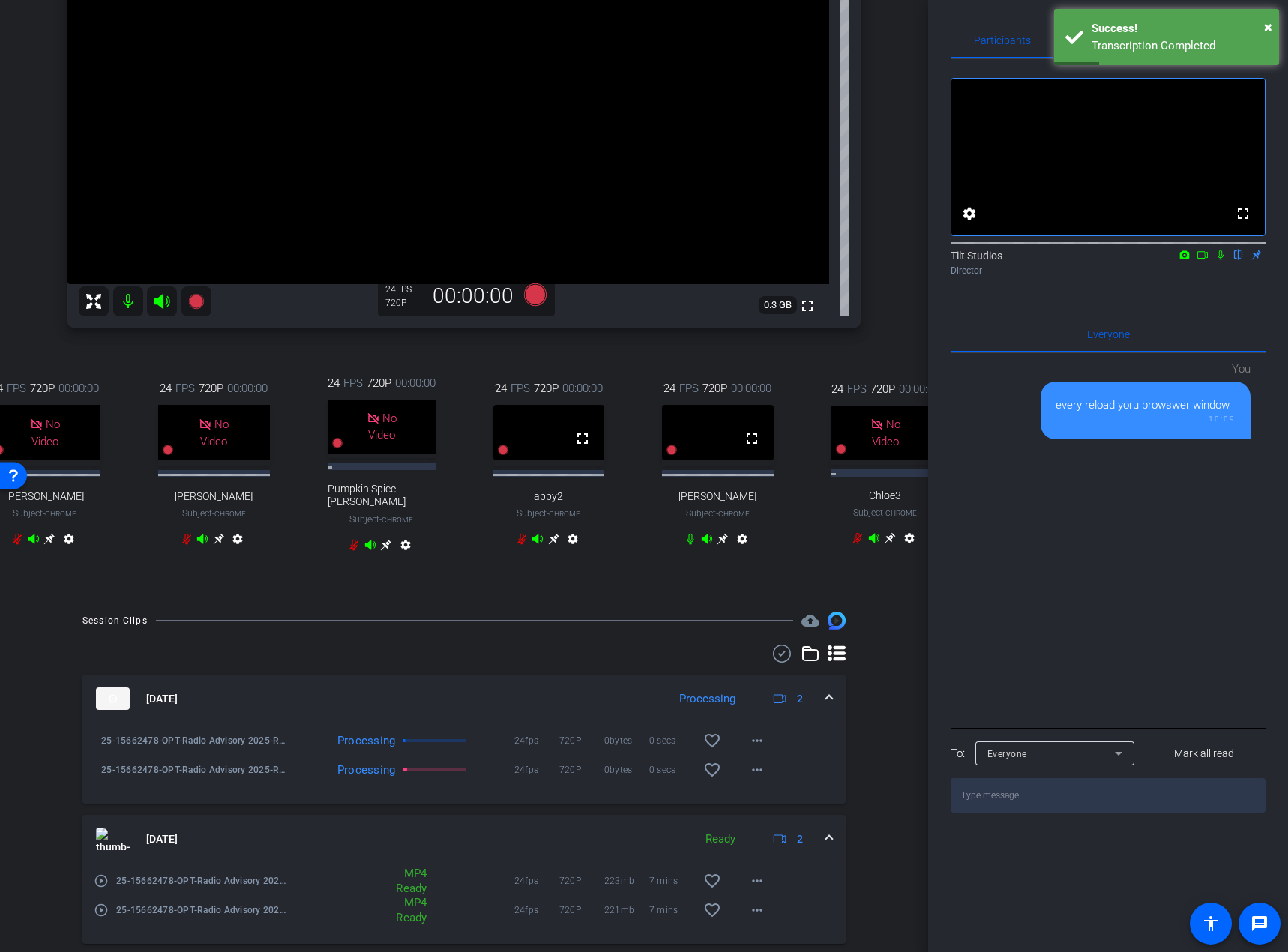
scroll to position [225, 0]
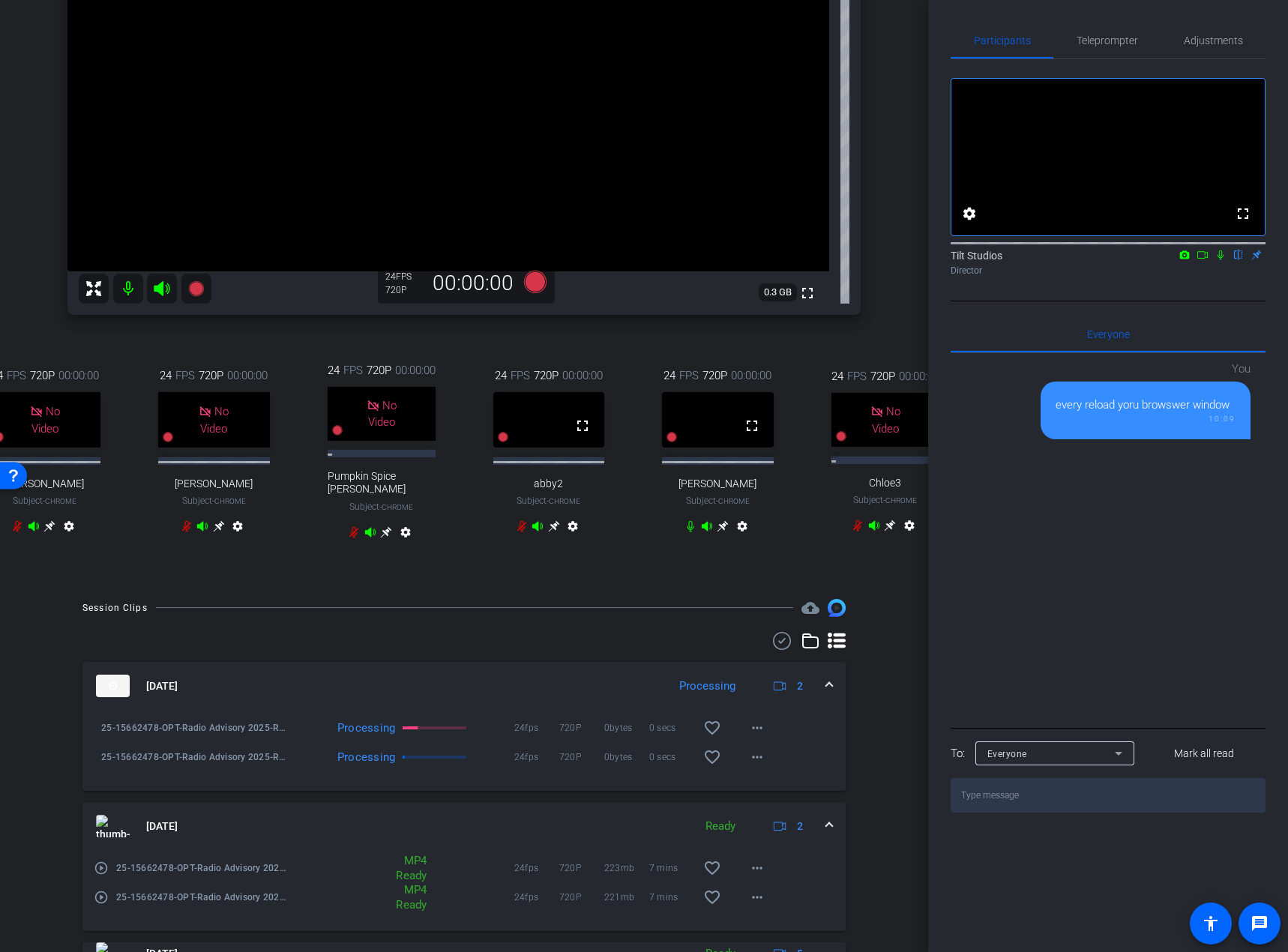
click at [1219, 260] on icon at bounding box center [1221, 255] width 6 height 10
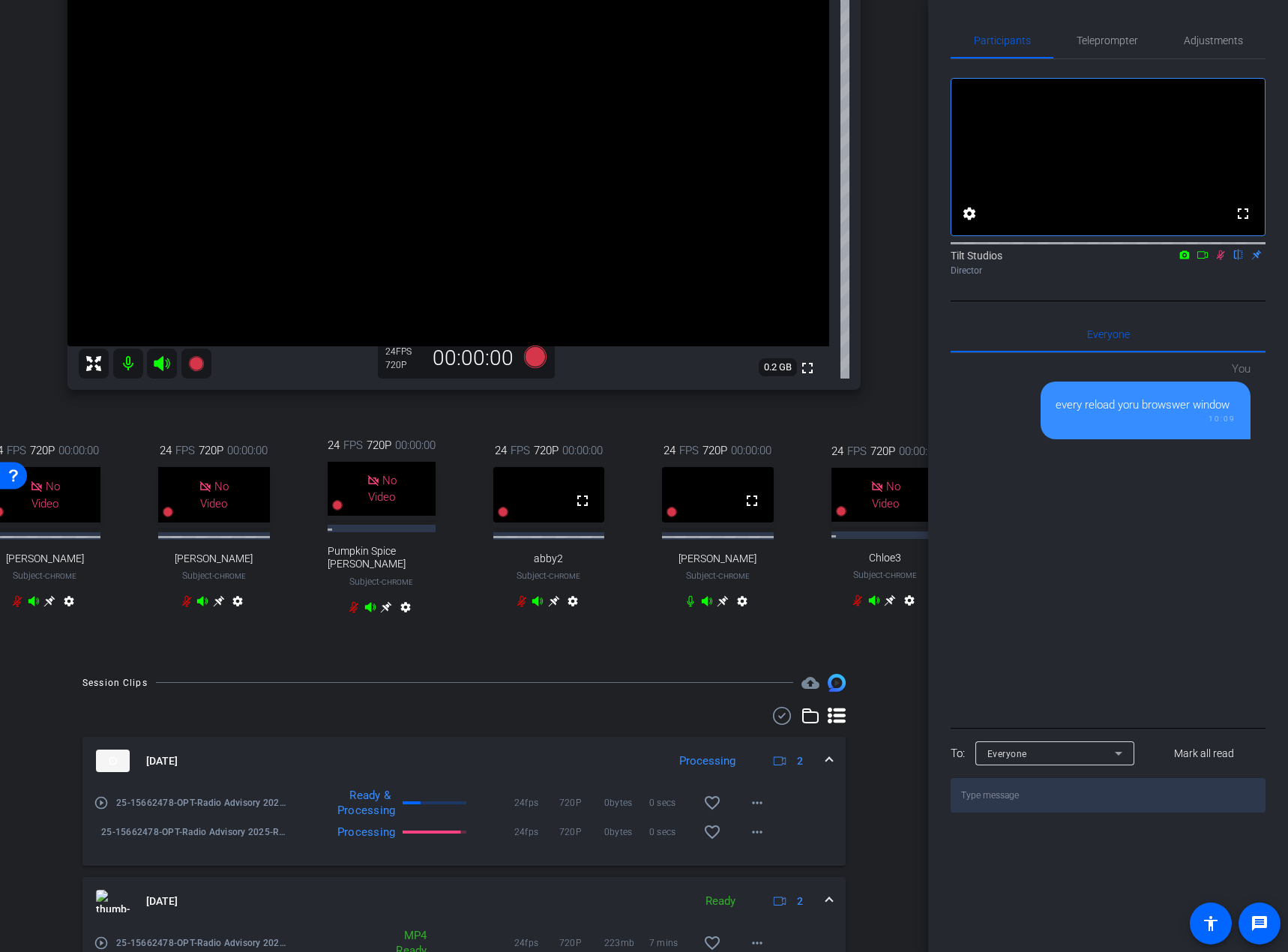
click at [1214, 301] on div "fullscreen settings Tilt Studios flip Director" at bounding box center [1108, 180] width 315 height 242
click at [1219, 260] on icon at bounding box center [1221, 255] width 8 height 10
click at [892, 336] on div "arrow_back Radio Advisory 2025 - Q3 Back to project Send invite account_box gri…" at bounding box center [464, 326] width 928 height 952
click at [1222, 260] on icon at bounding box center [1221, 255] width 6 height 10
click at [1220, 260] on icon at bounding box center [1221, 255] width 8 height 10
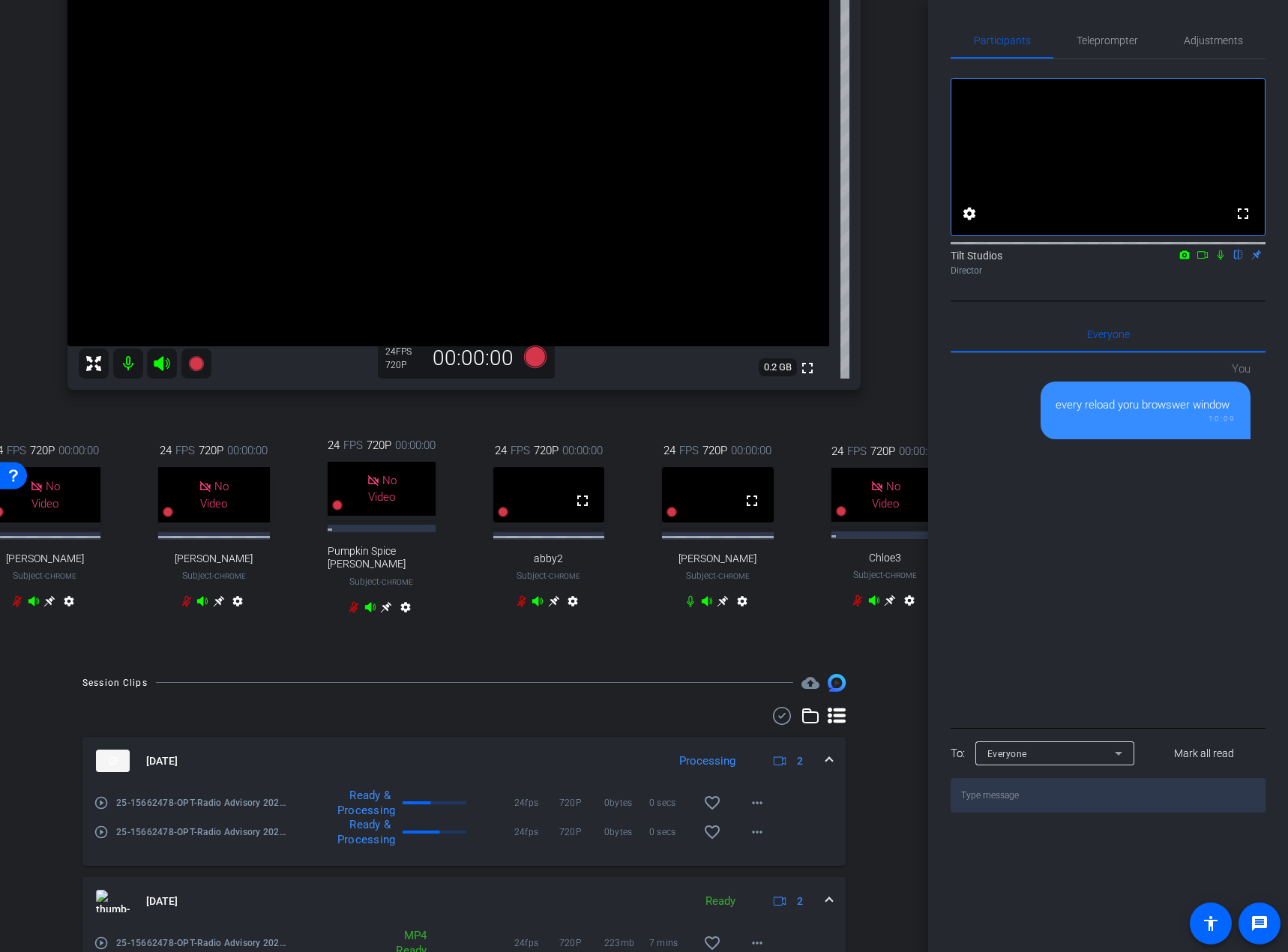
click at [874, 338] on div "Gaby Marmolejos1 Chrome info ROOM ID: 378487939 fullscreen settings 0.2 GB 24 F…" at bounding box center [464, 287] width 853 height 744
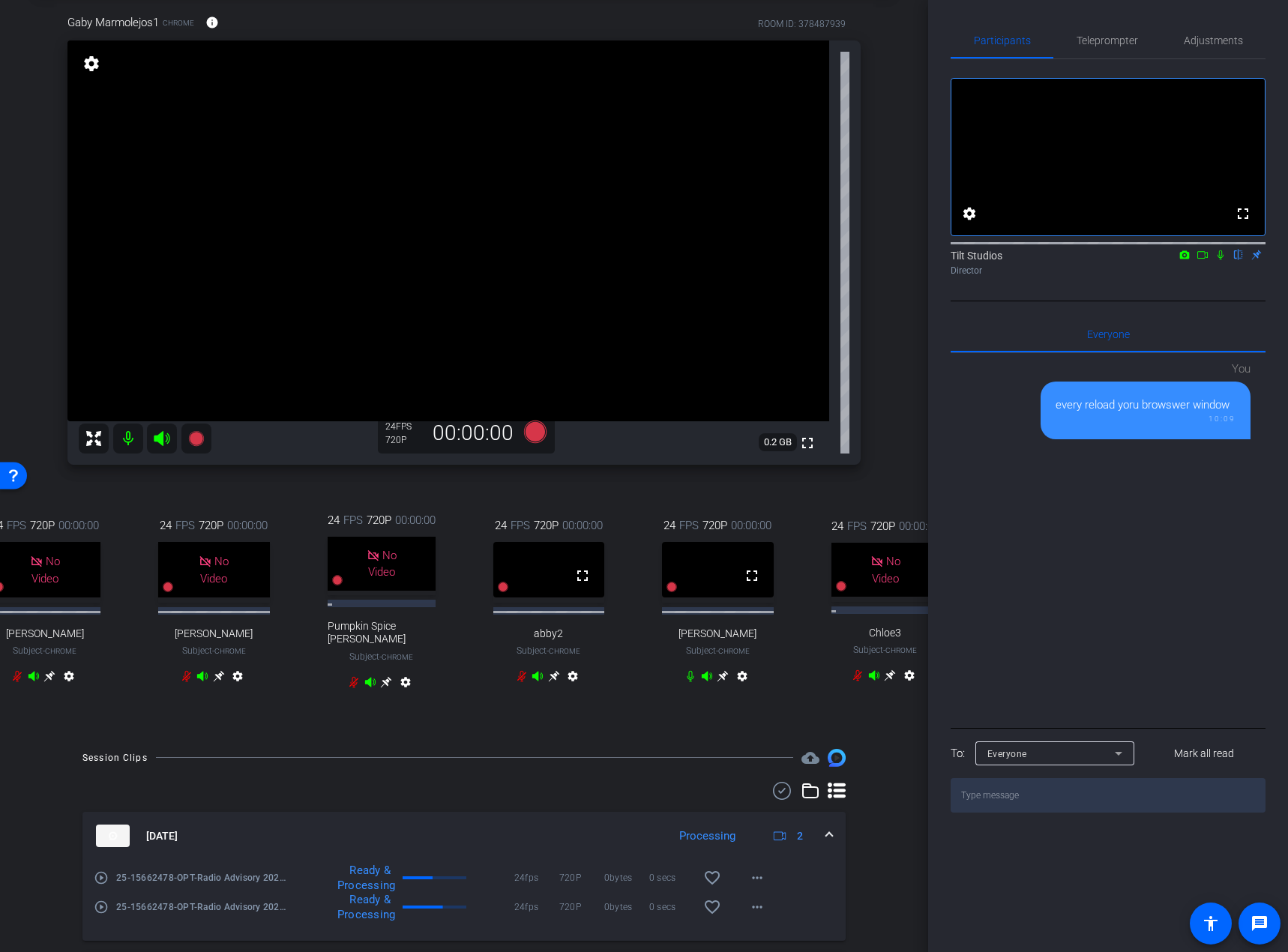
click at [897, 439] on div "arrow_back Radio Advisory 2025 - Q3 Back to project Send invite account_box gri…" at bounding box center [464, 401] width 928 height 952
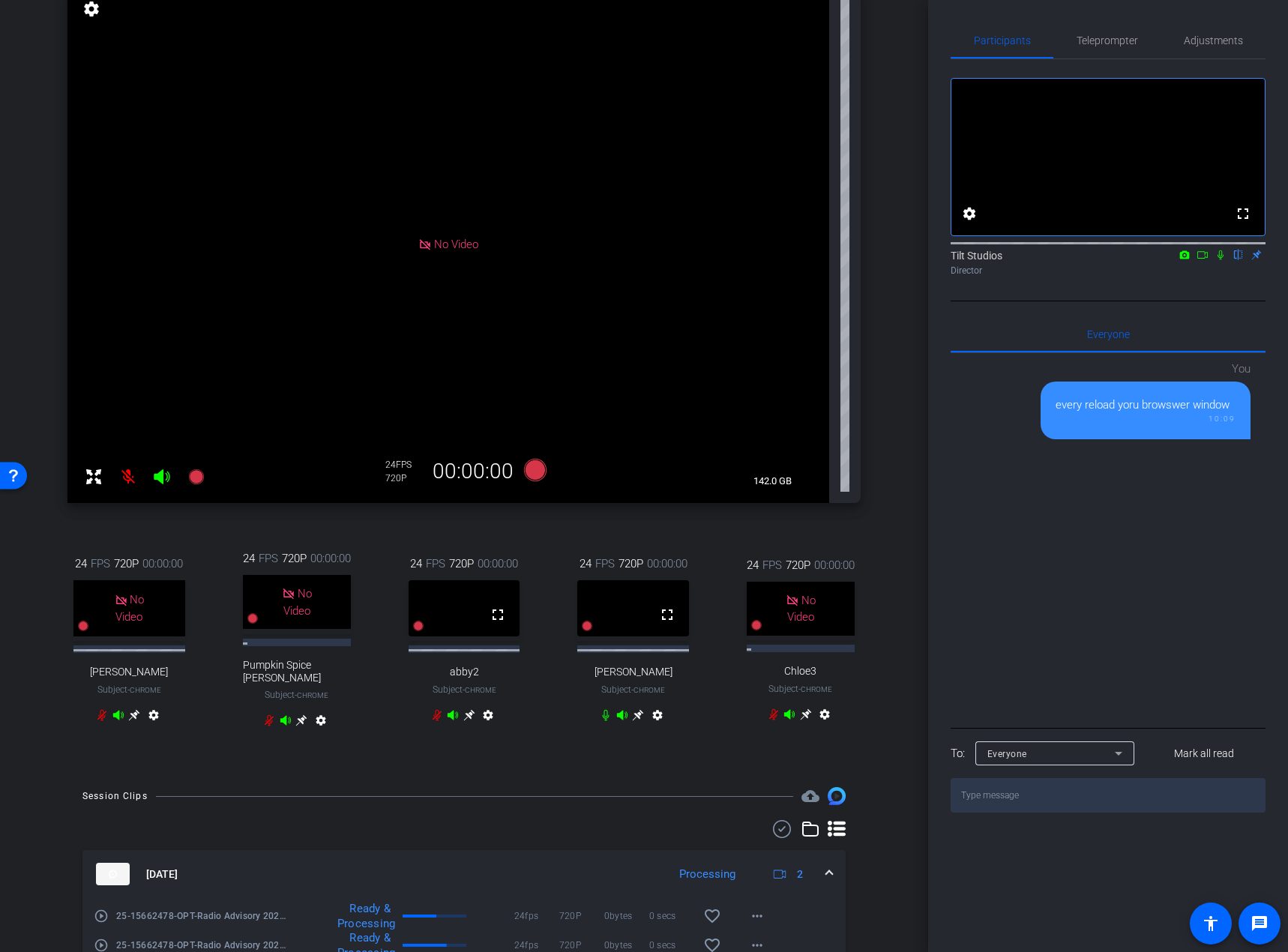
scroll to position [0, 0]
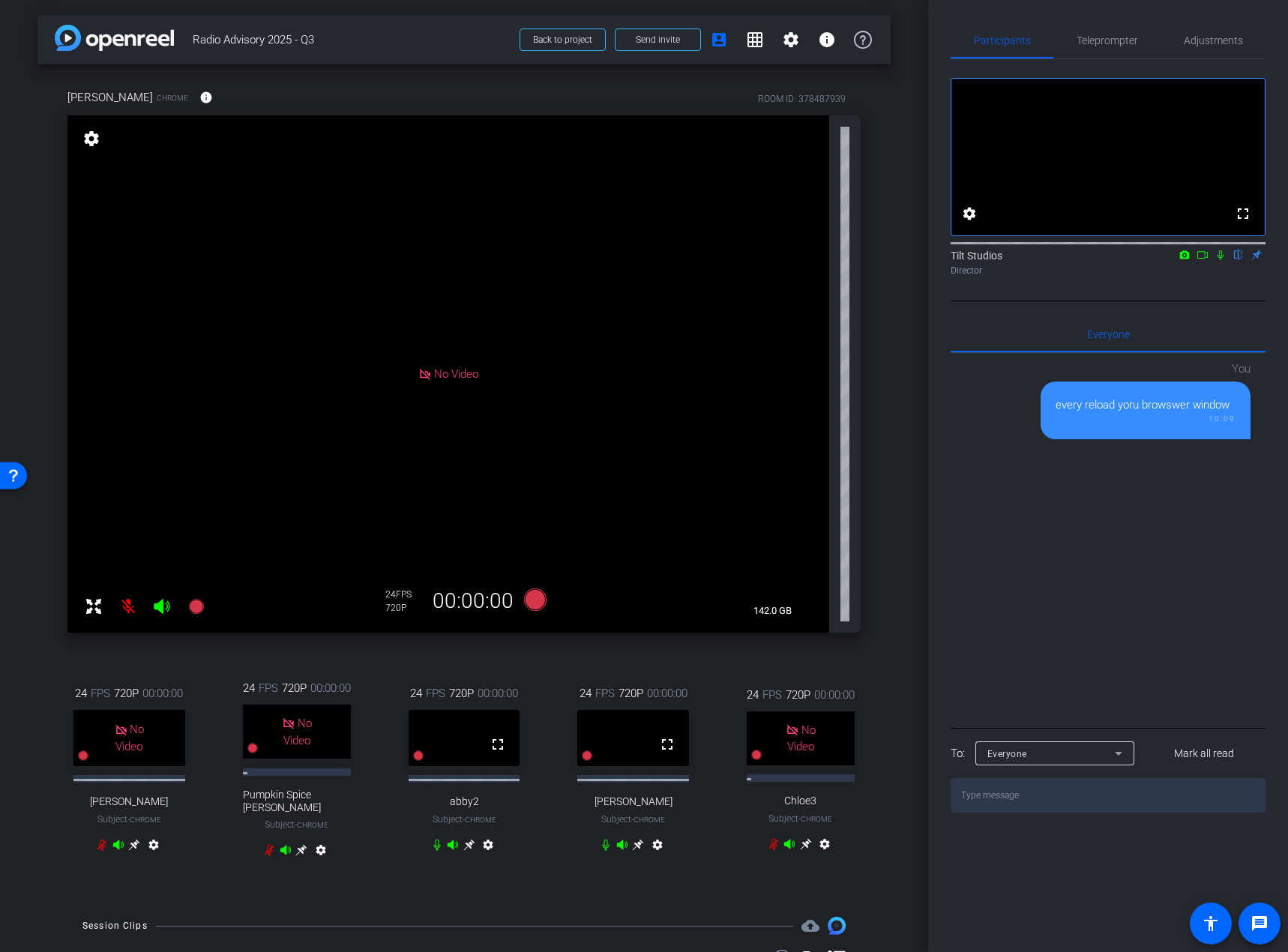
click at [879, 539] on div "Kristin Chrome info ROOM ID: 378487939 No Video settings 142.0 GB 24 FPS 720P 0…" at bounding box center [464, 483] width 853 height 837
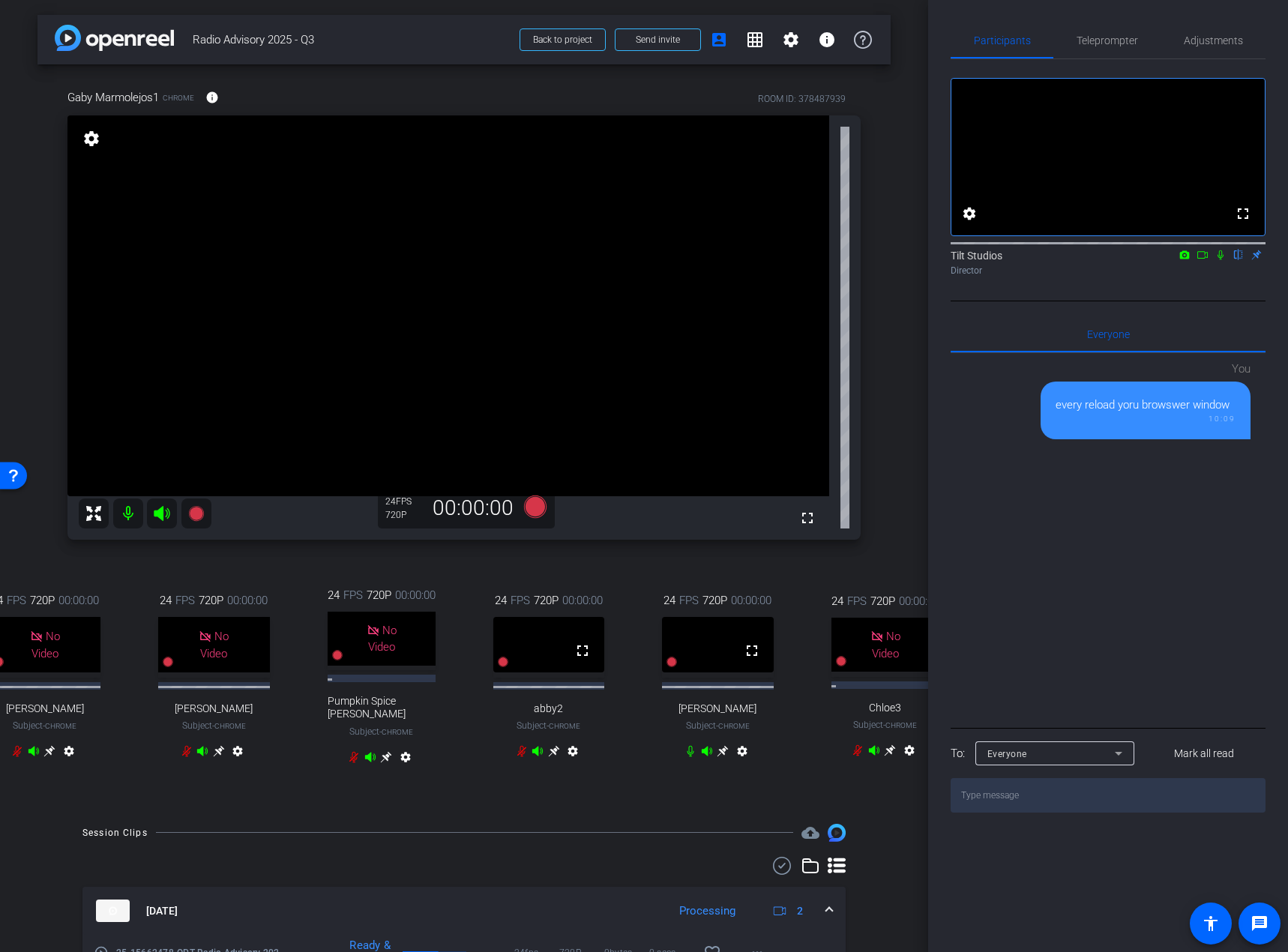
click at [872, 572] on div "Gaby Marmolejos1 Chrome info ROOM ID: 378487939 fullscreen settings 24 FPS 720P…" at bounding box center [464, 436] width 853 height 744
click at [874, 563] on div "Gaby Marmolejos1 Chrome info ROOM ID: 378487939 fullscreen settings 24 FPS 720P…" at bounding box center [464, 436] width 853 height 744
click at [883, 559] on div "Gaby Marmolejos1 Chrome info ROOM ID: 378487939 fullscreen settings 24 FPS 720P…" at bounding box center [464, 436] width 853 height 744
click at [878, 438] on div "Gaby Marmolejos1 Chrome info ROOM ID: 378487939 fullscreen settings 24 FPS 720P…" at bounding box center [464, 436] width 853 height 744
click at [524, 504] on icon at bounding box center [535, 506] width 22 height 22
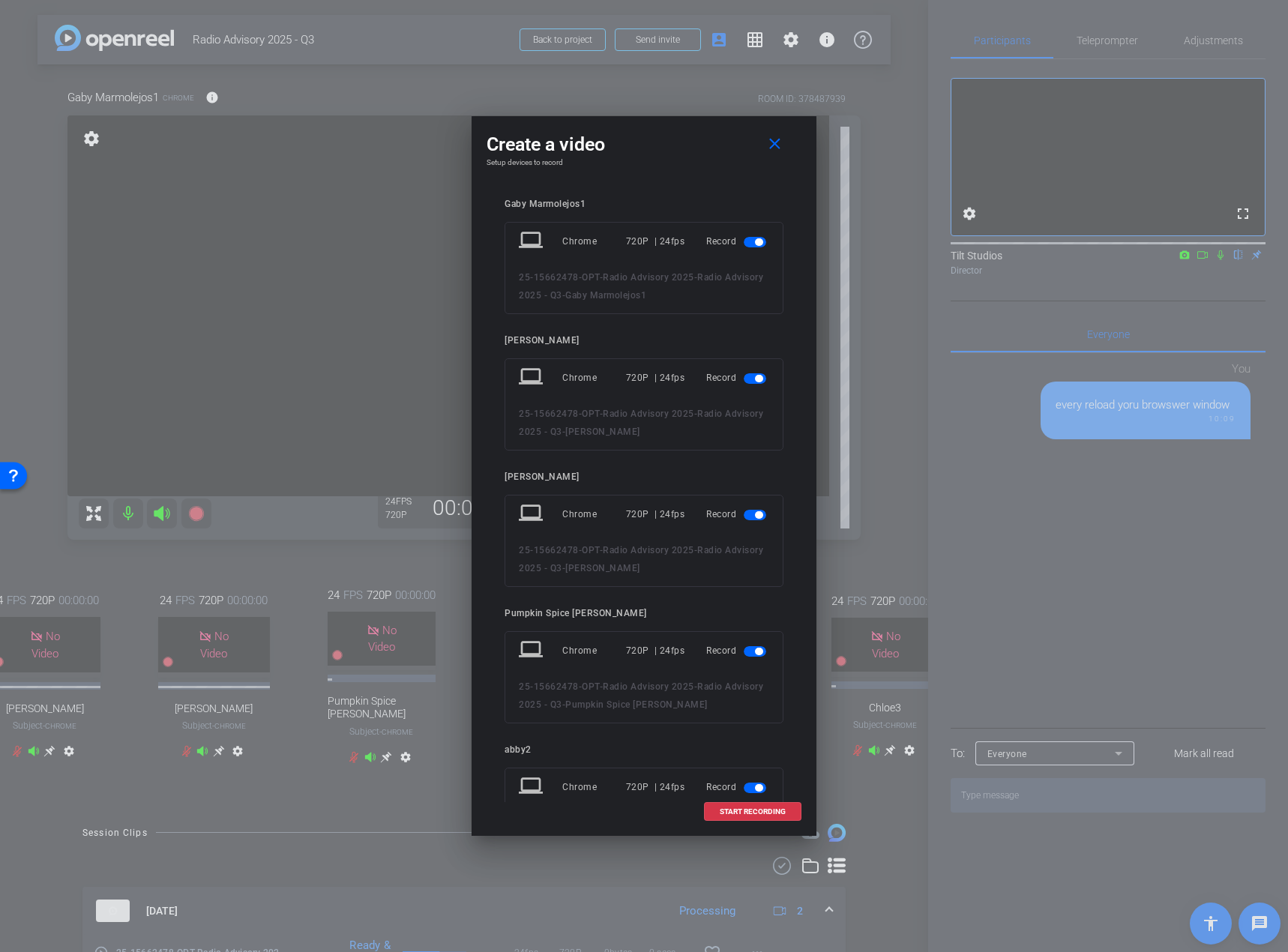
click at [755, 381] on span "button" at bounding box center [759, 378] width 8 height 8
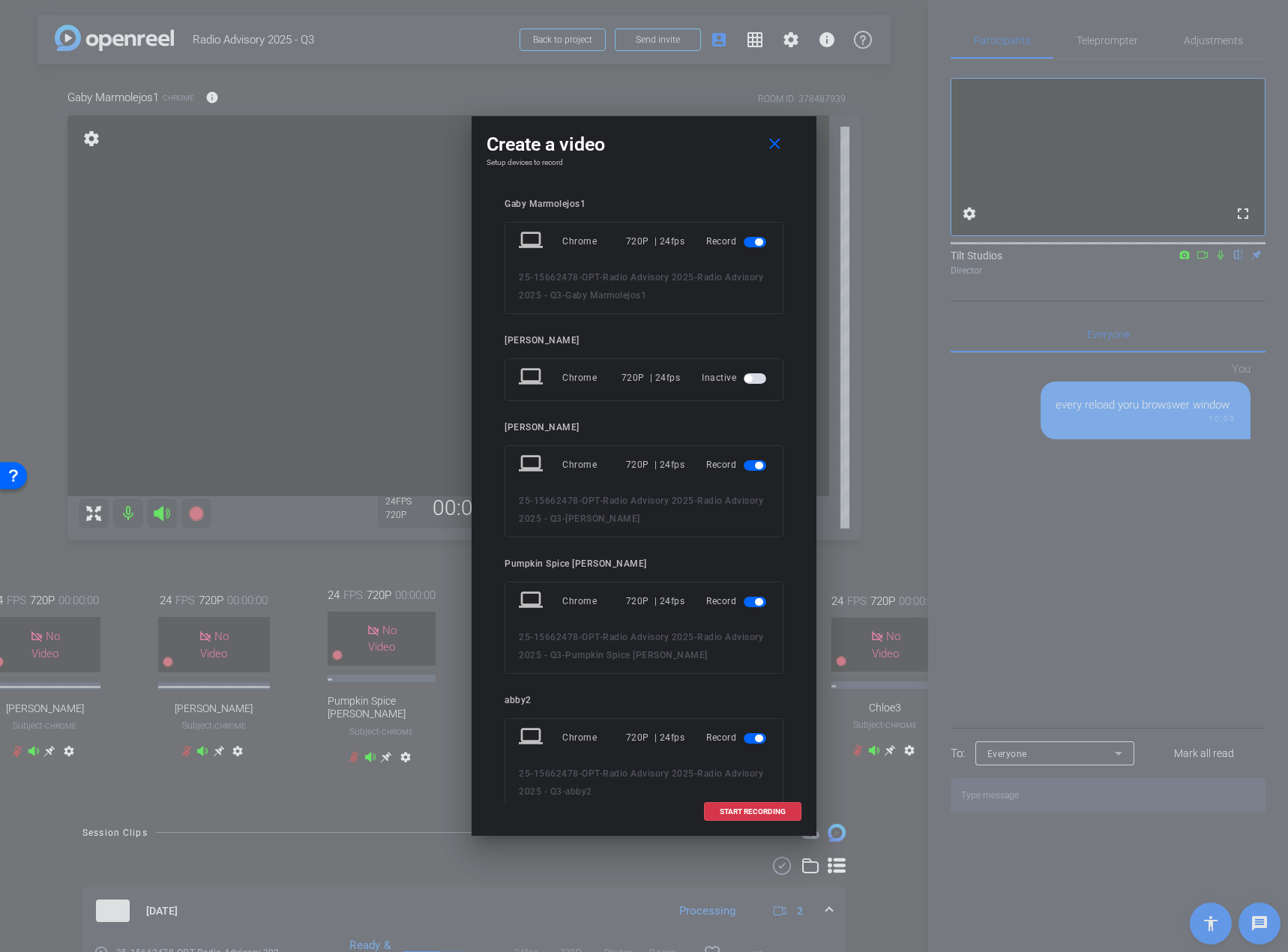
click at [755, 466] on span "button" at bounding box center [759, 465] width 8 height 8
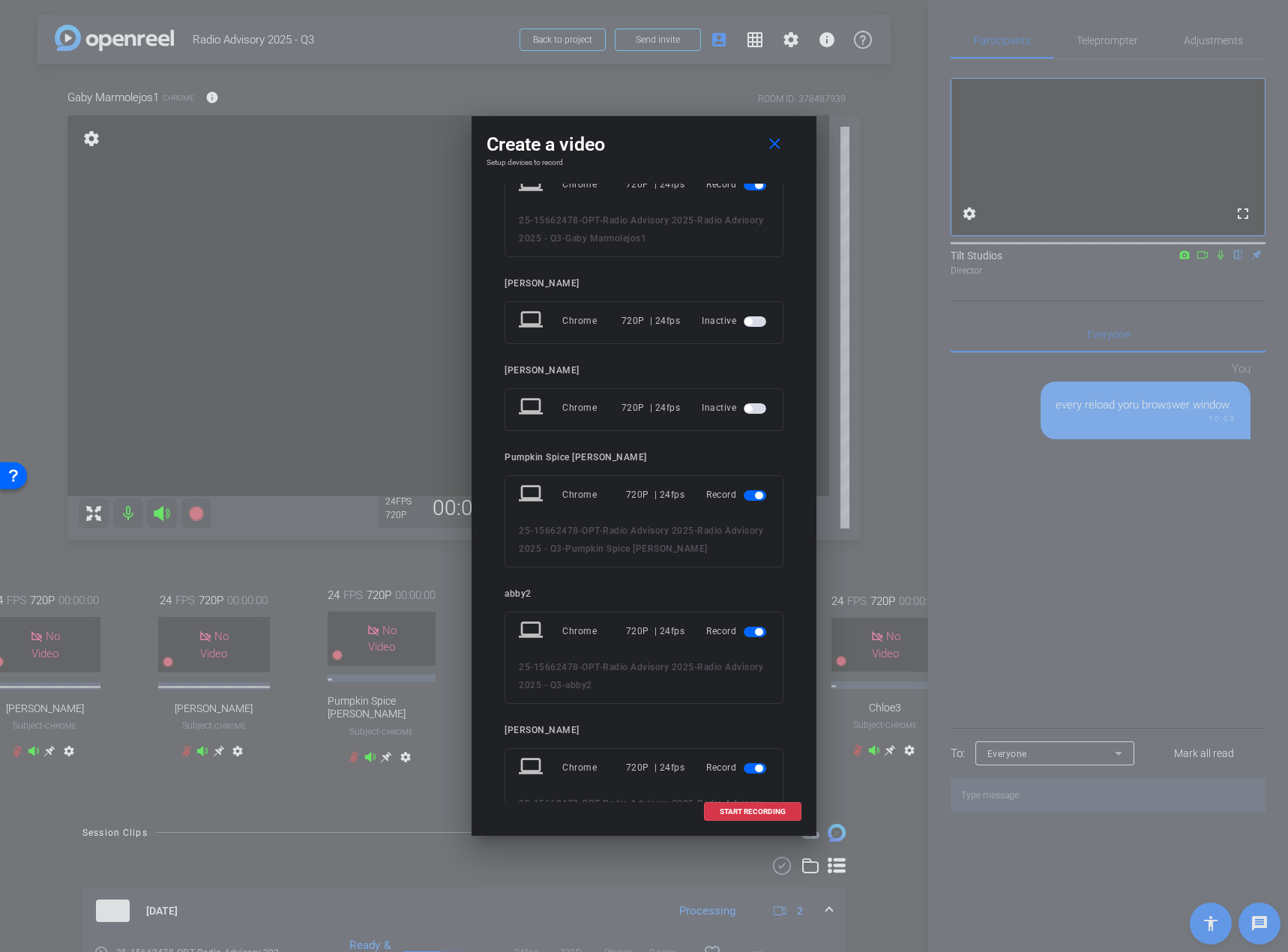
scroll to position [75, 0]
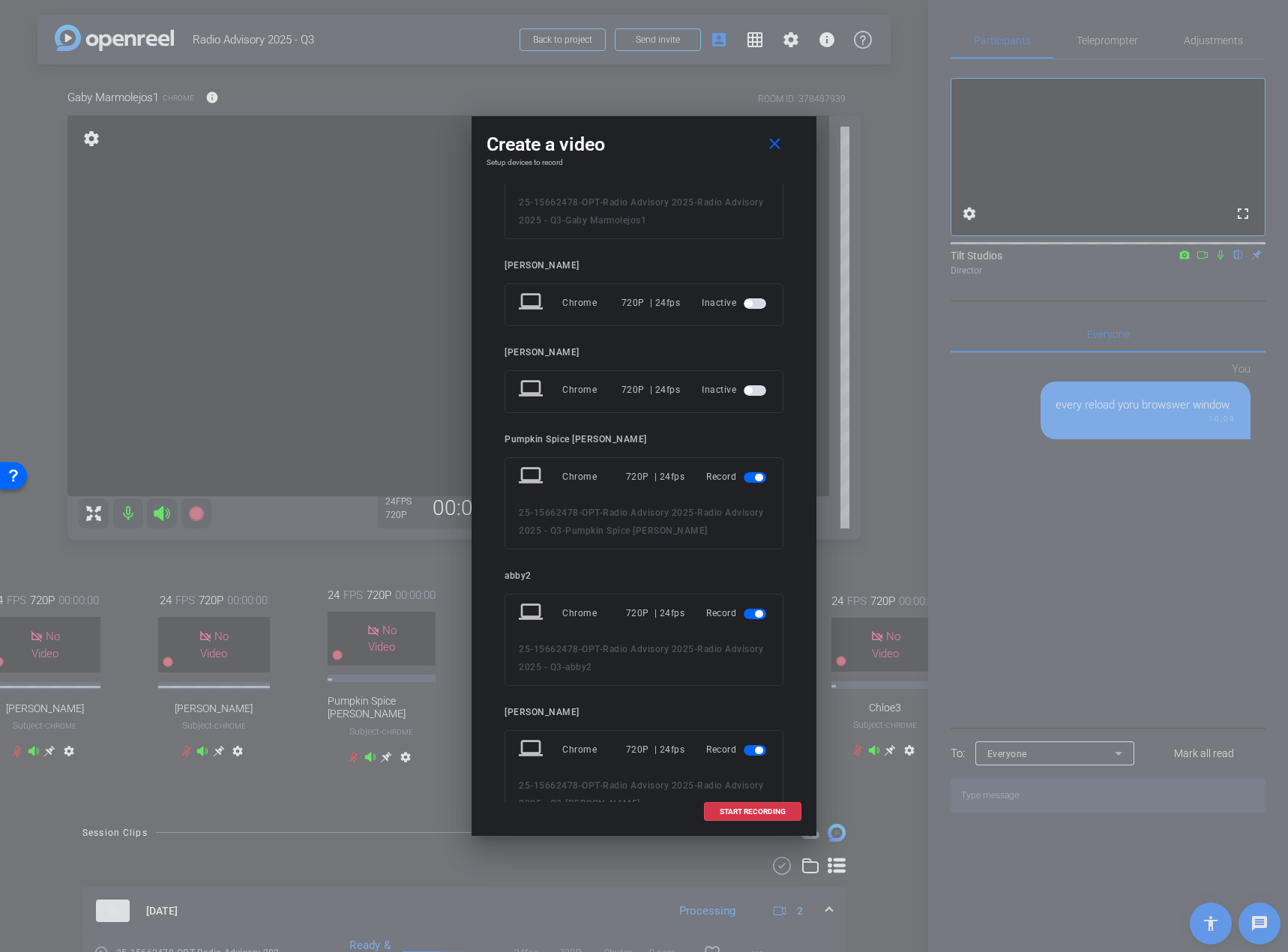
click at [747, 475] on span "button" at bounding box center [754, 478] width 22 height 11
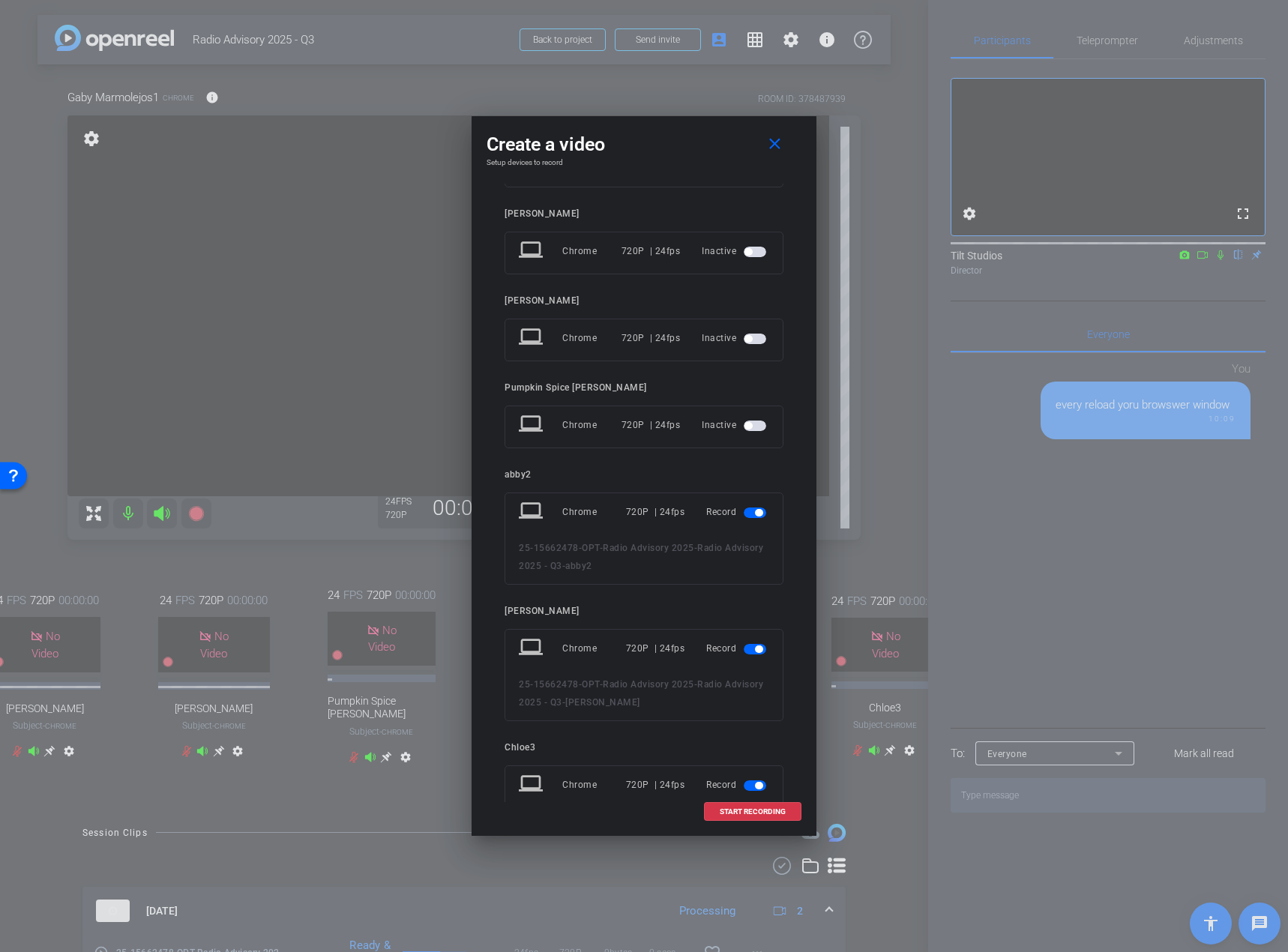
scroll to position [150, 0]
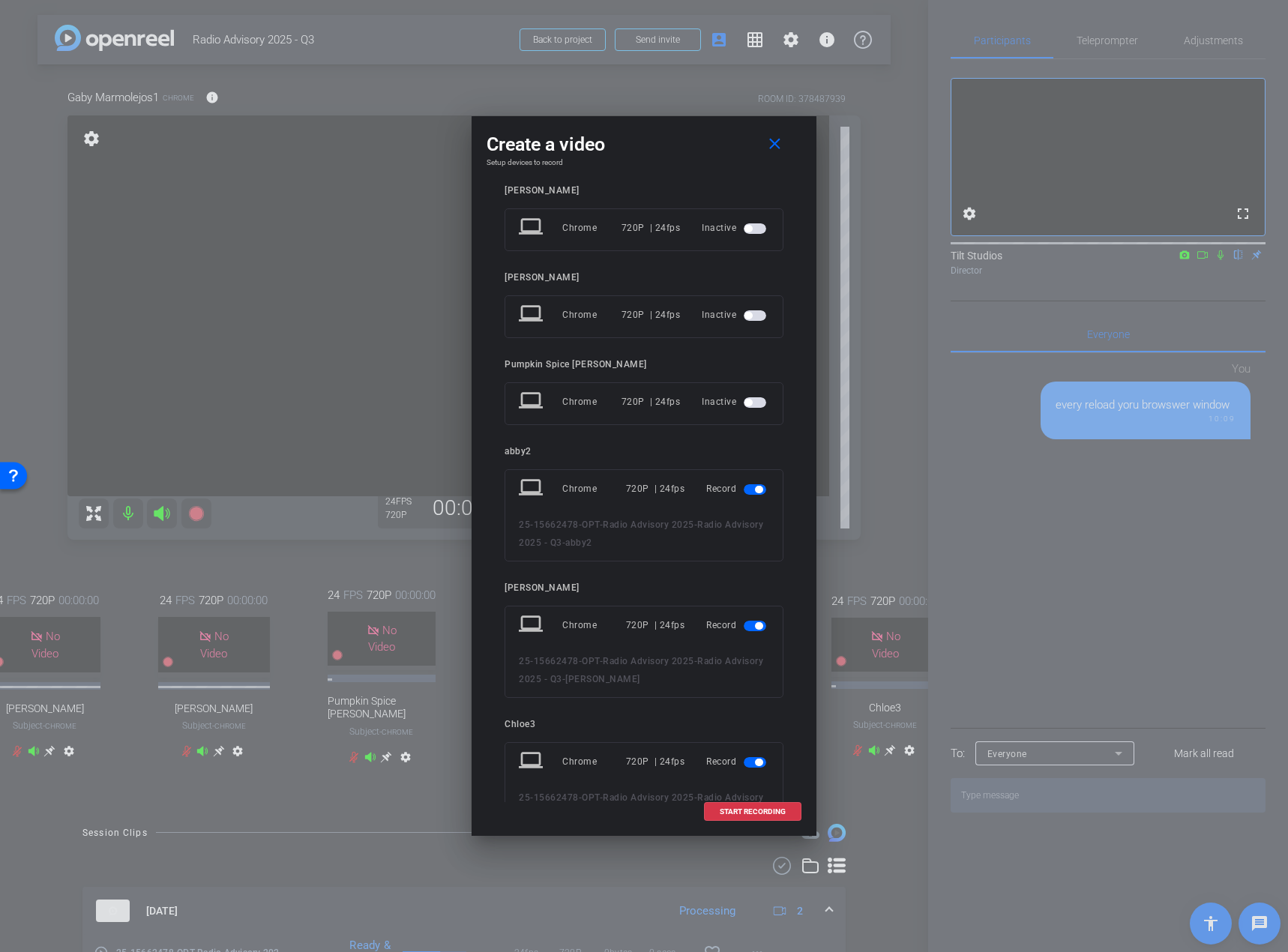
click at [745, 487] on span "button" at bounding box center [754, 490] width 22 height 11
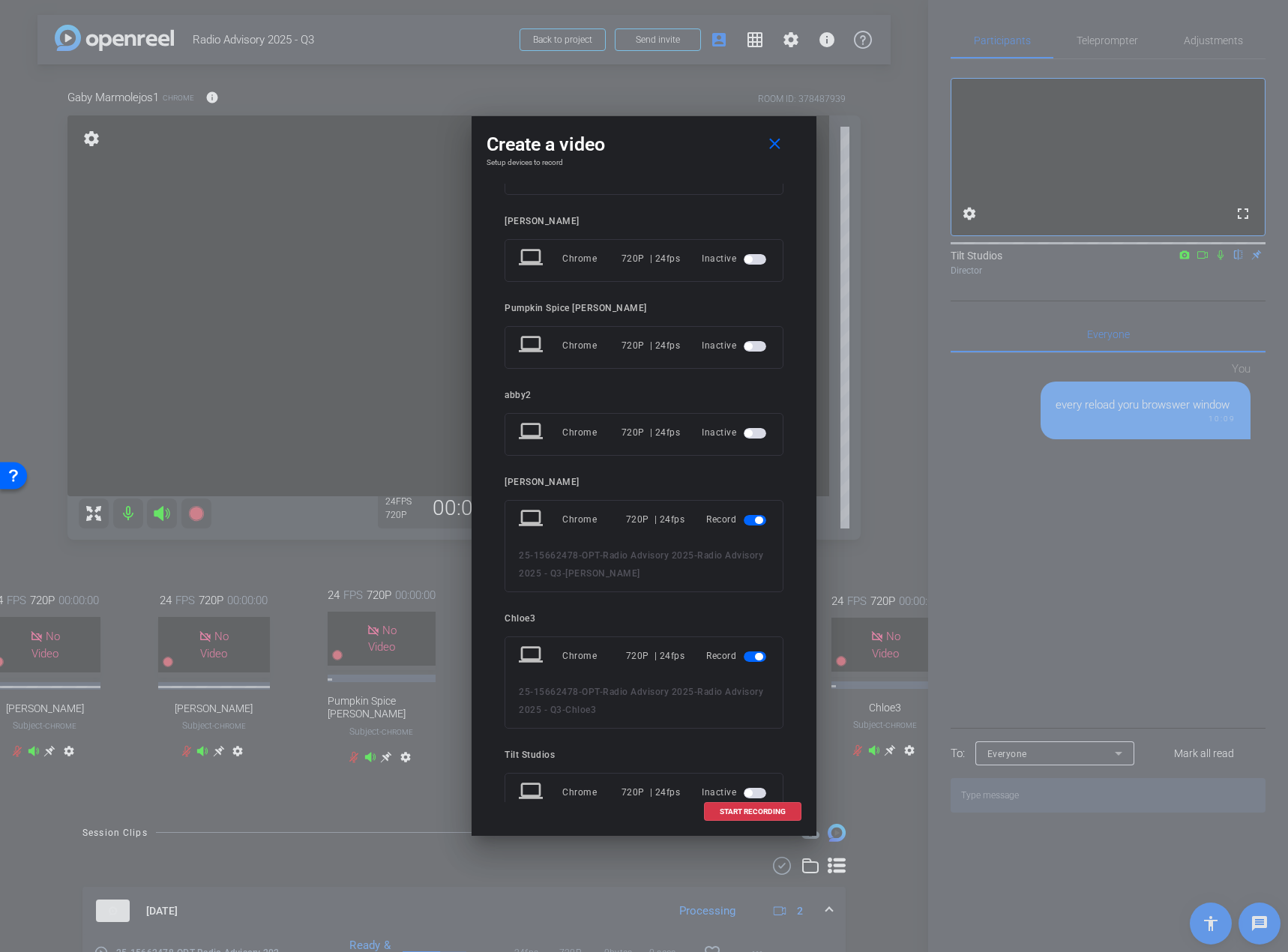
scroll to position [225, 0]
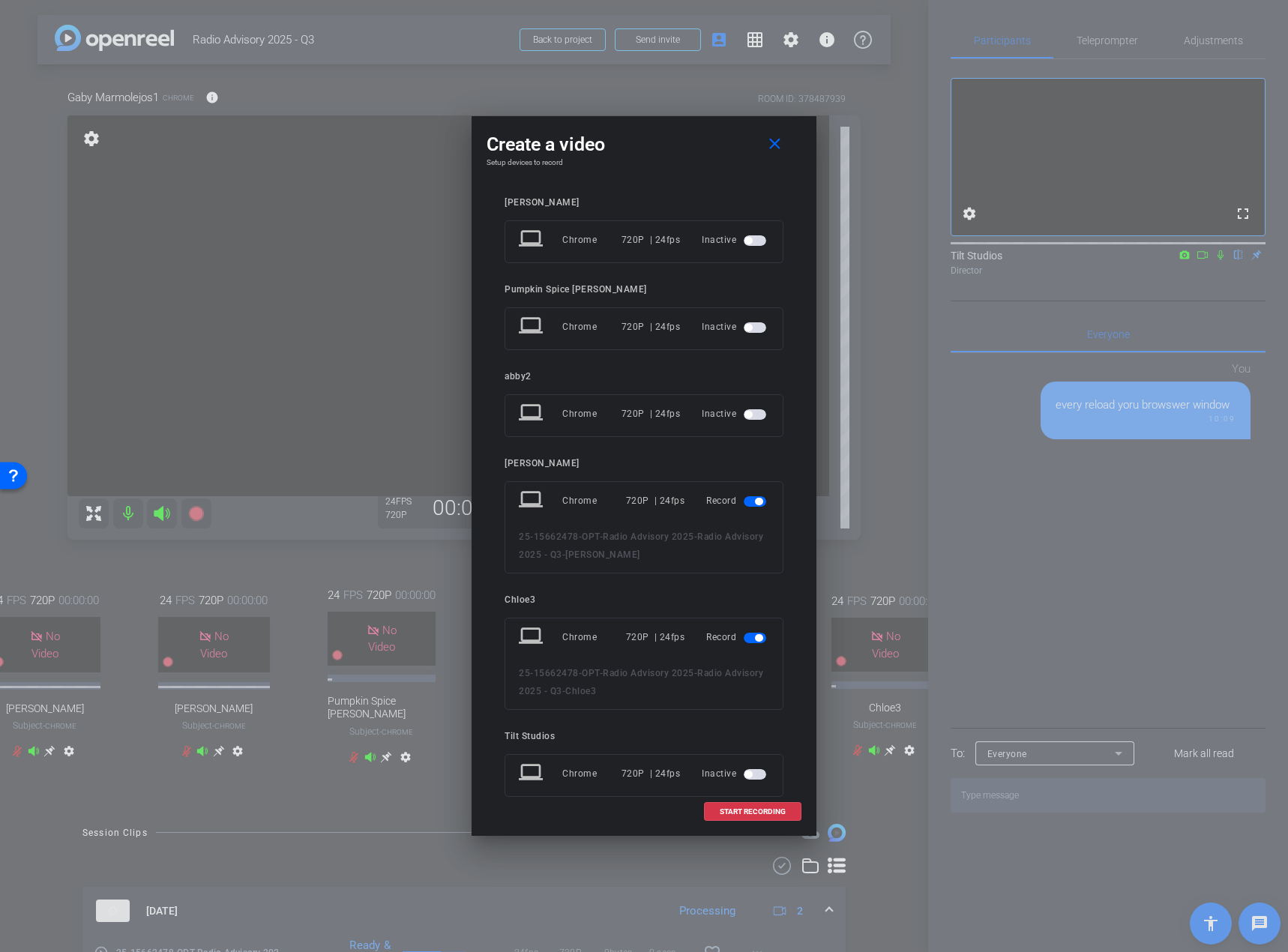
click at [744, 633] on span "button" at bounding box center [754, 638] width 22 height 11
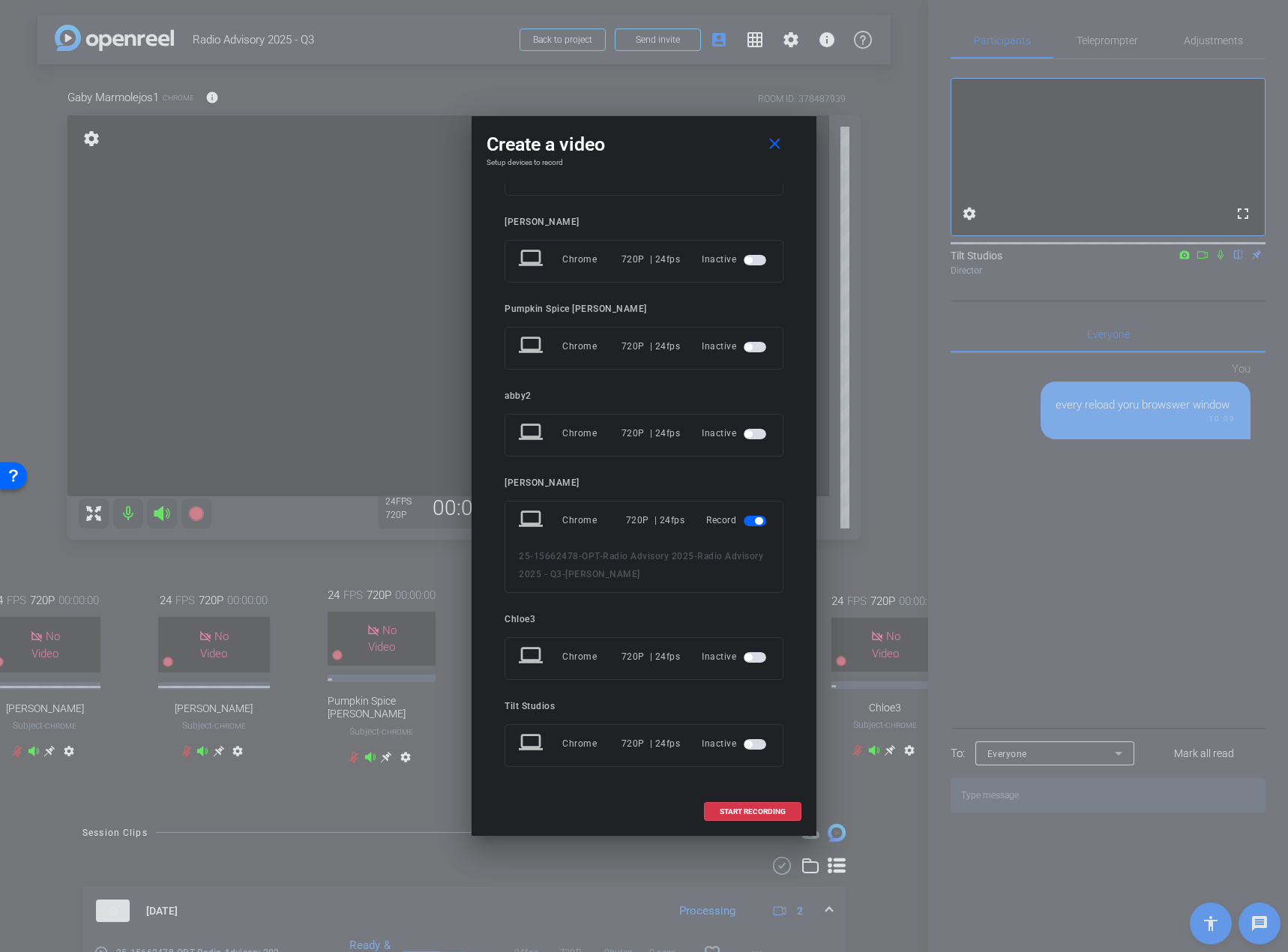
scroll to position [206, 0]
click at [749, 804] on span at bounding box center [753, 811] width 96 height 36
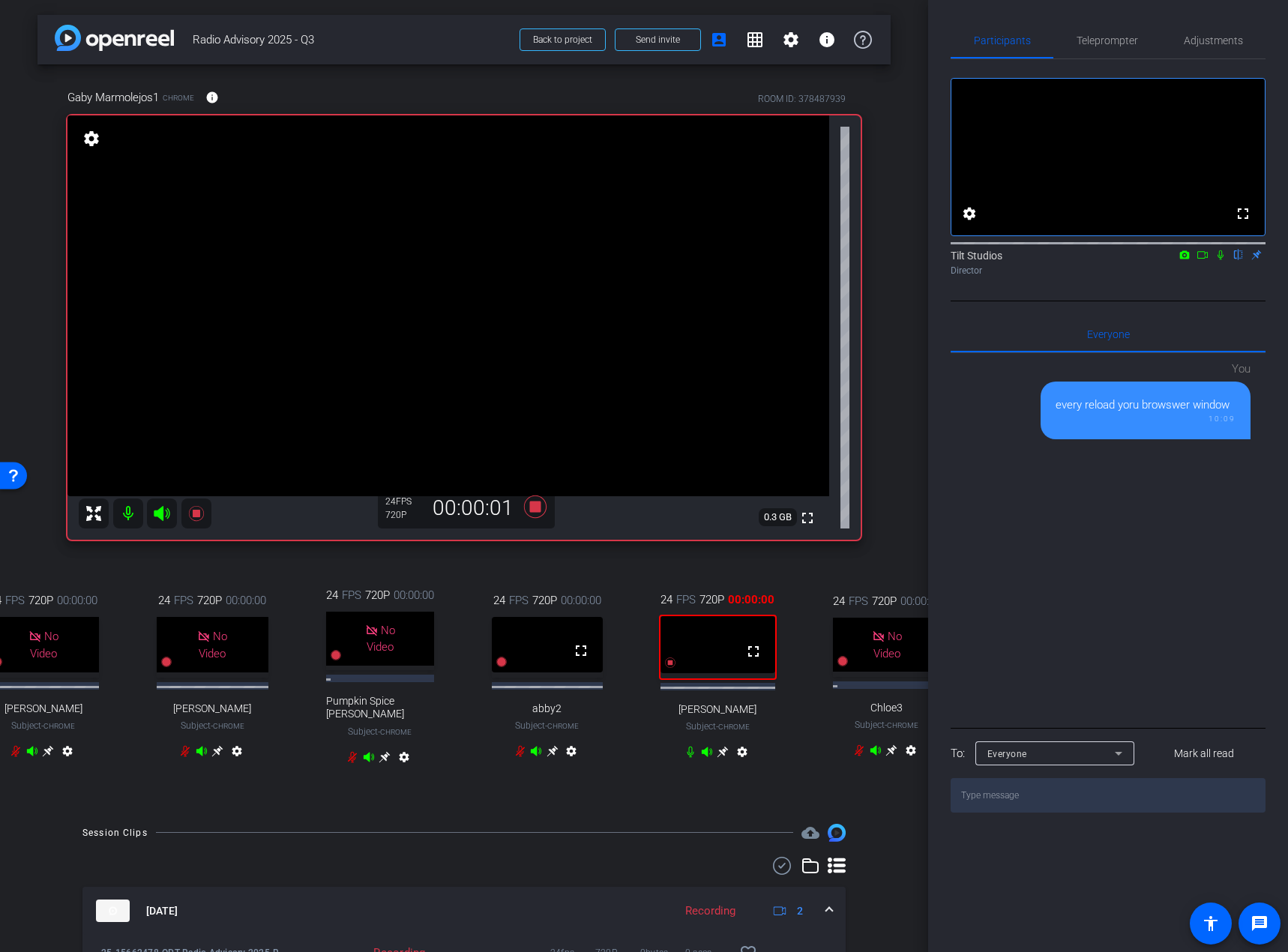
click at [1215, 277] on div "Director" at bounding box center [1108, 270] width 315 height 14
click at [1218, 260] on icon at bounding box center [1221, 255] width 6 height 10
click at [1202, 260] on icon at bounding box center [1203, 255] width 12 height 11
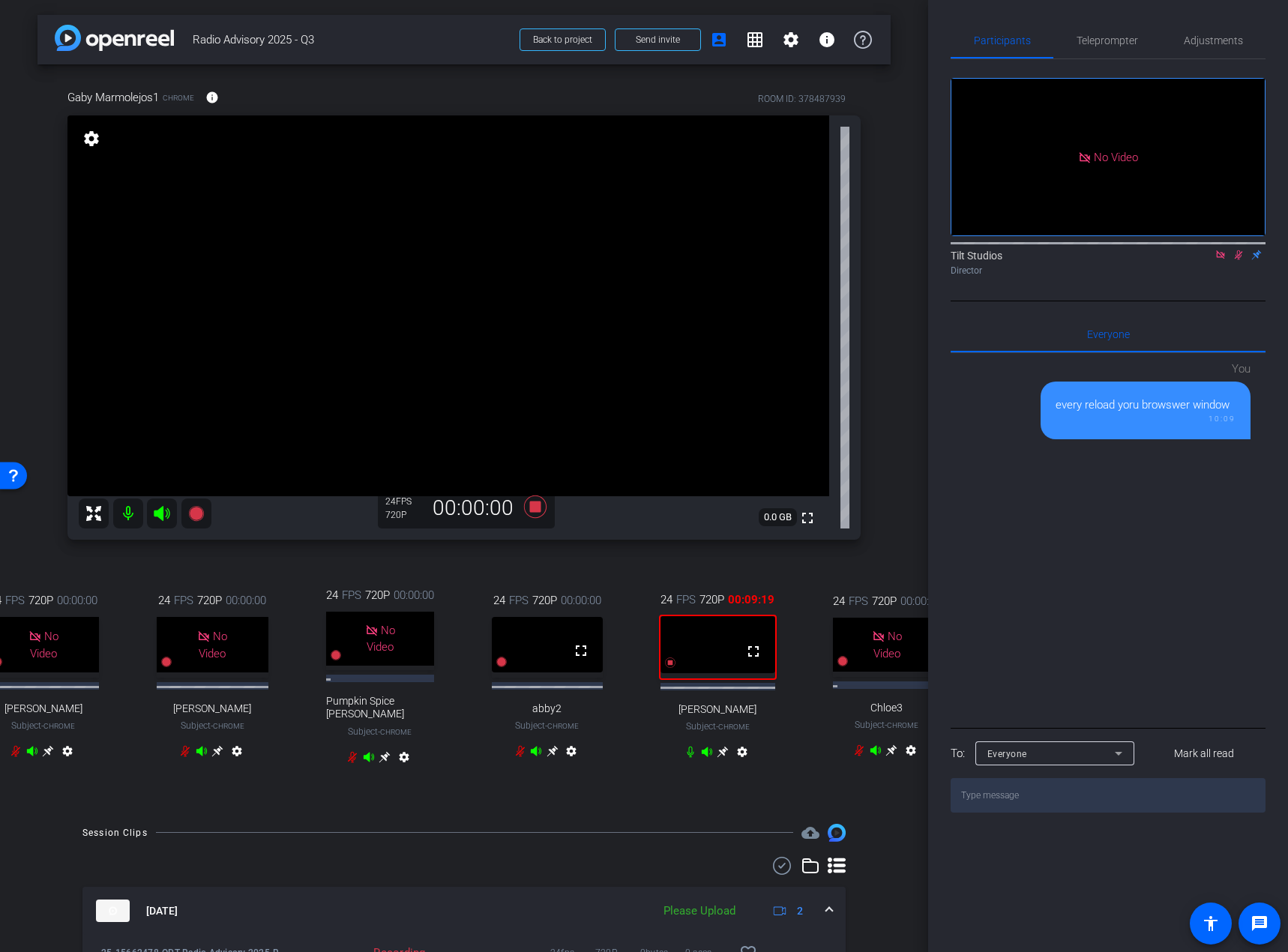
click at [1232, 277] on div "Director" at bounding box center [1108, 270] width 315 height 14
click at [1239, 260] on icon at bounding box center [1239, 255] width 8 height 10
click at [1219, 260] on icon at bounding box center [1221, 255] width 12 height 11
click at [865, 565] on div "Gaby Marmolejos1 Chrome info ROOM ID: 378487939 fullscreen settings 0.0 GB 24 F…" at bounding box center [464, 436] width 853 height 744
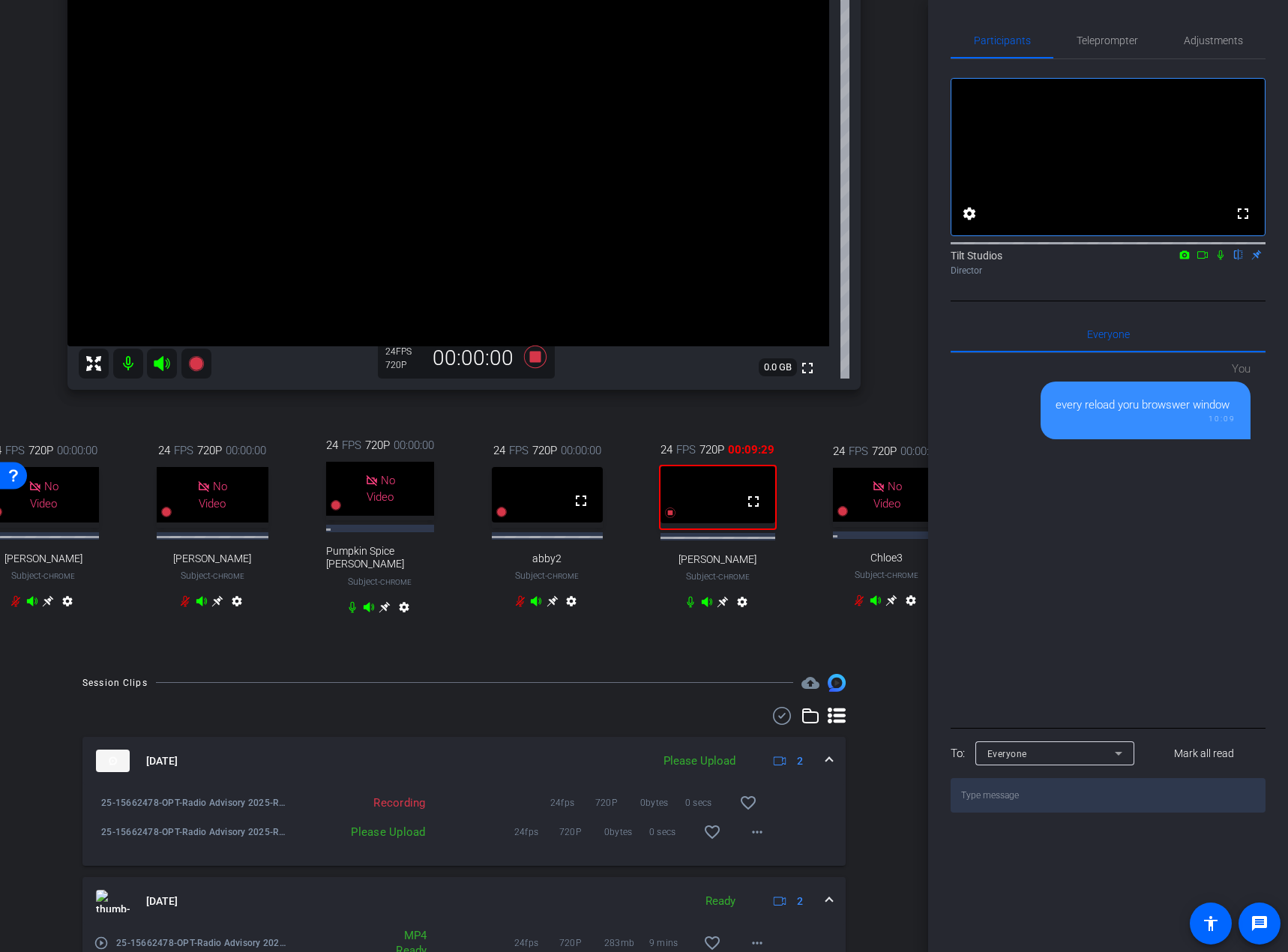
scroll to position [0, 0]
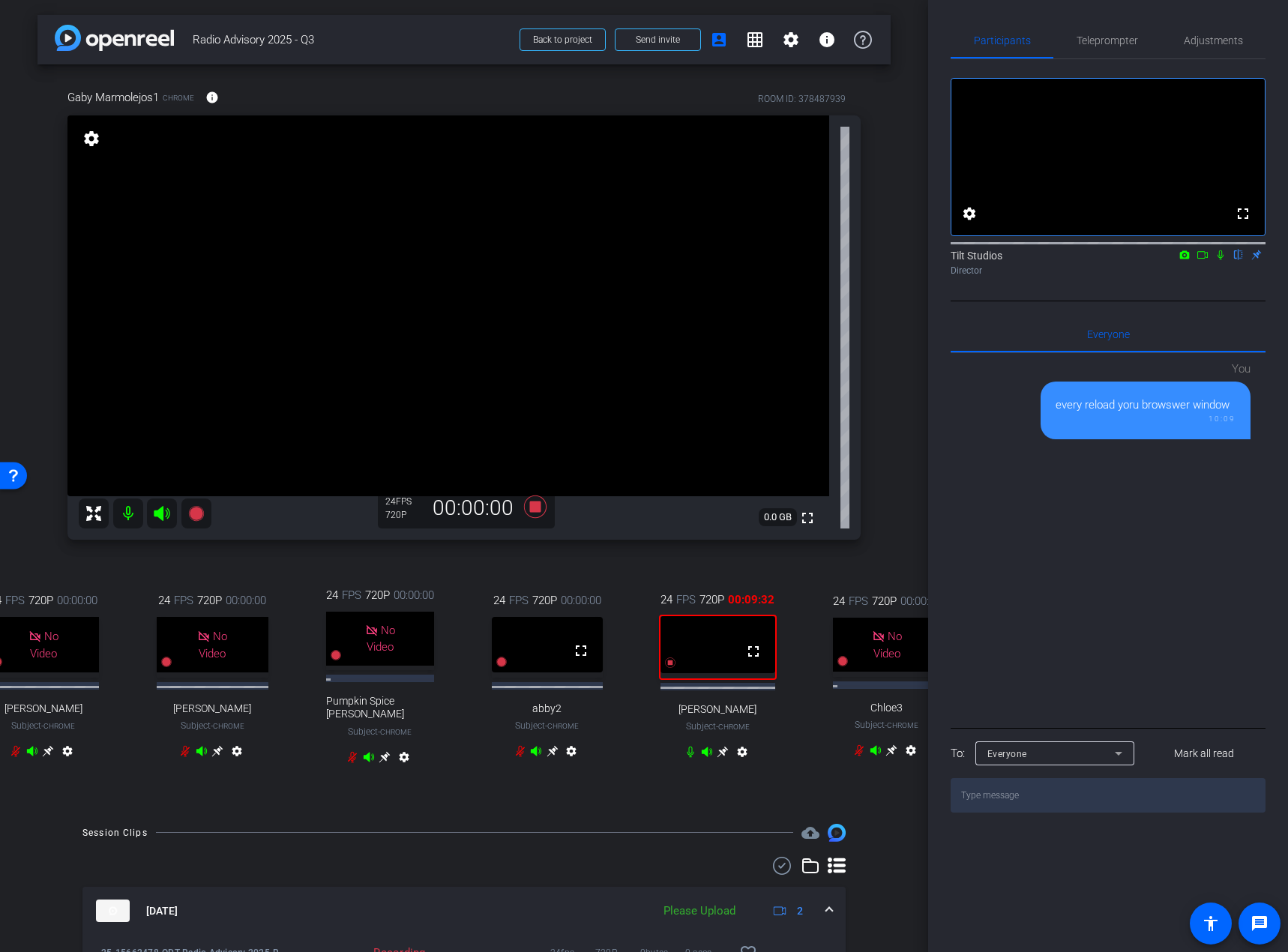
click at [1219, 260] on icon at bounding box center [1221, 255] width 12 height 11
click at [1205, 258] on icon at bounding box center [1203, 255] width 11 height 8
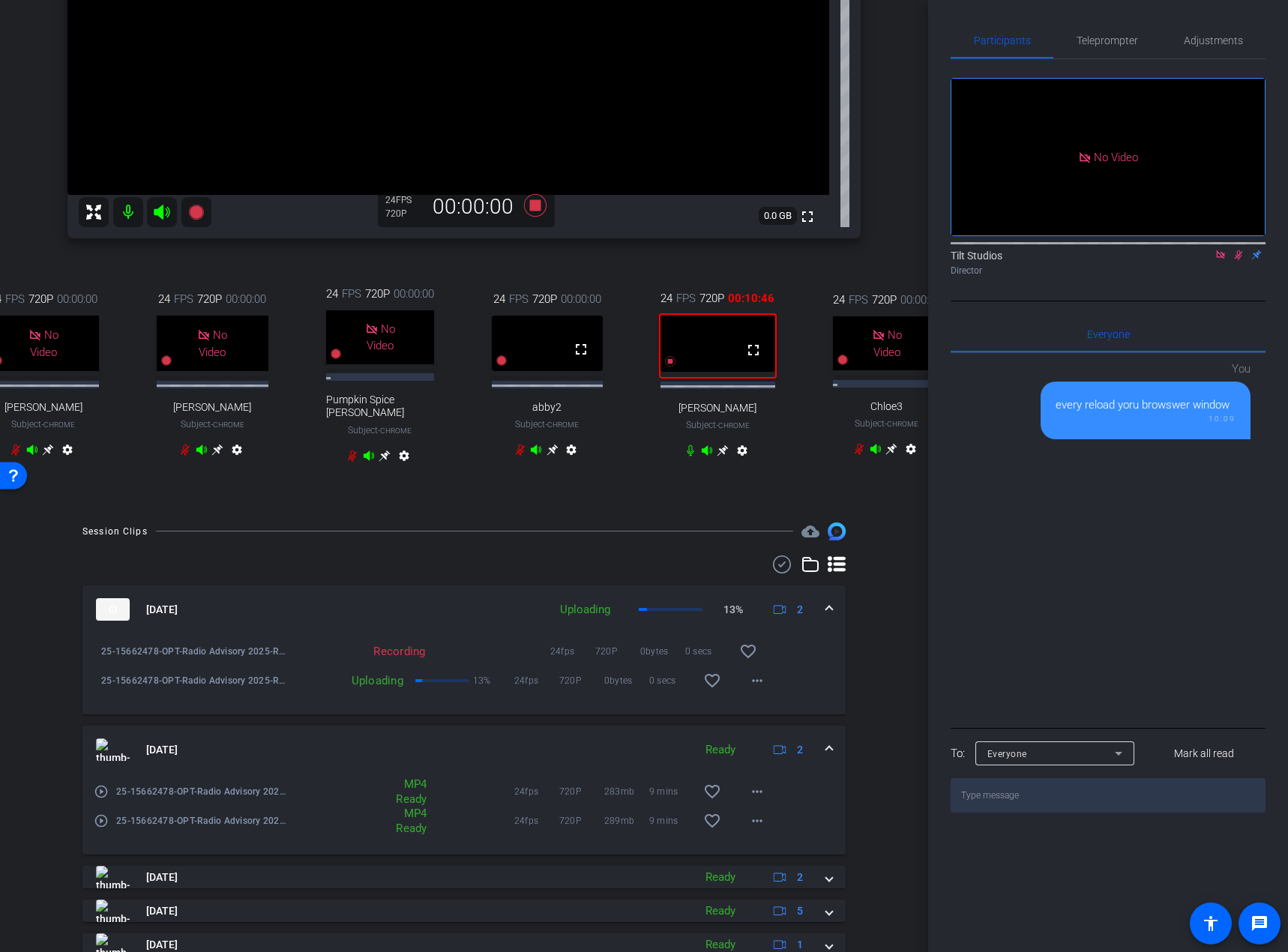
scroll to position [225, 0]
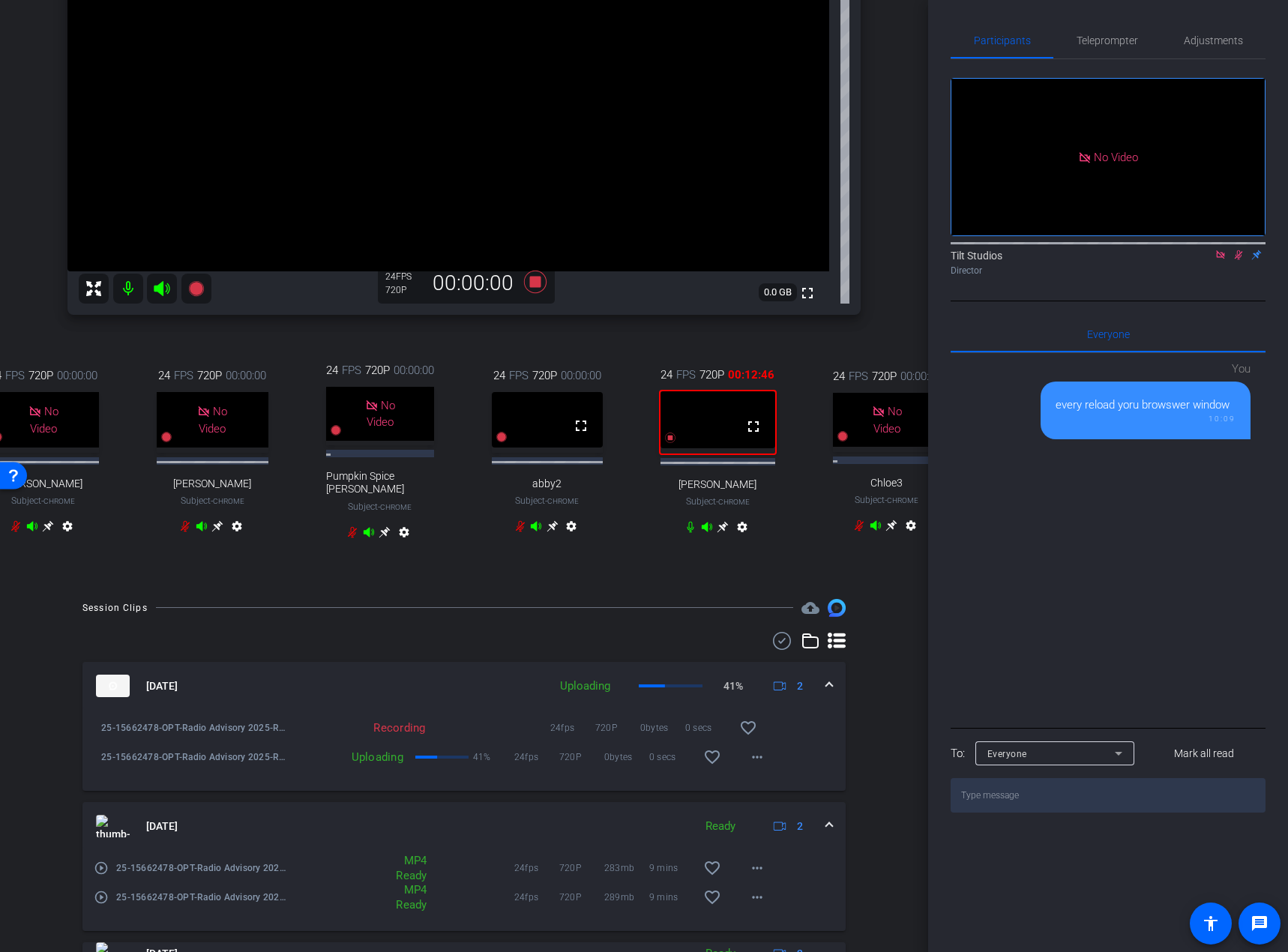
click at [842, 569] on div "24 FPS 720P 00:00:00 No Video Kristin Subject - Chrome settings 24 FPS 720P 00:…" at bounding box center [464, 452] width 793 height 232
click at [864, 330] on div "Gaby Marmolejos1 Chrome info ROOM ID: 378487939 fullscreen settings 0.0 GB 24 F…" at bounding box center [464, 212] width 853 height 744
click at [530, 279] on icon at bounding box center [535, 281] width 22 height 22
click at [869, 356] on div "Gaby Marmolejos1 Chrome info ROOM ID: 378487939 fullscreen settings 0.0 GB 24 F…" at bounding box center [464, 212] width 853 height 744
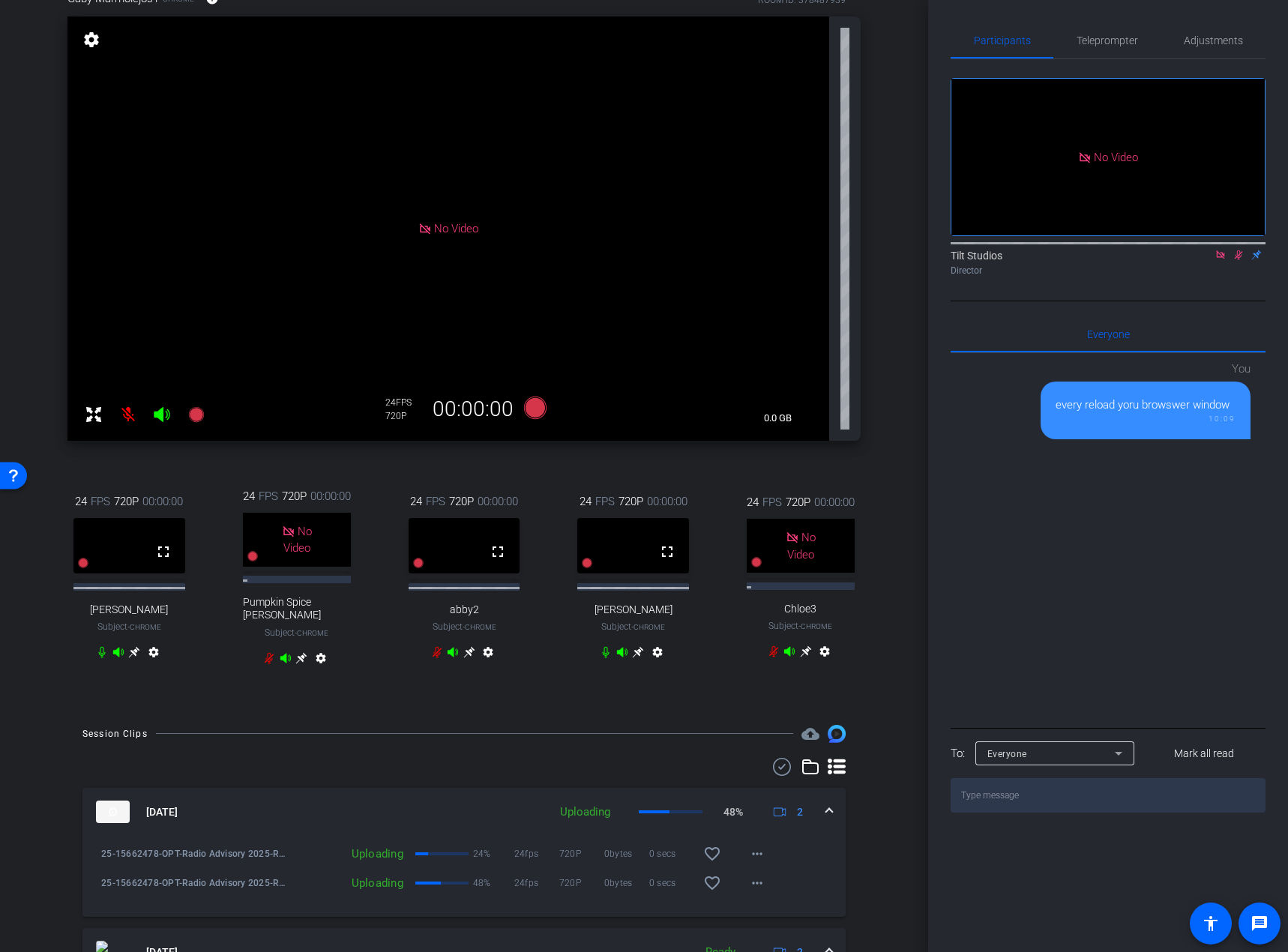
scroll to position [0, 0]
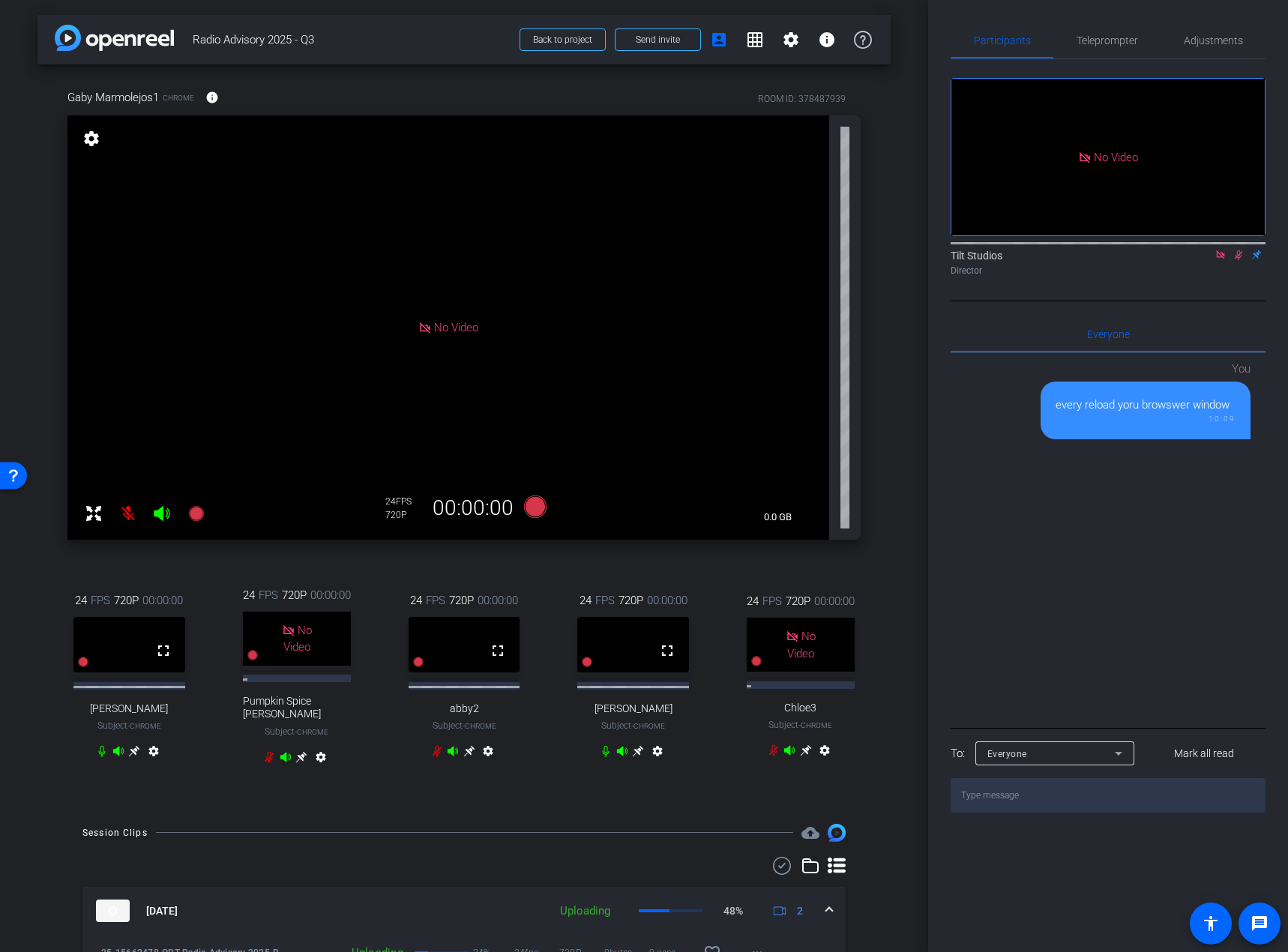
click at [1233, 260] on icon at bounding box center [1239, 255] width 12 height 11
click at [1224, 260] on icon at bounding box center [1221, 255] width 12 height 11
click at [638, 756] on icon at bounding box center [638, 751] width 12 height 12
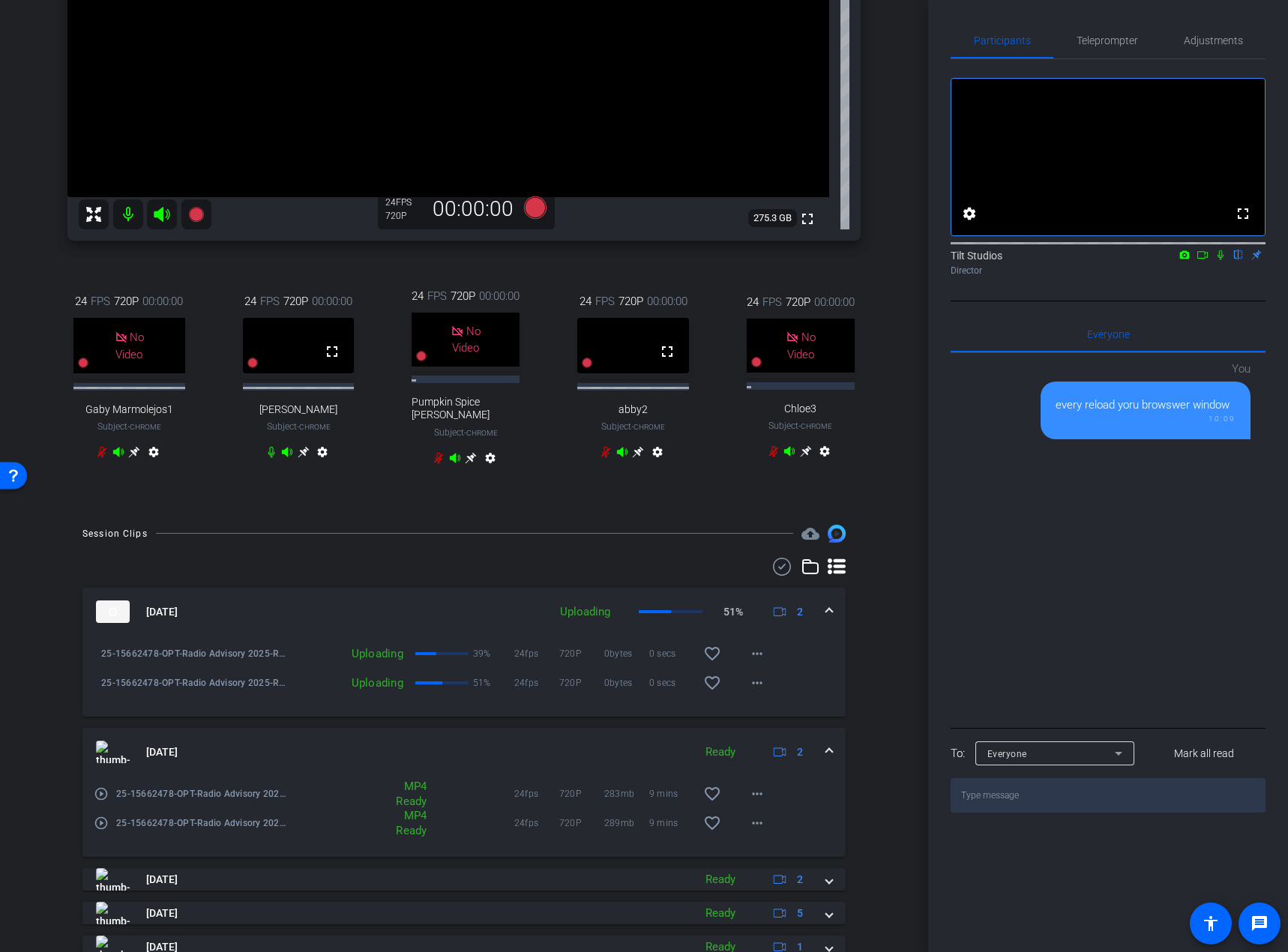
scroll to position [225, 0]
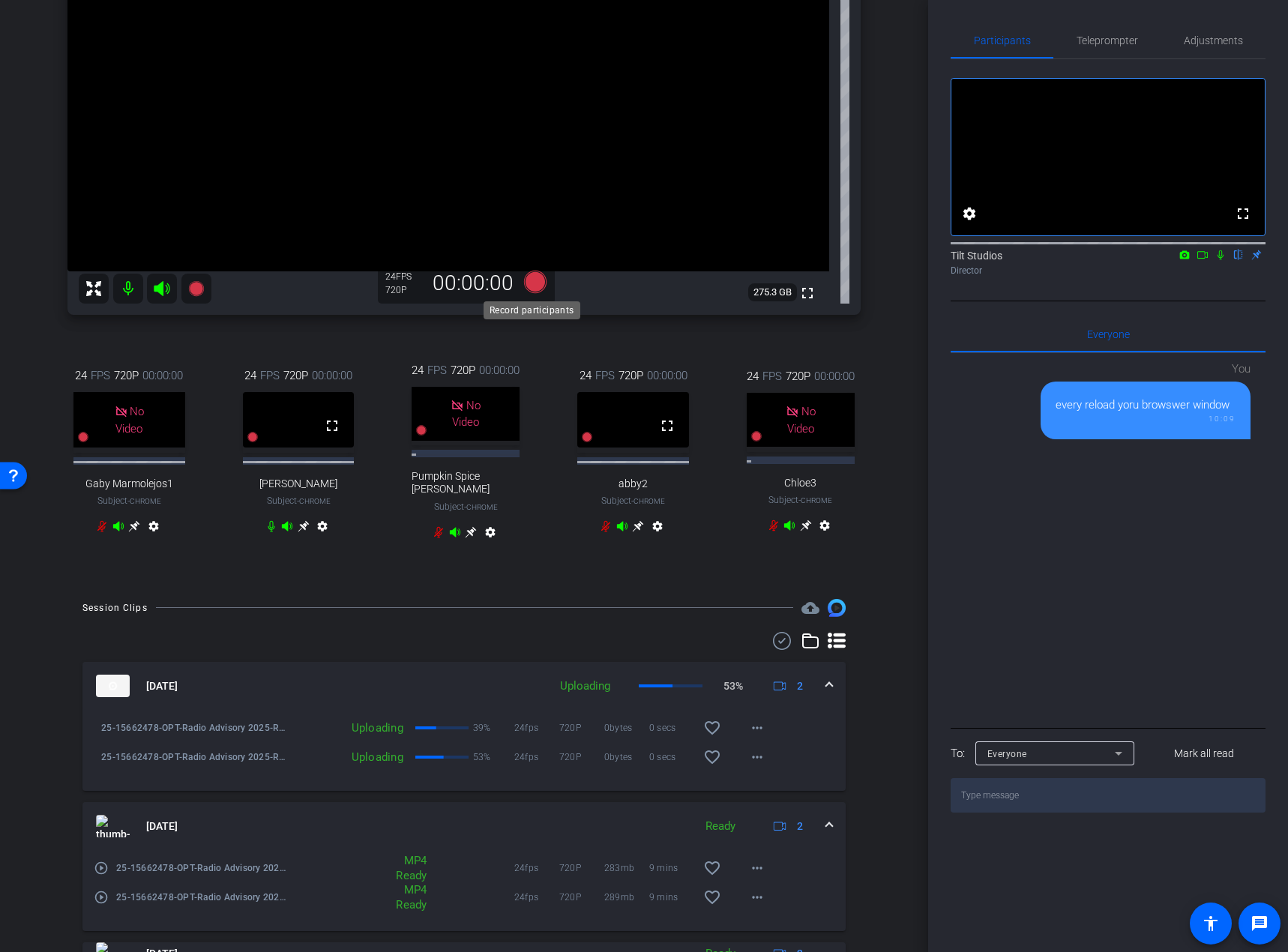
click at [528, 281] on icon at bounding box center [535, 281] width 22 height 22
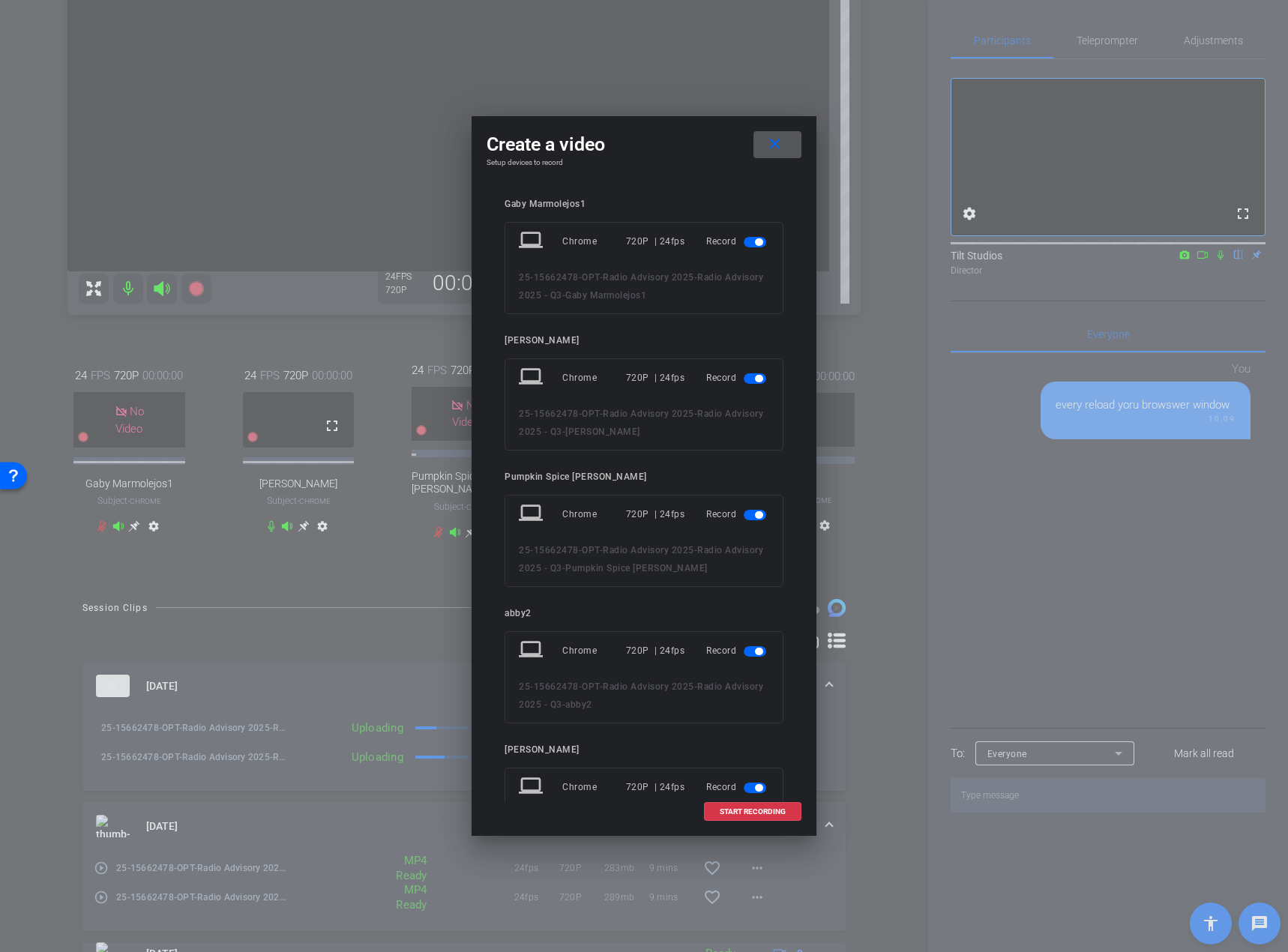
click at [744, 376] on span "button" at bounding box center [754, 379] width 22 height 11
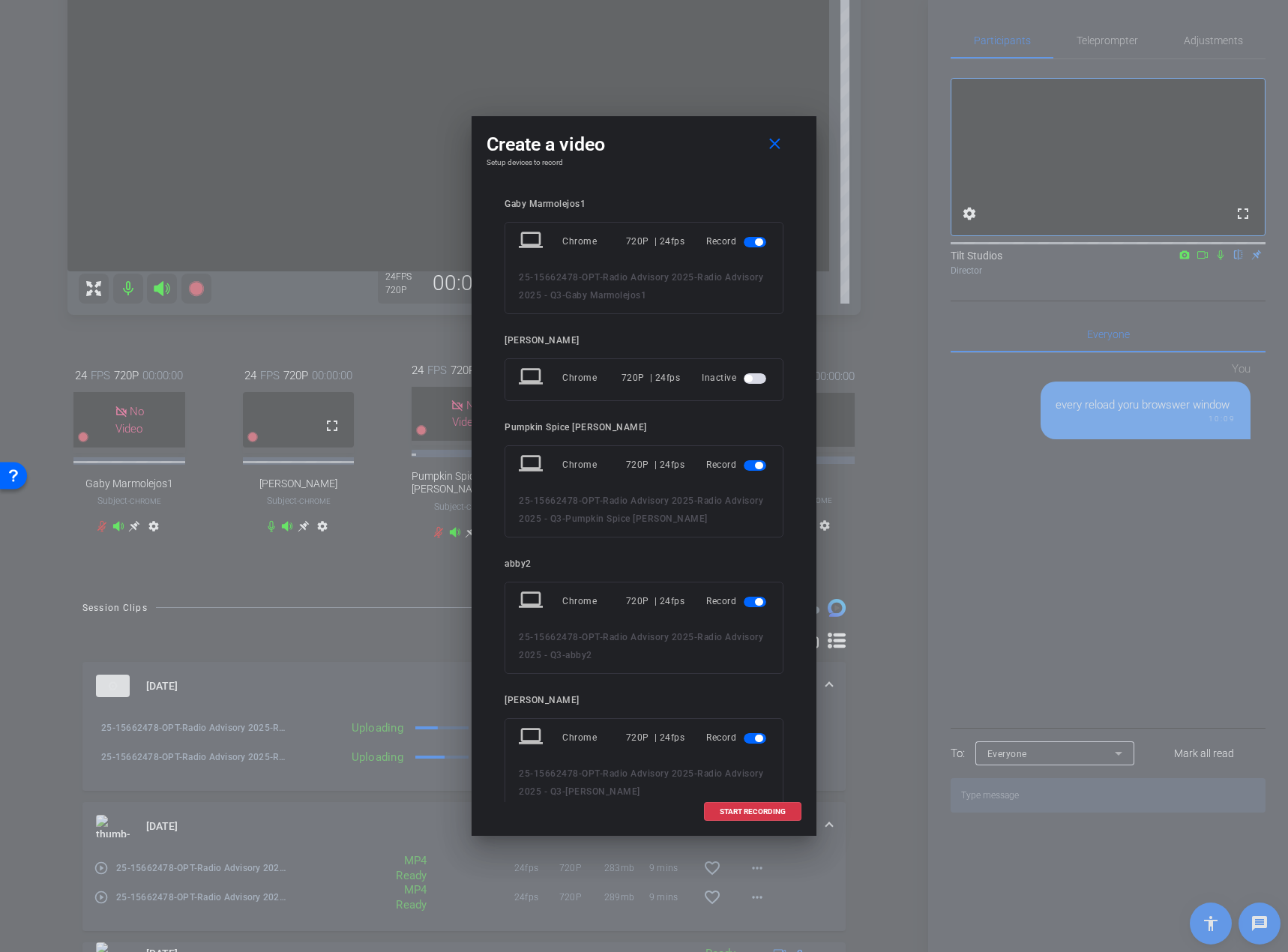
click at [750, 381] on span "button" at bounding box center [754, 379] width 22 height 11
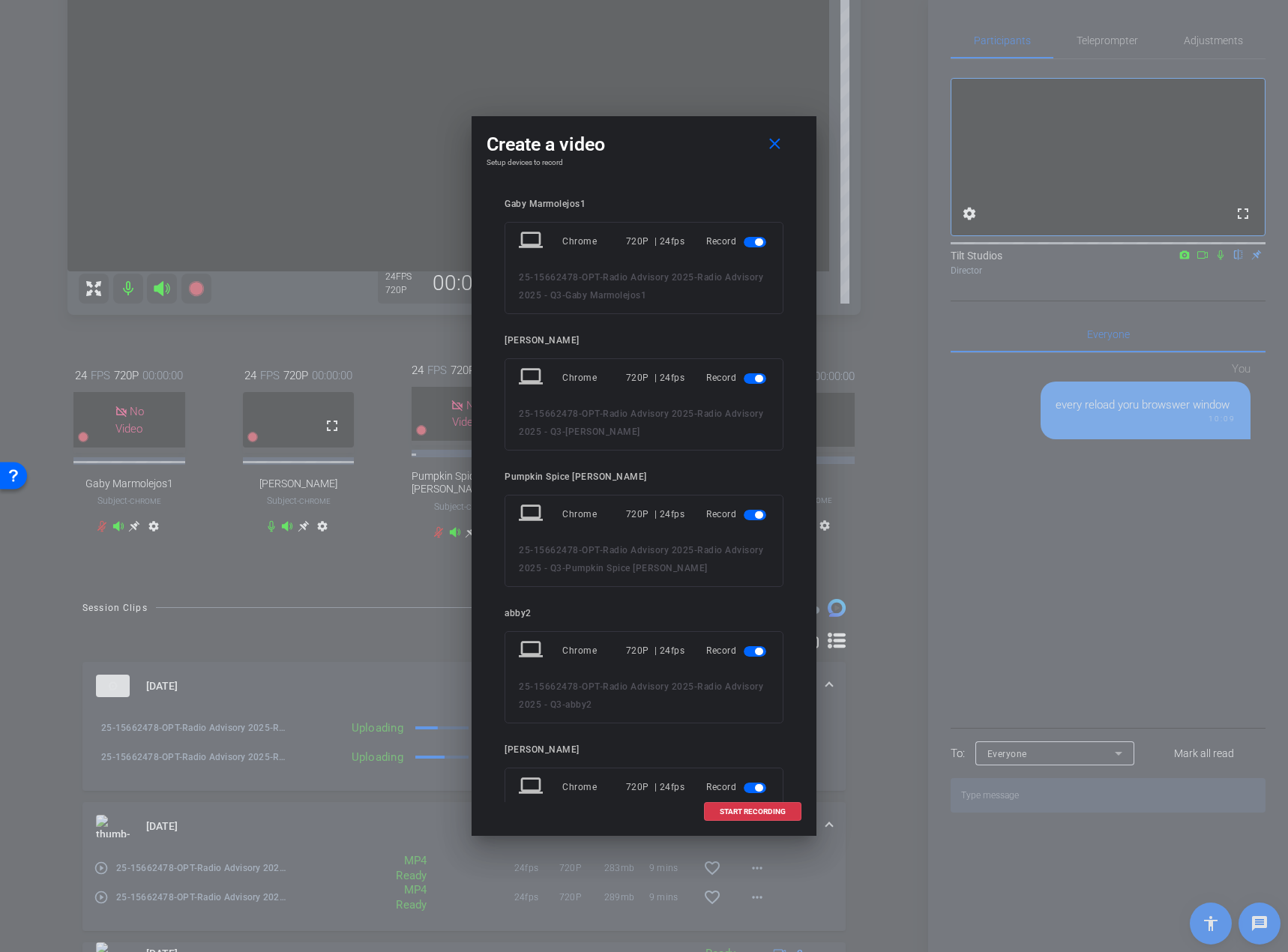
click at [755, 242] on span "button" at bounding box center [759, 242] width 8 height 8
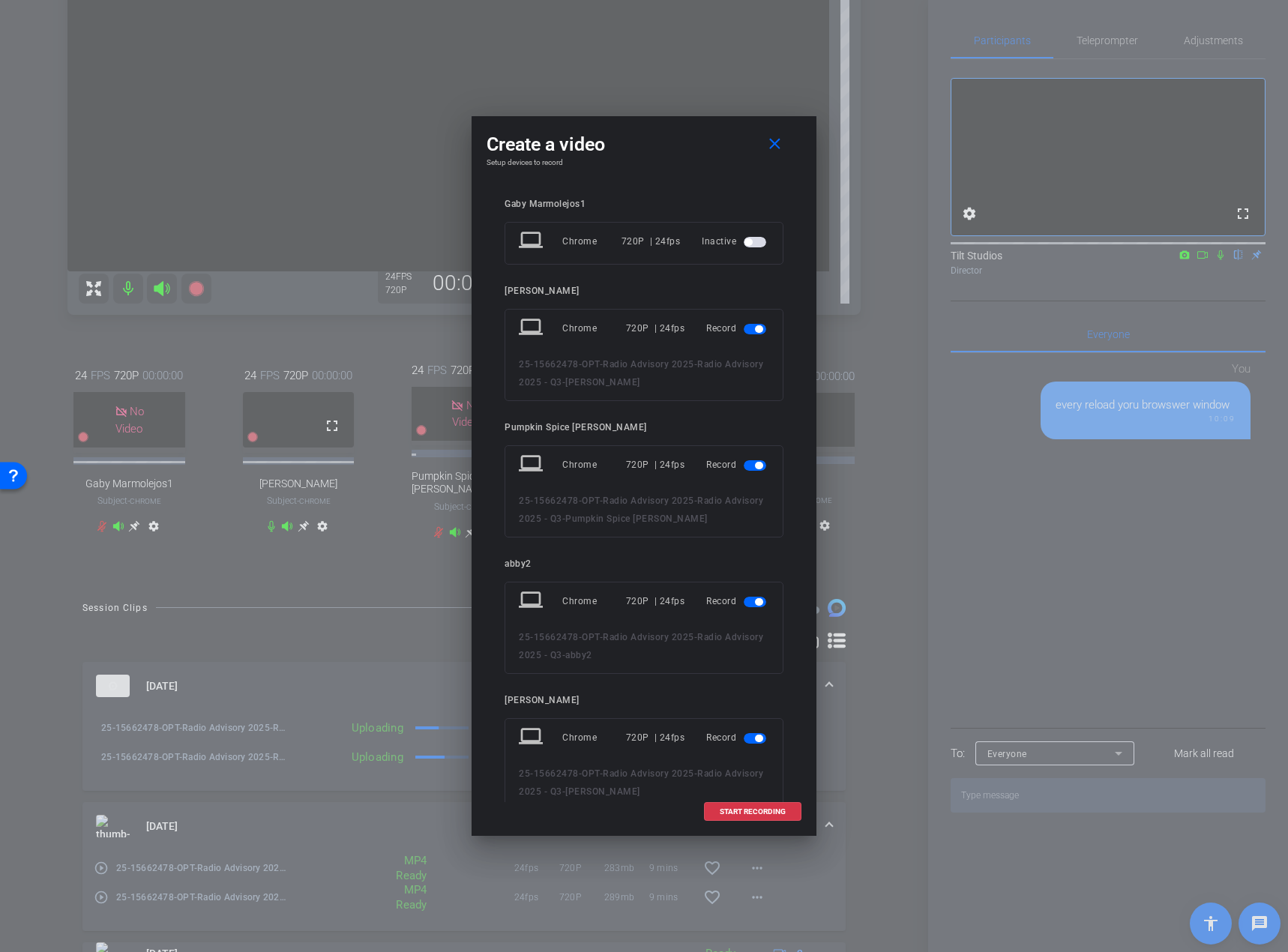
click at [755, 463] on span "button" at bounding box center [759, 465] width 8 height 8
click at [755, 553] on span "button" at bounding box center [759, 552] width 8 height 8
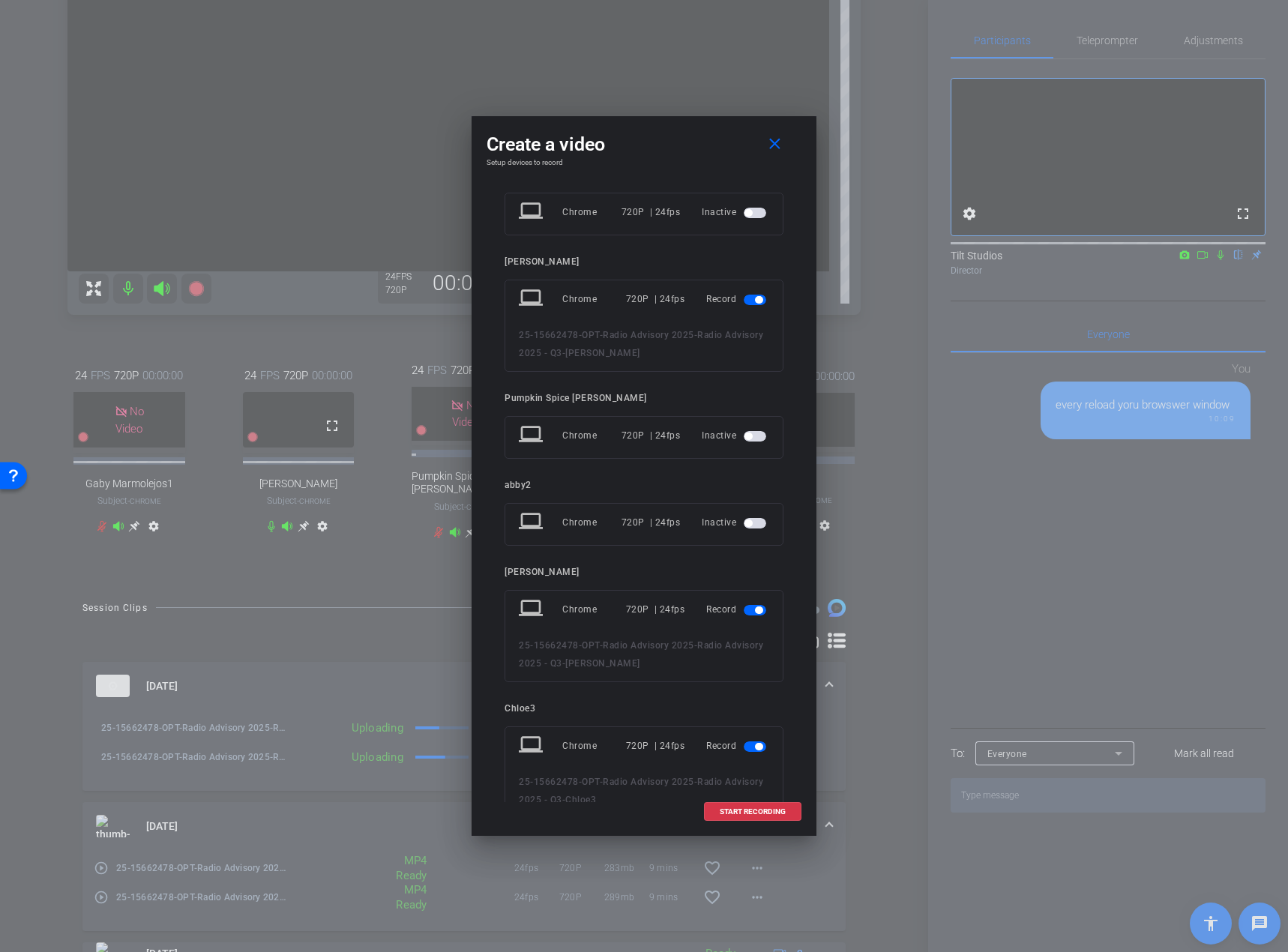
scroll to position [0, 0]
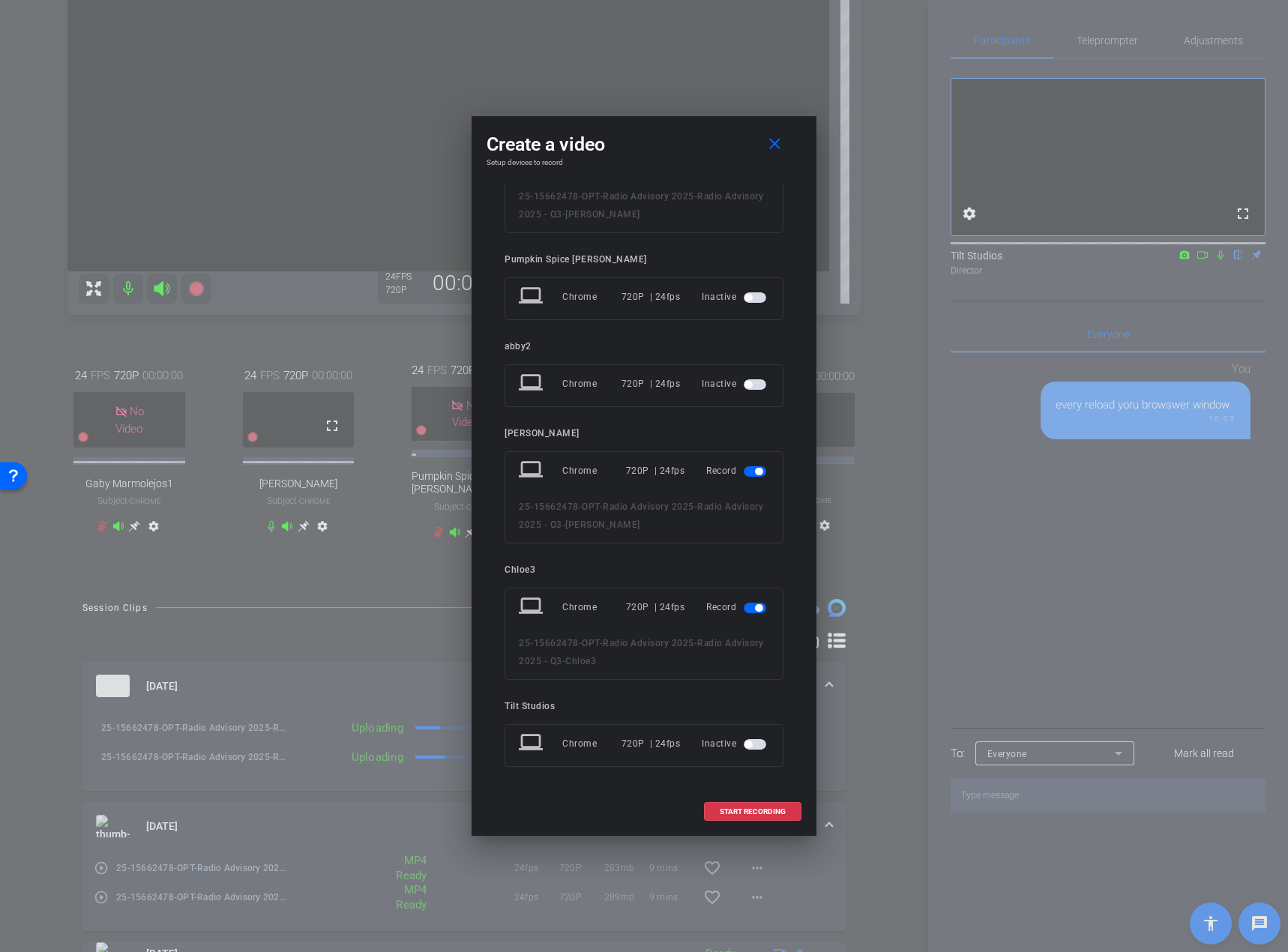
click at [755, 604] on span "button" at bounding box center [759, 608] width 8 height 8
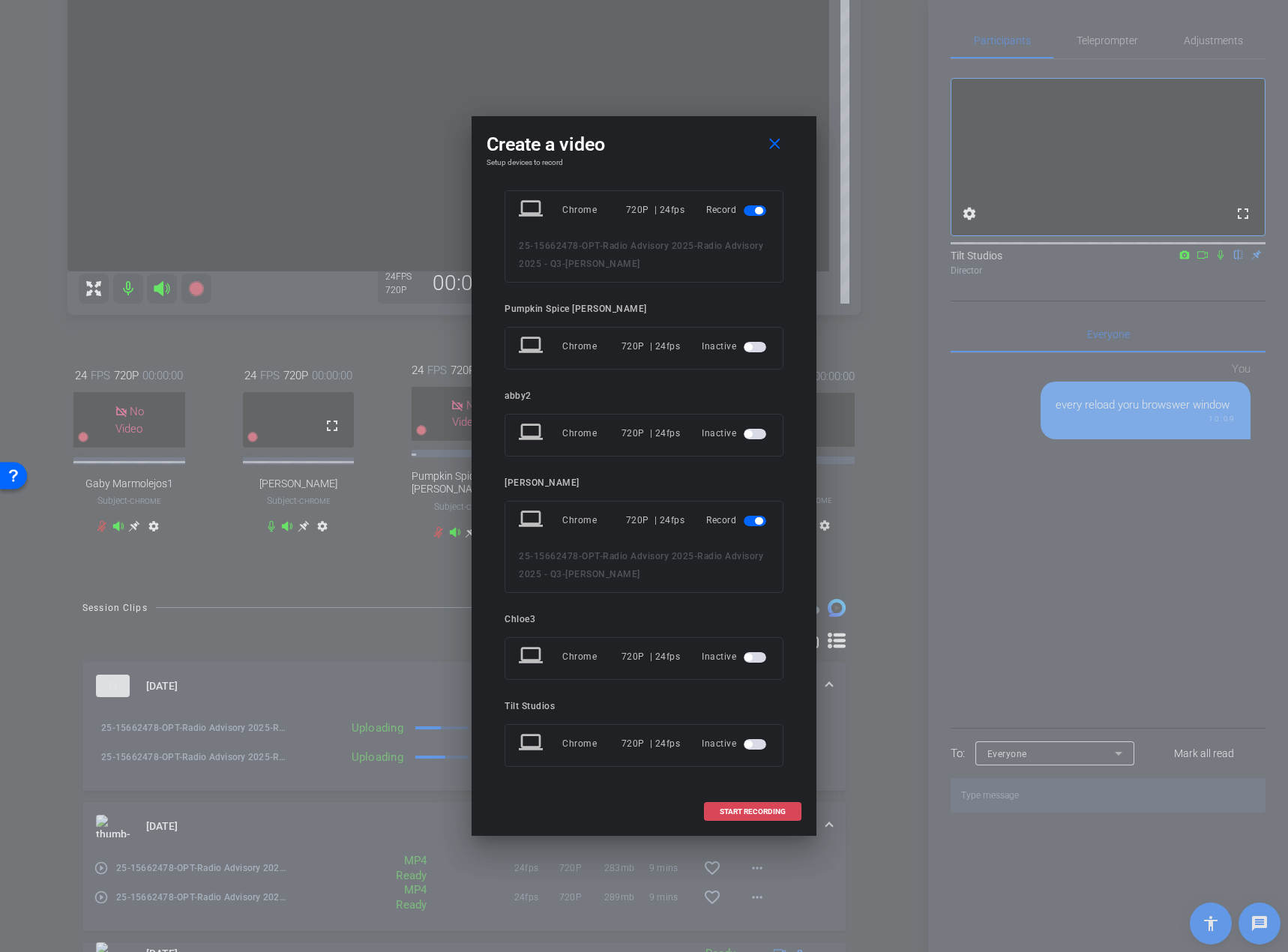
click at [761, 808] on span "START RECORDING" at bounding box center [753, 811] width 66 height 8
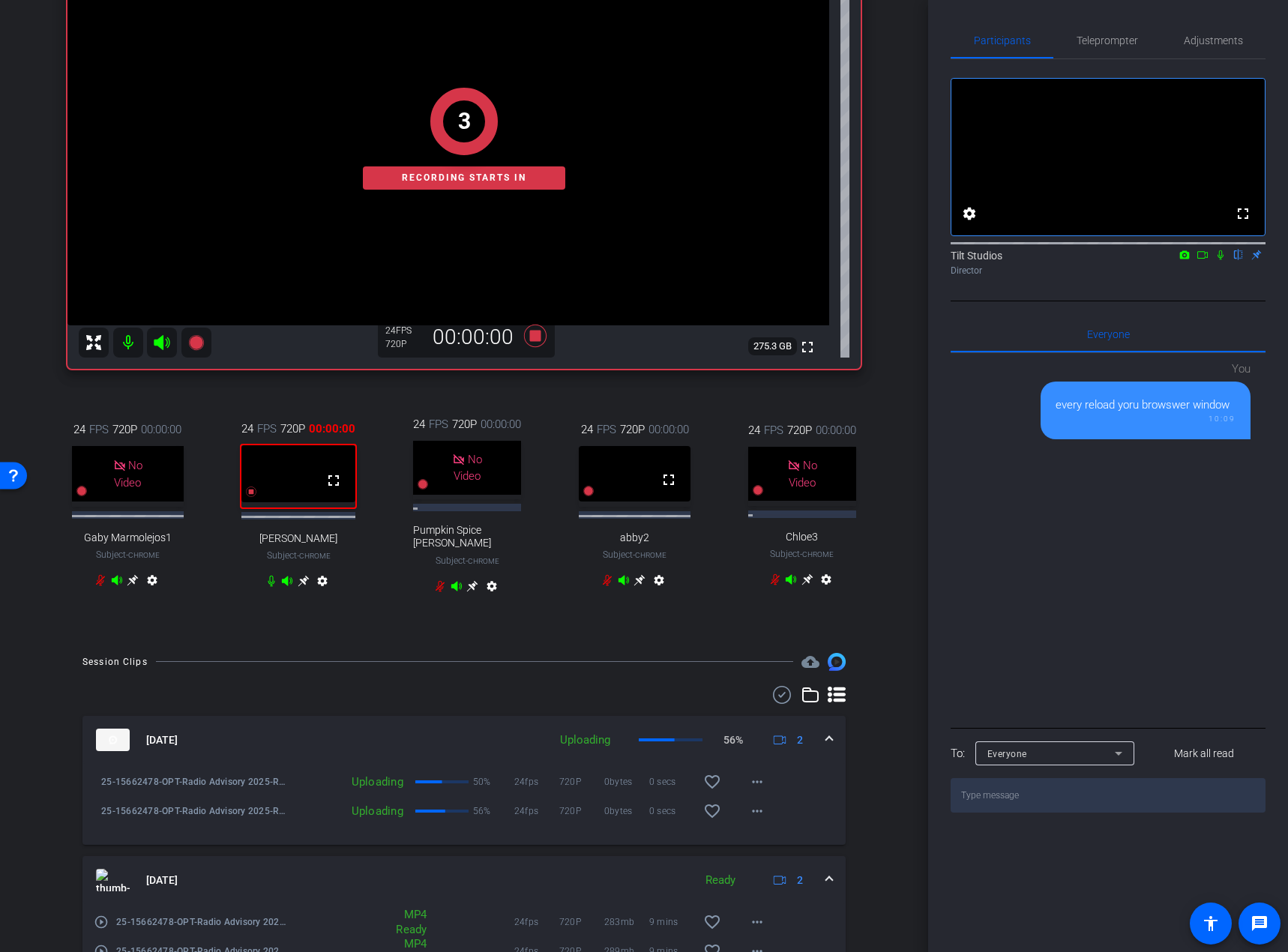
scroll to position [150, 0]
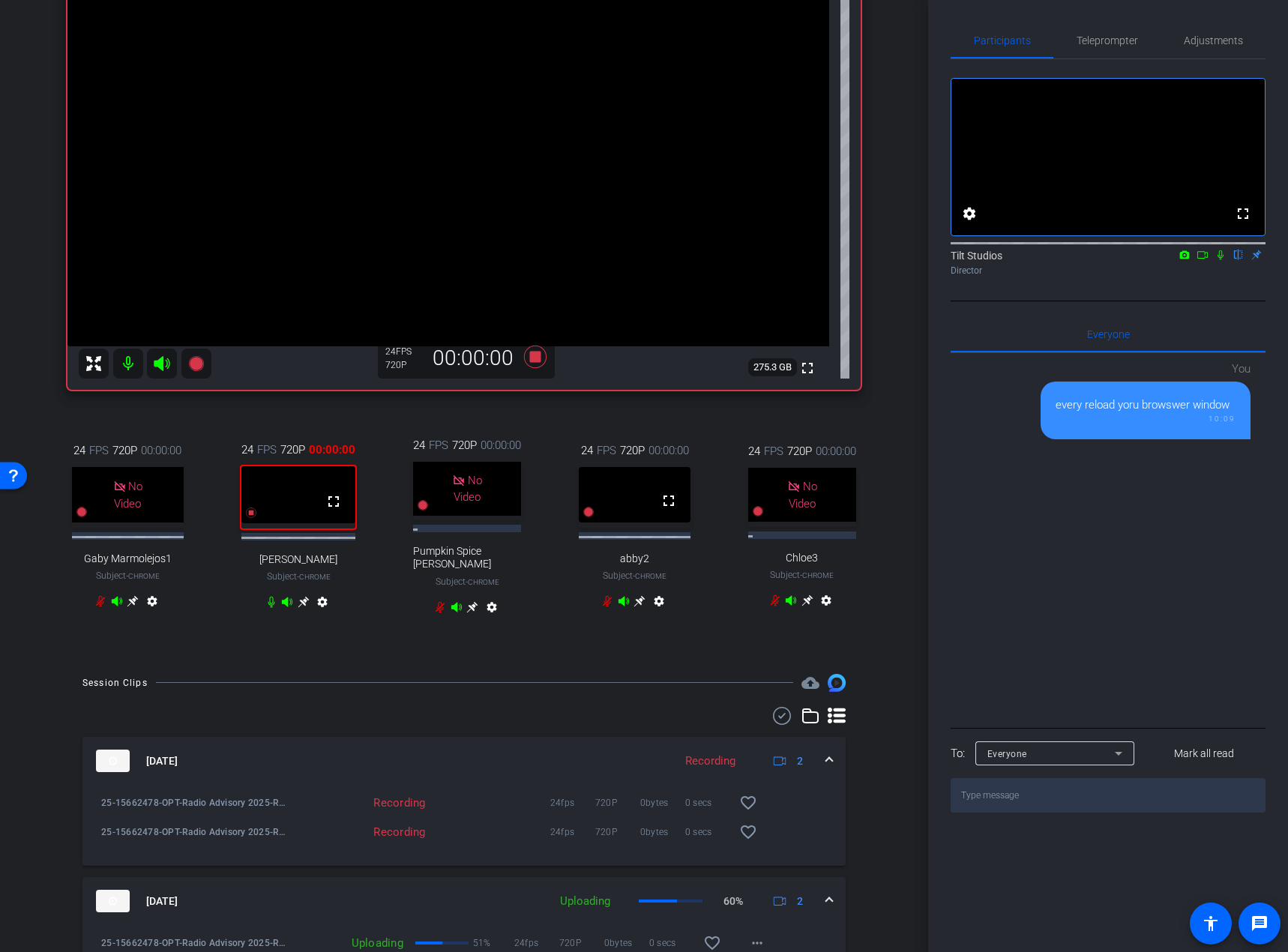
click at [1175, 277] on div "Director" at bounding box center [1108, 270] width 315 height 14
click at [1219, 260] on icon at bounding box center [1221, 255] width 6 height 10
click at [1206, 260] on icon at bounding box center [1203, 255] width 12 height 11
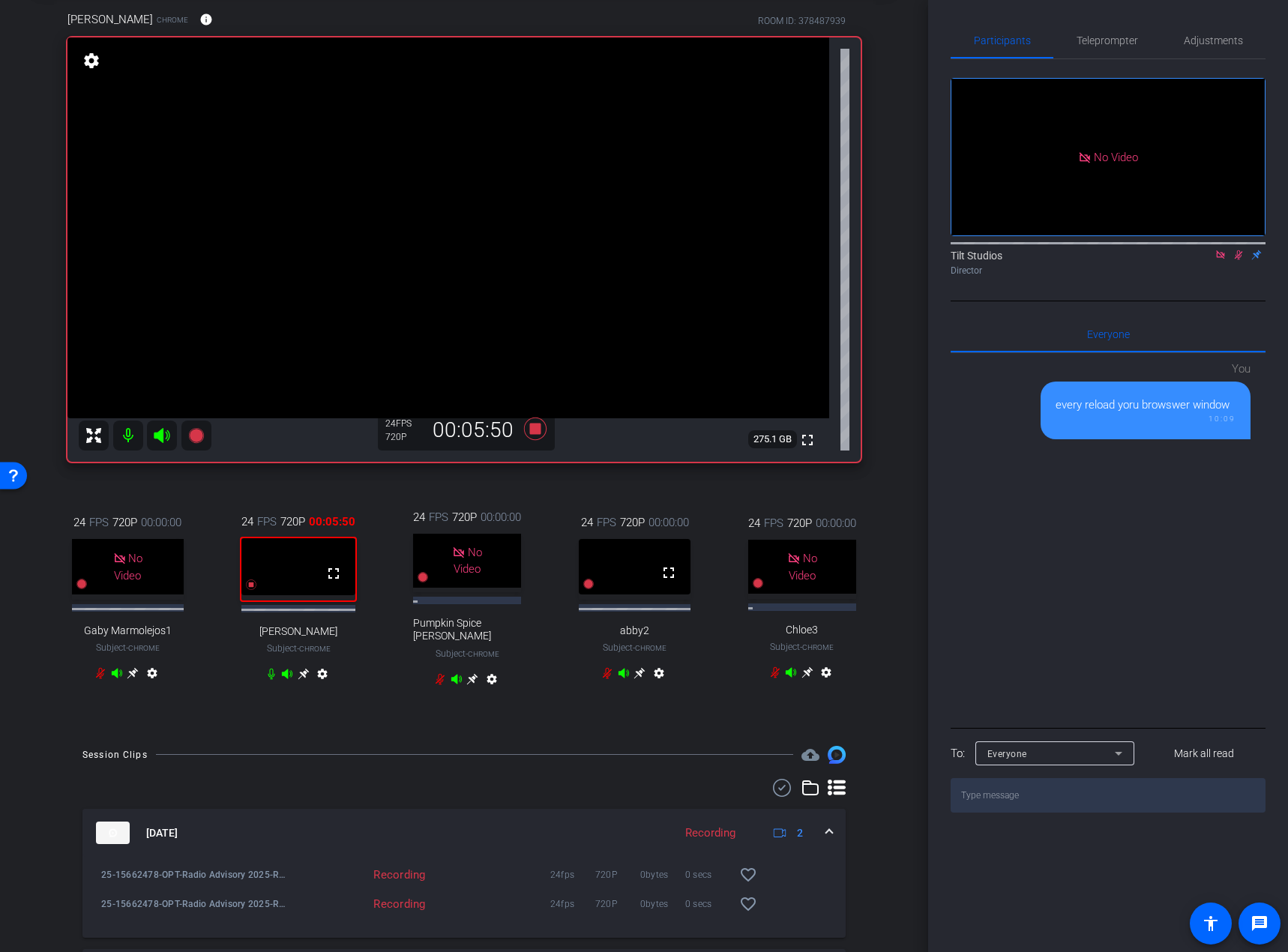
scroll to position [75, 0]
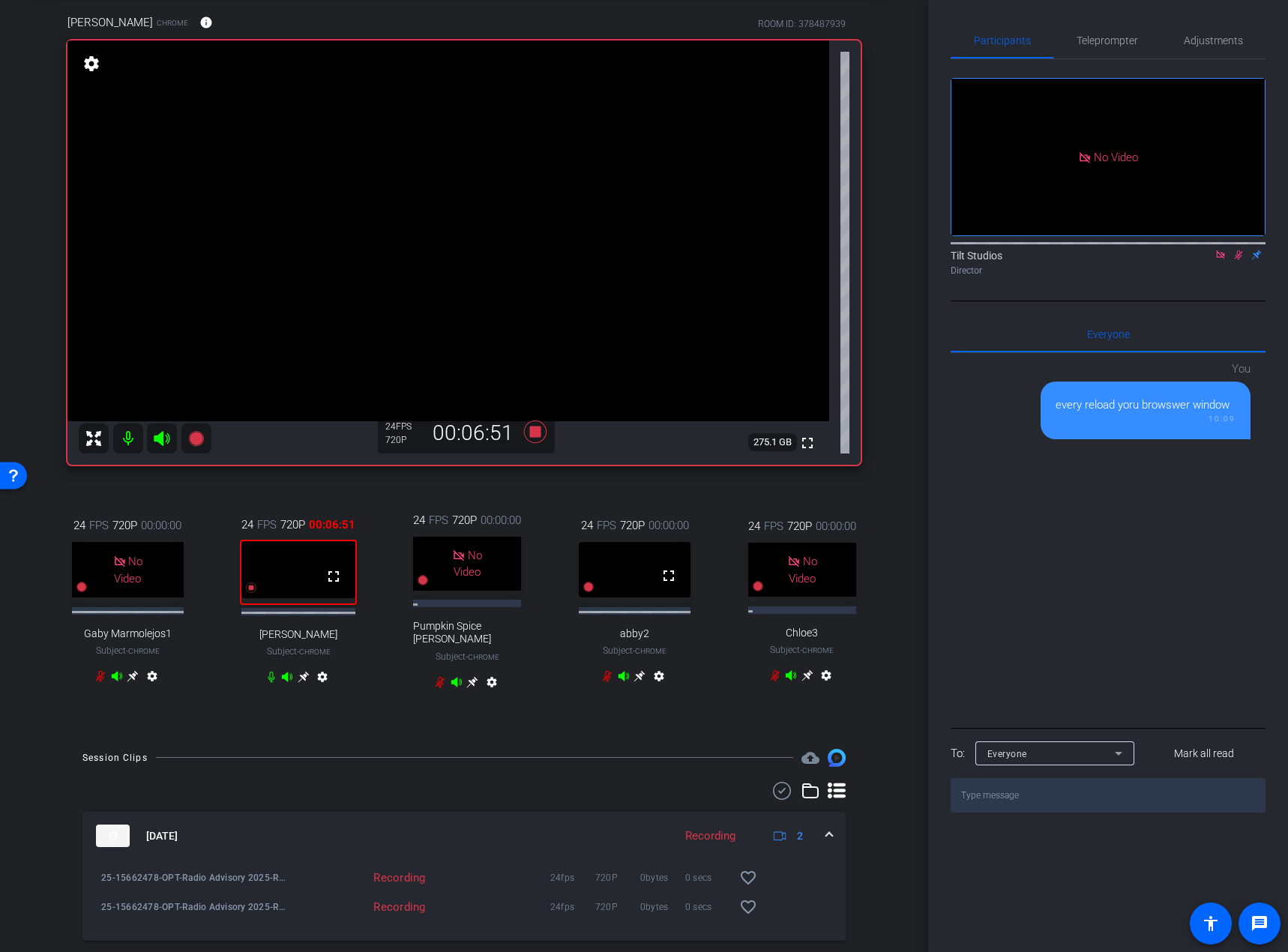
click at [759, 489] on div "24 FPS 720P 00:00:00 No Video Gaby Marmolejos1 Subject - Chrome settings 24 FPS…" at bounding box center [464, 603] width 793 height 232
click at [529, 426] on icon at bounding box center [535, 431] width 22 height 22
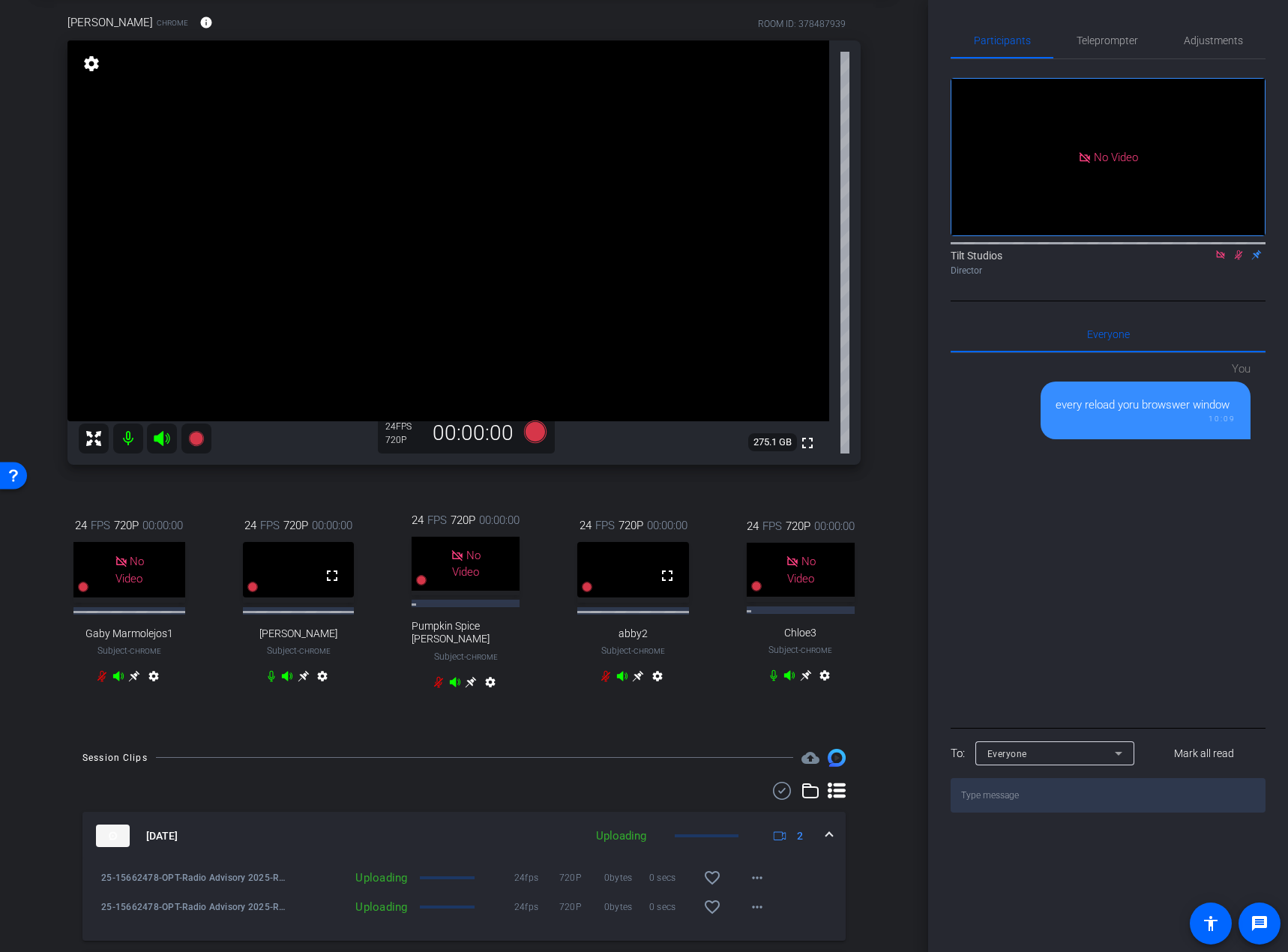
scroll to position [150, 0]
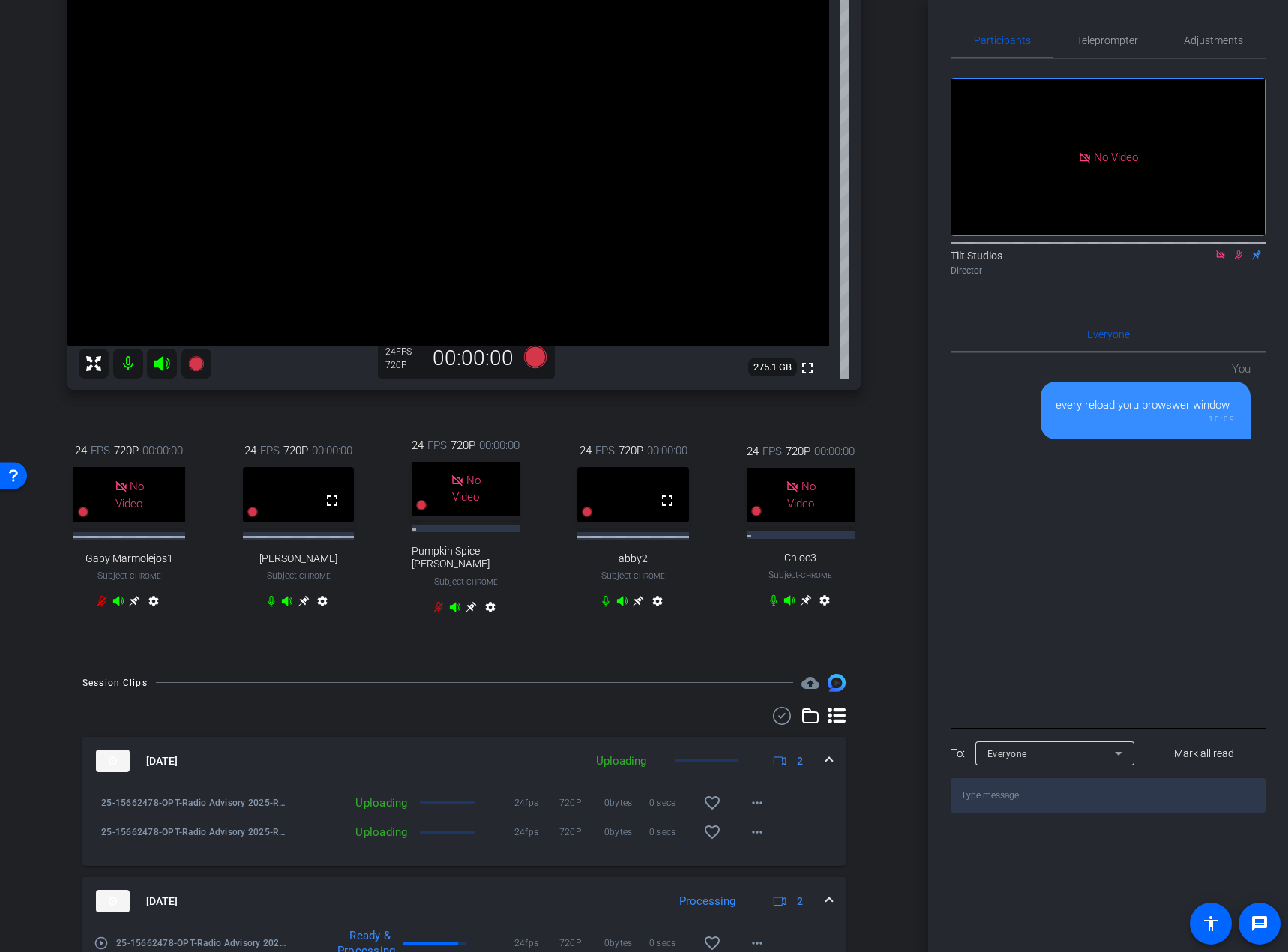
click at [887, 459] on div "arrow_back Radio Advisory 2025 - Q3 Back to project Send invite account_box gri…" at bounding box center [464, 326] width 928 height 952
click at [1239, 260] on icon at bounding box center [1239, 255] width 8 height 10
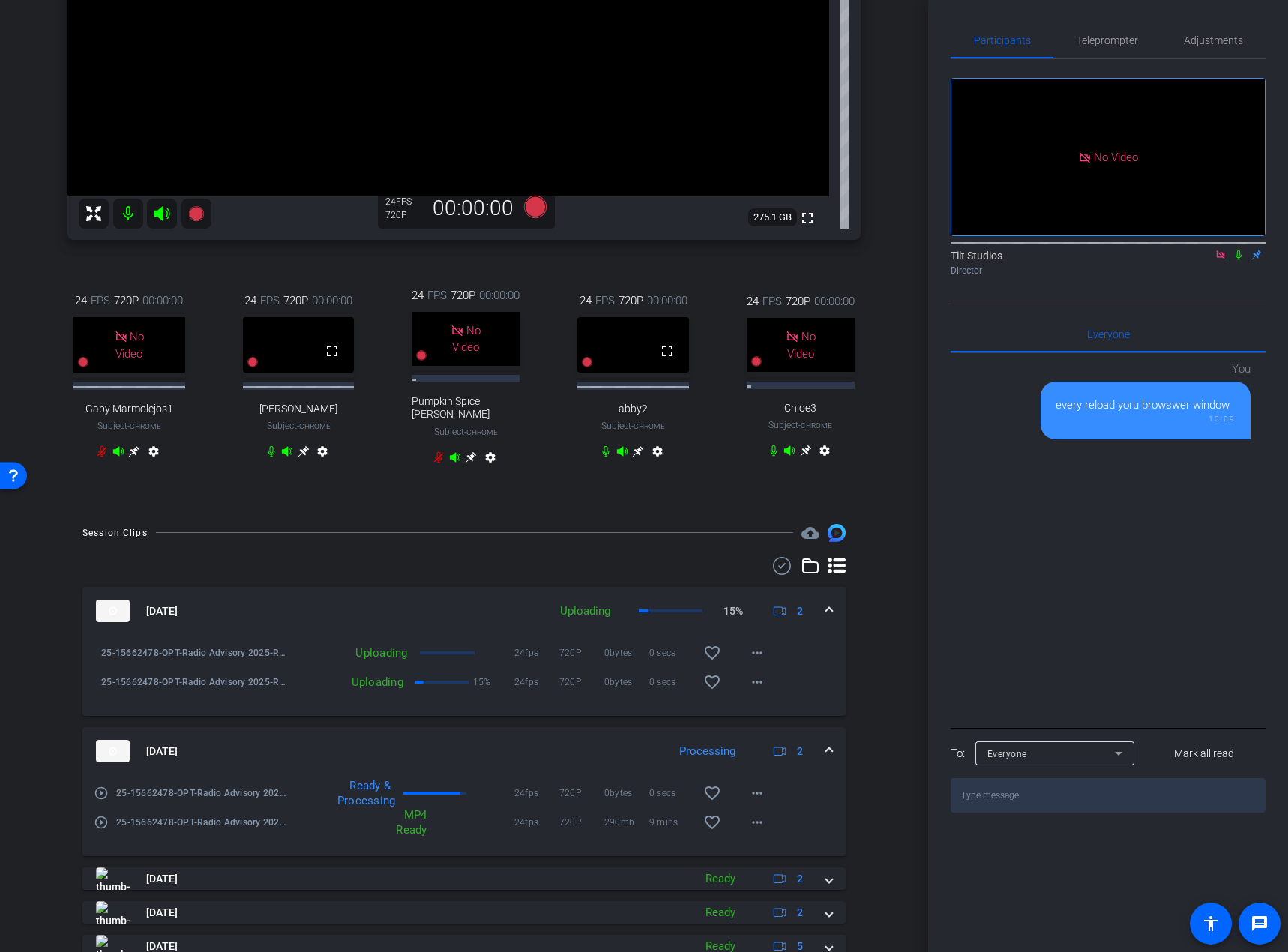
scroll to position [225, 0]
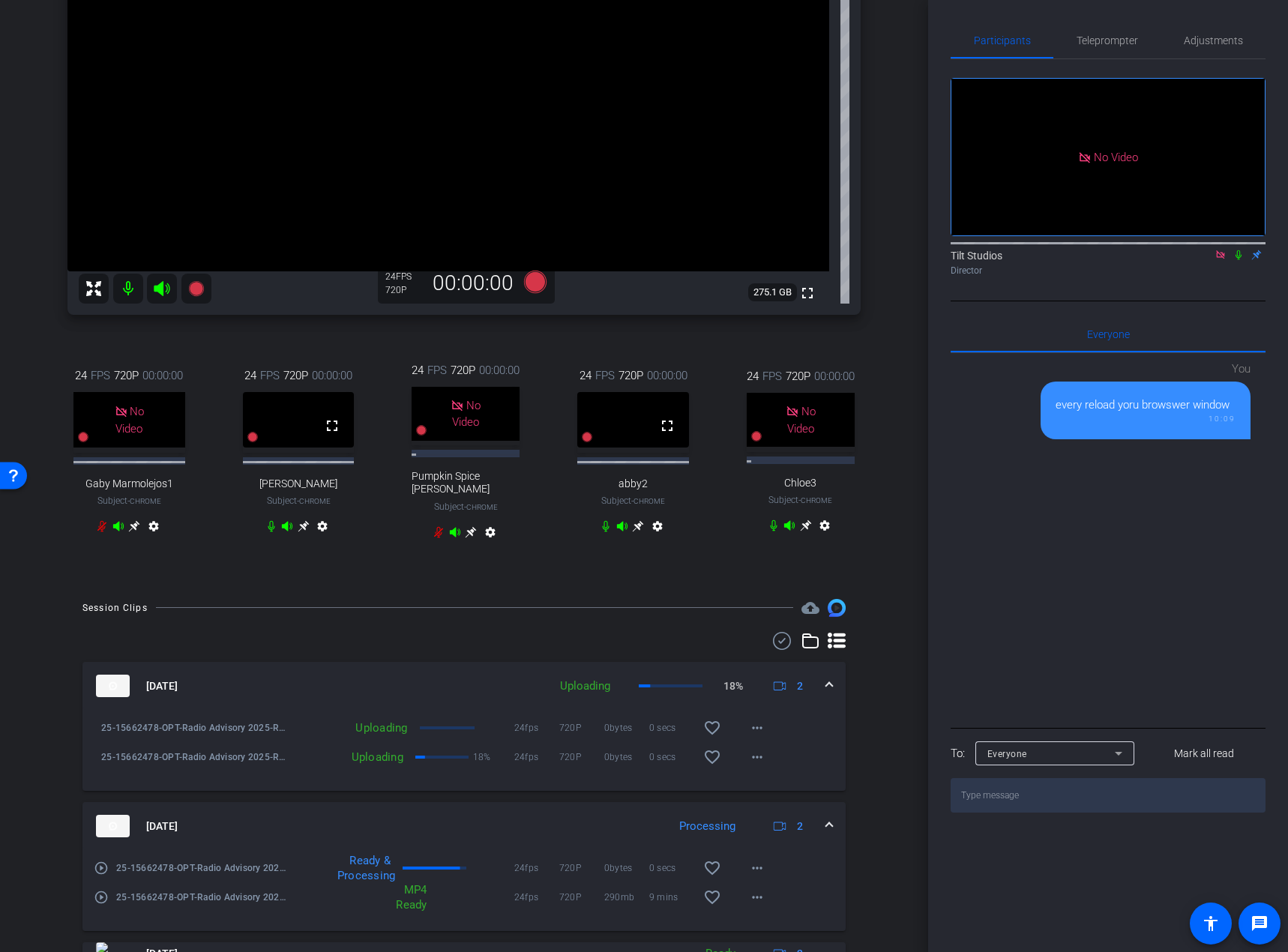
click at [1221, 260] on icon at bounding box center [1221, 255] width 12 height 11
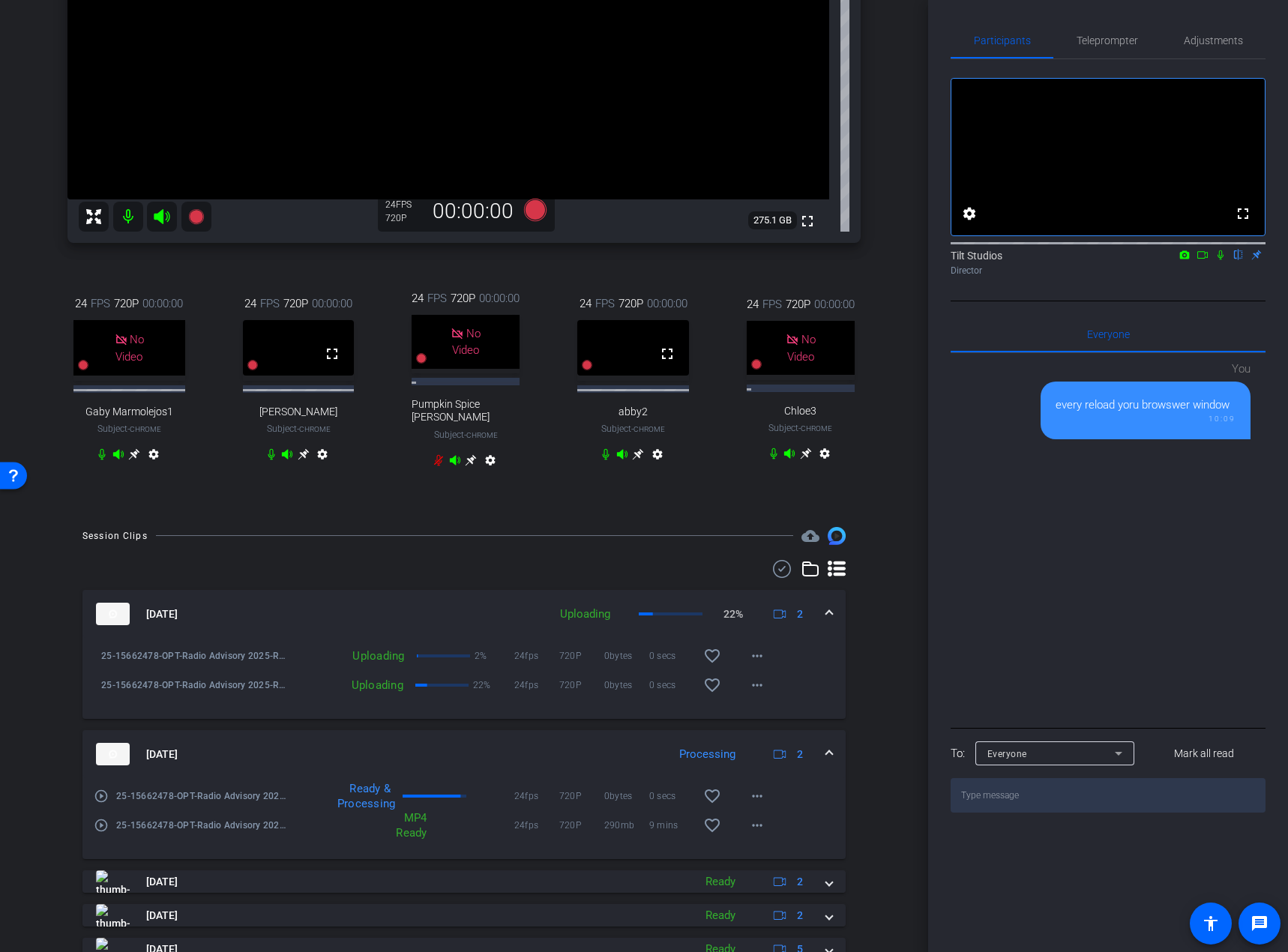
scroll to position [300, 0]
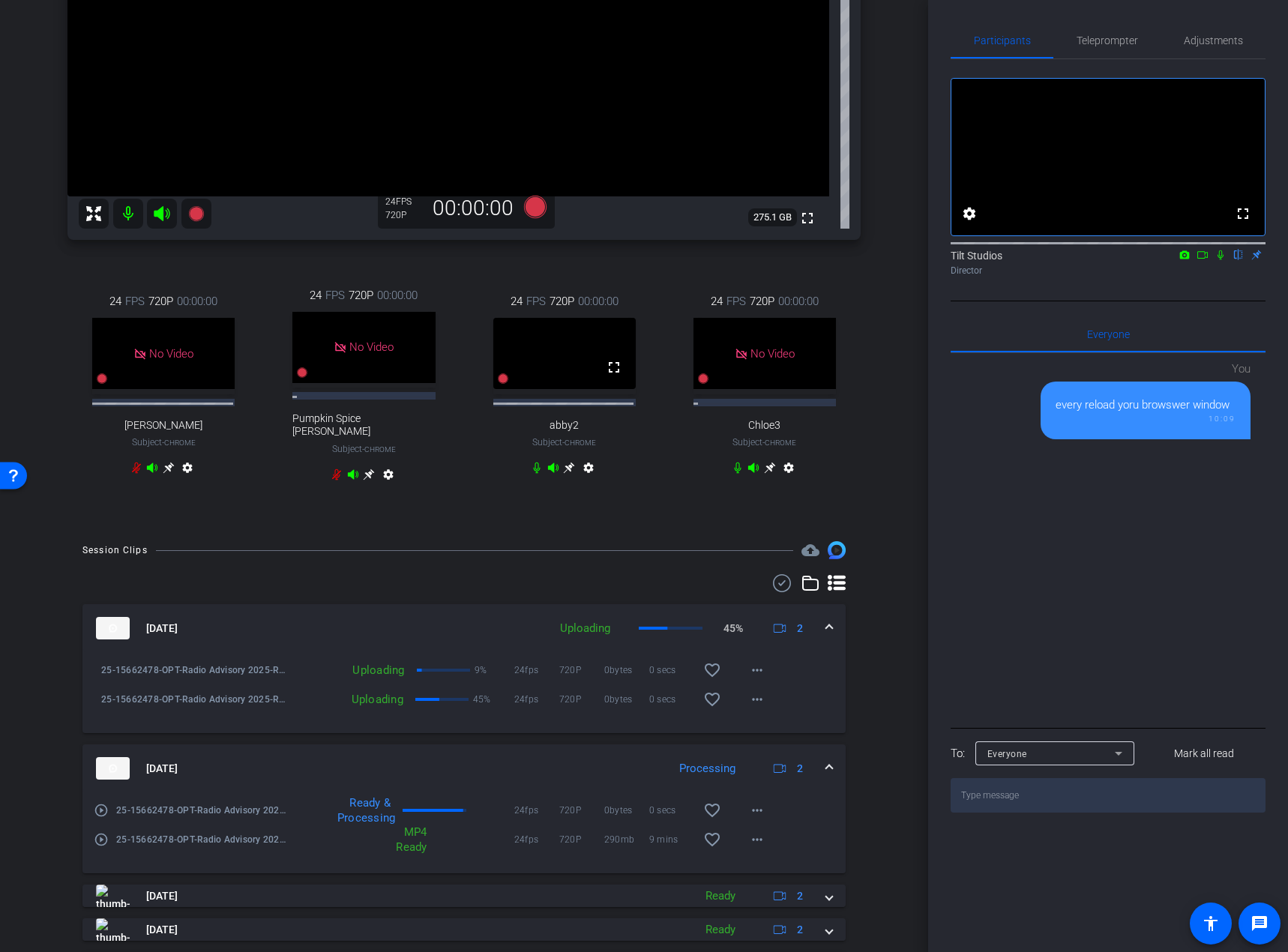
click at [1221, 260] on icon at bounding box center [1221, 255] width 6 height 10
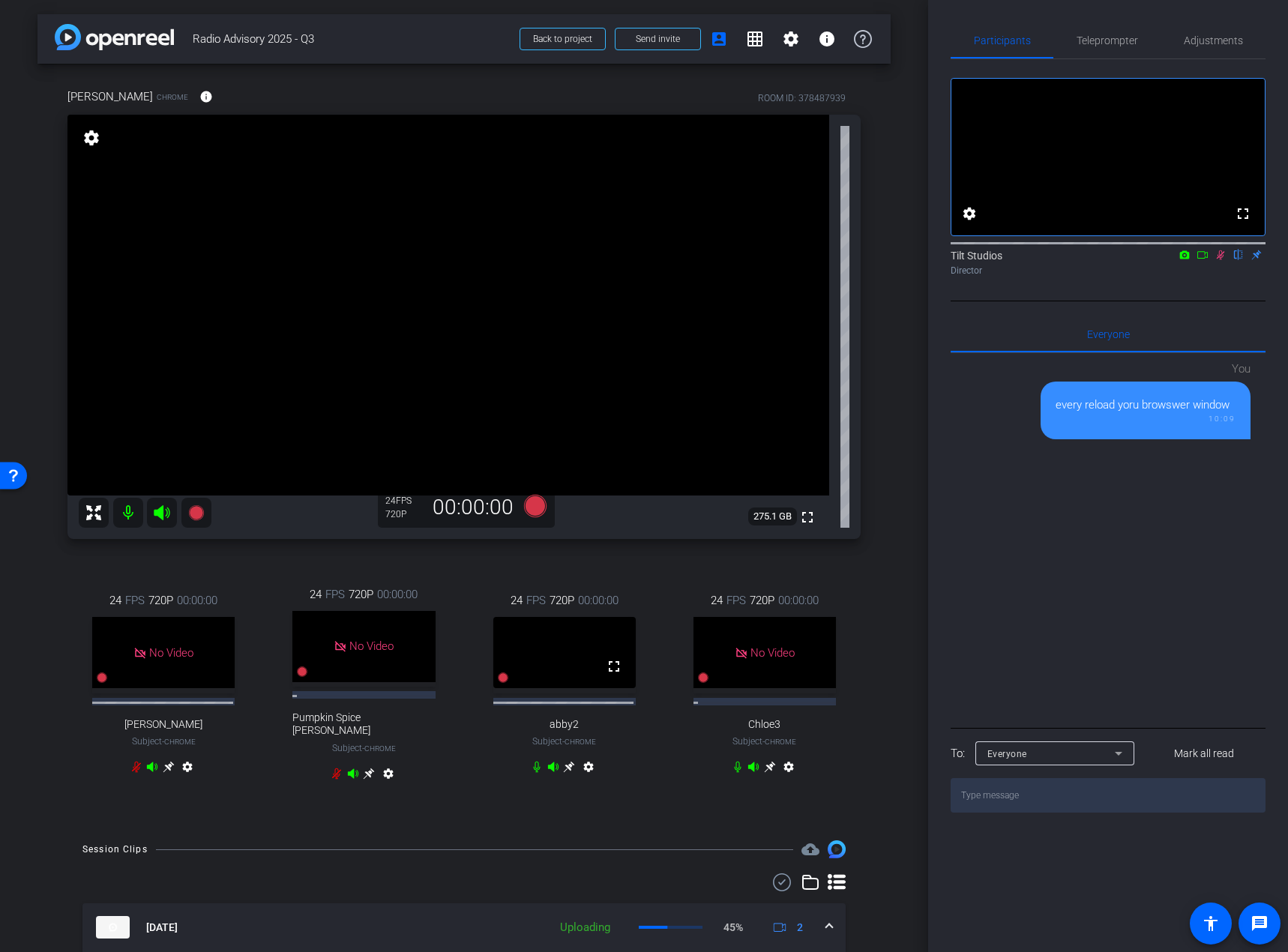
scroll to position [0, 0]
click at [200, 517] on icon at bounding box center [196, 513] width 15 height 15
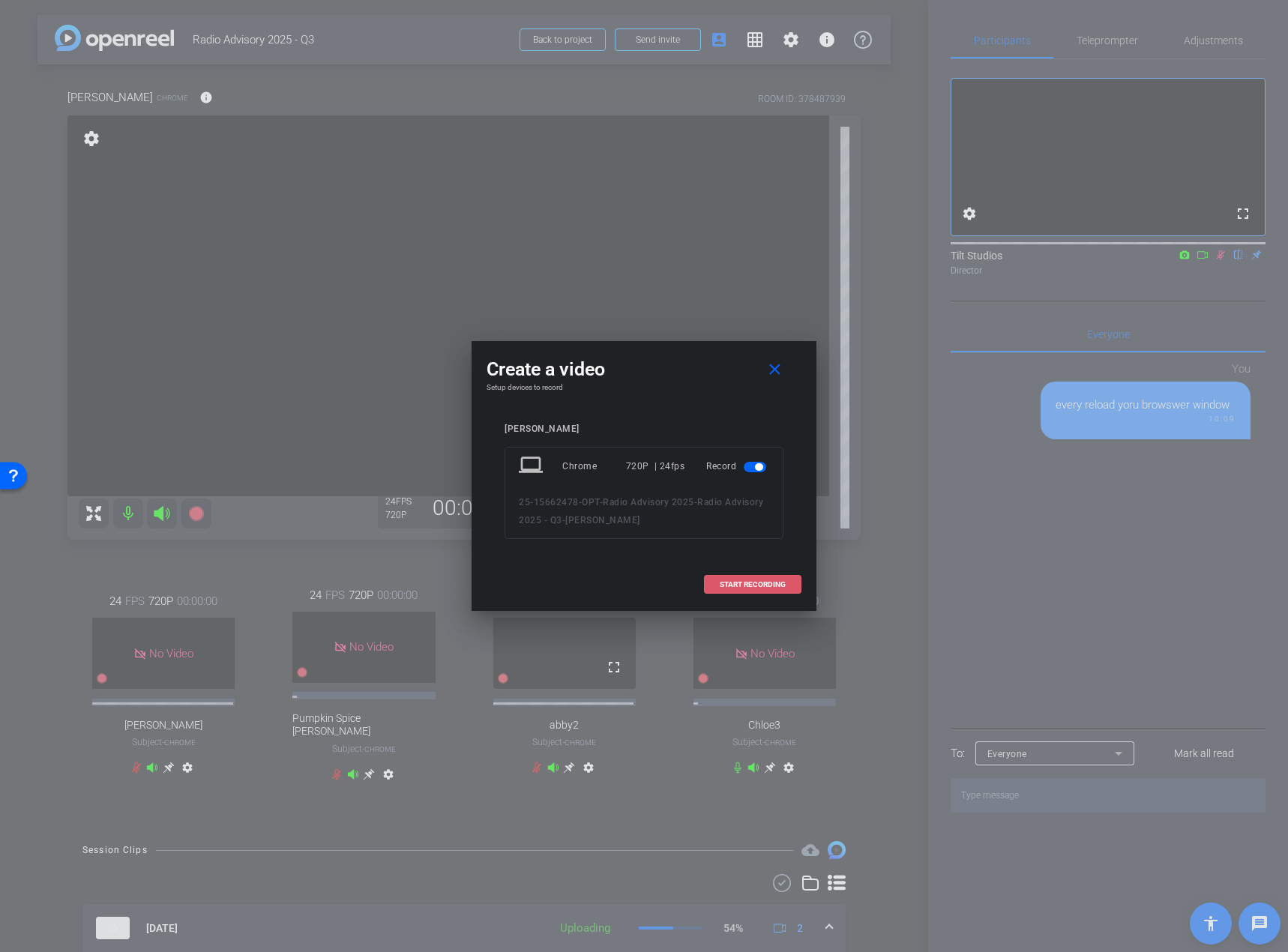
click at [745, 584] on span "START RECORDING" at bounding box center [753, 584] width 66 height 8
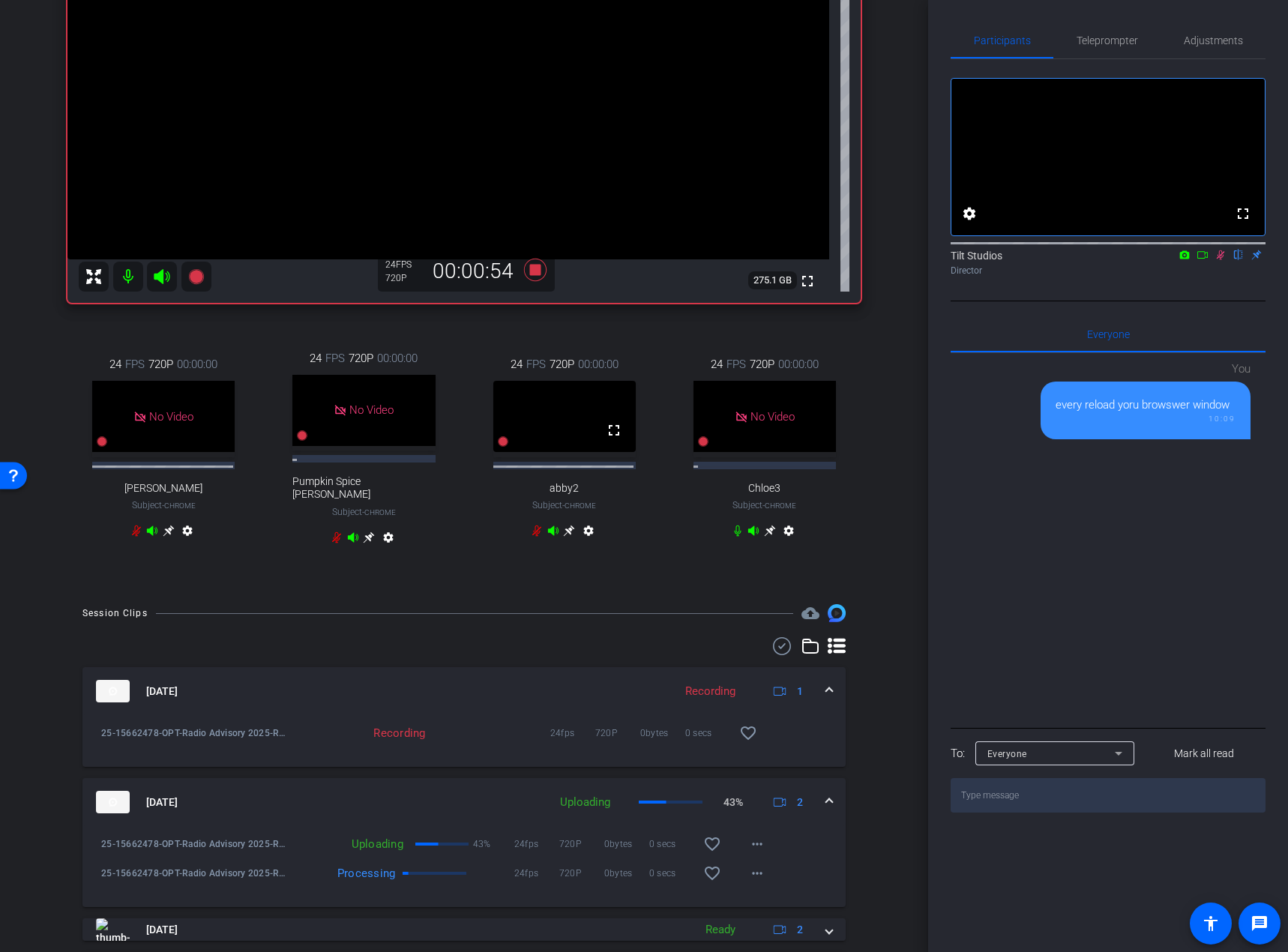
scroll to position [225, 0]
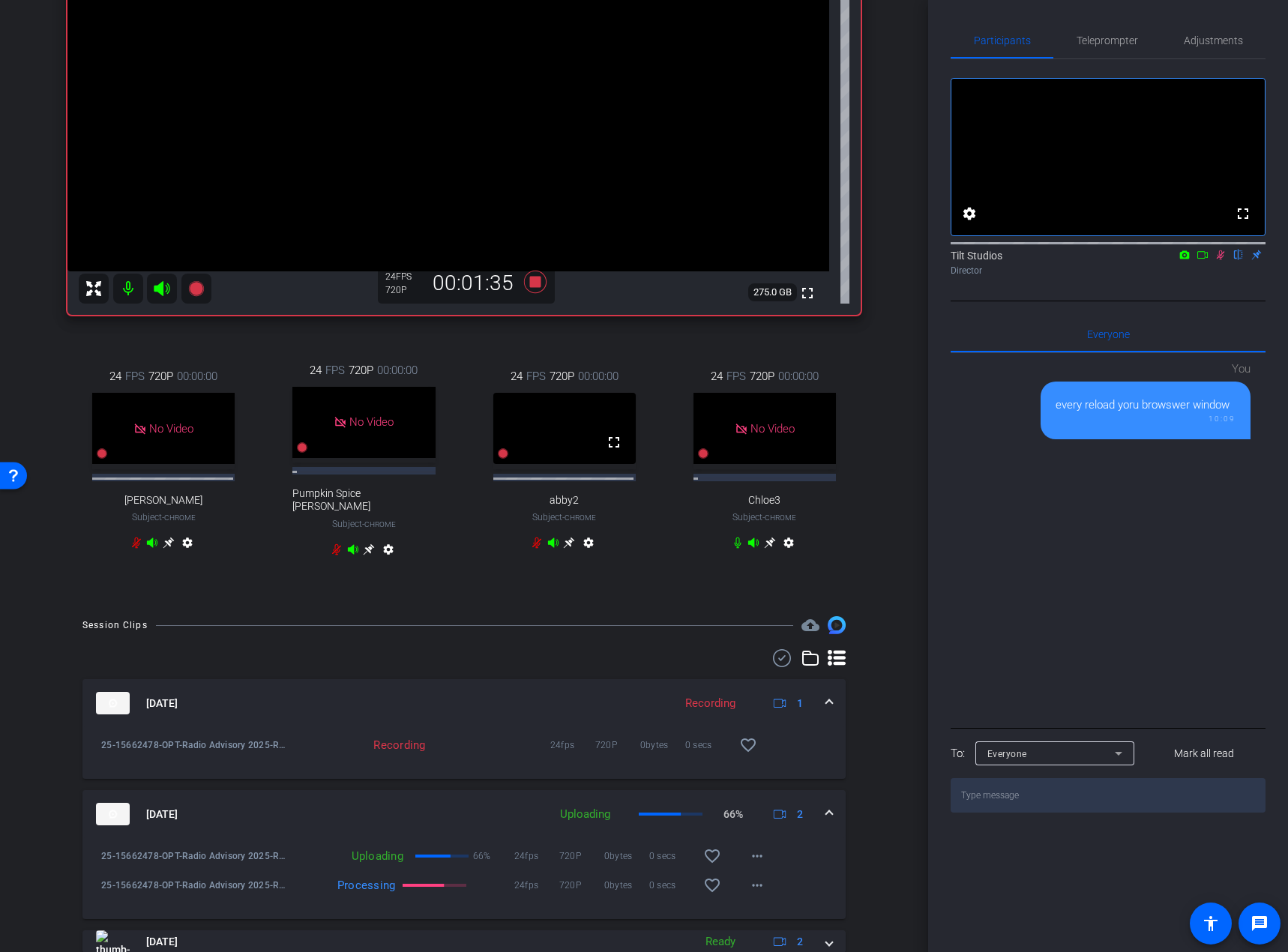
click at [842, 351] on div "24 FPS 720P 00:00:00 No Video Ellie Wiles Subject - Chrome settings 24 FPS 720P…" at bounding box center [464, 461] width 793 height 249
click at [1215, 260] on icon at bounding box center [1221, 255] width 12 height 11
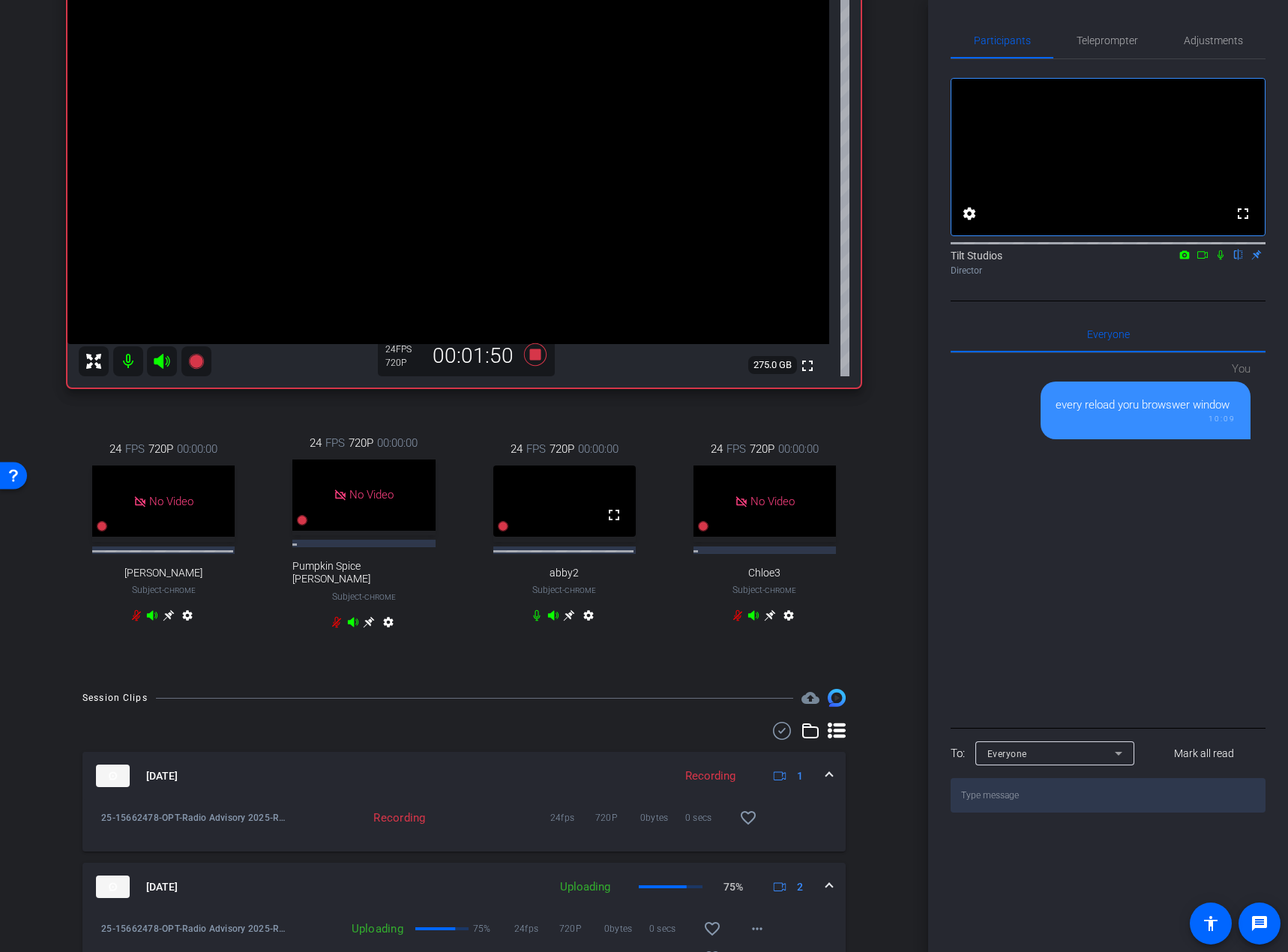
scroll to position [150, 0]
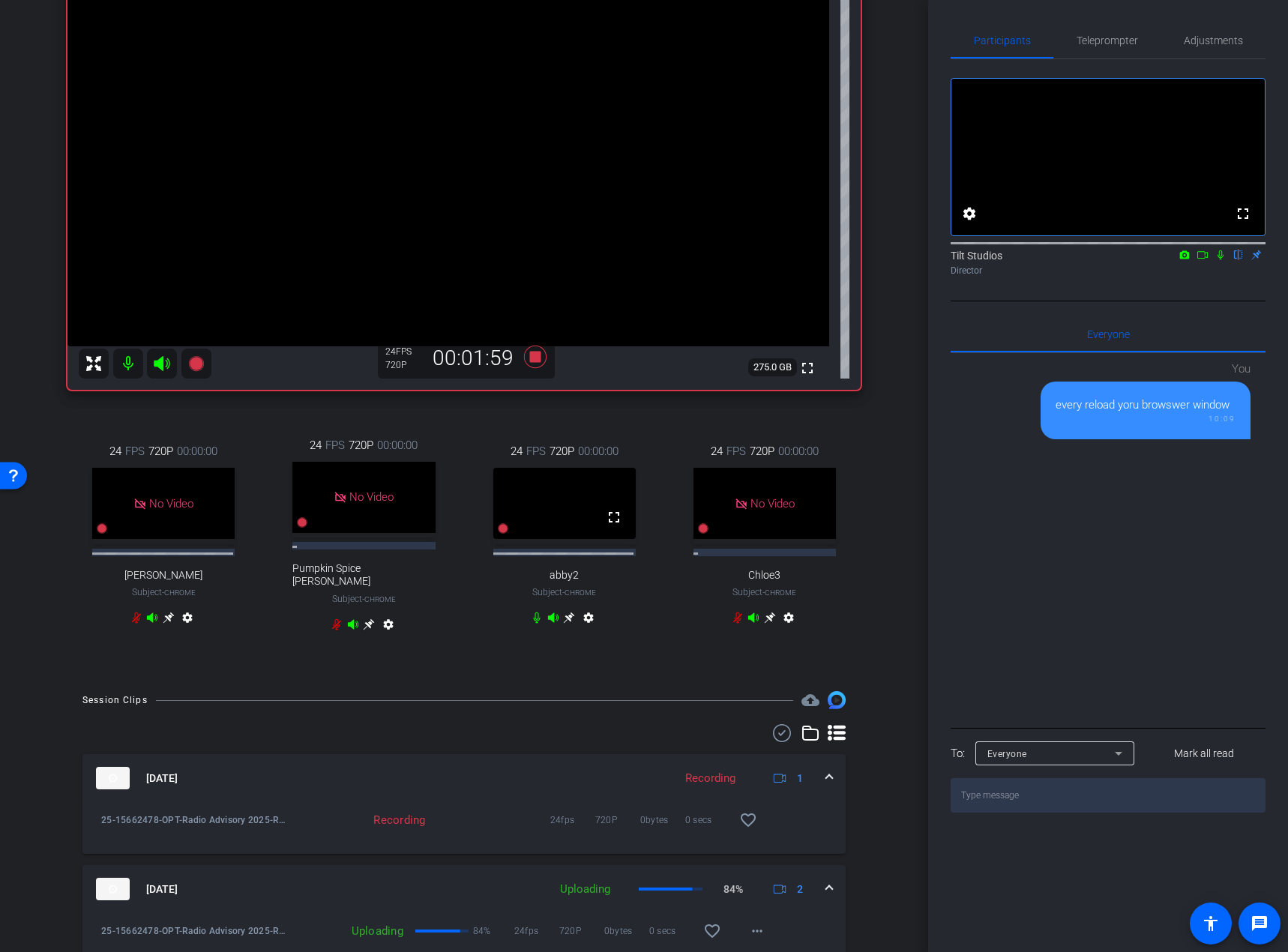
click at [1221, 260] on icon at bounding box center [1221, 255] width 12 height 11
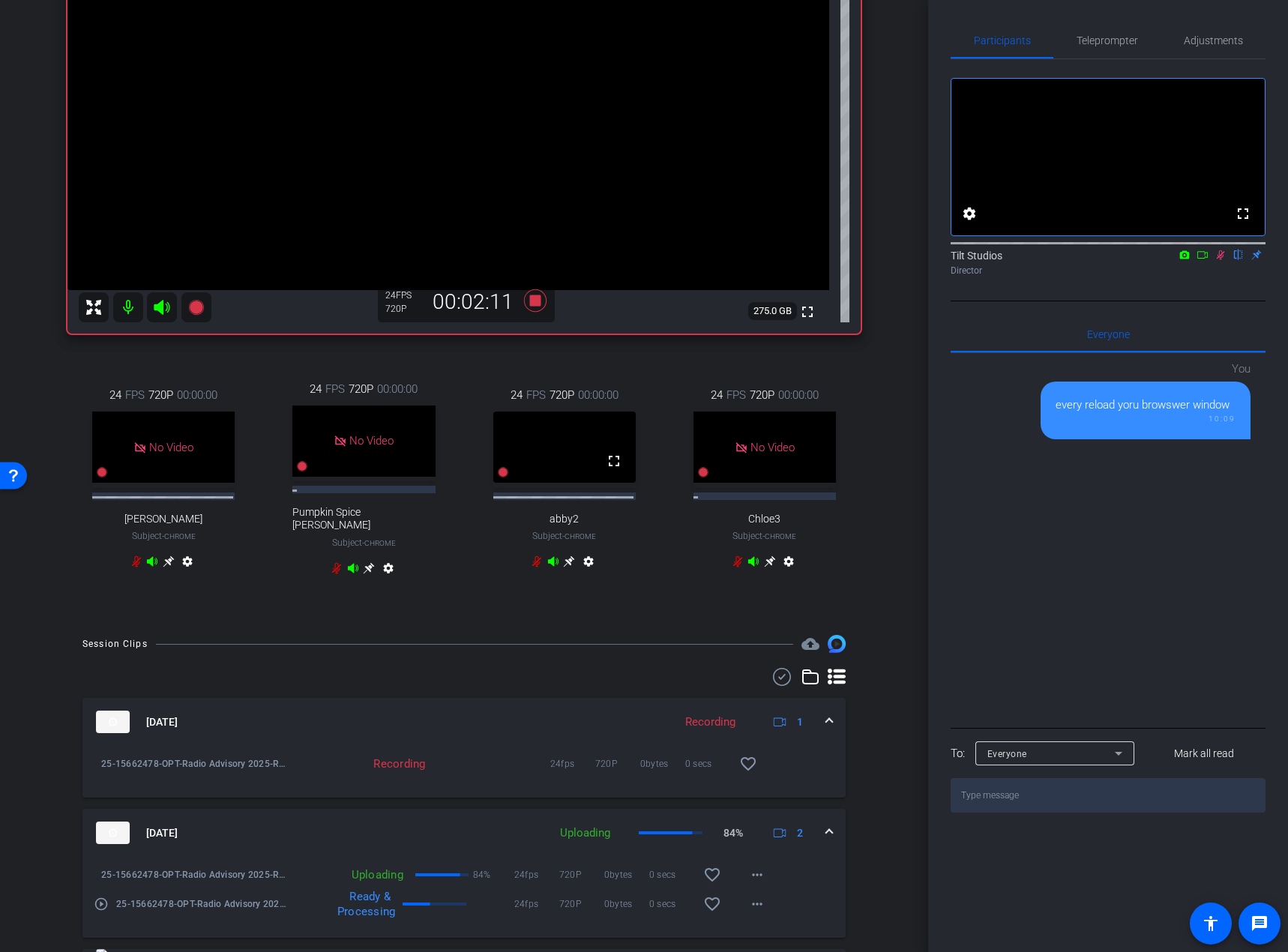
scroll to position [225, 0]
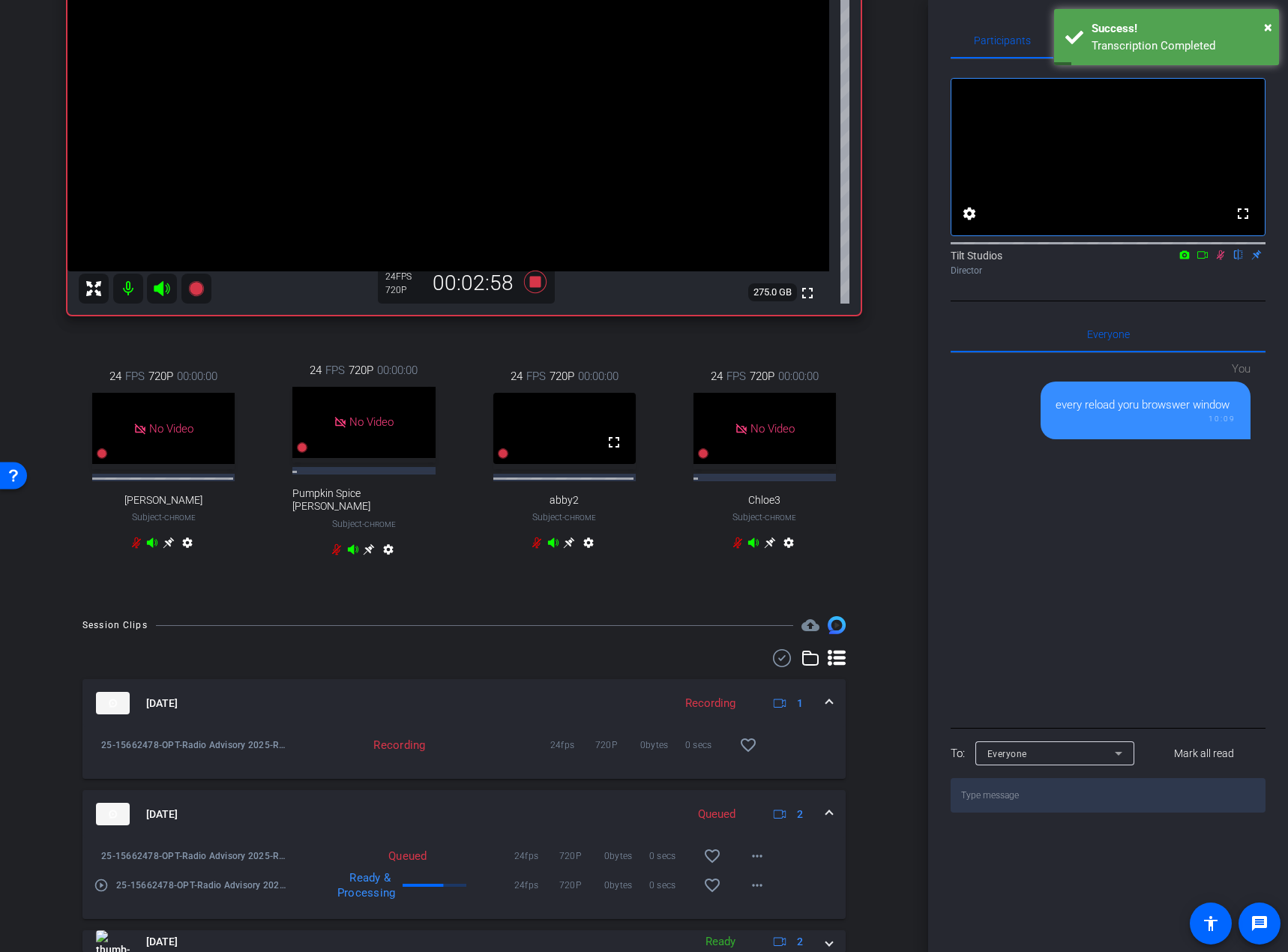
click at [879, 456] on div "Rae Chrome info ROOM ID: 378487939 fullscreen settings 275.0 GB 24 FPS 720P 00:…" at bounding box center [464, 220] width 853 height 762
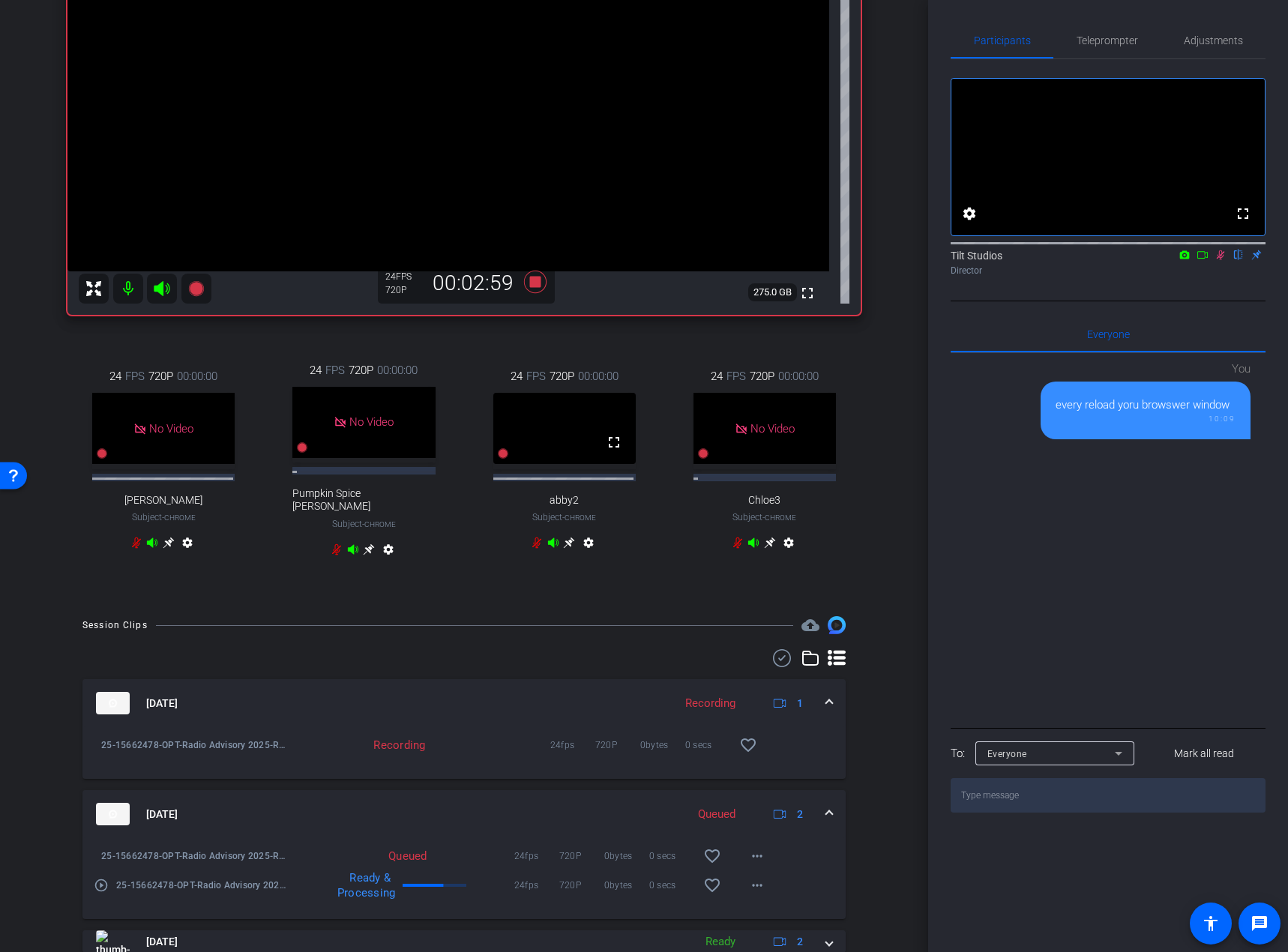
click at [1205, 282] on div "Tilt Studios flip Director" at bounding box center [1108, 259] width 315 height 46
click at [535, 285] on icon at bounding box center [535, 281] width 22 height 22
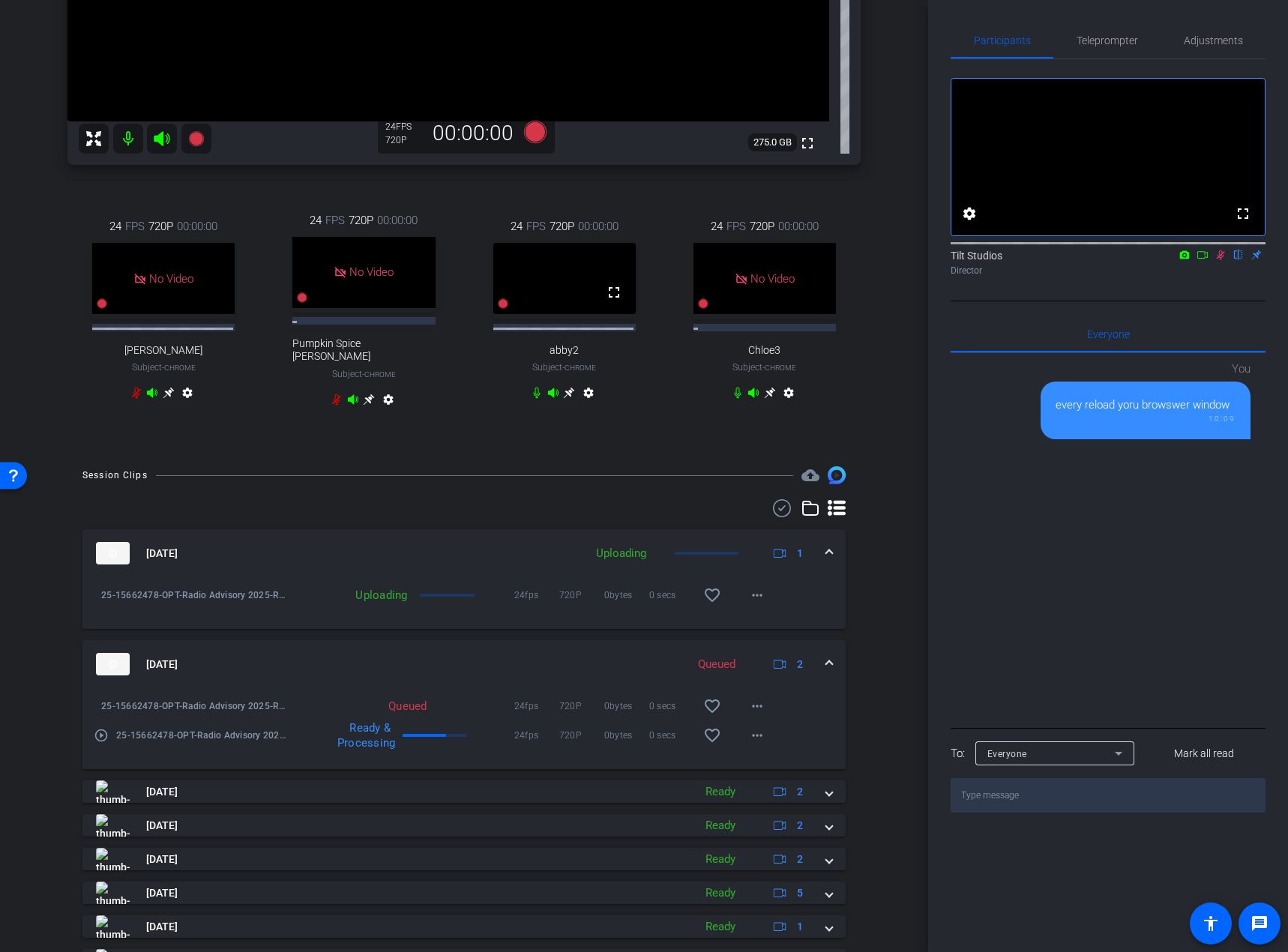
scroll to position [300, 0]
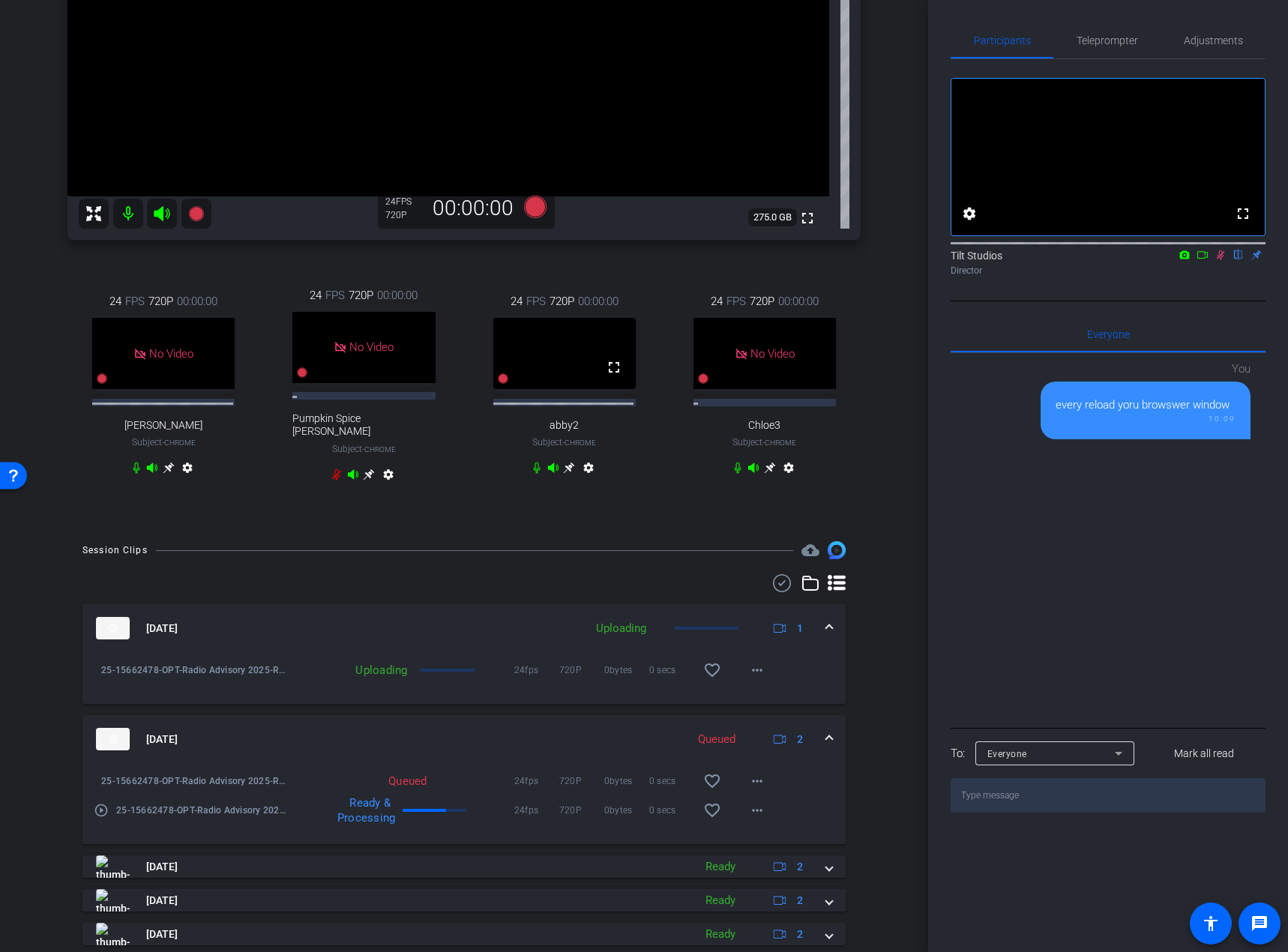
click at [1221, 260] on icon at bounding box center [1221, 255] width 12 height 11
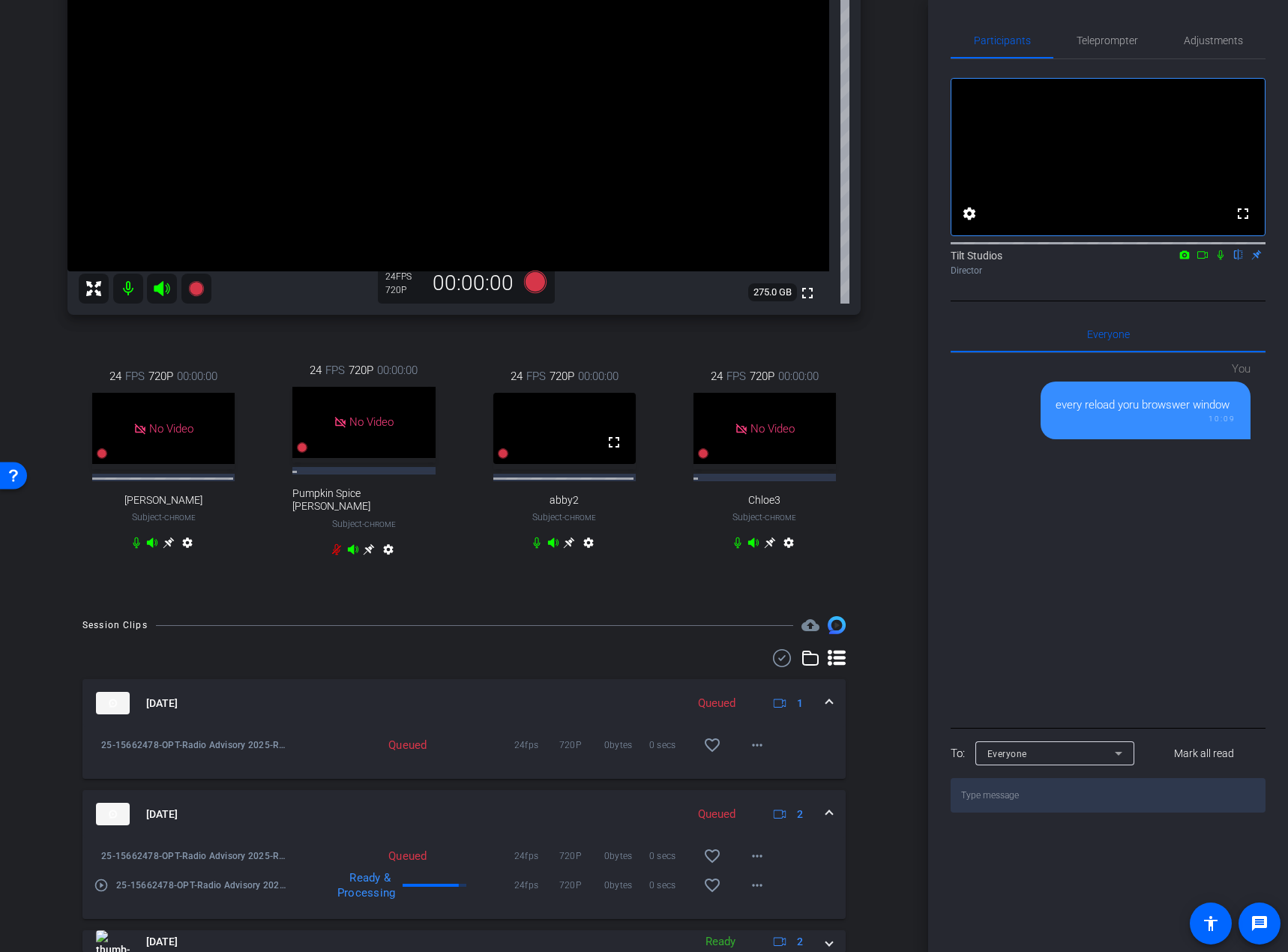
scroll to position [150, 0]
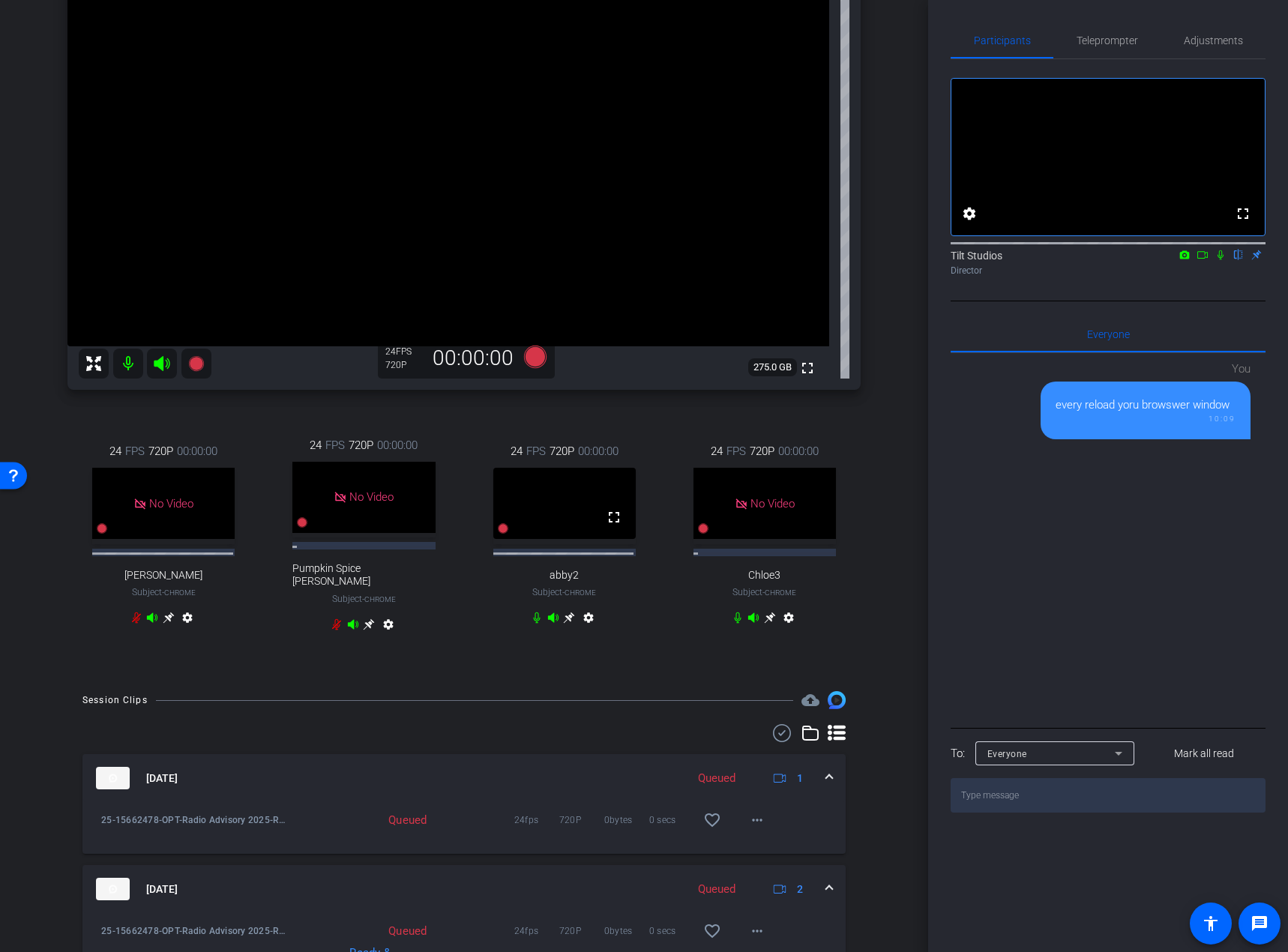
click at [869, 453] on div "Rae Chrome info ROOM ID: 378487939 fullscreen settings 275.0 GB 24 FPS 720P 00:…" at bounding box center [464, 295] width 853 height 762
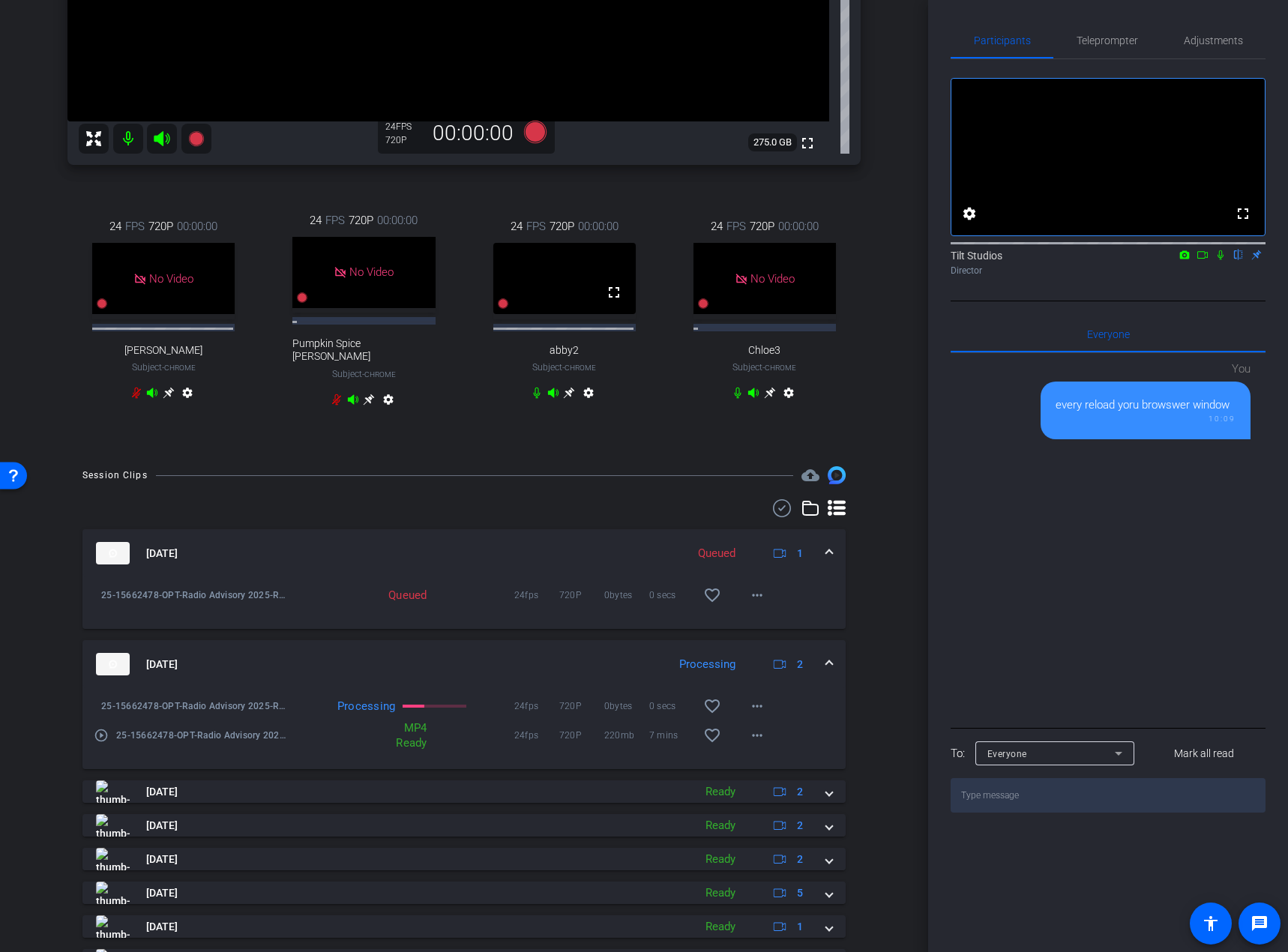
scroll to position [225, 0]
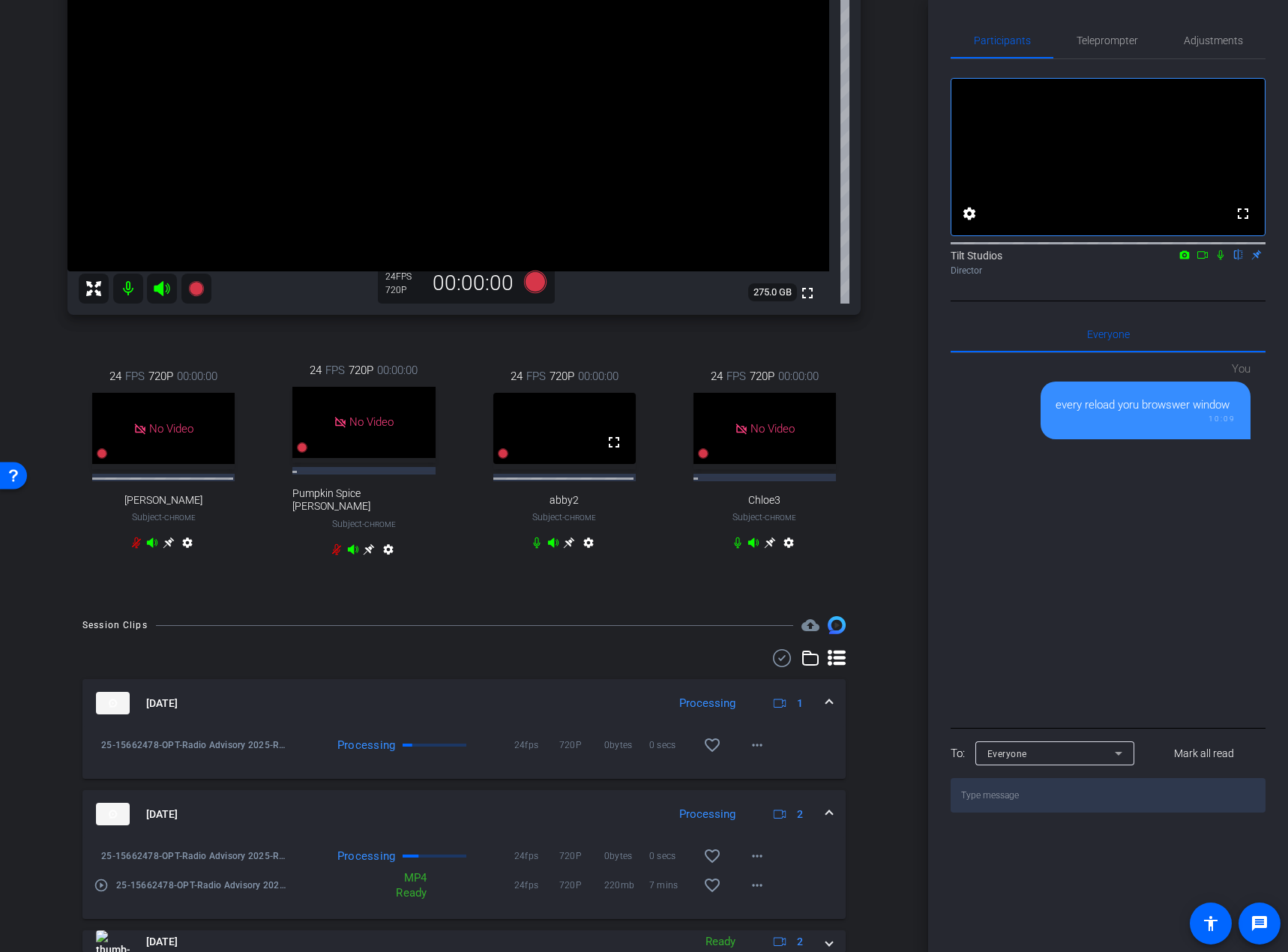
click at [848, 391] on div "24 FPS 720P 00:00:00 No Video Chloe3 Subject - Chrome settings" at bounding box center [764, 461] width 192 height 236
click at [874, 540] on div "Rae Chrome info ROOM ID: 378487939 fullscreen settings 275.0 GB 24 FPS 720P 00:…" at bounding box center [464, 220] width 853 height 762
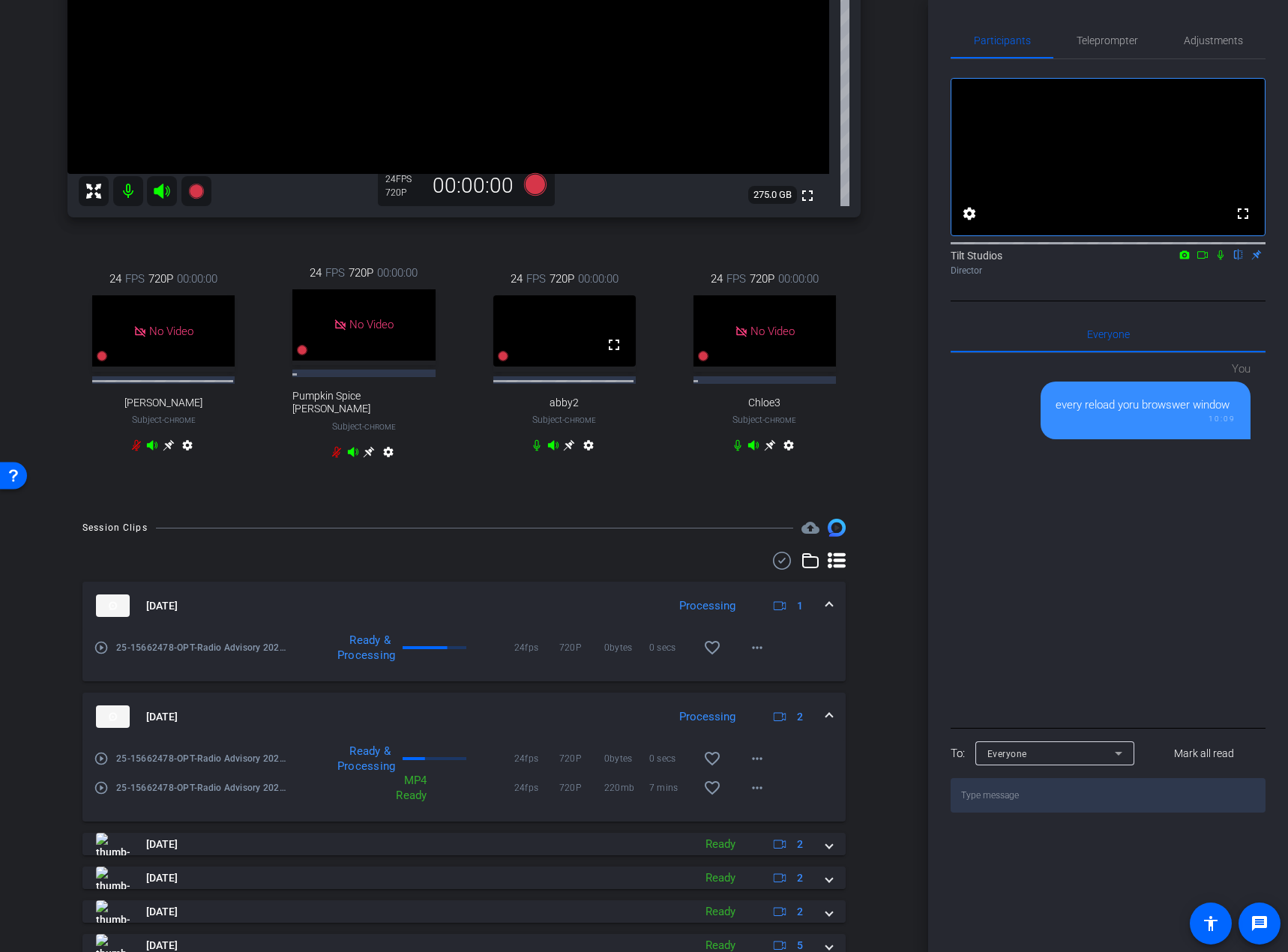
scroll to position [300, 0]
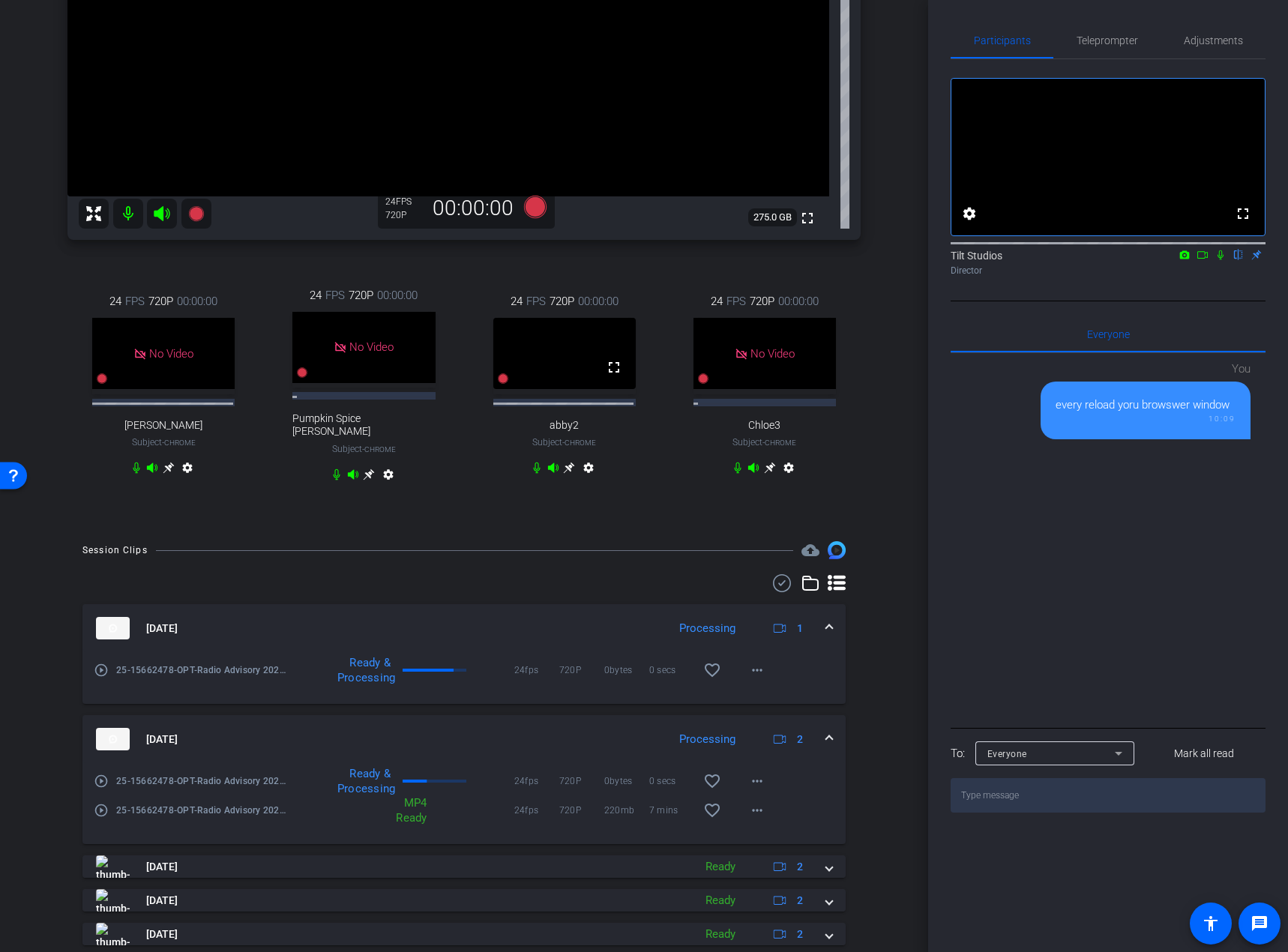
click at [881, 445] on div "Rae Chrome info ROOM ID: 378487939 fullscreen settings 275.0 GB 24 FPS 720P 00:…" at bounding box center [464, 145] width 853 height 762
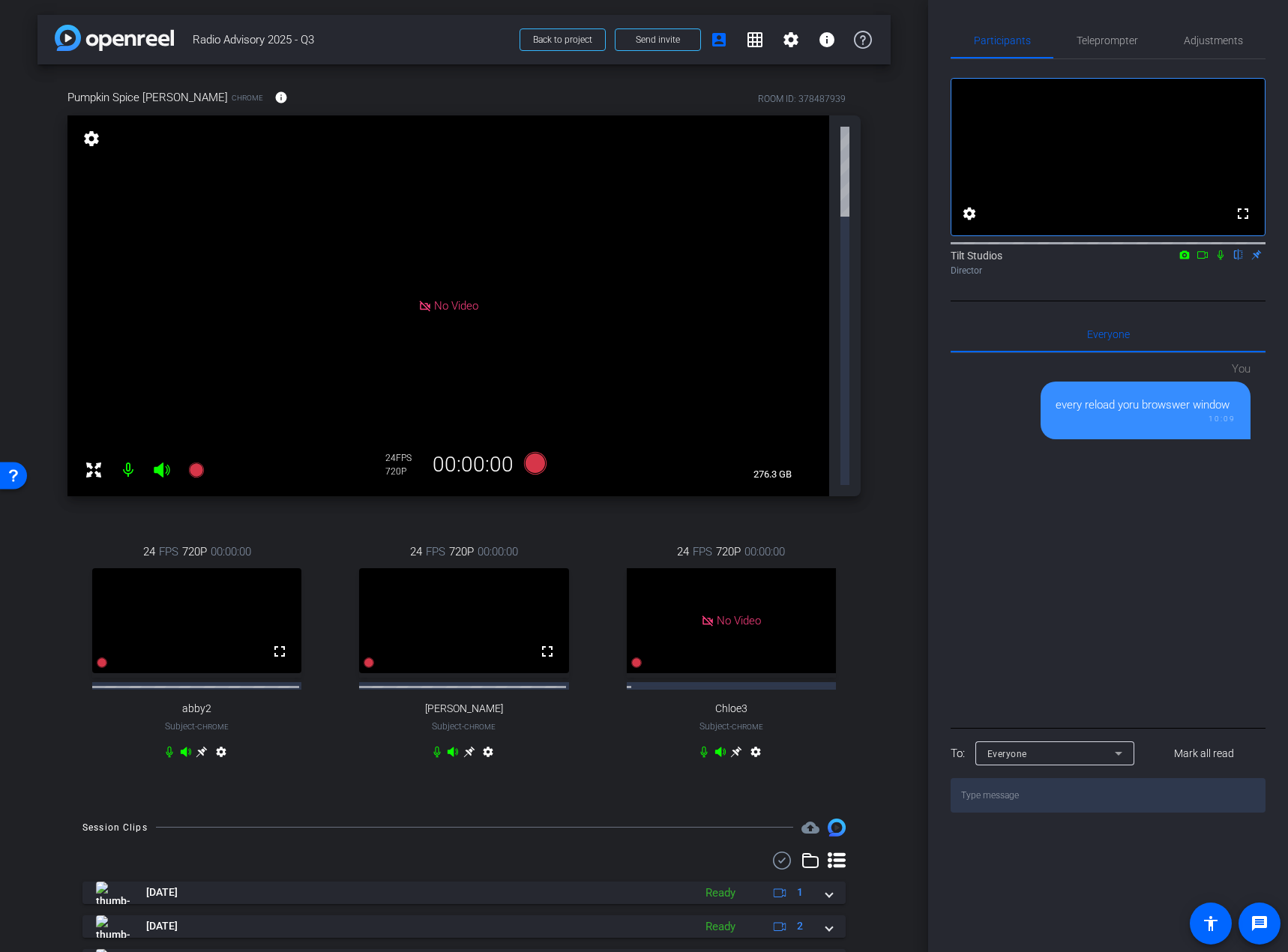
click at [463, 746] on icon at bounding box center [469, 752] width 12 height 12
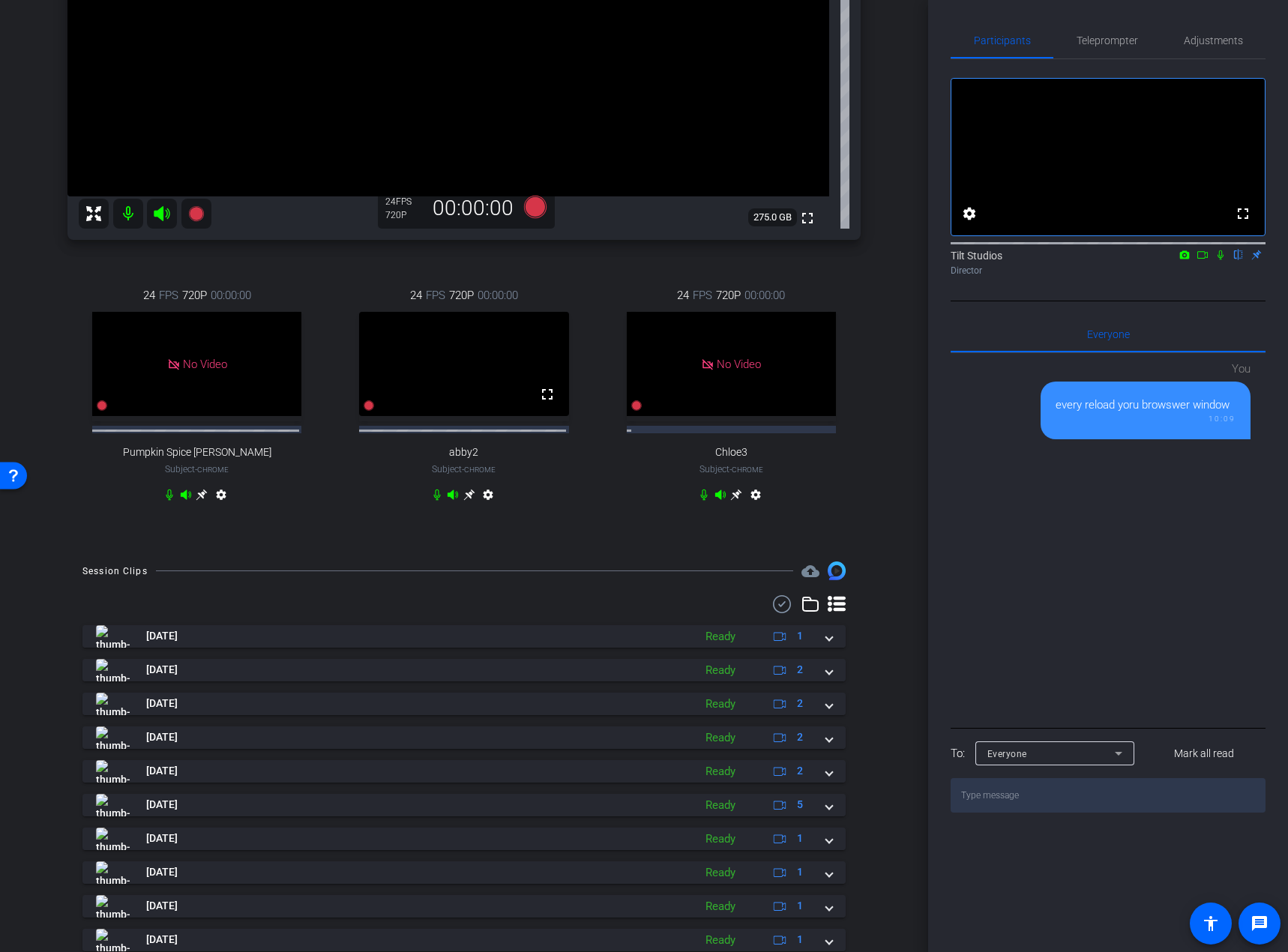
scroll to position [225, 0]
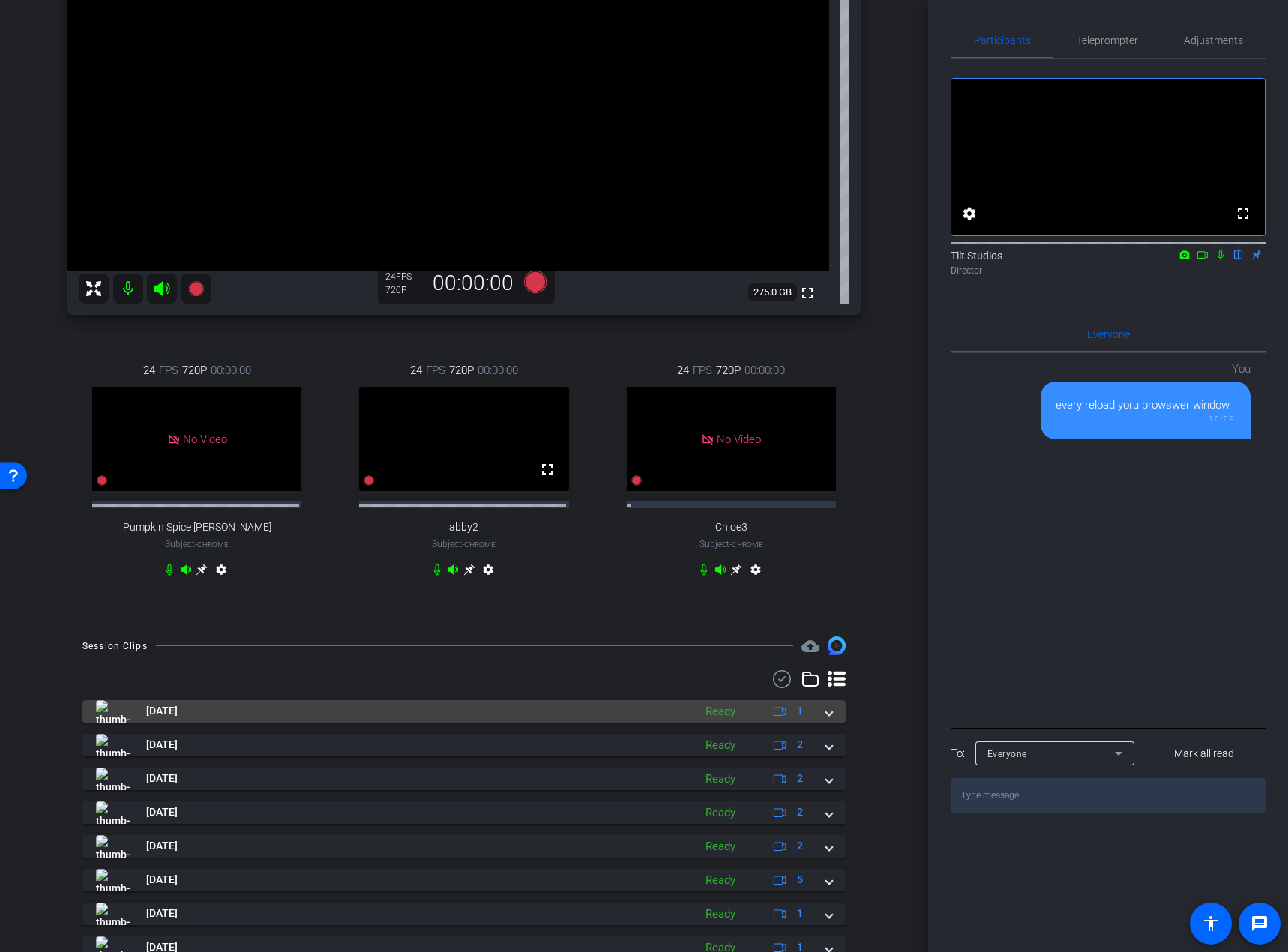
click at [826, 719] on span at bounding box center [829, 711] width 6 height 16
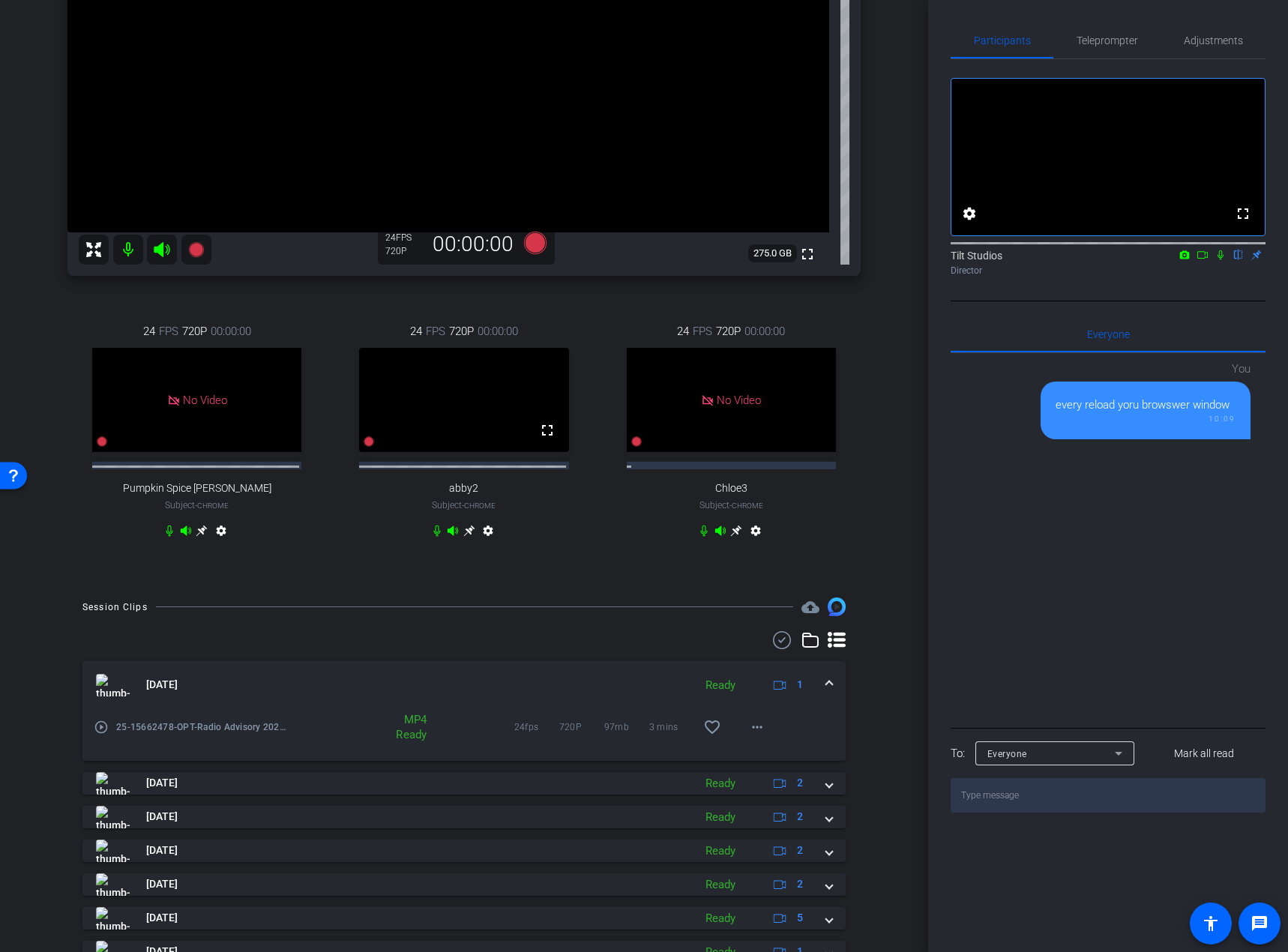
scroll to position [141, 0]
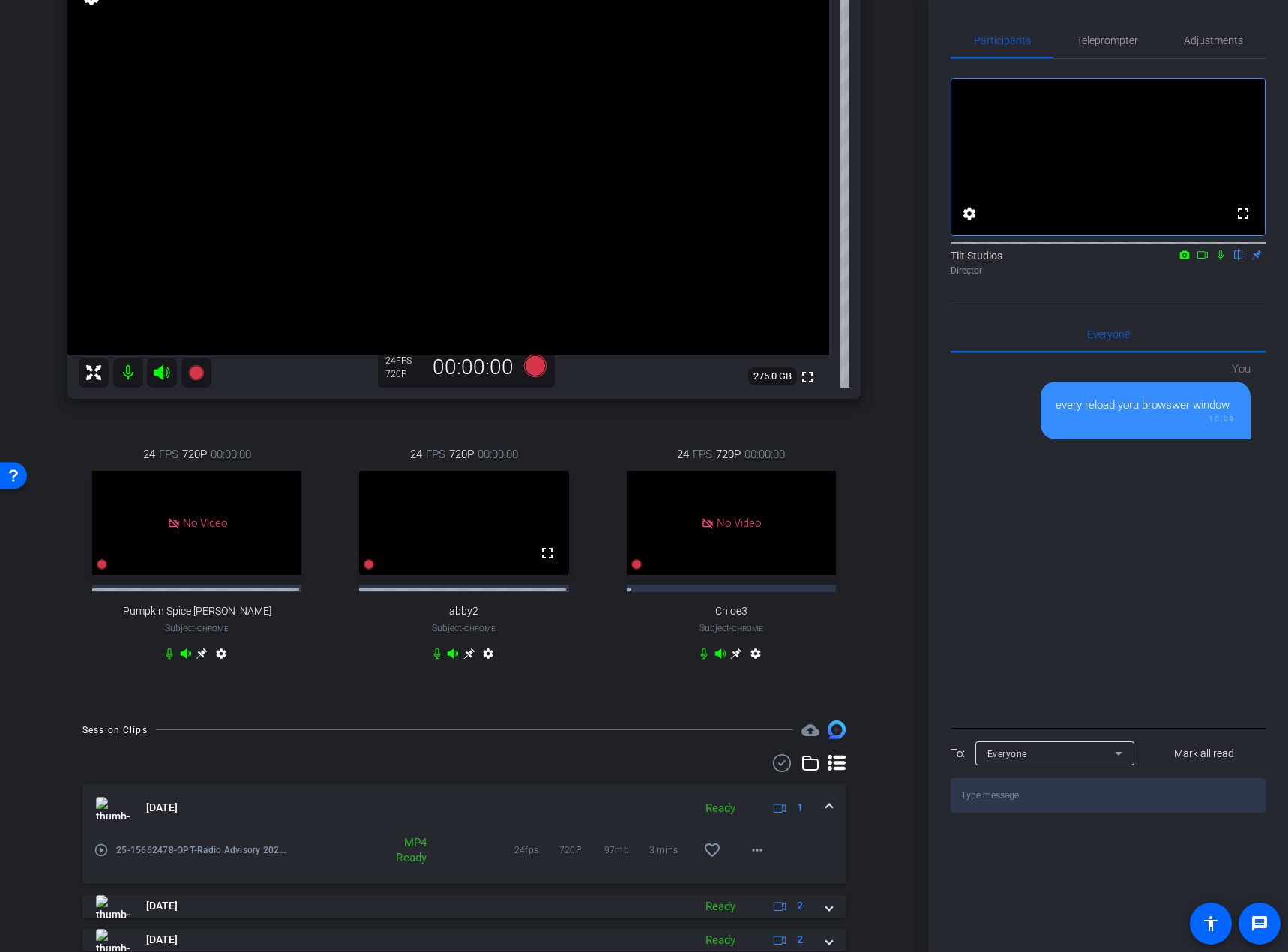
click at [869, 537] on div "Rae Chrome info ROOM ID: 378487939 fullscreen settings 275.0 GB 24 FPS 720P 00:…" at bounding box center [464, 314] width 853 height 782
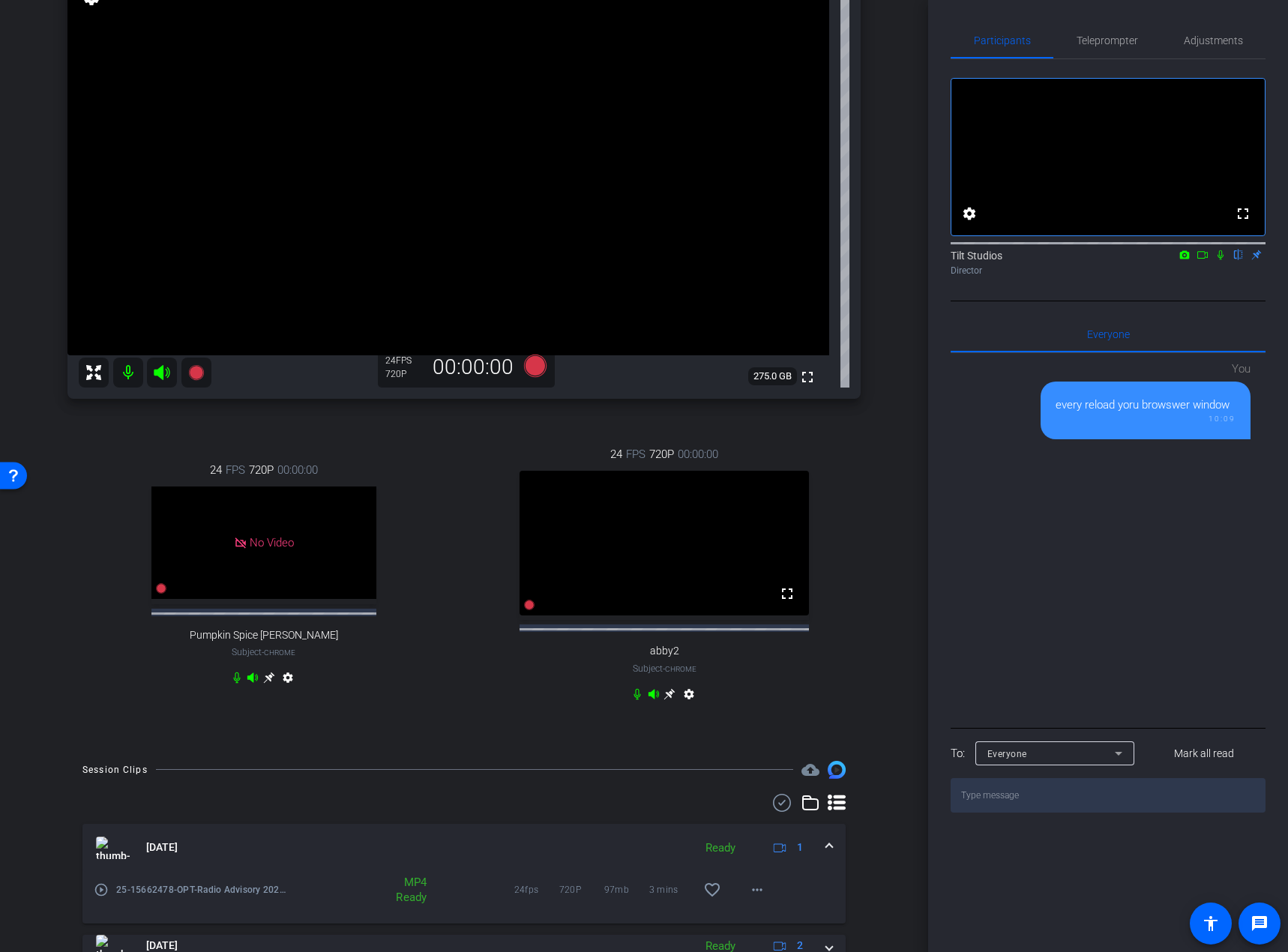
click at [1220, 260] on icon at bounding box center [1221, 255] width 6 height 10
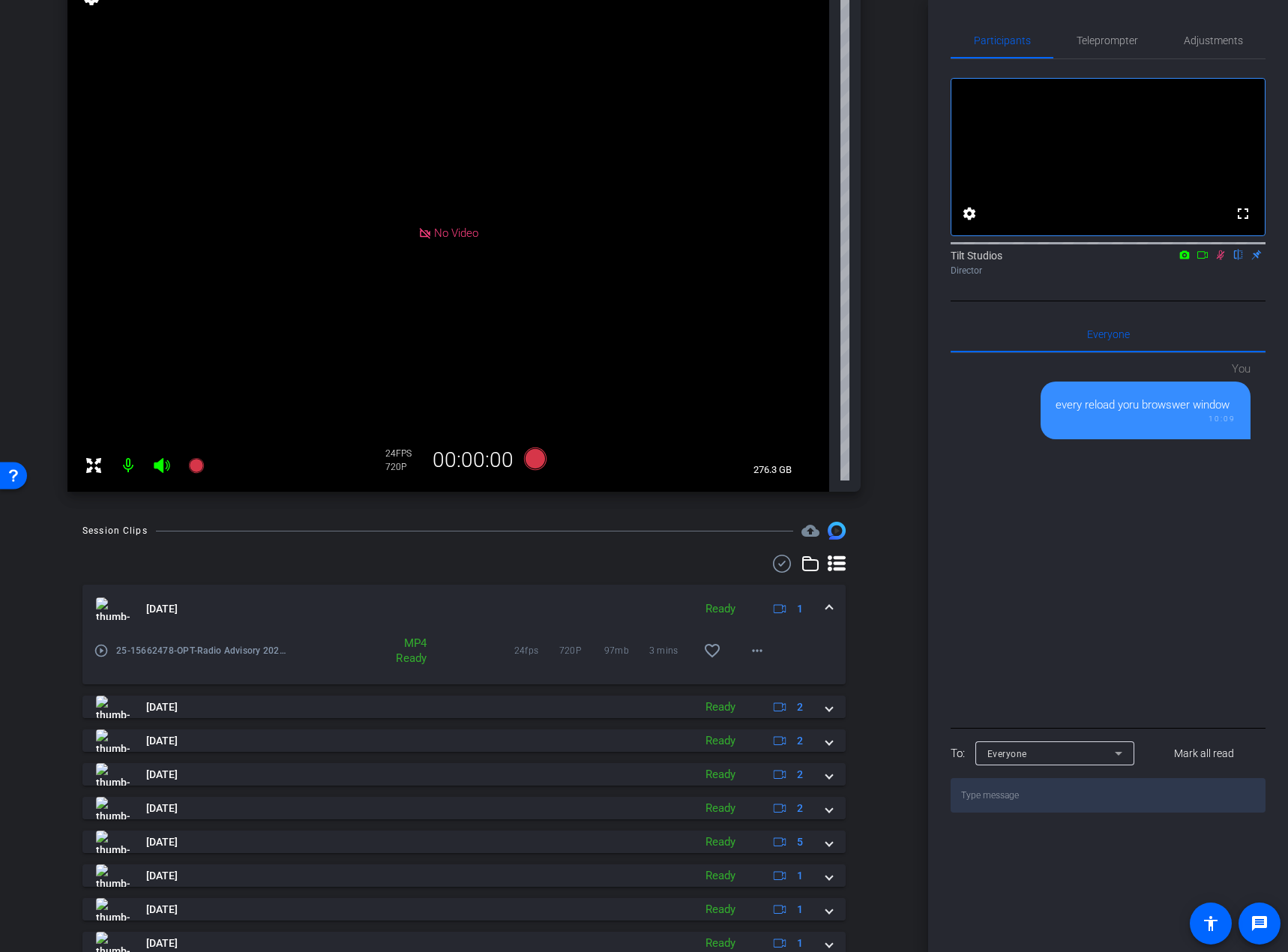
scroll to position [0, 0]
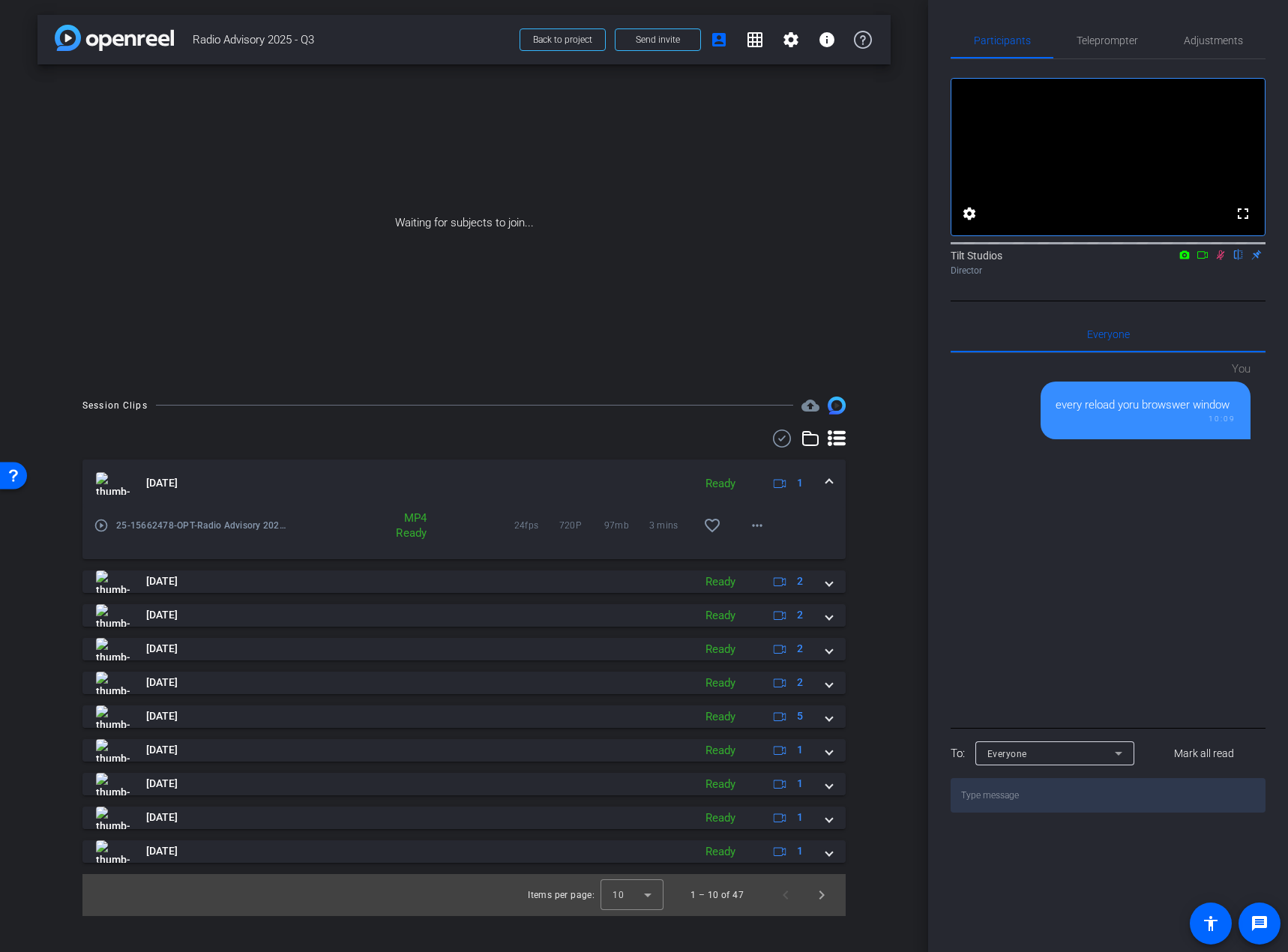
click at [1205, 258] on icon at bounding box center [1203, 255] width 11 height 8
